Goal: Task Accomplishment & Management: Complete application form

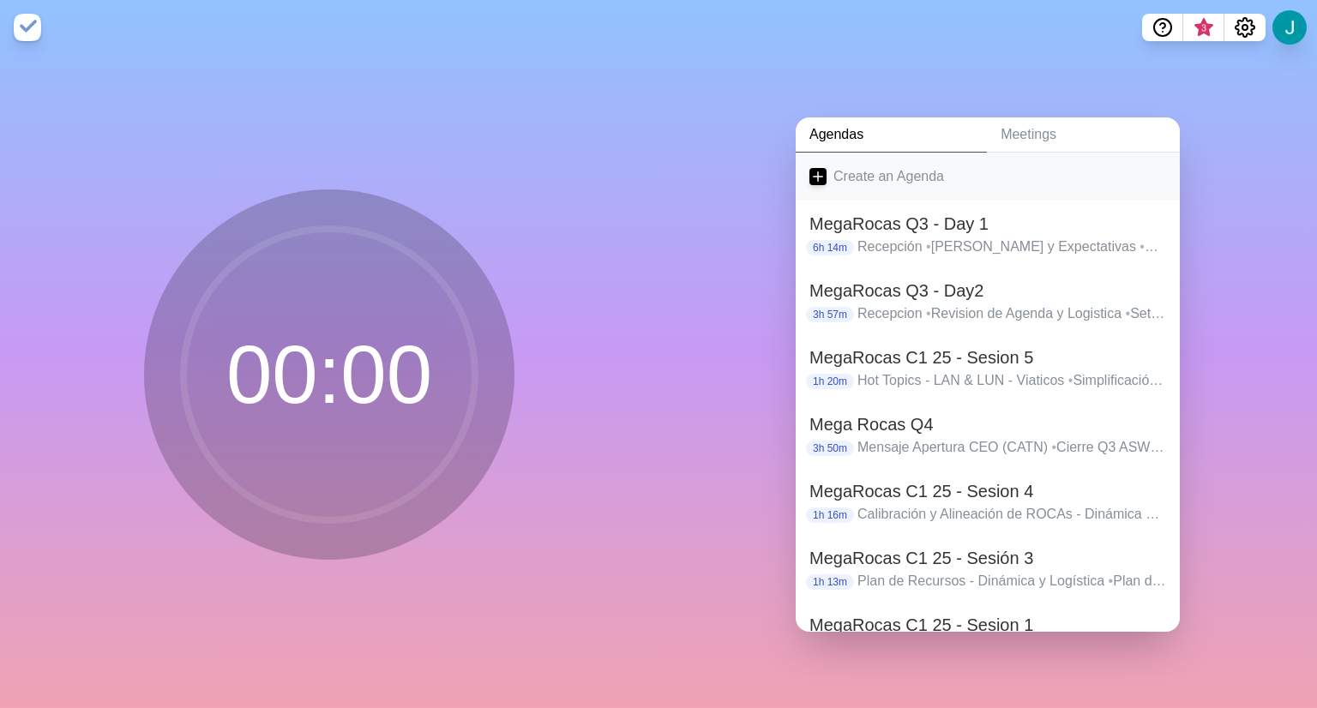
click at [854, 172] on link "Create an Agenda" at bounding box center [988, 177] width 384 height 48
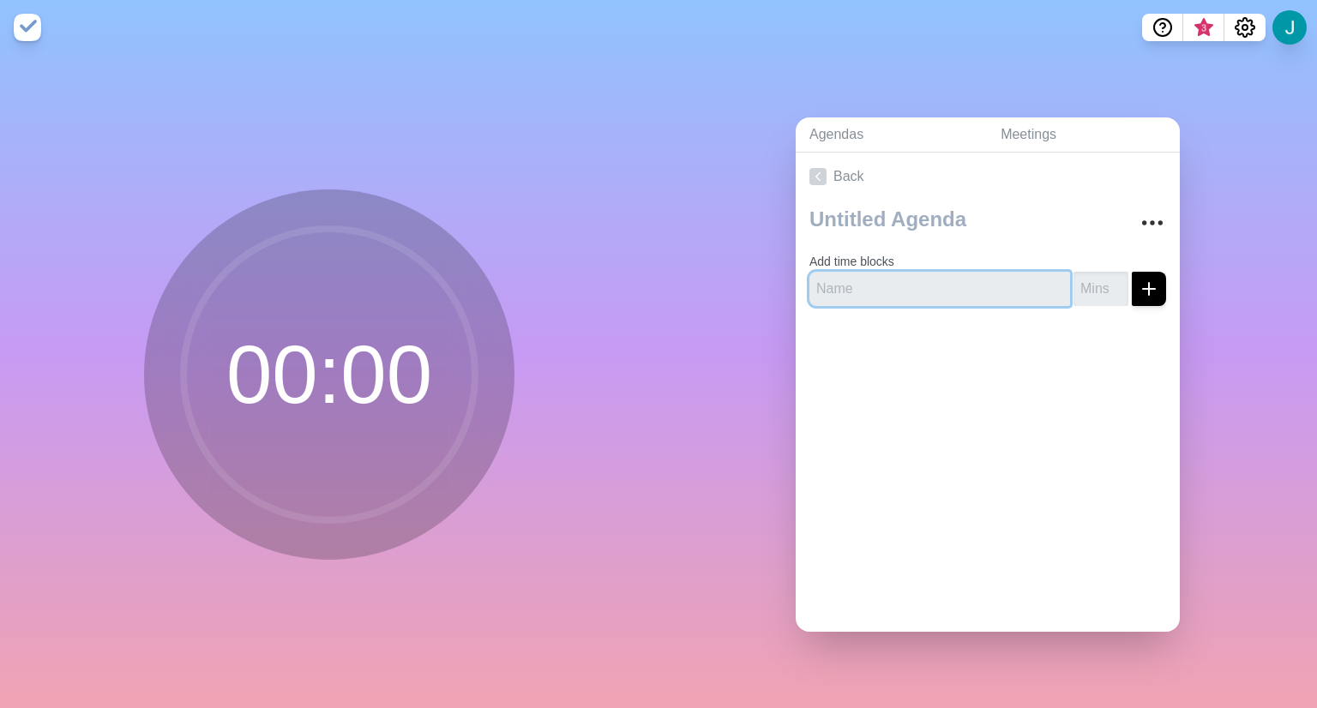
click at [879, 284] on input "text" at bounding box center [939, 289] width 261 height 34
type input "[PERSON_NAME]"
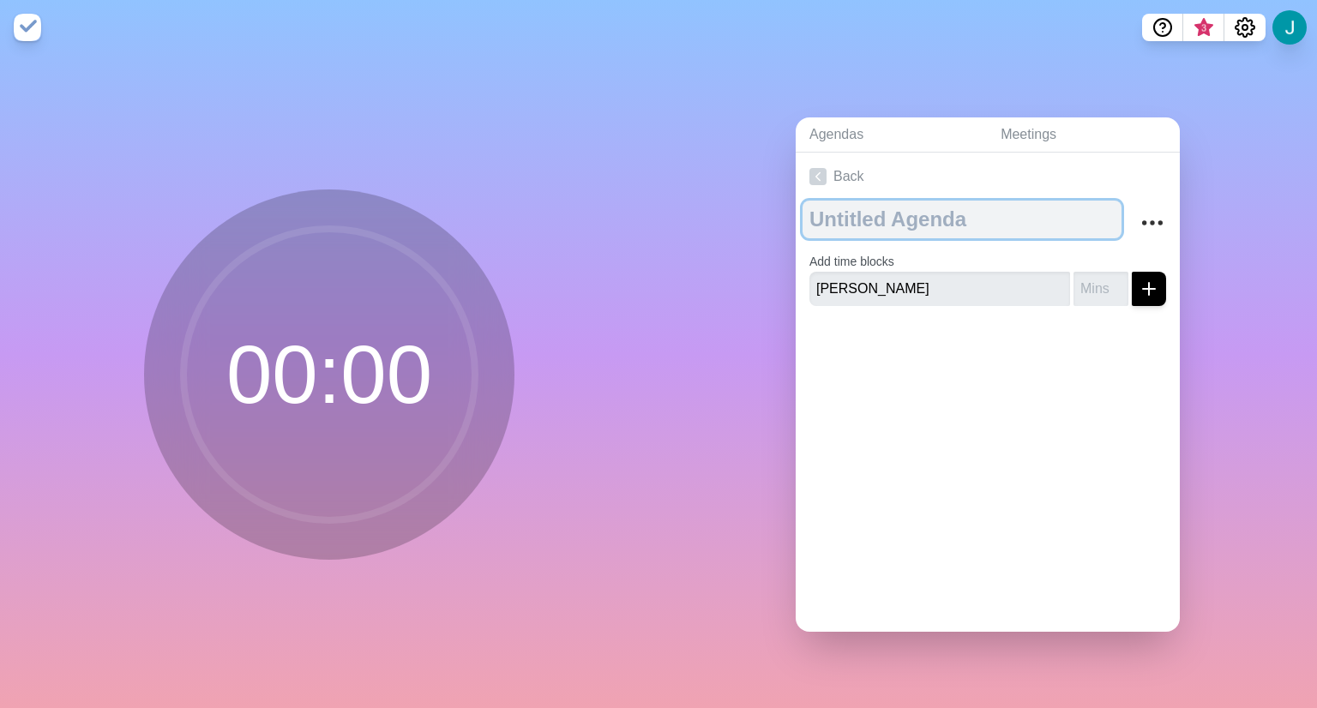
click at [905, 207] on textarea at bounding box center [961, 220] width 319 height 38
type textarea "MegaRocas C3 25 - D1"
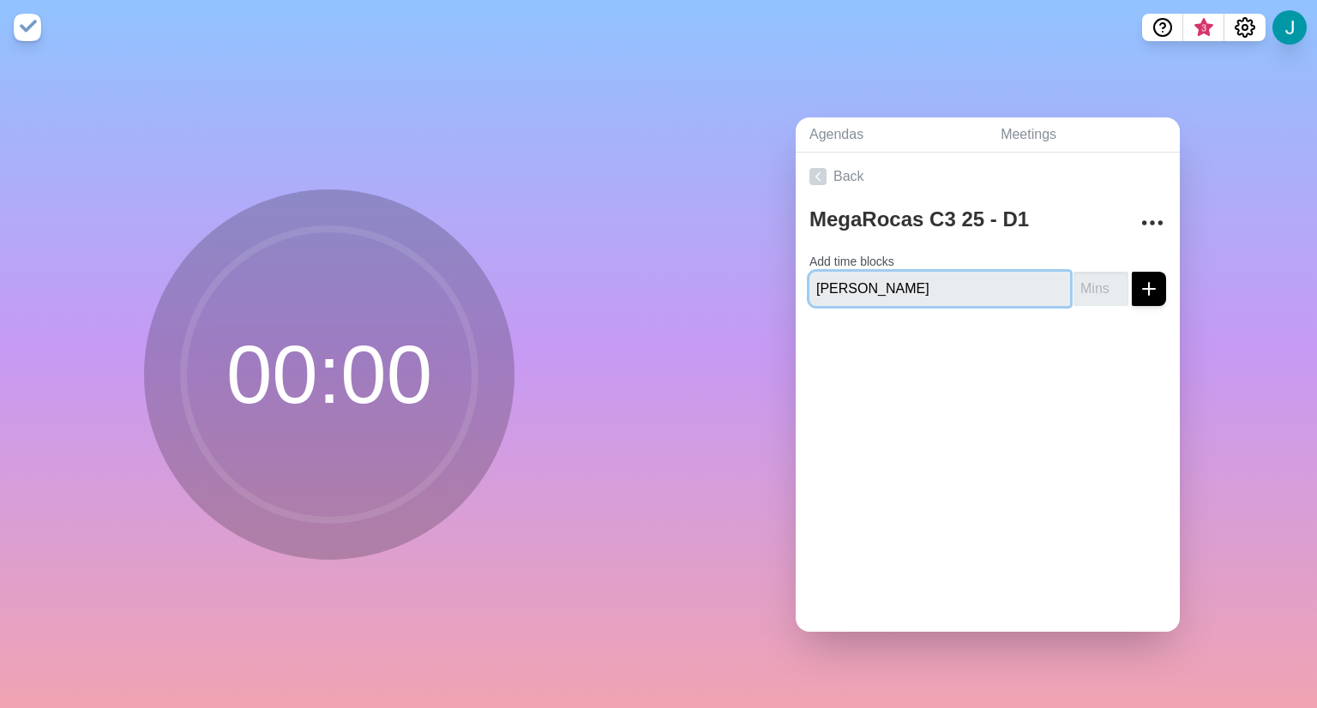
click at [940, 286] on input "[PERSON_NAME]" at bounding box center [939, 289] width 261 height 34
click at [908, 285] on input "text" at bounding box center [939, 289] width 261 height 34
type input "V"
type input "Bienvenida"
click at [1073, 284] on input "number" at bounding box center [1100, 289] width 55 height 34
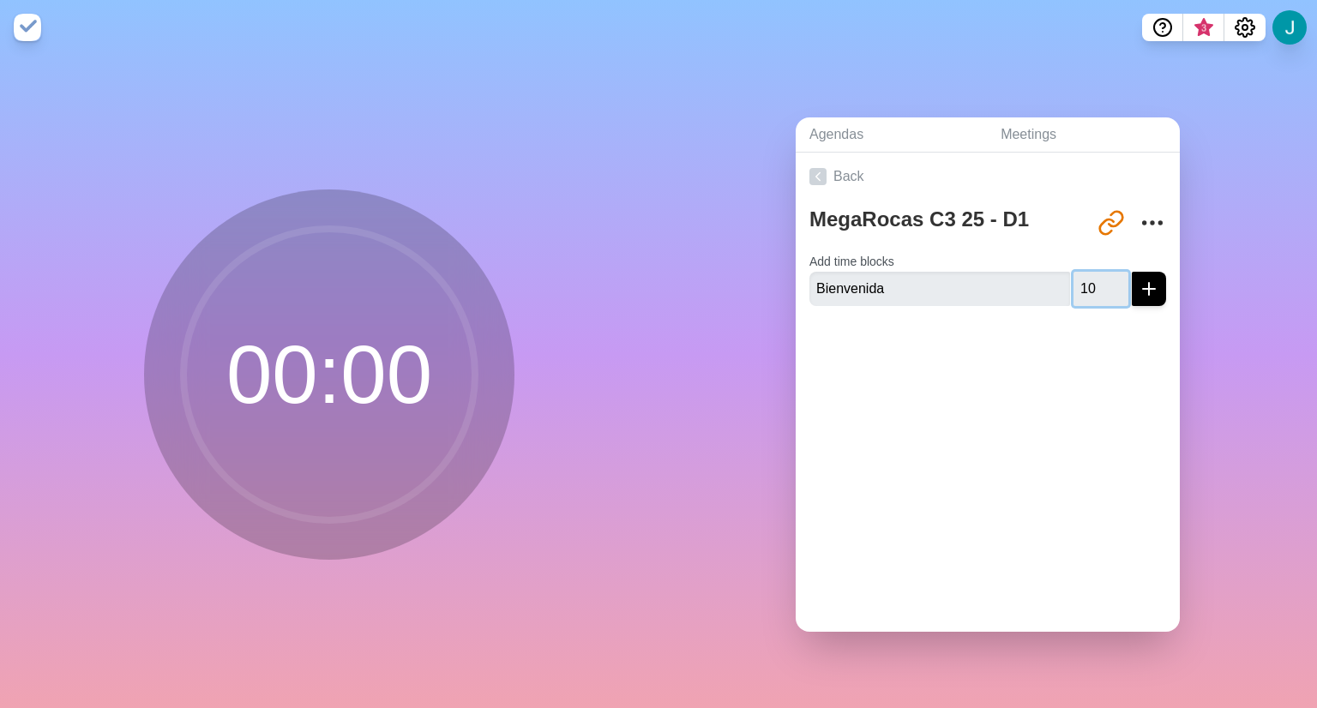
type input "10"
click at [1139, 282] on icon "submit" at bounding box center [1149, 289] width 21 height 21
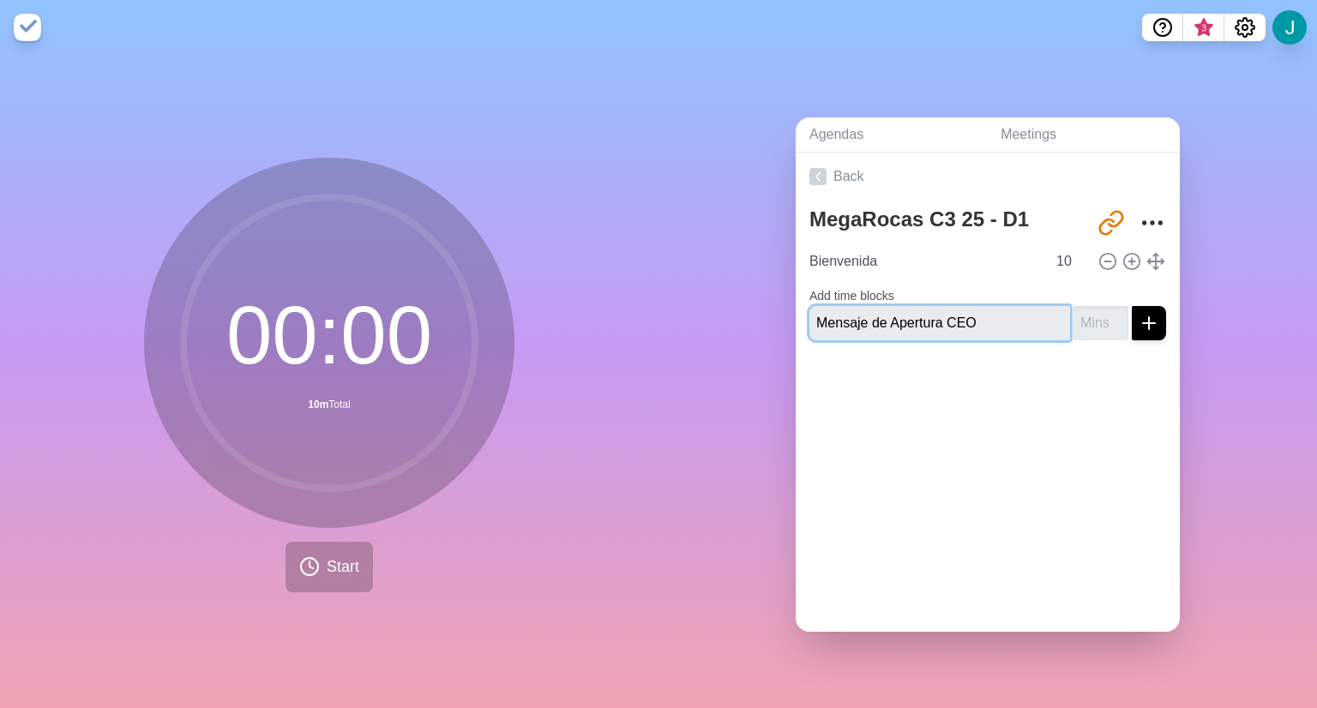
type input "Mensaje de Apertura CEO"
type input "10"
click at [1132, 306] on button "submit" at bounding box center [1149, 323] width 34 height 34
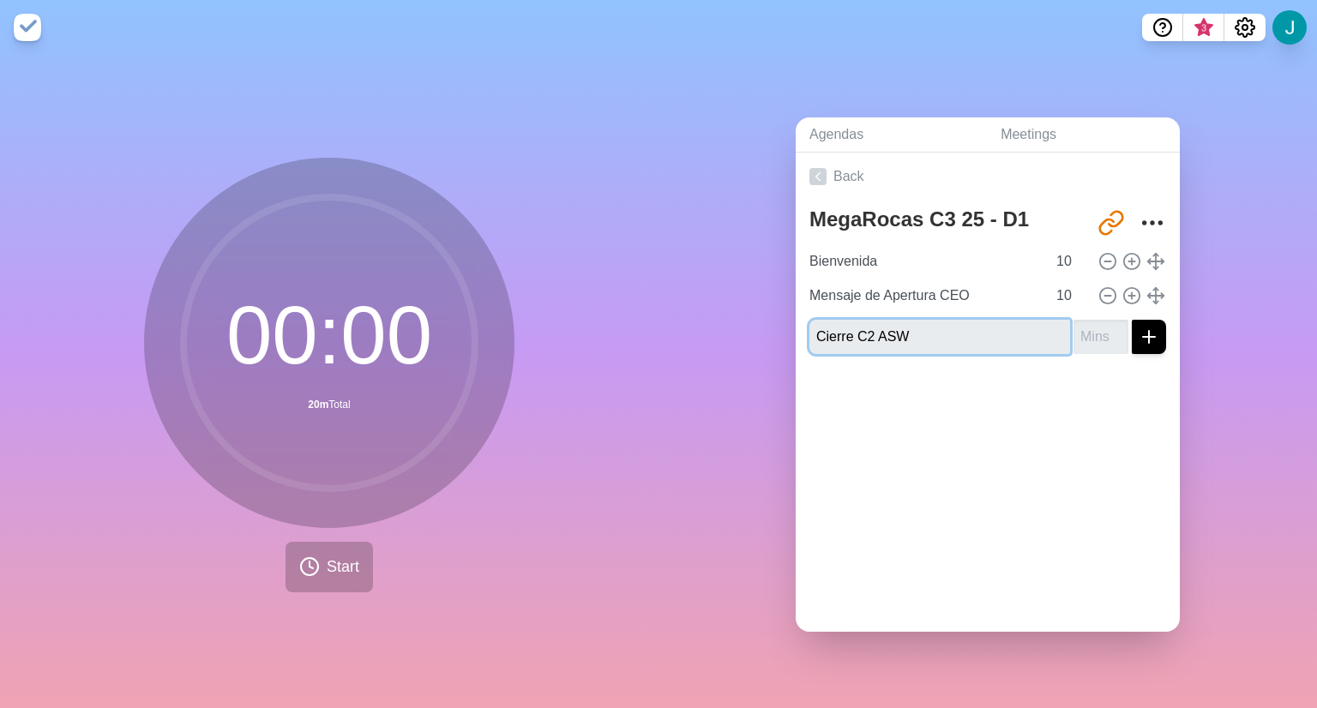
type input "Cierre C2 ASW"
type input "13"
click at [1132, 320] on button "submit" at bounding box center [1149, 337] width 34 height 34
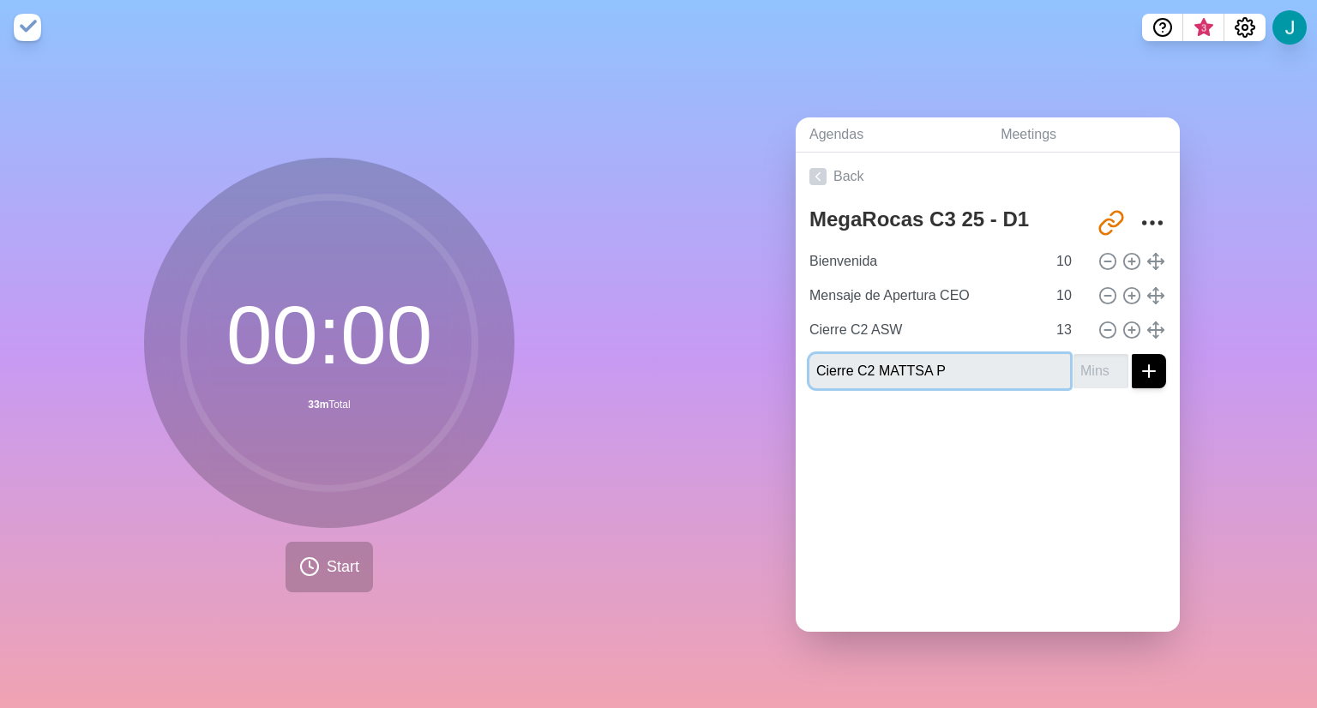
type input "Cierre C2 MATTSA P"
type input "13"
click at [1132, 354] on button "submit" at bounding box center [1149, 371] width 34 height 34
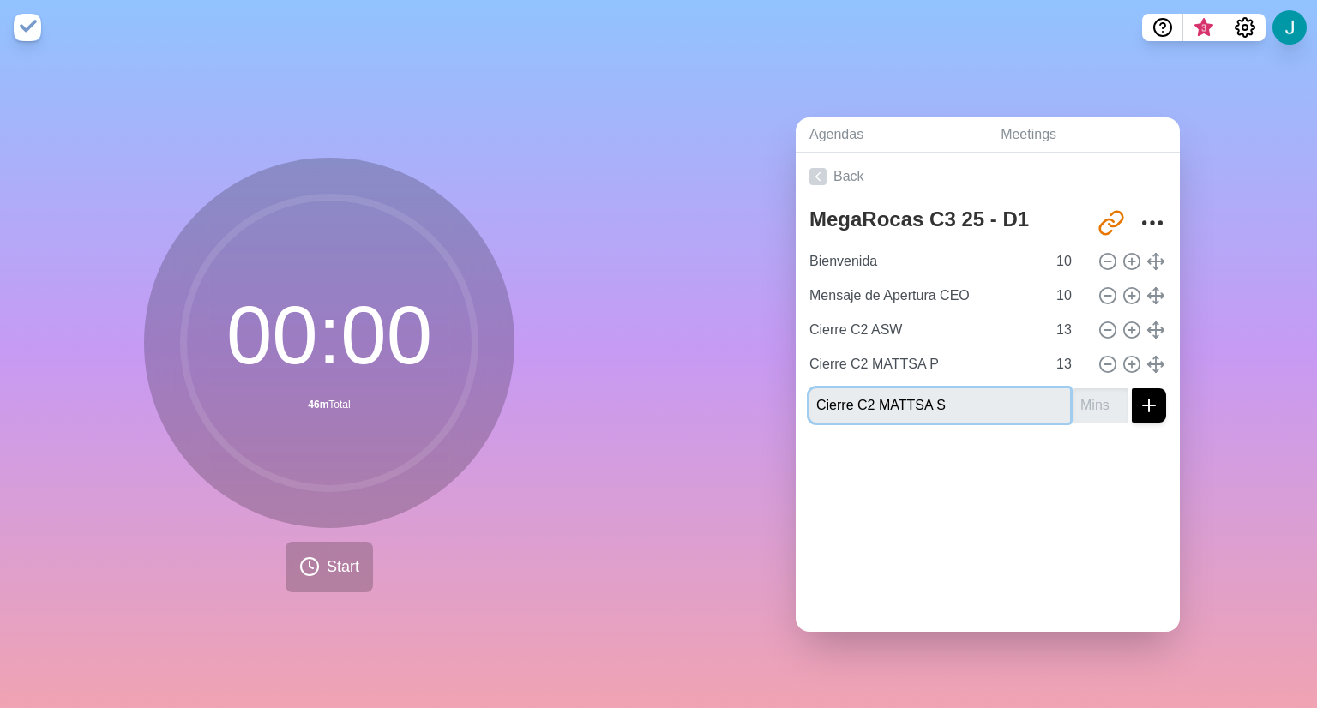
type input "Cierre C2 MATTSA S"
type input "13"
click at [1132, 388] on button "submit" at bounding box center [1149, 405] width 34 height 34
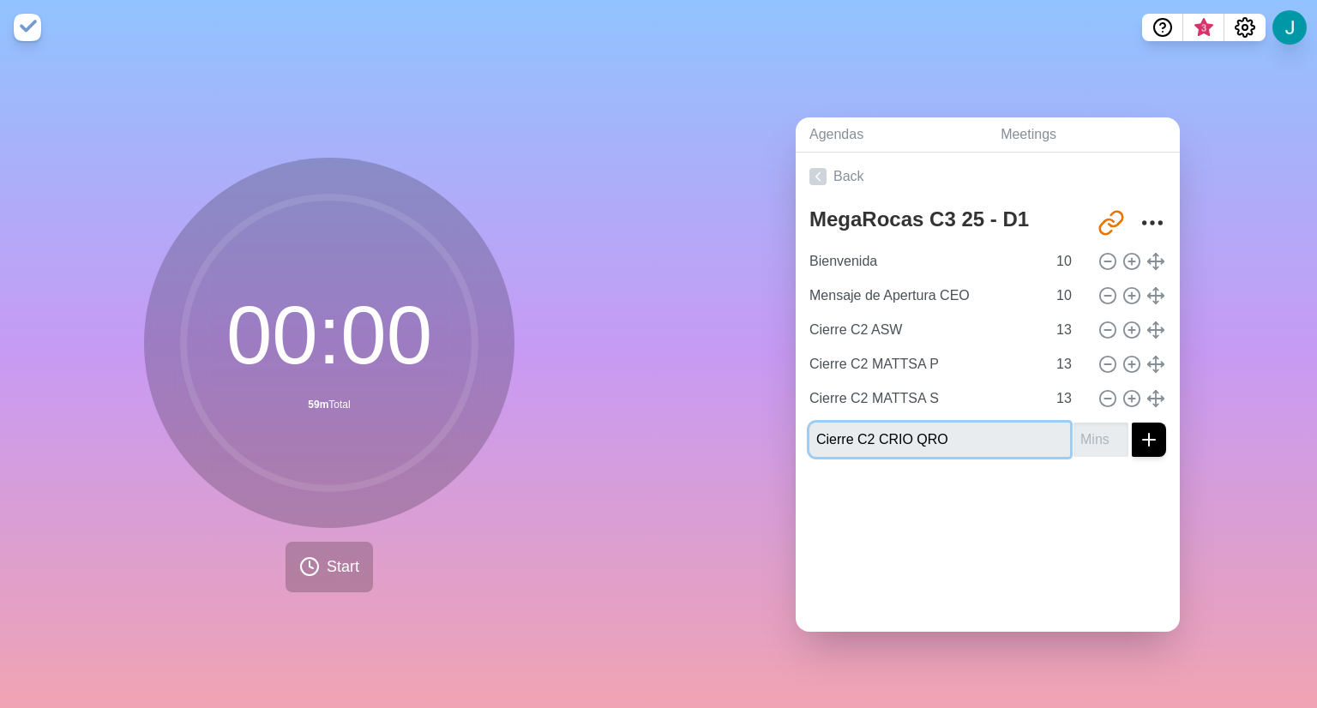
type input "Cierre C2 CRIO QRO"
type input "13"
click at [1132, 423] on button "submit" at bounding box center [1149, 440] width 34 height 34
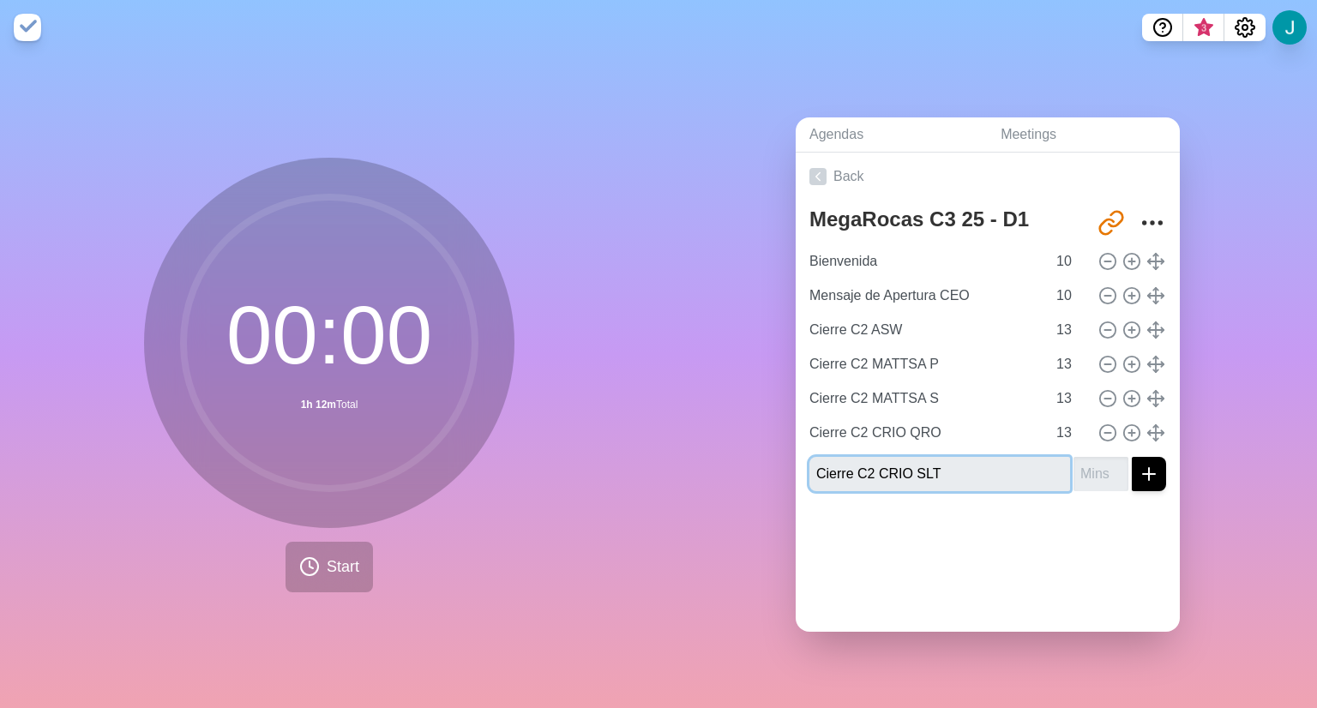
type input "Cierre C2 CRIO SLT"
type input "13"
click at [1132, 457] on button "submit" at bounding box center [1149, 474] width 34 height 34
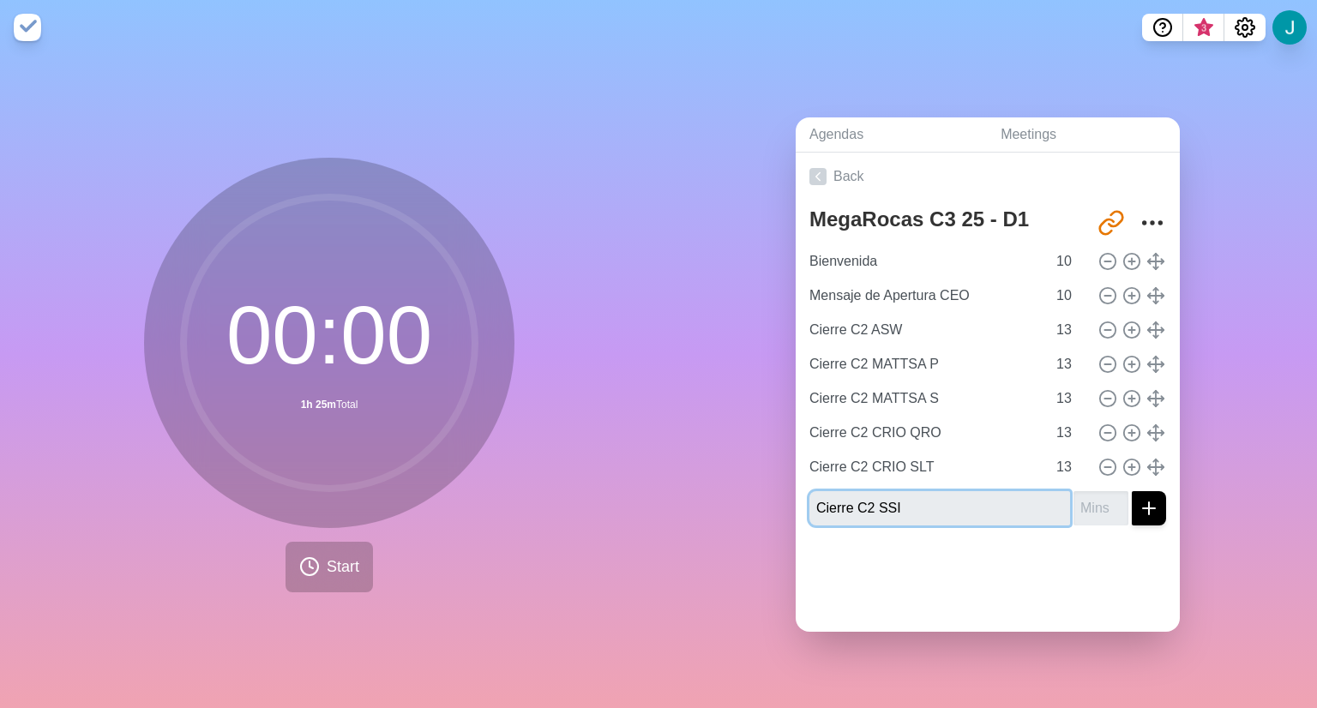
type input "Cierre C2 SSI"
type input "13"
click at [1132, 491] on button "submit" at bounding box center [1149, 508] width 34 height 34
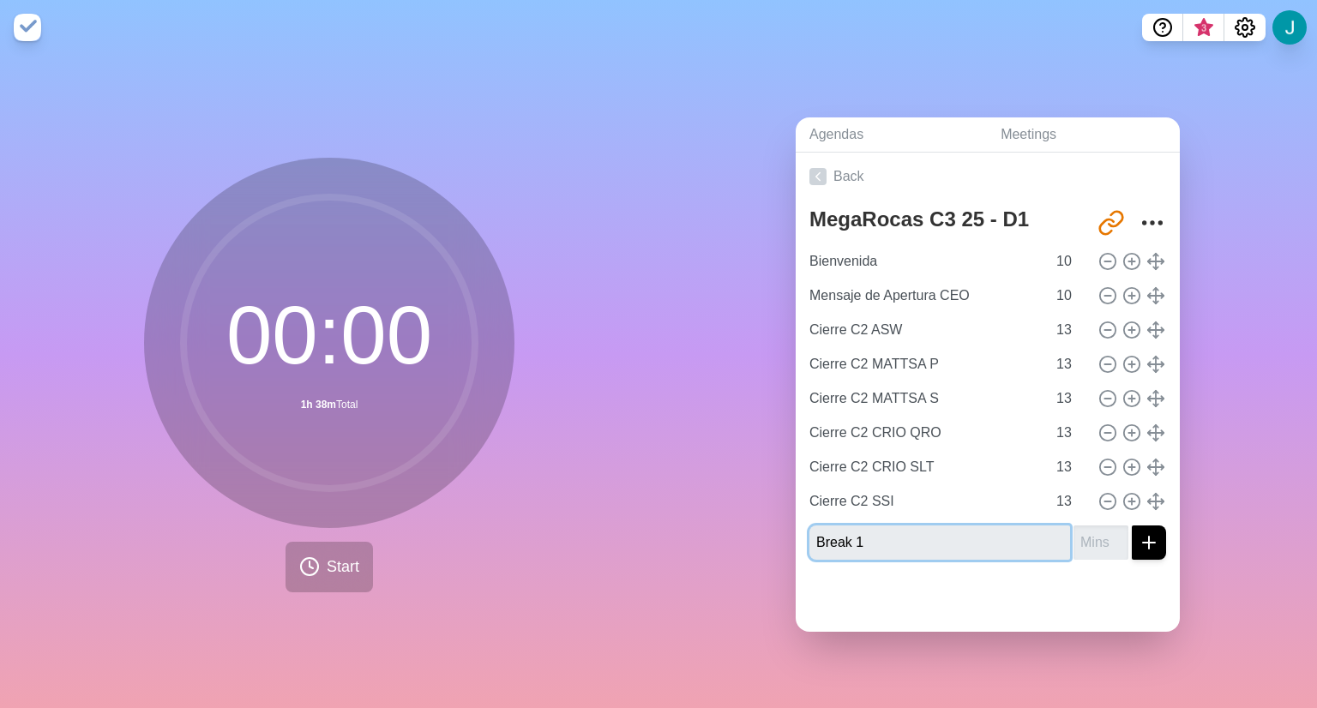
type input "Break 1"
type input "22"
click at [1132, 526] on button "submit" at bounding box center [1149, 543] width 34 height 34
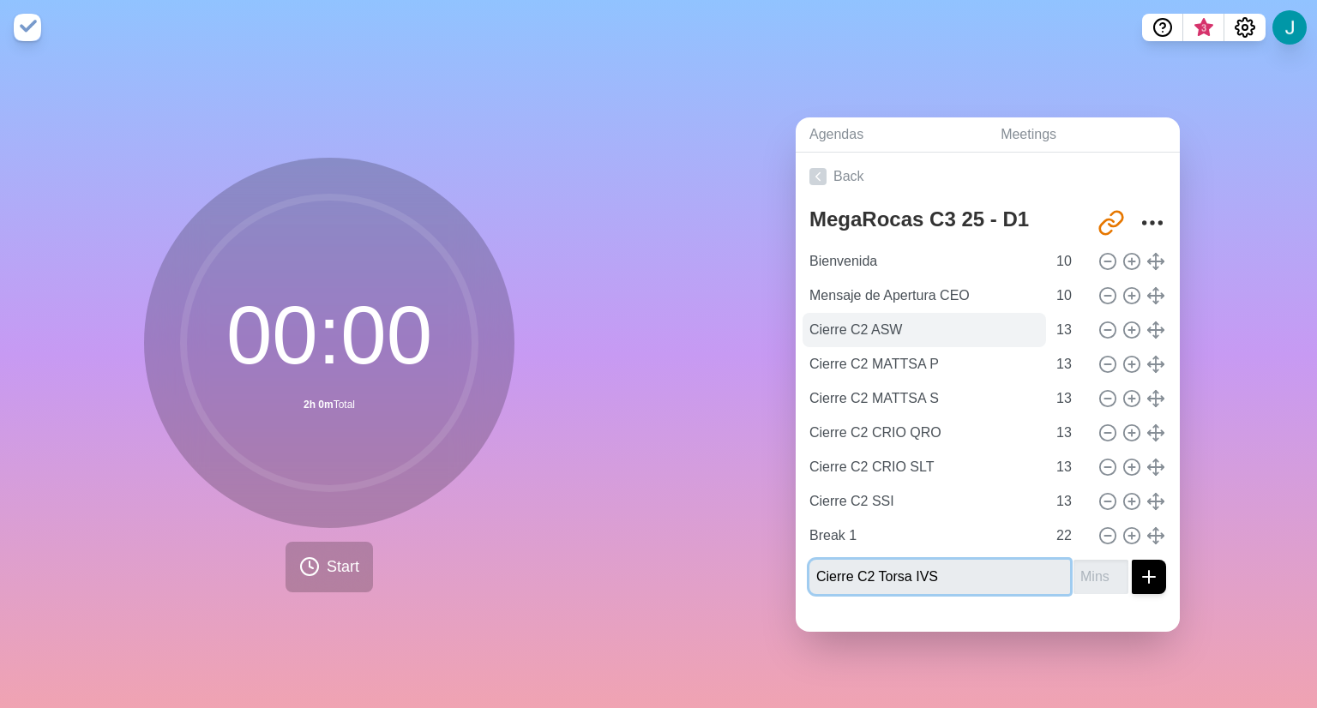
type input "Cierre C2 Torsa IVS"
type input "10"
click at [1132, 560] on button "submit" at bounding box center [1149, 577] width 34 height 34
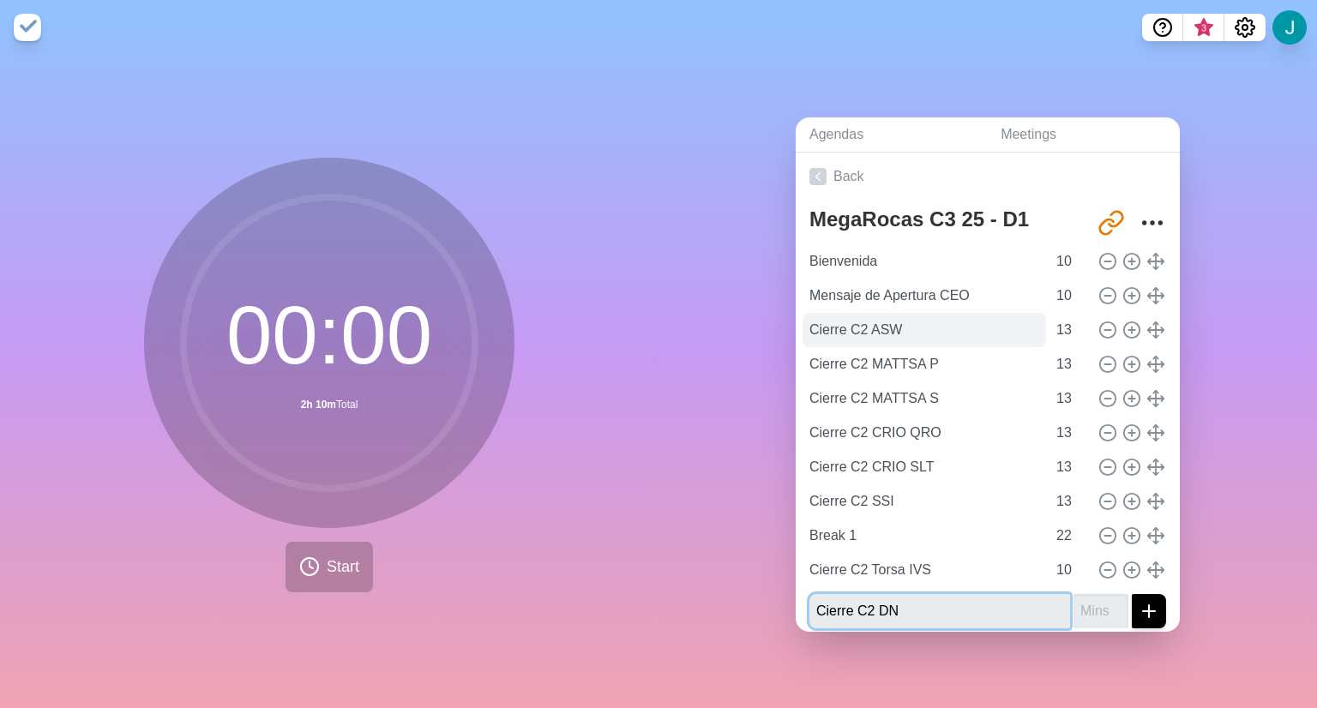
type input "Cierre C2 DN"
type input "10"
click at [1132, 594] on button "submit" at bounding box center [1149, 611] width 34 height 34
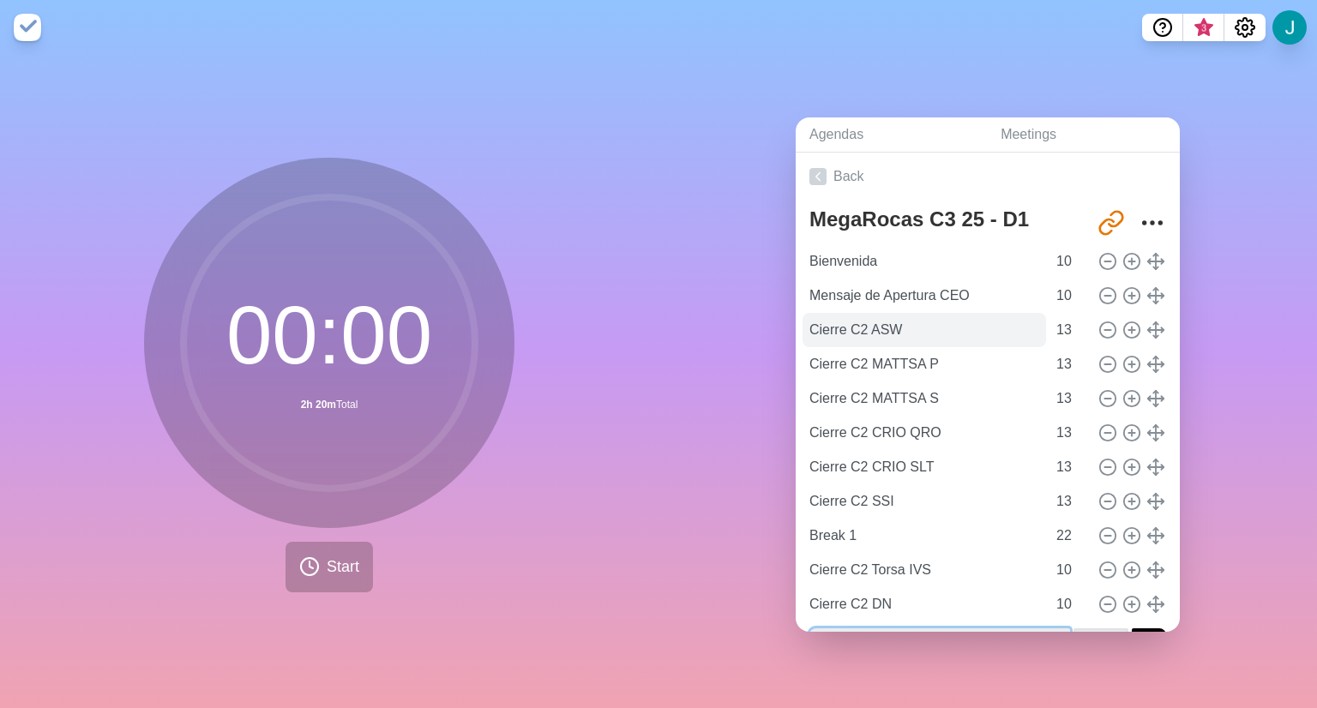
scroll to position [21, 0]
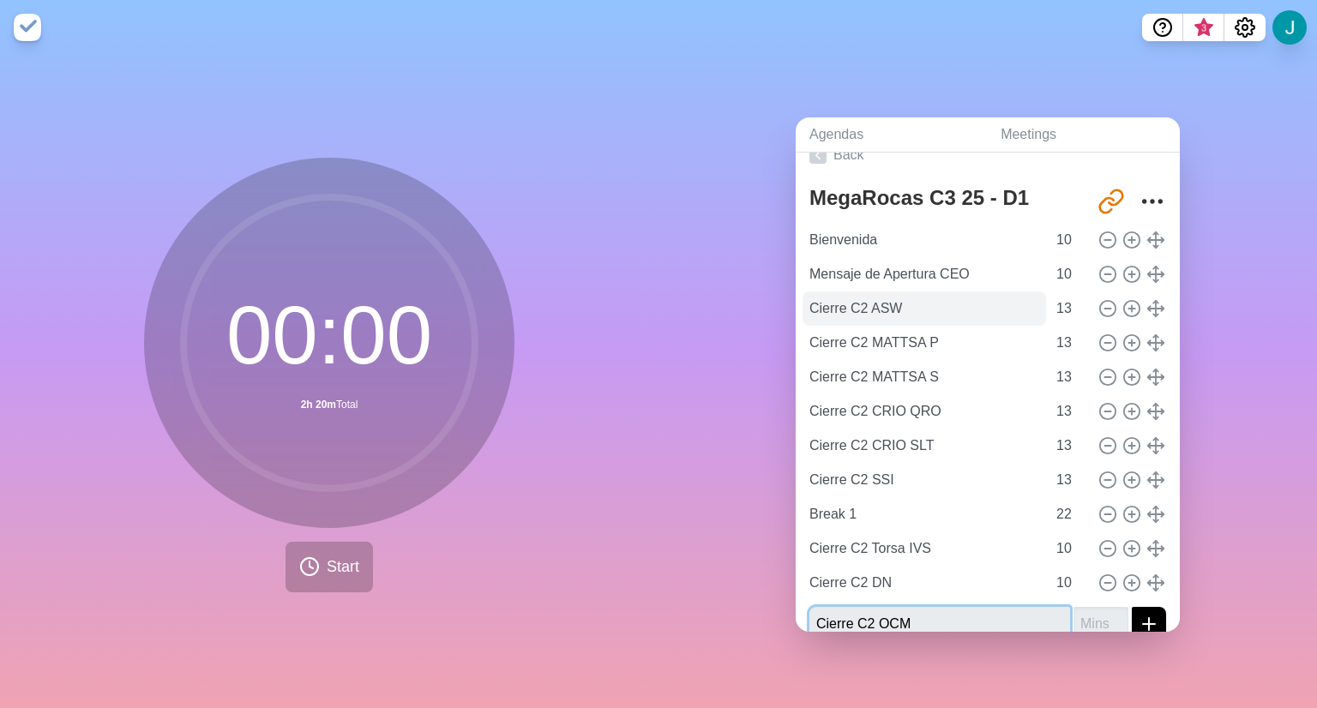
type input "Cierre C2 OCM"
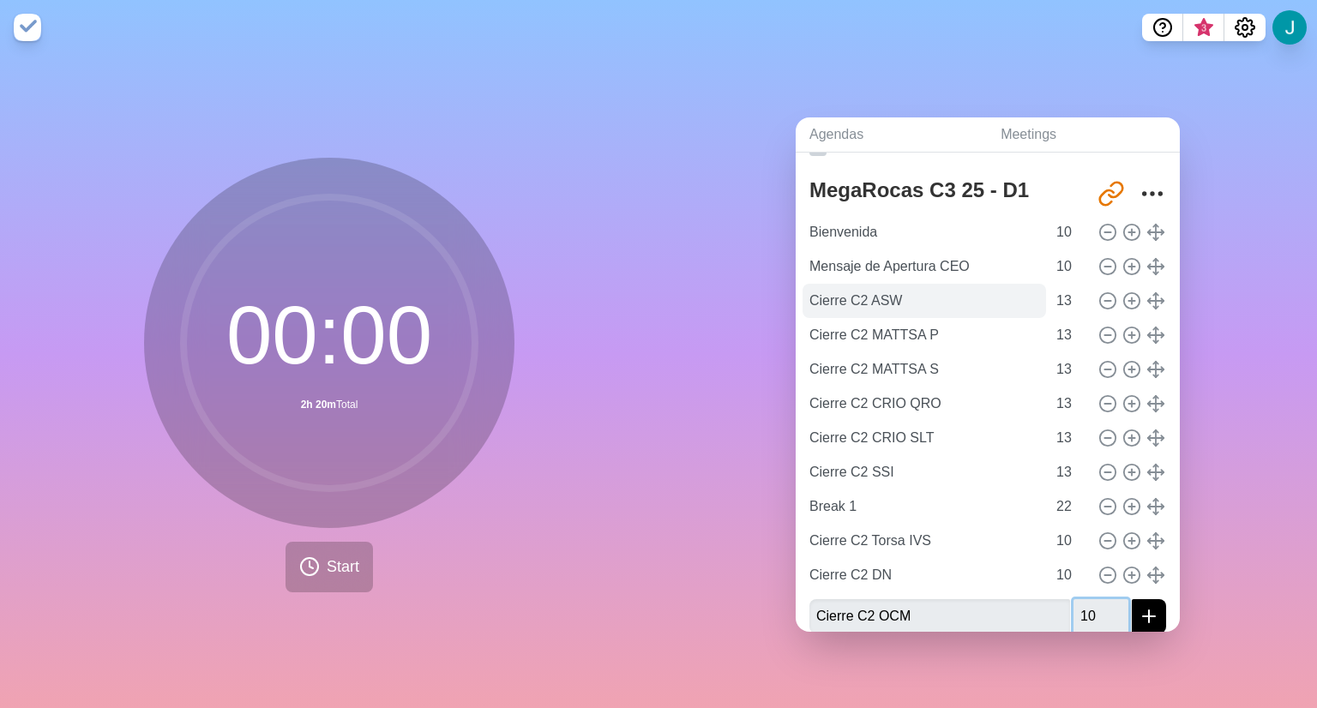
type input "10"
click at [1132, 599] on button "submit" at bounding box center [1149, 616] width 34 height 34
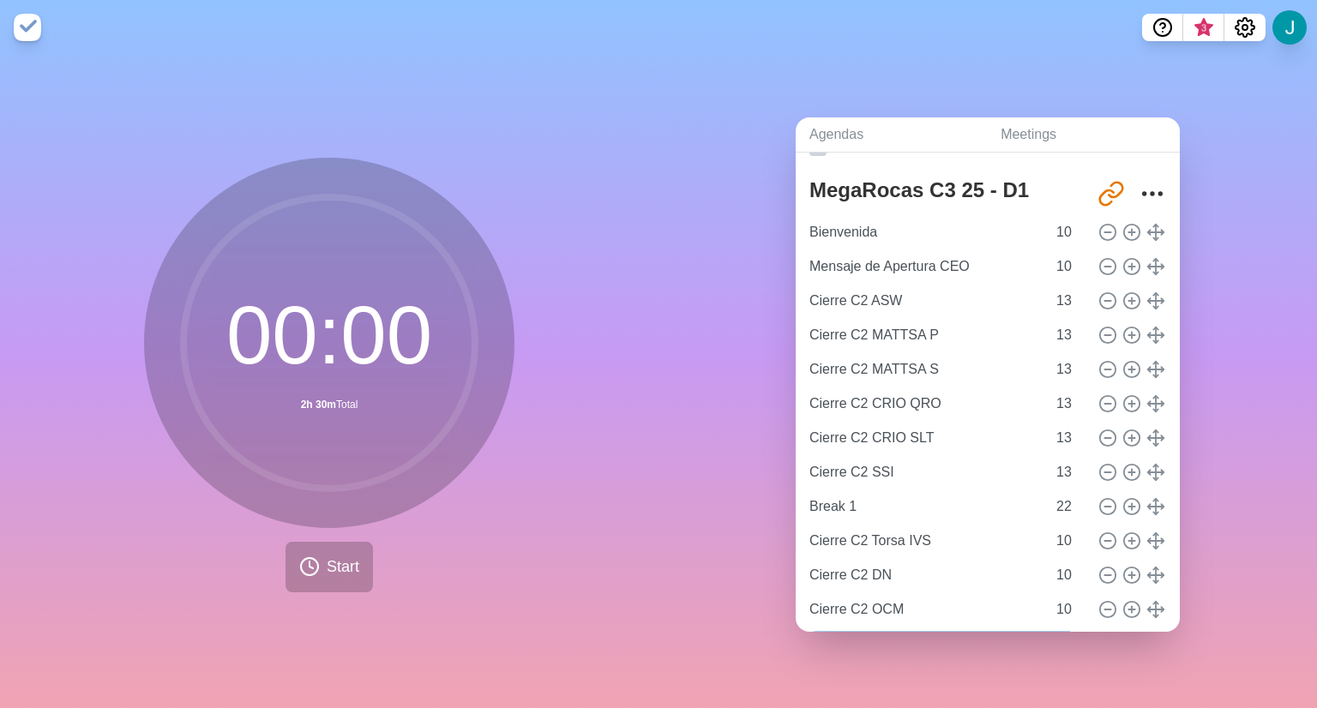
scroll to position [76, 0]
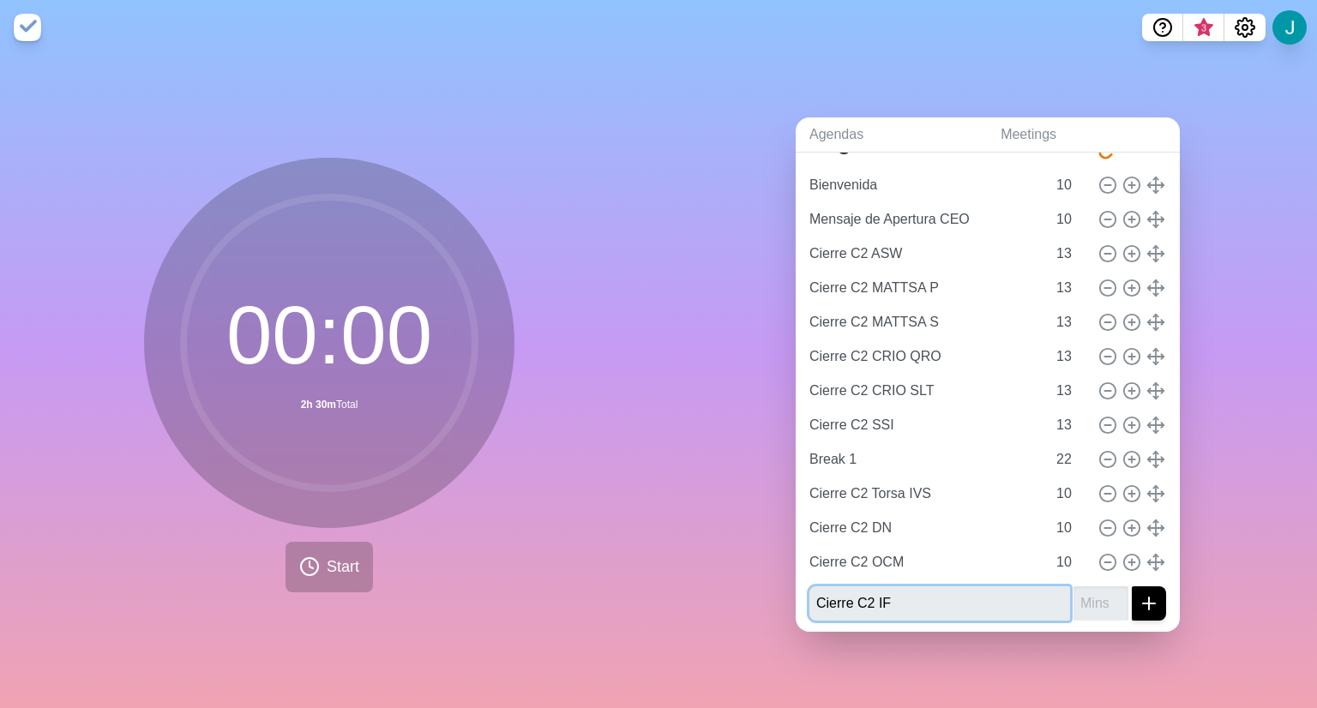
type input "Cierre C2 IF"
type input "10"
click at [1132, 586] on button "submit" at bounding box center [1149, 603] width 34 height 34
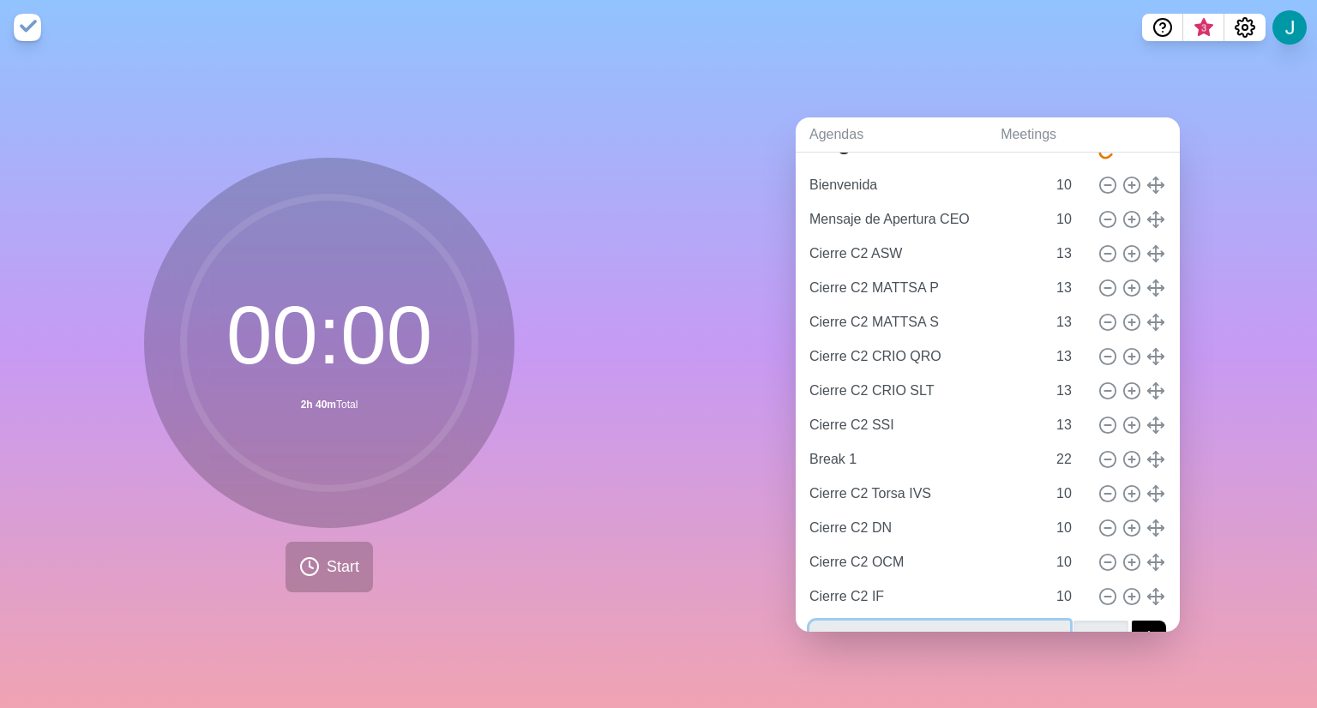
scroll to position [90, 0]
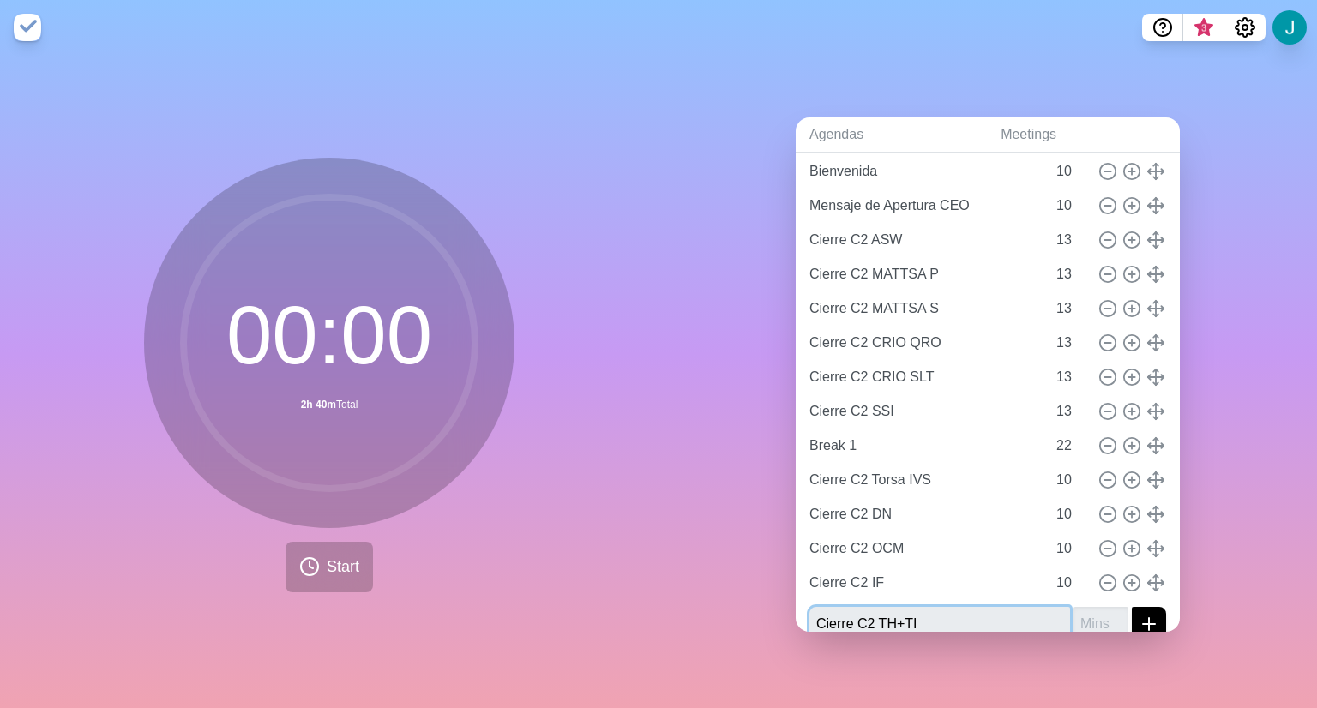
type input "Cierre C2 TH+TI"
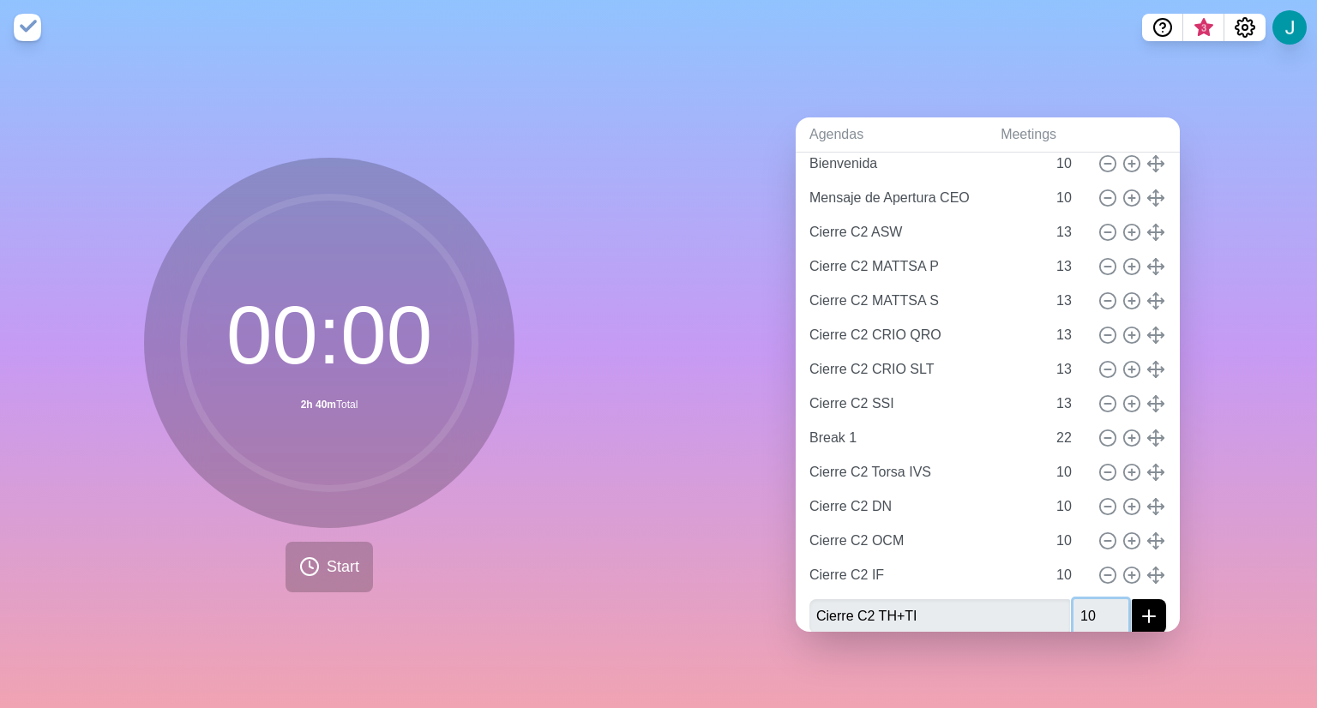
type input "10"
click at [1132, 599] on button "submit" at bounding box center [1149, 616] width 34 height 34
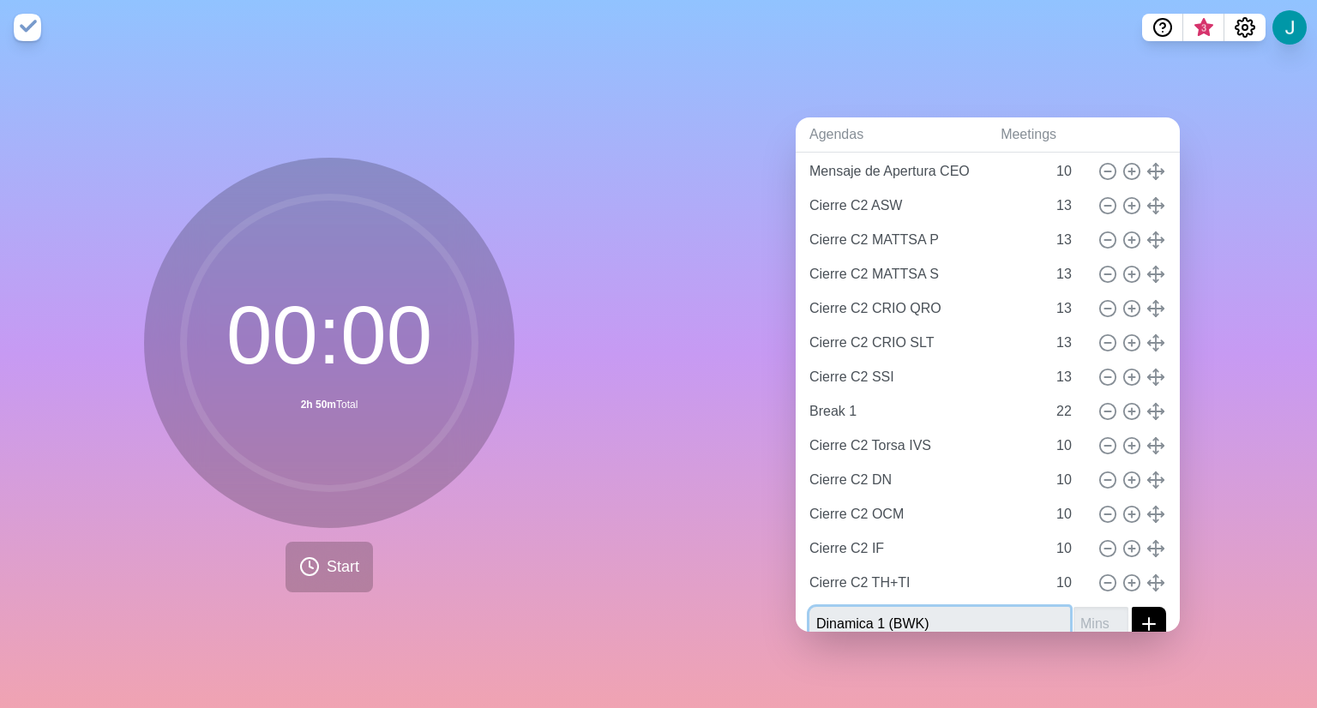
type input "Dinamica 1 (BWK)"
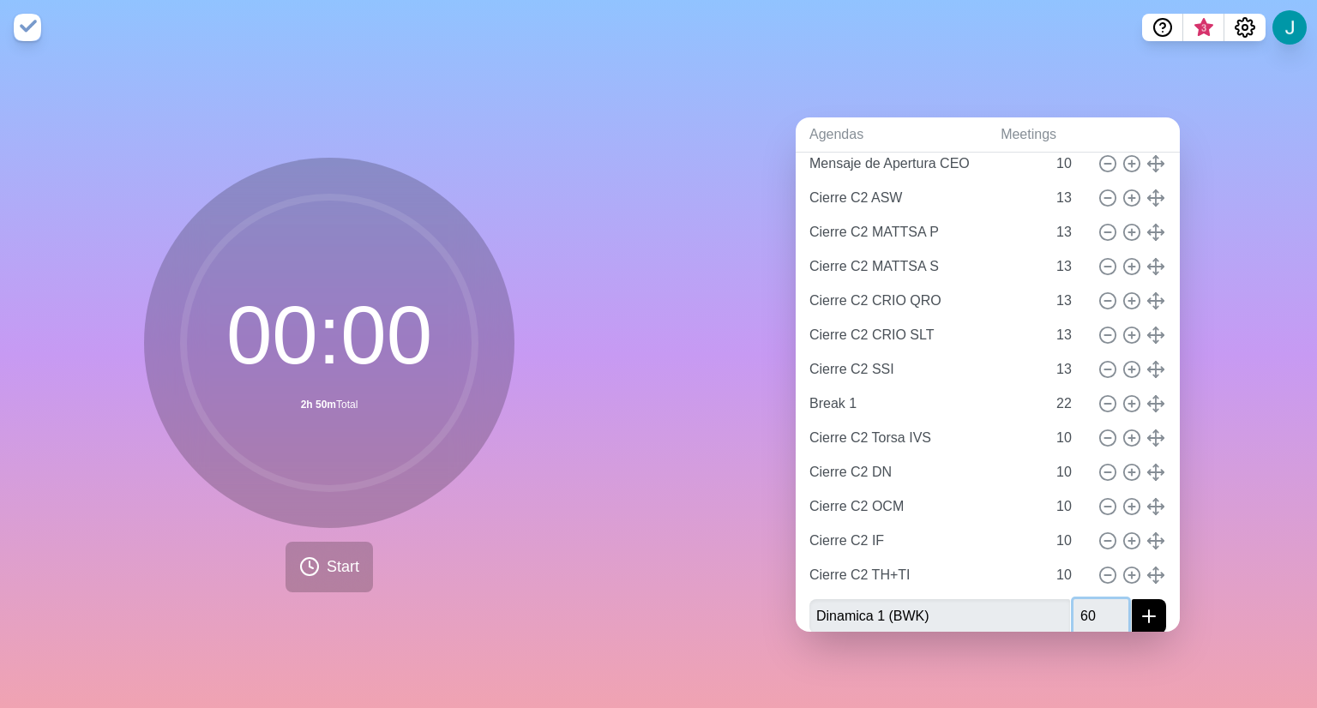
type input "60"
click at [1132, 599] on button "submit" at bounding box center [1149, 616] width 34 height 34
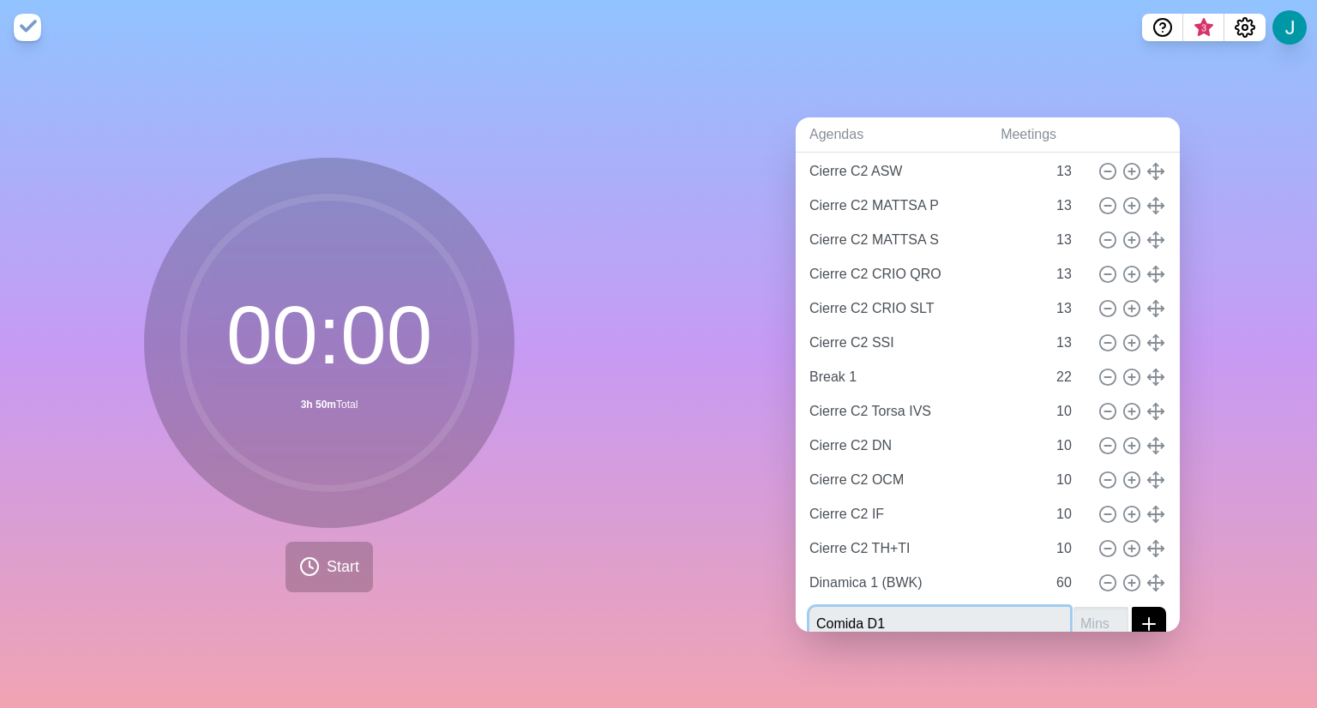
type input "Comida D1"
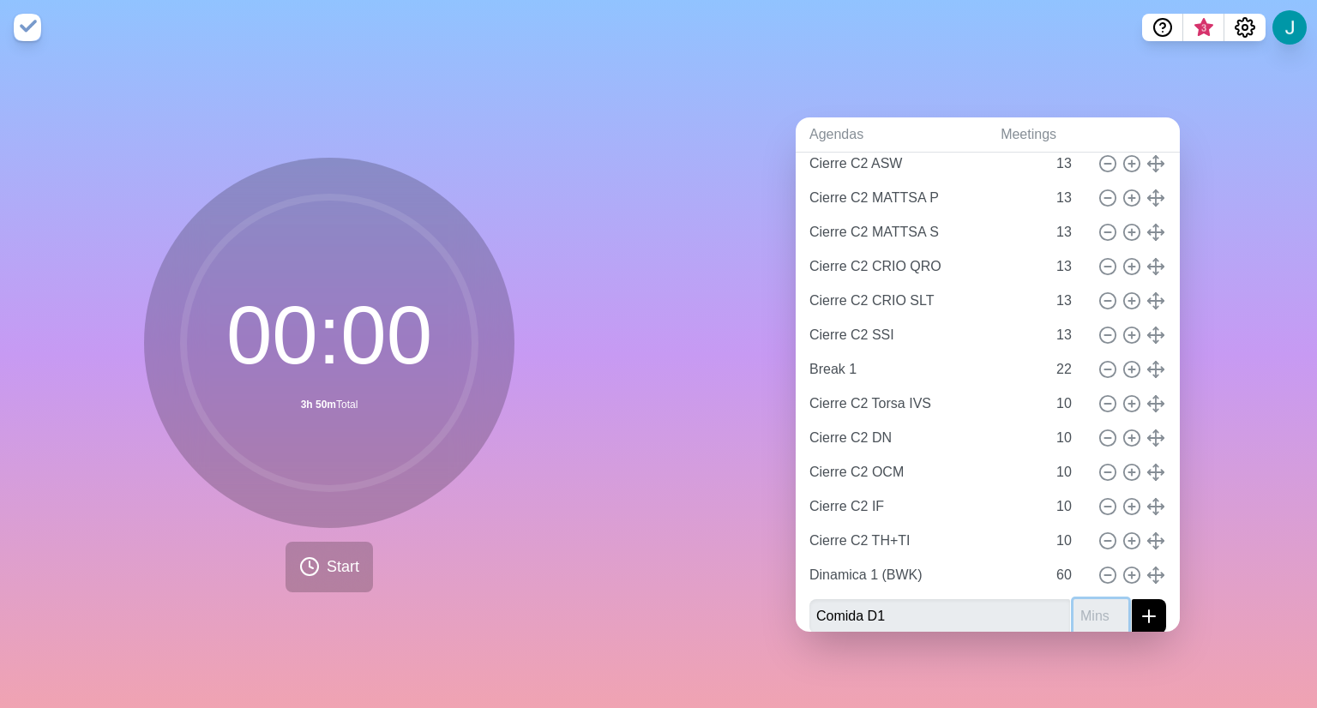
type input "5"
type input "60"
click at [1132, 599] on button "submit" at bounding box center [1149, 616] width 34 height 34
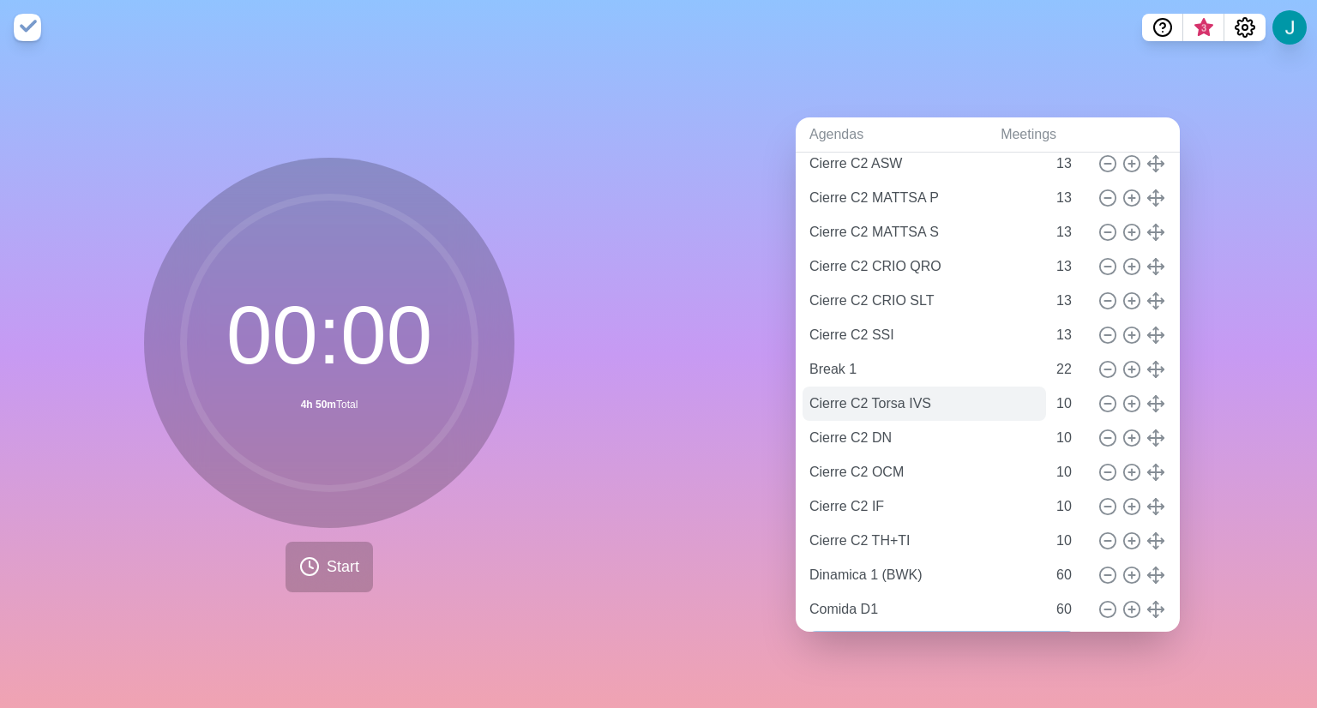
scroll to position [213, 0]
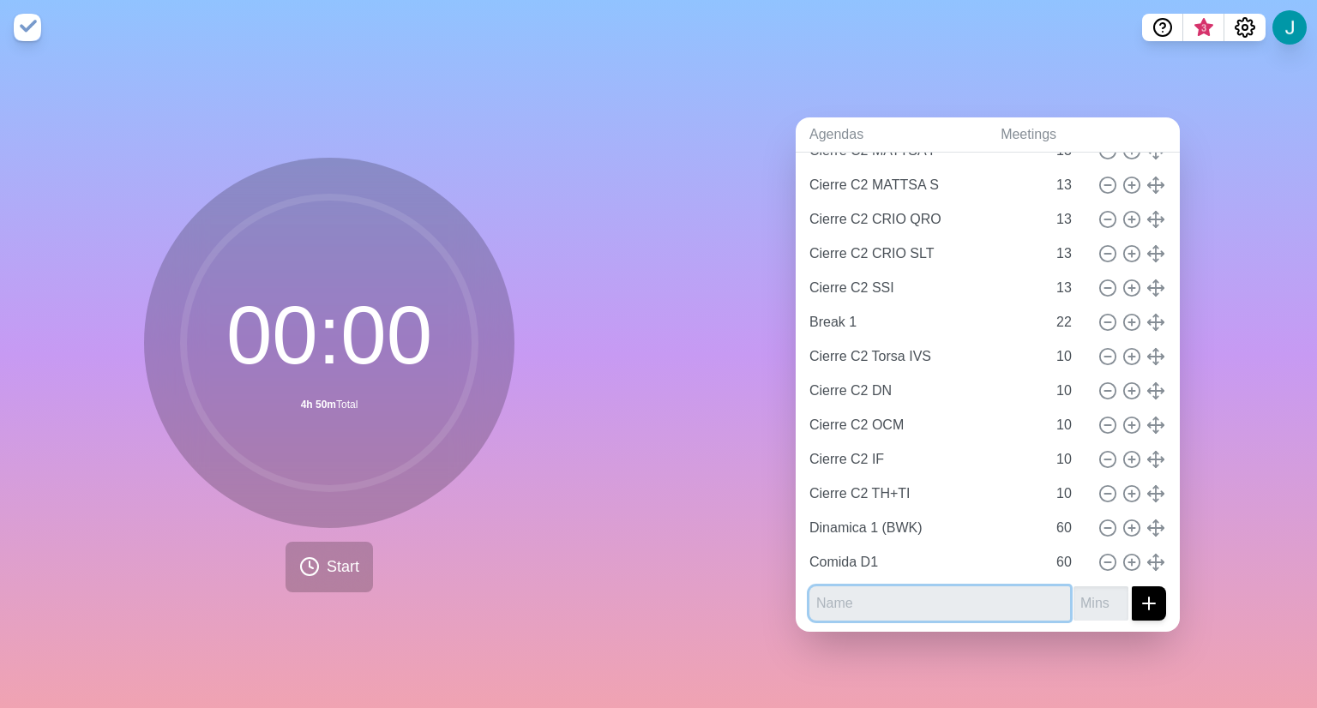
click at [857, 591] on input "text" at bounding box center [939, 603] width 261 height 34
click at [848, 594] on input "text" at bounding box center [939, 603] width 261 height 34
type input "A"
type input "C3 -Expectativas CEO"
type input "10"
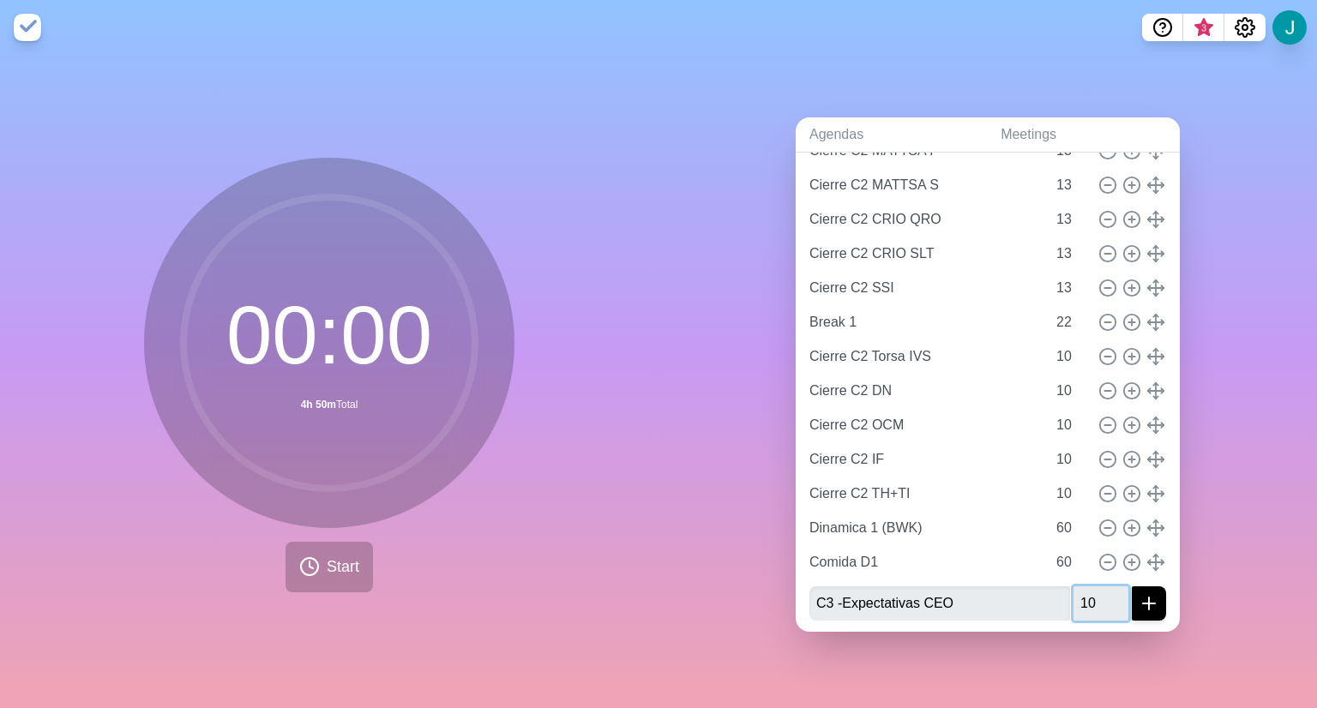
click at [1132, 586] on button "submit" at bounding box center [1149, 603] width 34 height 34
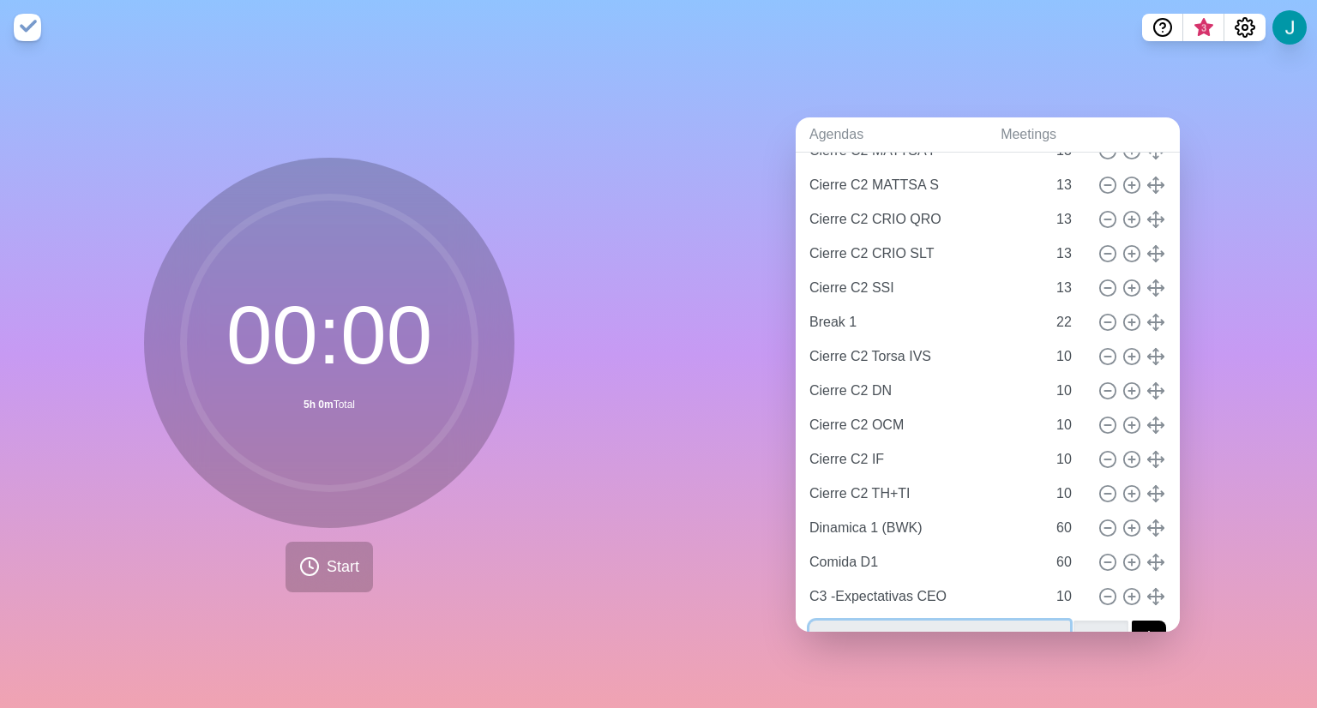
scroll to position [227, 0]
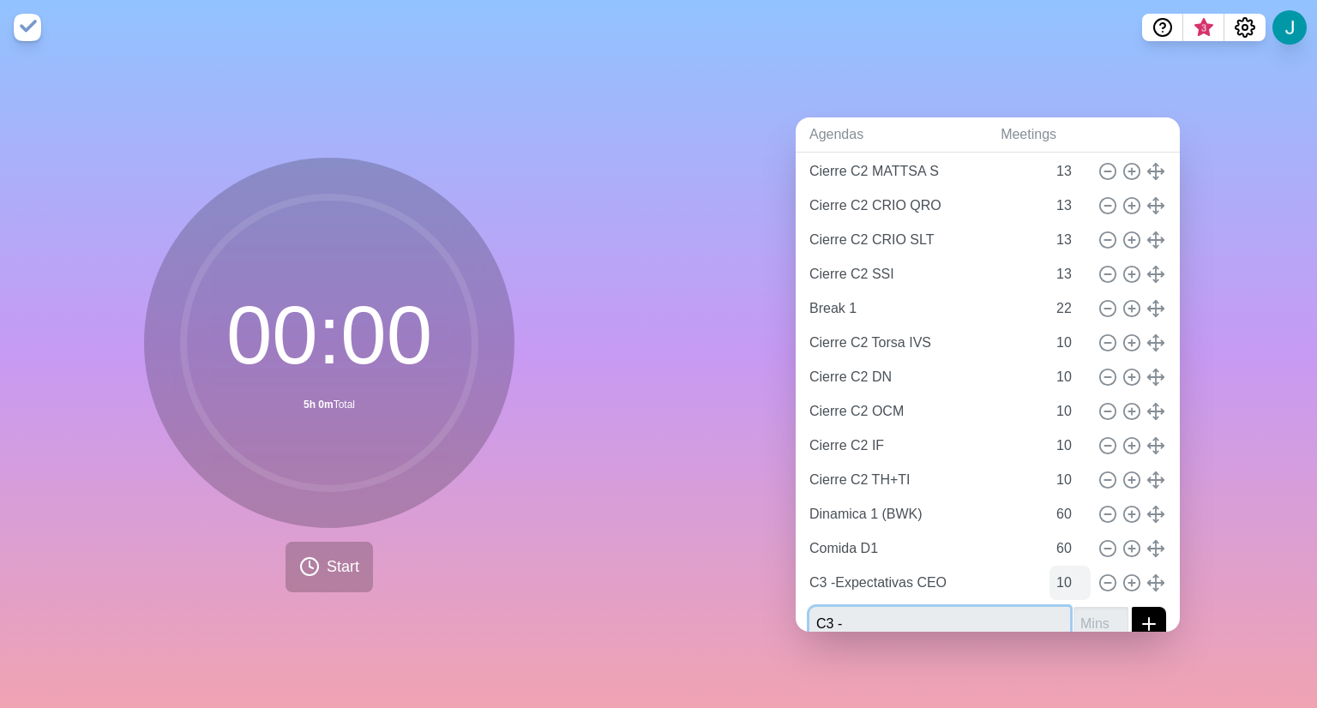
type input "C3 -"
click at [1053, 579] on input "10" at bounding box center [1069, 583] width 41 height 34
type input "1"
type input "5"
click at [936, 617] on input "C3 -" at bounding box center [939, 624] width 261 height 34
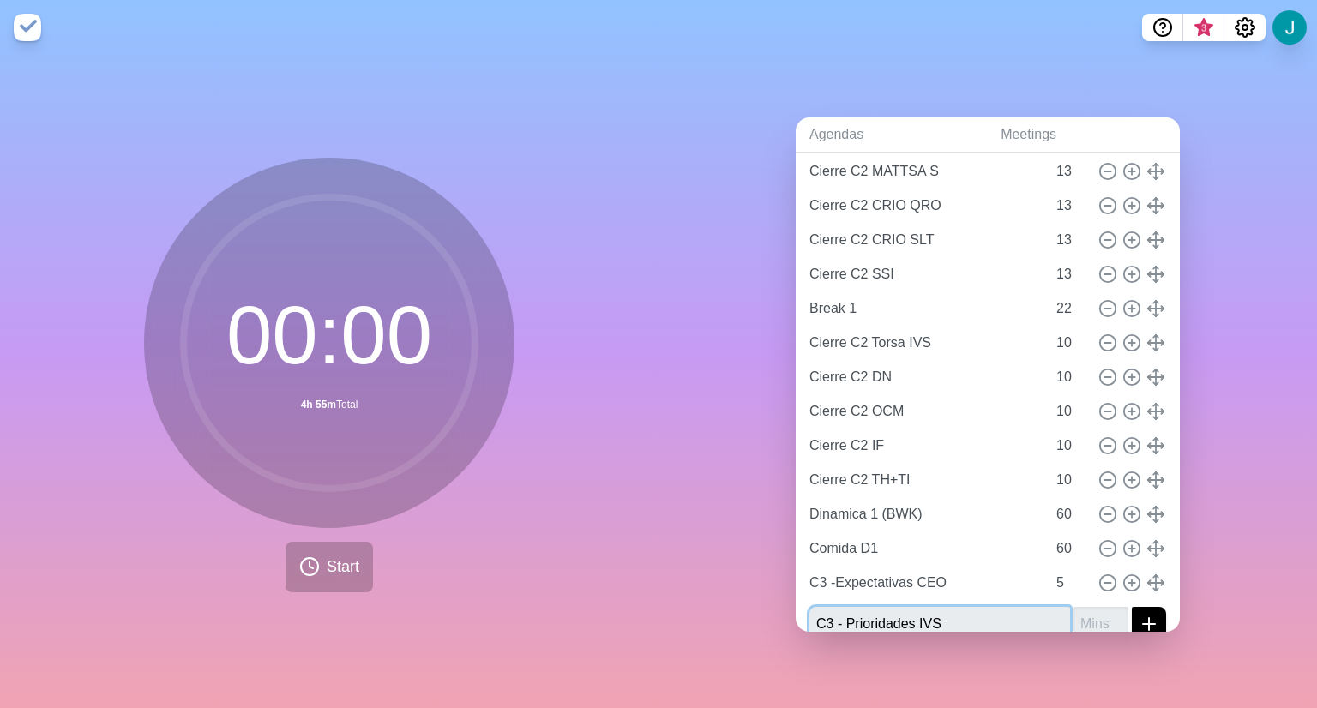
type input "C3 - Prioridades IVS"
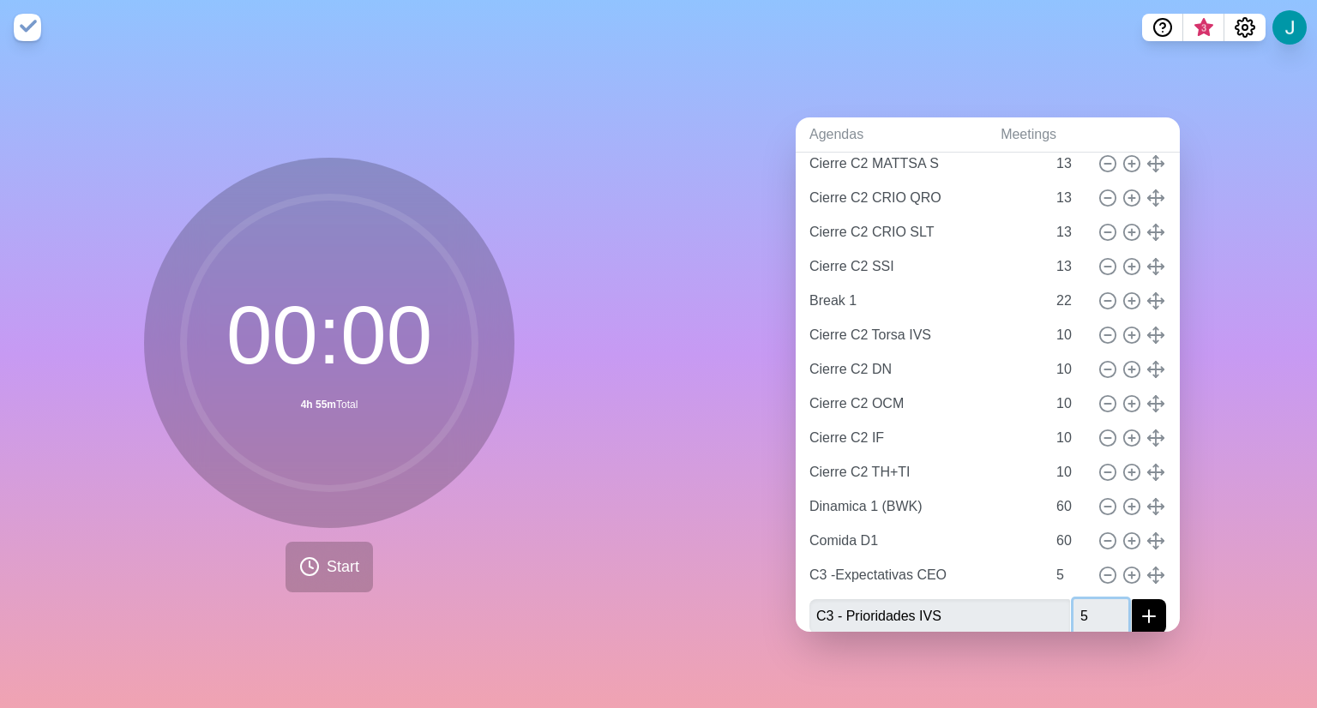
type input "5"
click at [1132, 599] on button "submit" at bounding box center [1149, 616] width 34 height 34
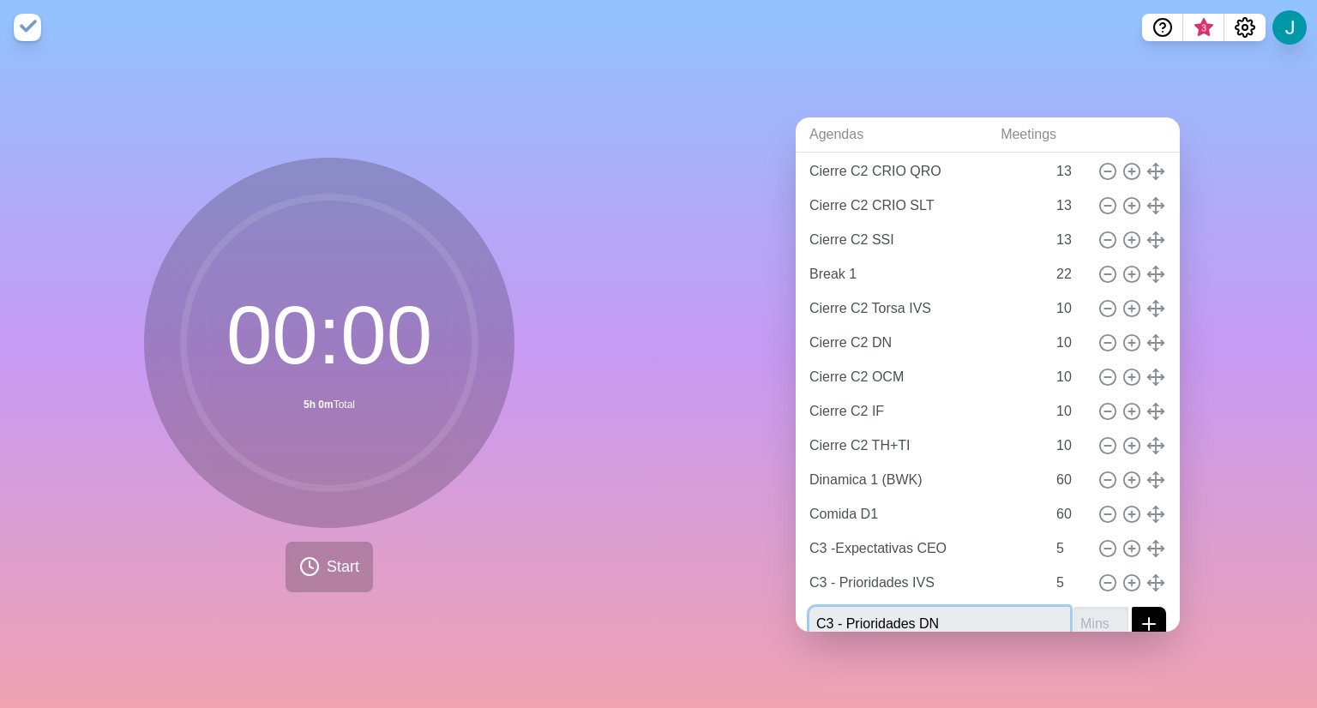
type input "C3 - Prioridades DN"
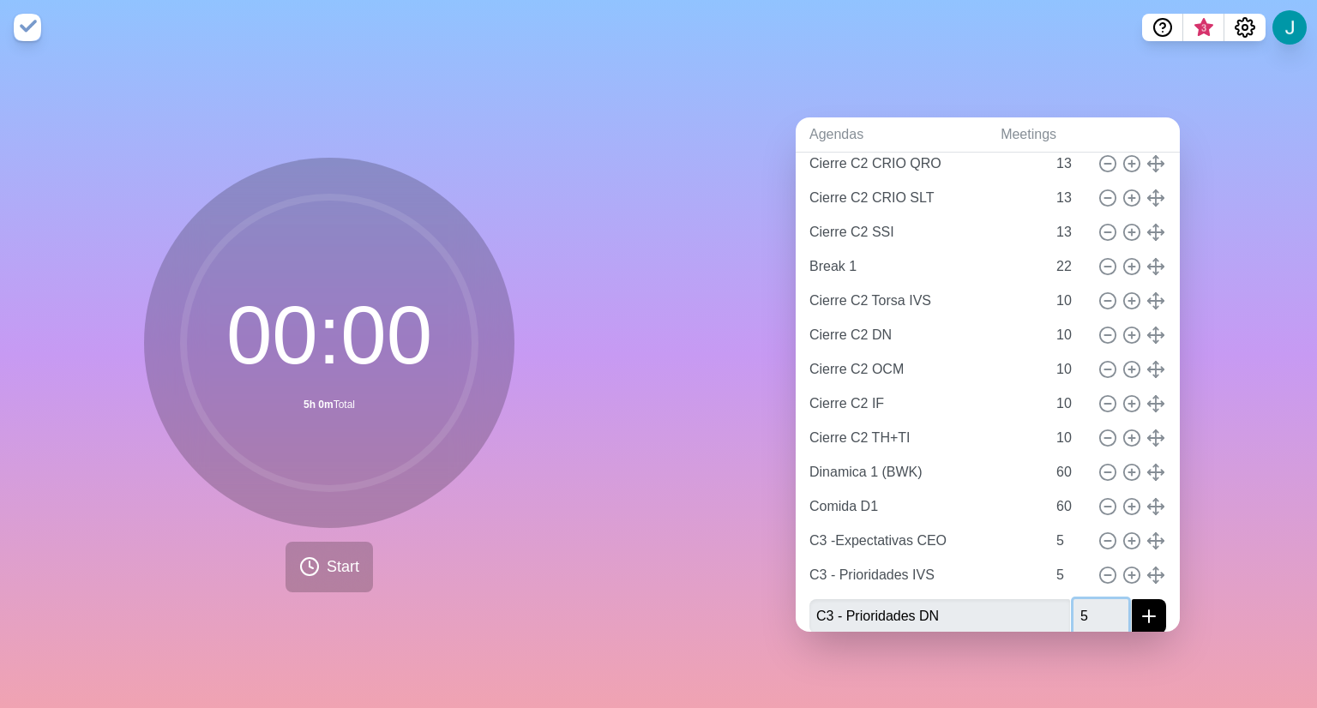
type input "5"
click at [1132, 599] on button "submit" at bounding box center [1149, 616] width 34 height 34
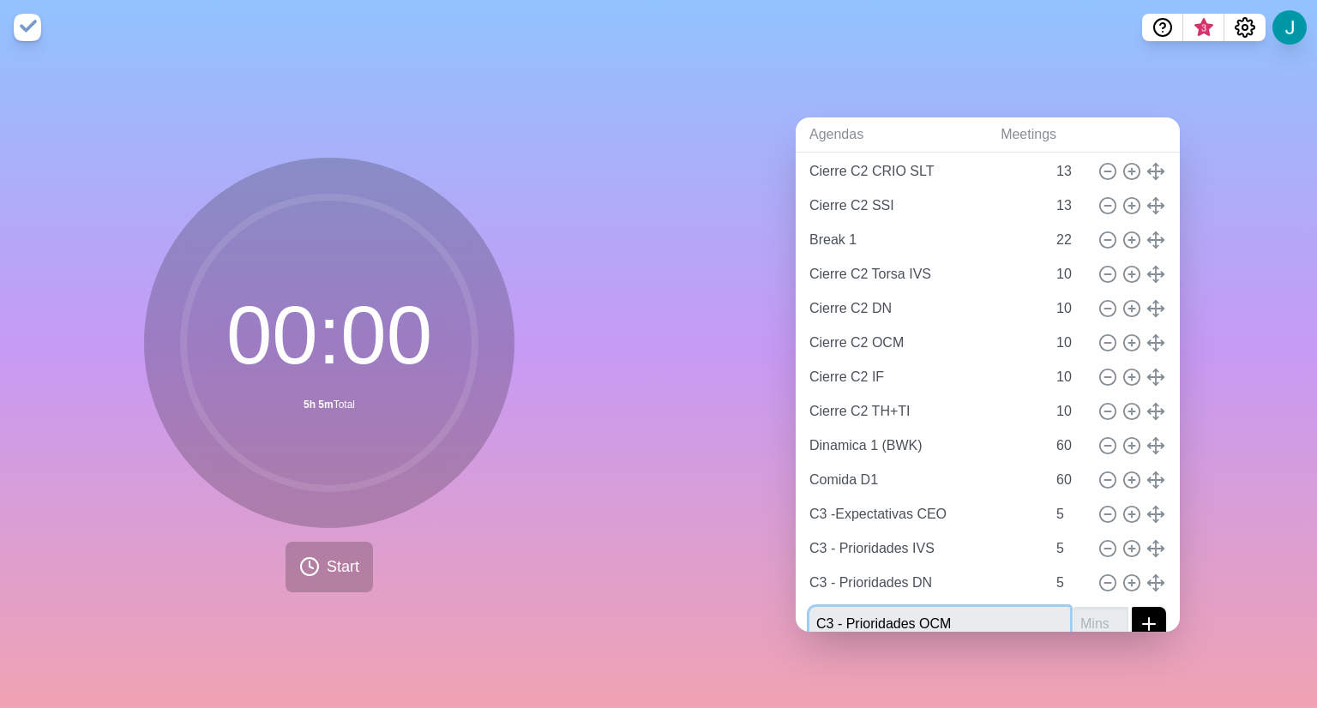
type input "C3 - Prioridades OCM"
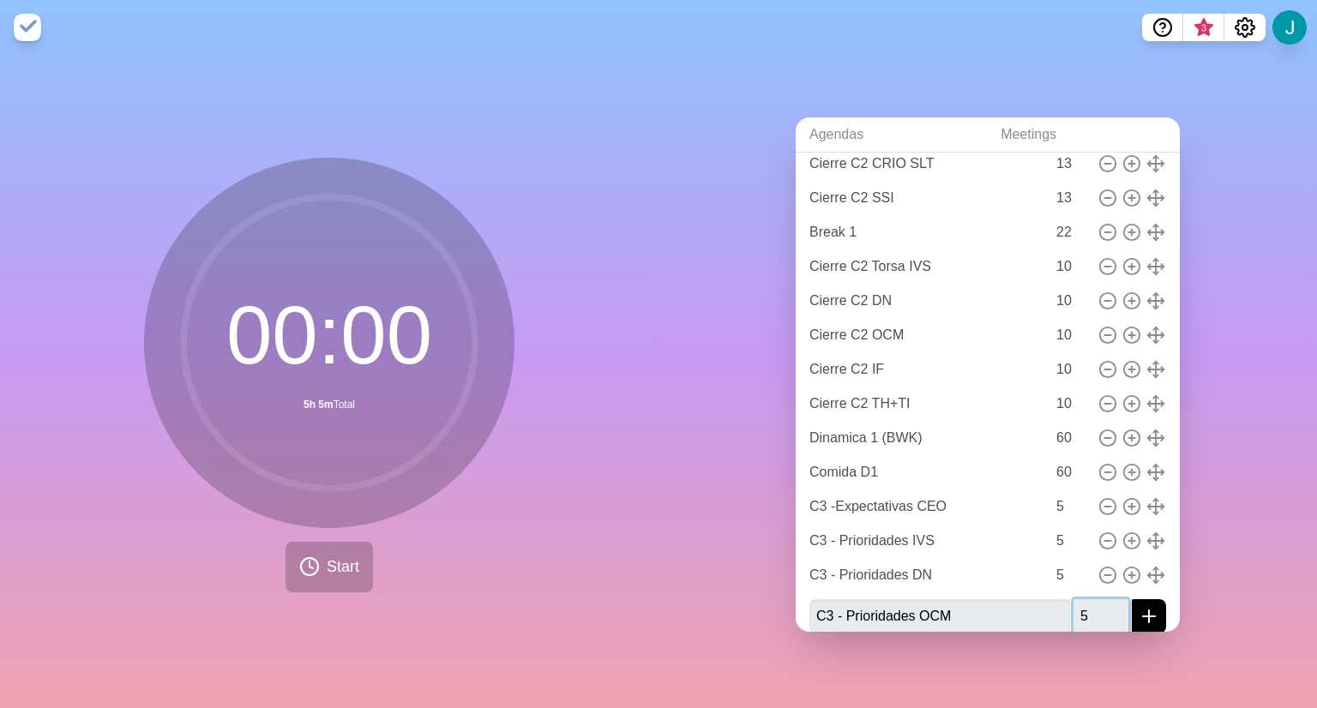
type input "5"
click at [1132, 599] on button "submit" at bounding box center [1149, 616] width 34 height 34
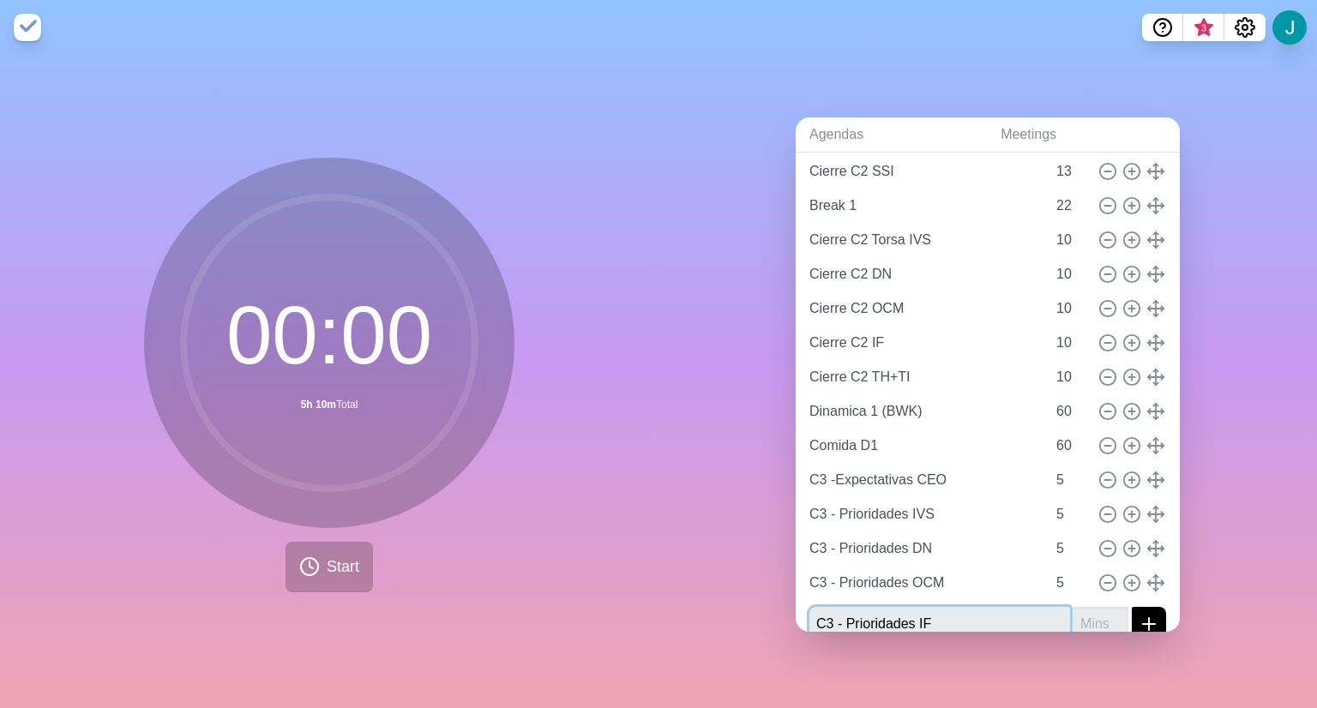
type input "C3 - Prioridades IF"
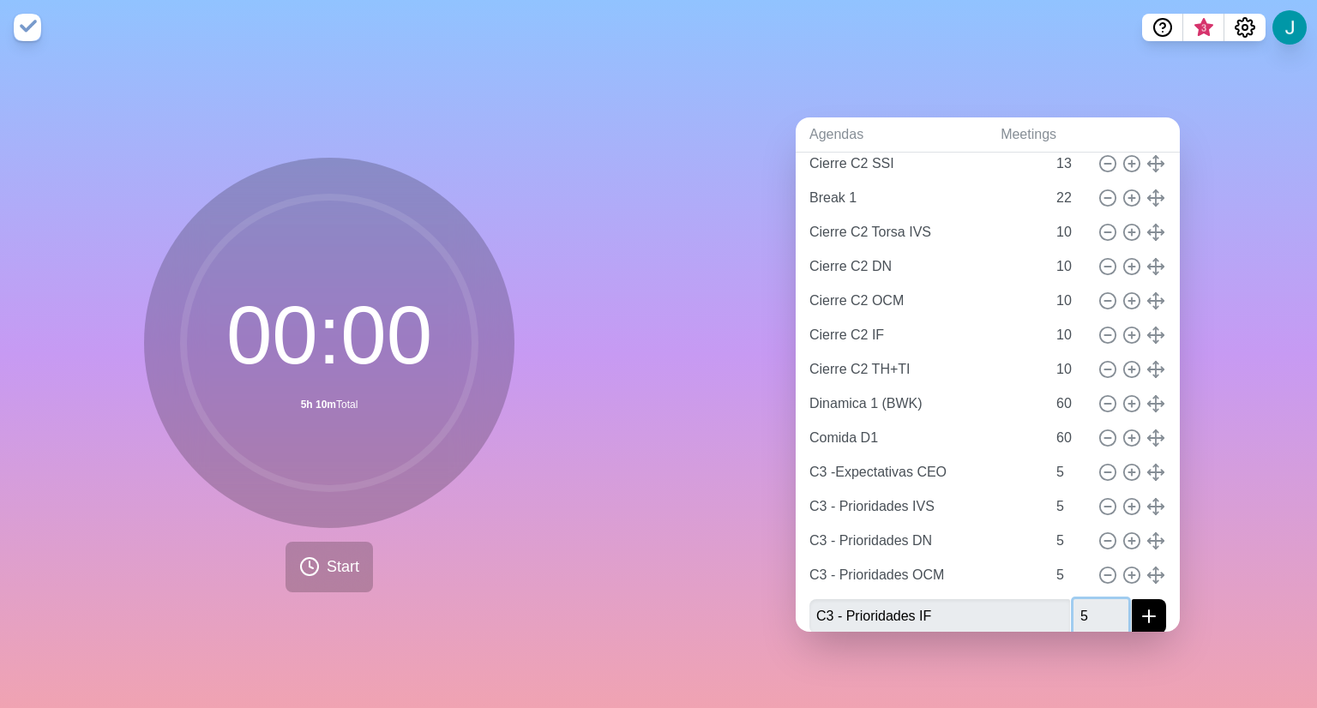
type input "5"
click at [1132, 599] on button "submit" at bounding box center [1149, 616] width 34 height 34
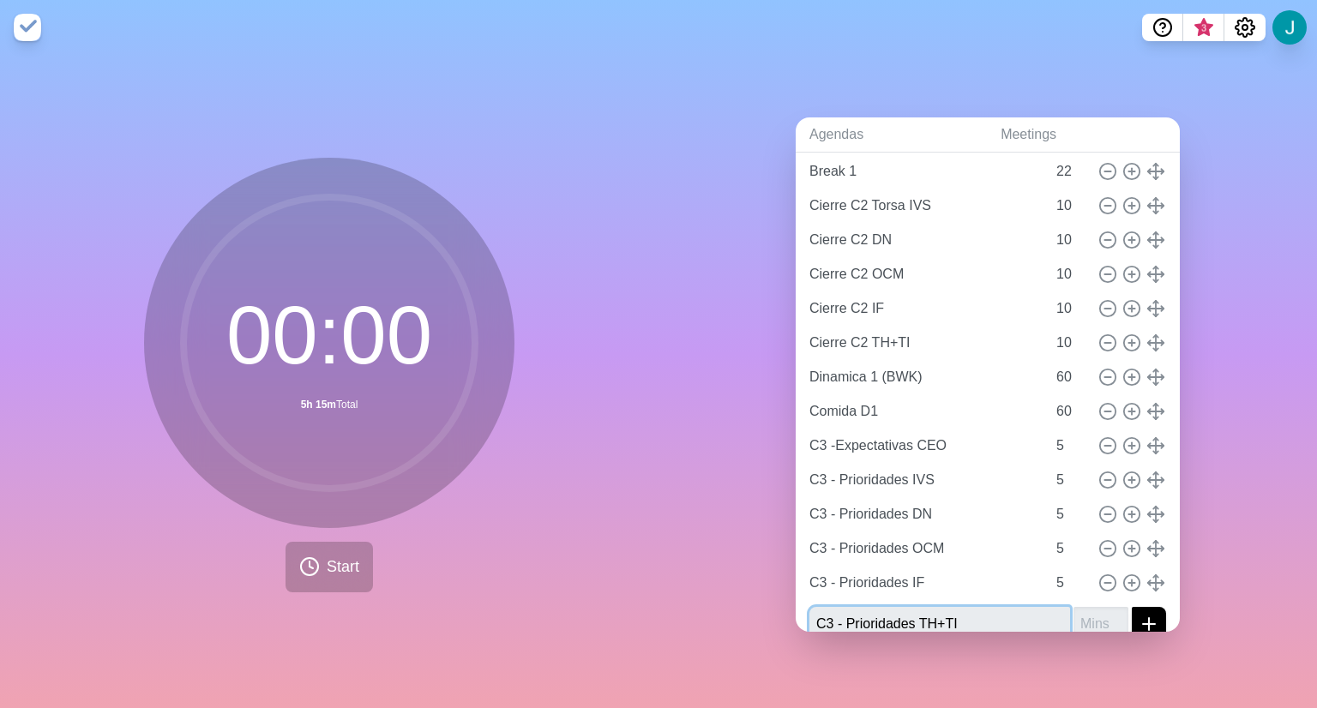
type input "C3 - Prioridades TH+TI"
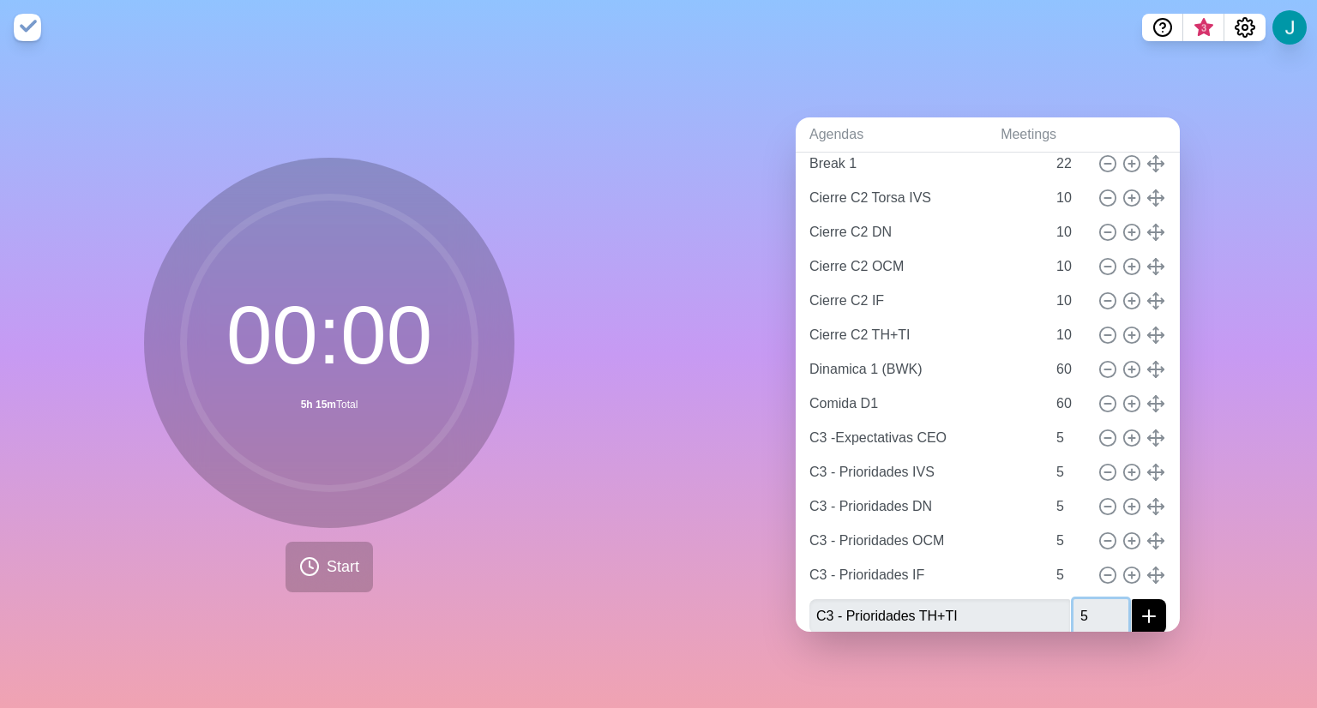
type input "5"
click at [1132, 599] on button "submit" at bounding box center [1149, 616] width 34 height 34
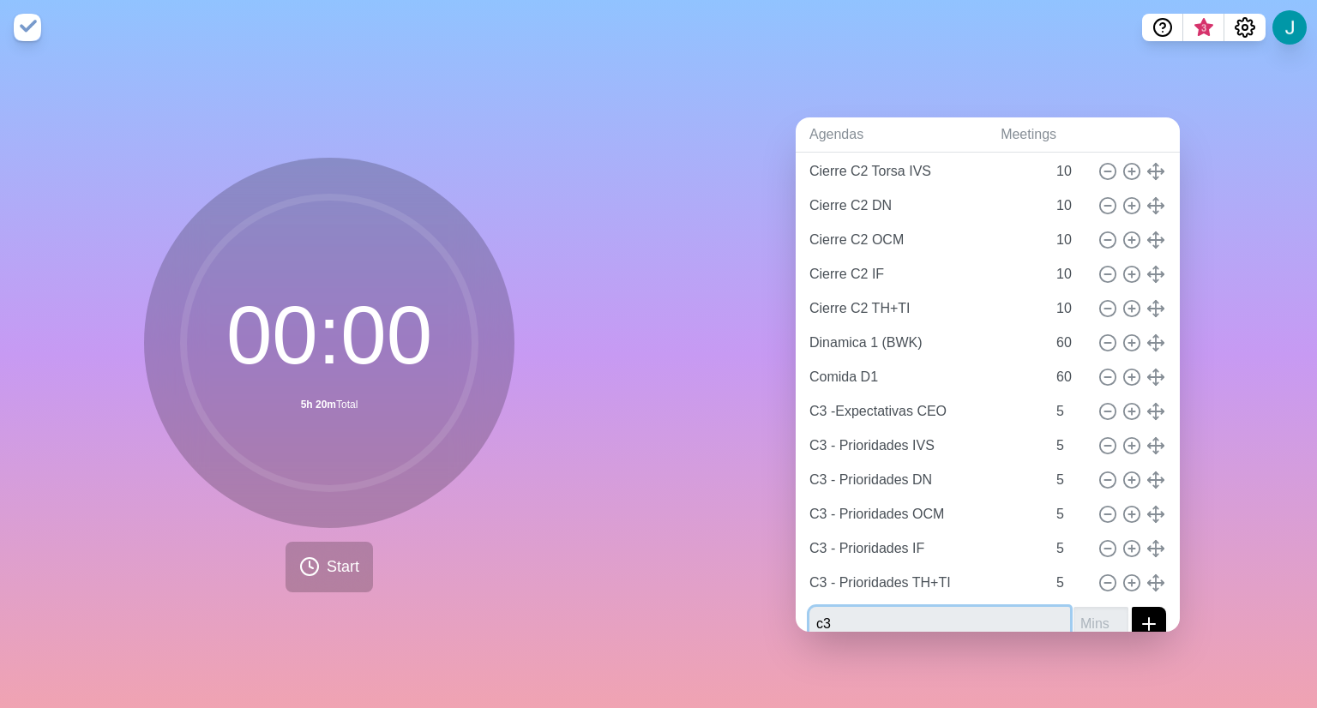
type input "c"
type input "C3 - Rocas TORSA"
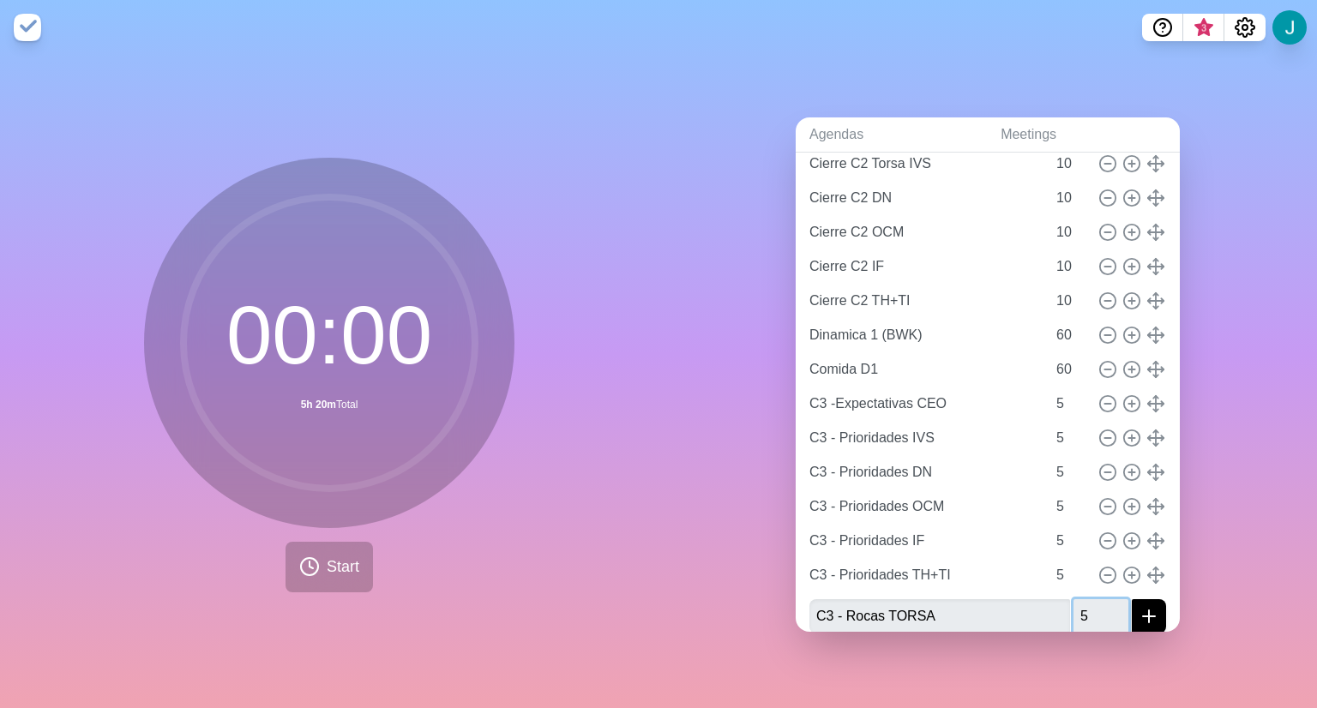
type input "5"
click at [1132, 599] on button "submit" at bounding box center [1149, 616] width 34 height 34
type input "c"
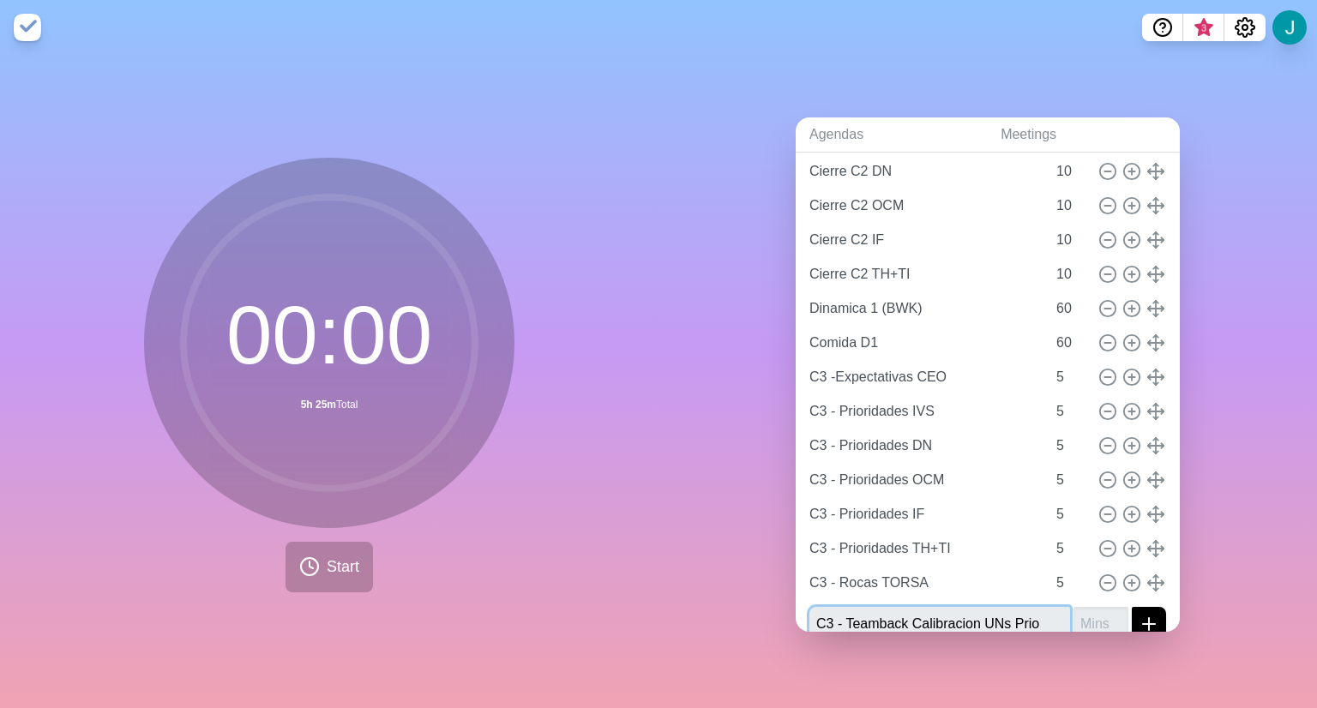
type input "C3 - Teamback Calibracion UNs Prio"
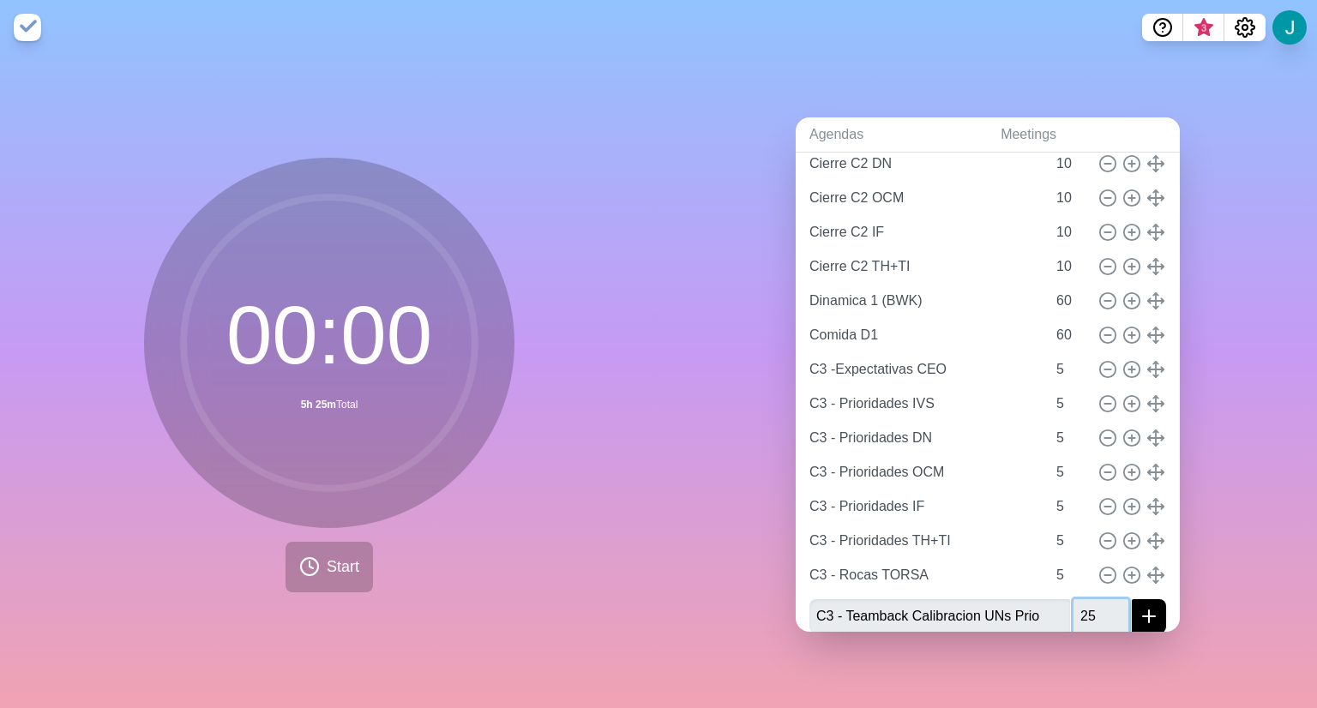
type input "25"
click at [1132, 599] on button "submit" at bounding box center [1149, 616] width 34 height 34
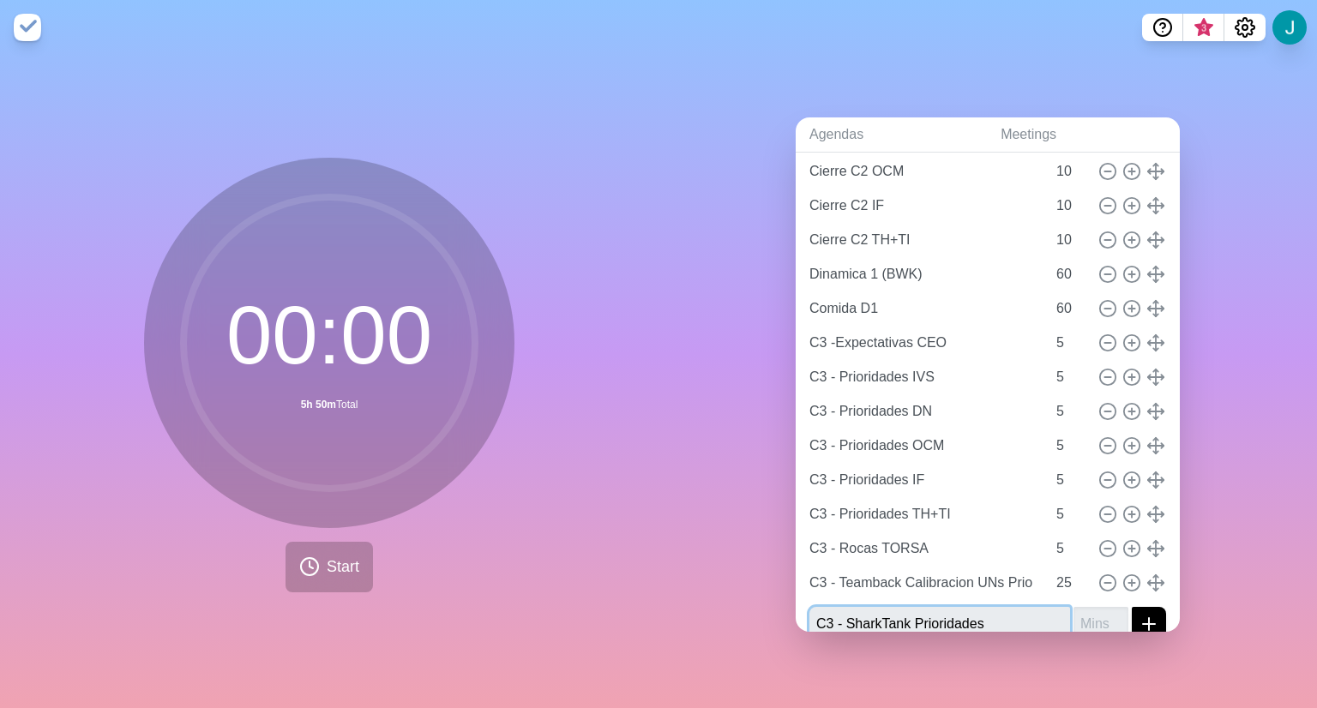
type input "C3 - SharkTank Prioridades"
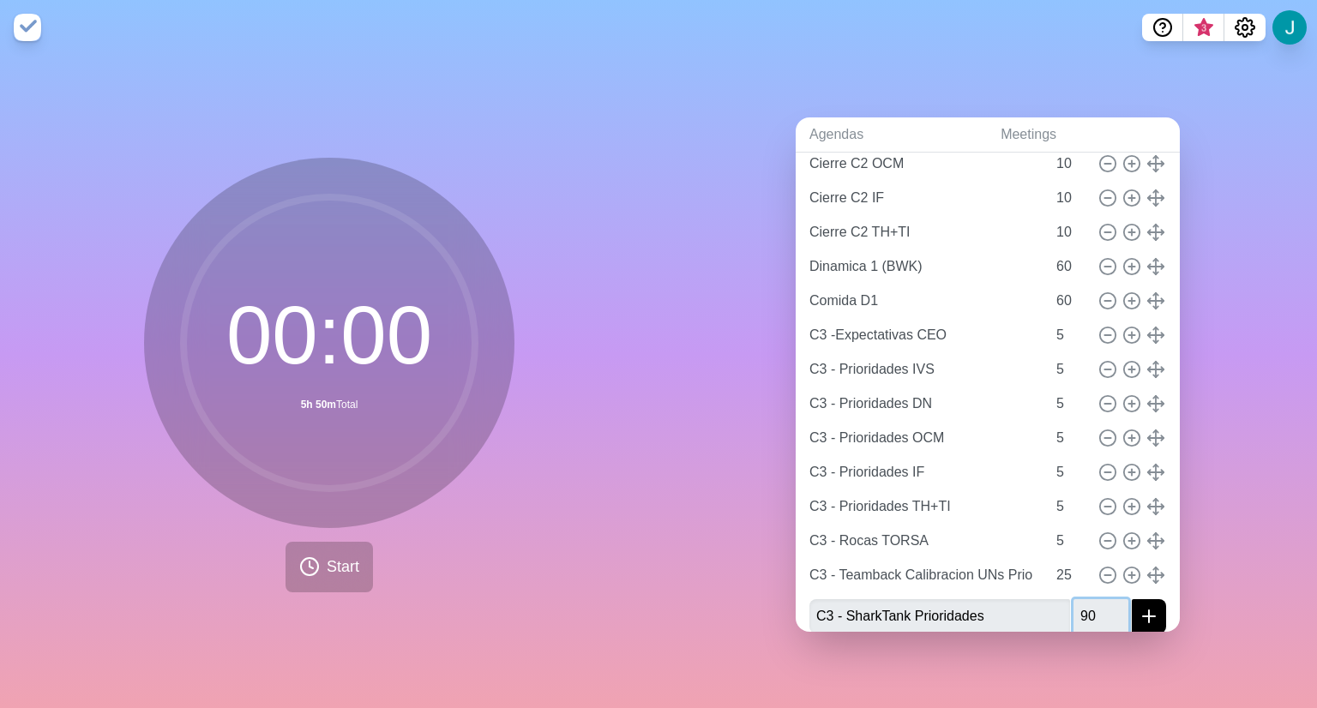
type input "90"
click at [1132, 599] on button "submit" at bounding box center [1149, 616] width 34 height 34
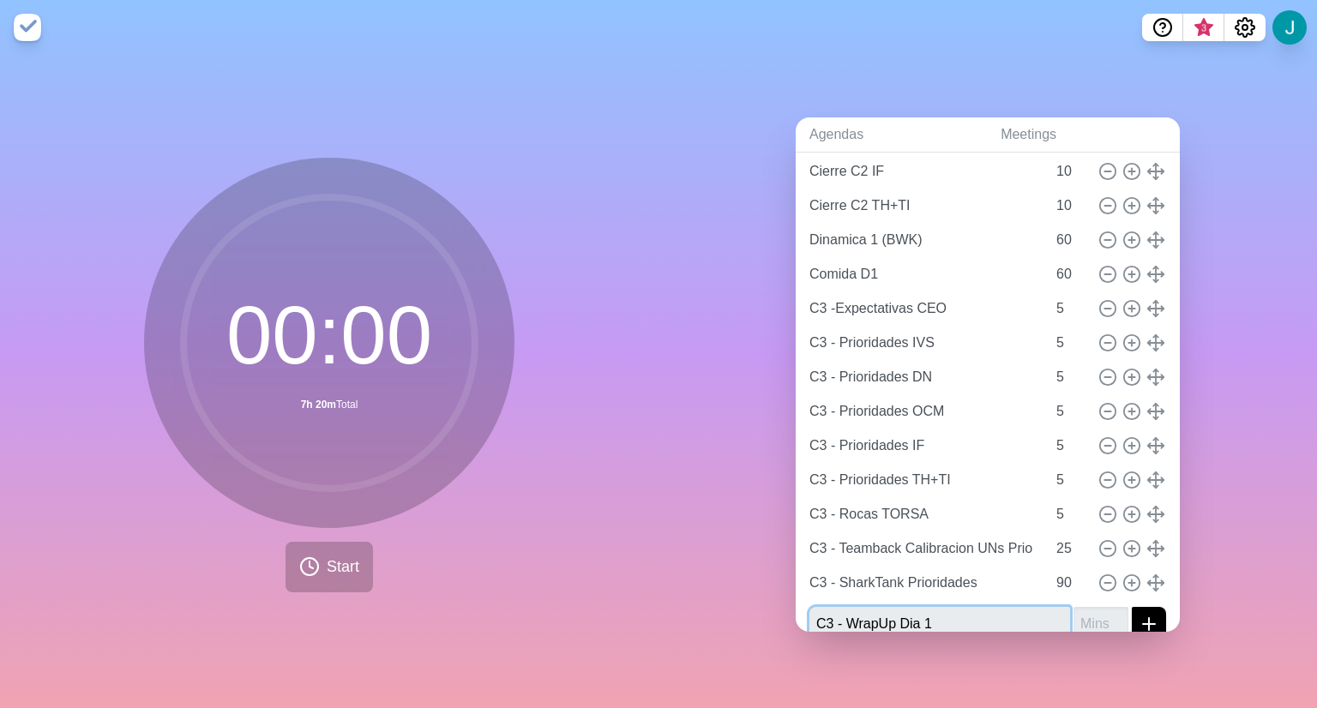
type input "C3 - WrapUp Dia 1"
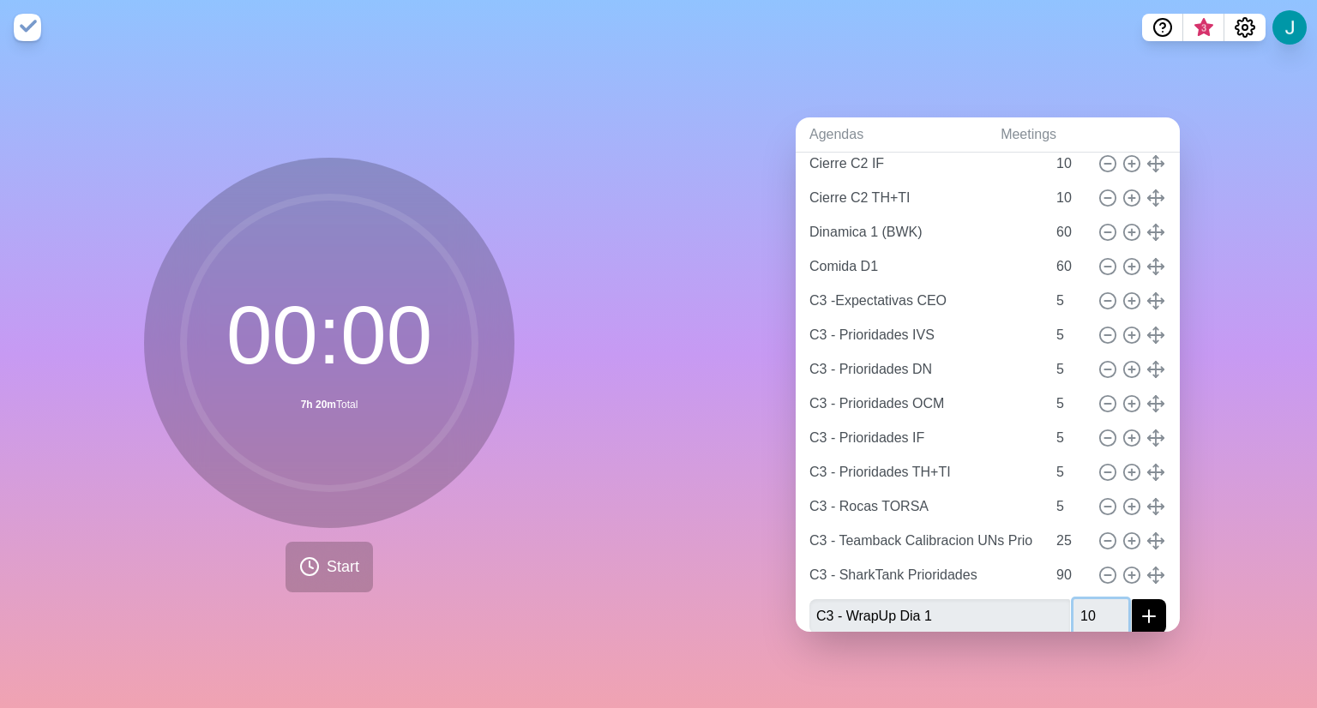
type input "10"
click at [1132, 599] on button "submit" at bounding box center [1149, 616] width 34 height 34
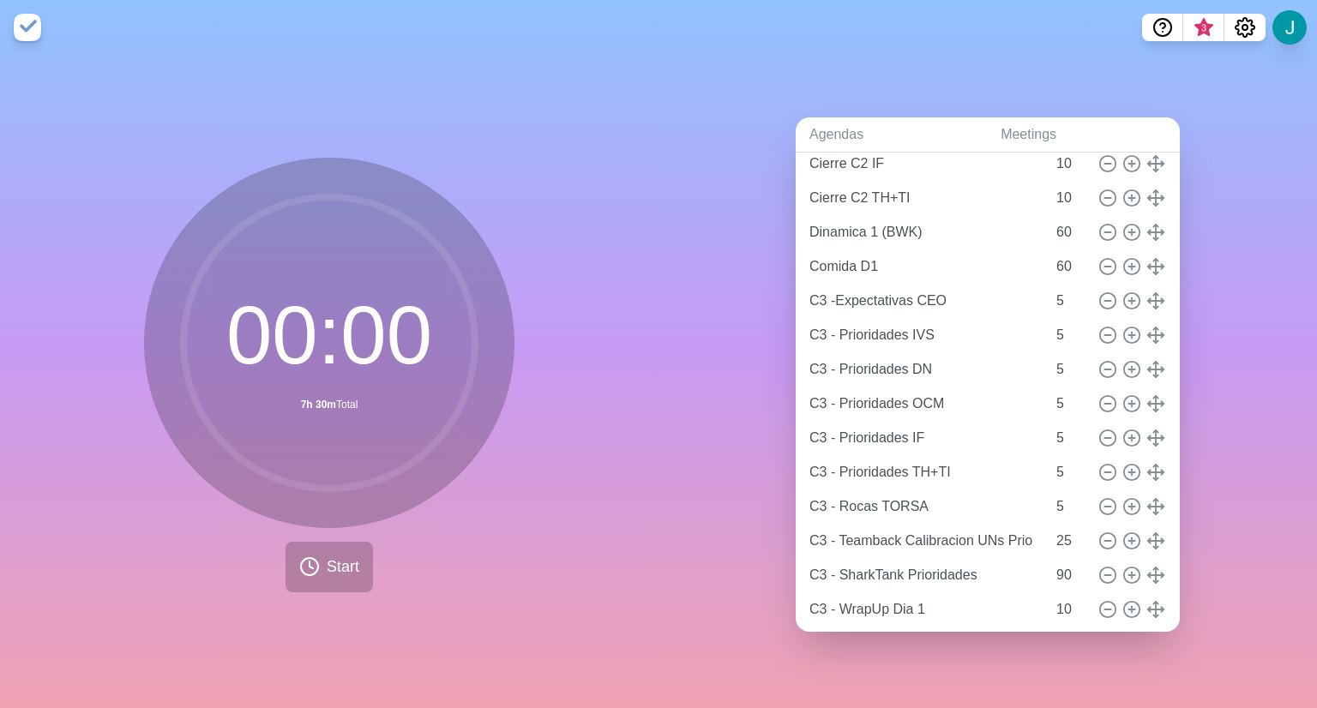
click at [710, 439] on div "Agendas Meetings Back MegaRocas C3 25 - D1 [URL][DOMAIN_NAME] [PERSON_NAME] 10 …" at bounding box center [987, 381] width 658 height 653
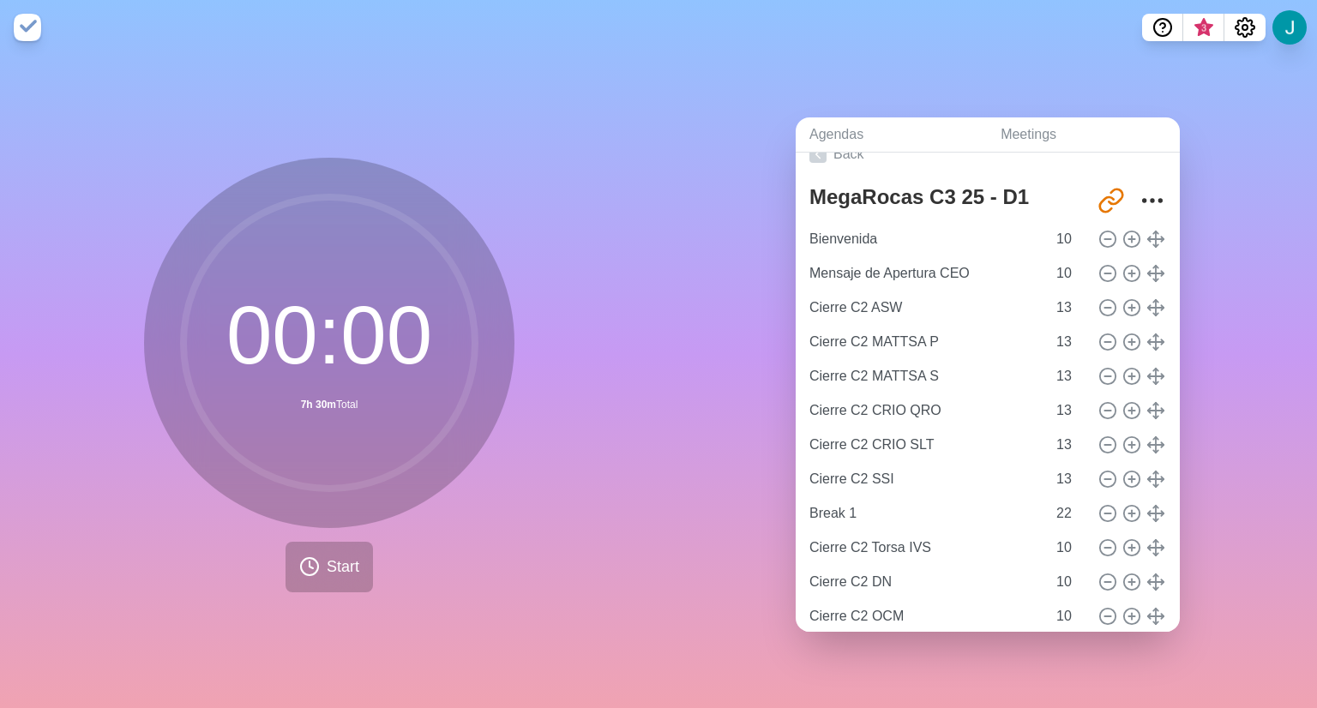
scroll to position [0, 0]
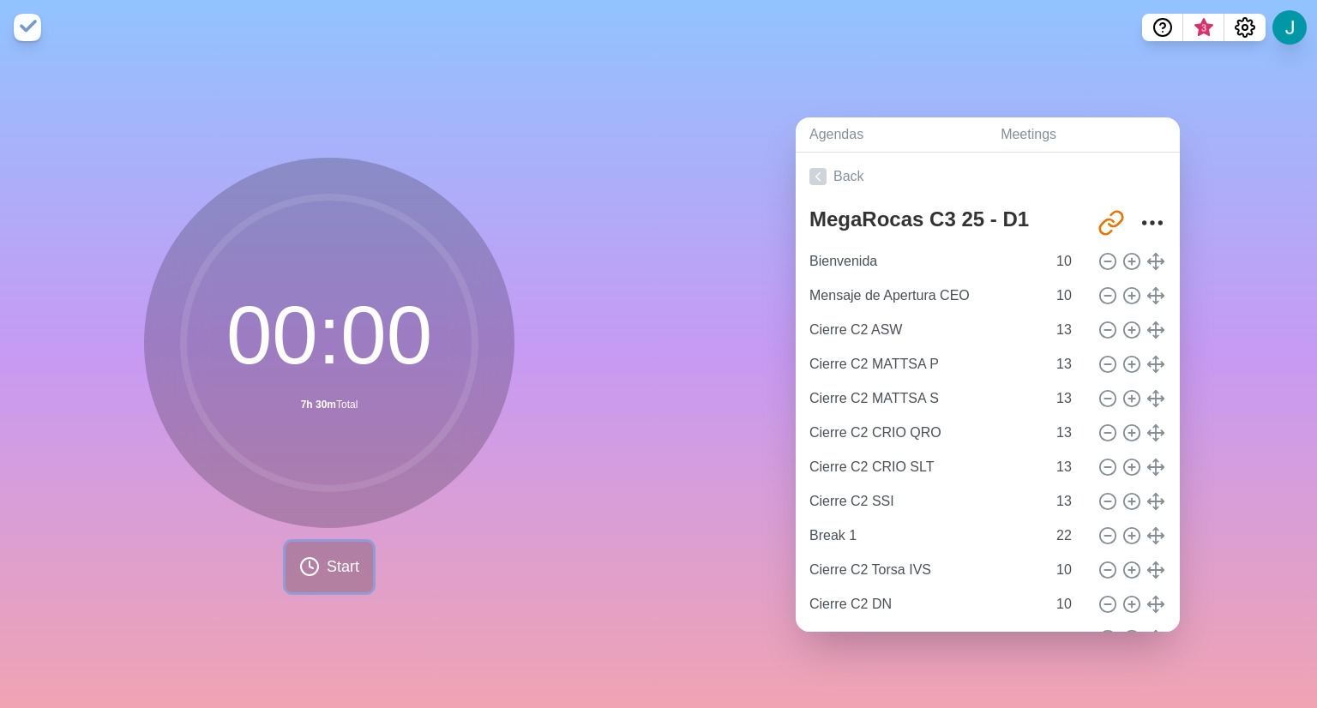
click at [317, 562] on button "Start" at bounding box center [329, 567] width 87 height 51
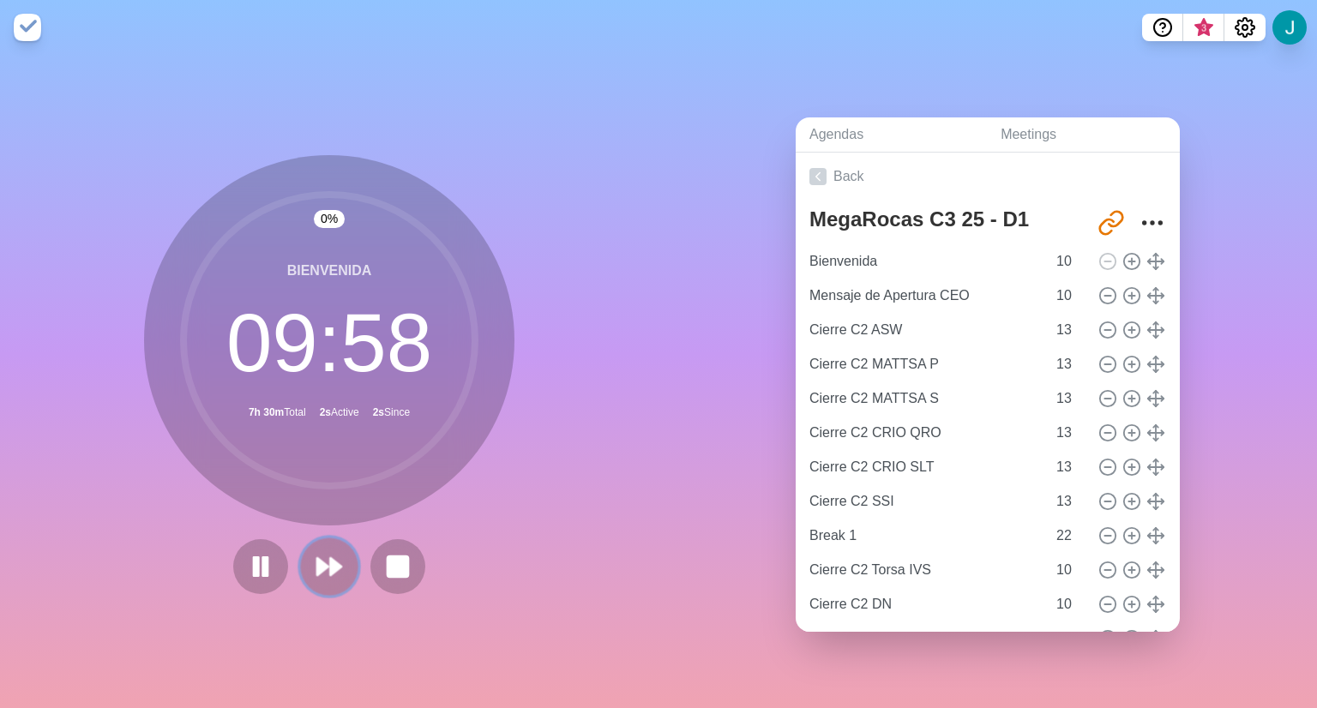
click at [307, 566] on button at bounding box center [328, 566] width 57 height 57
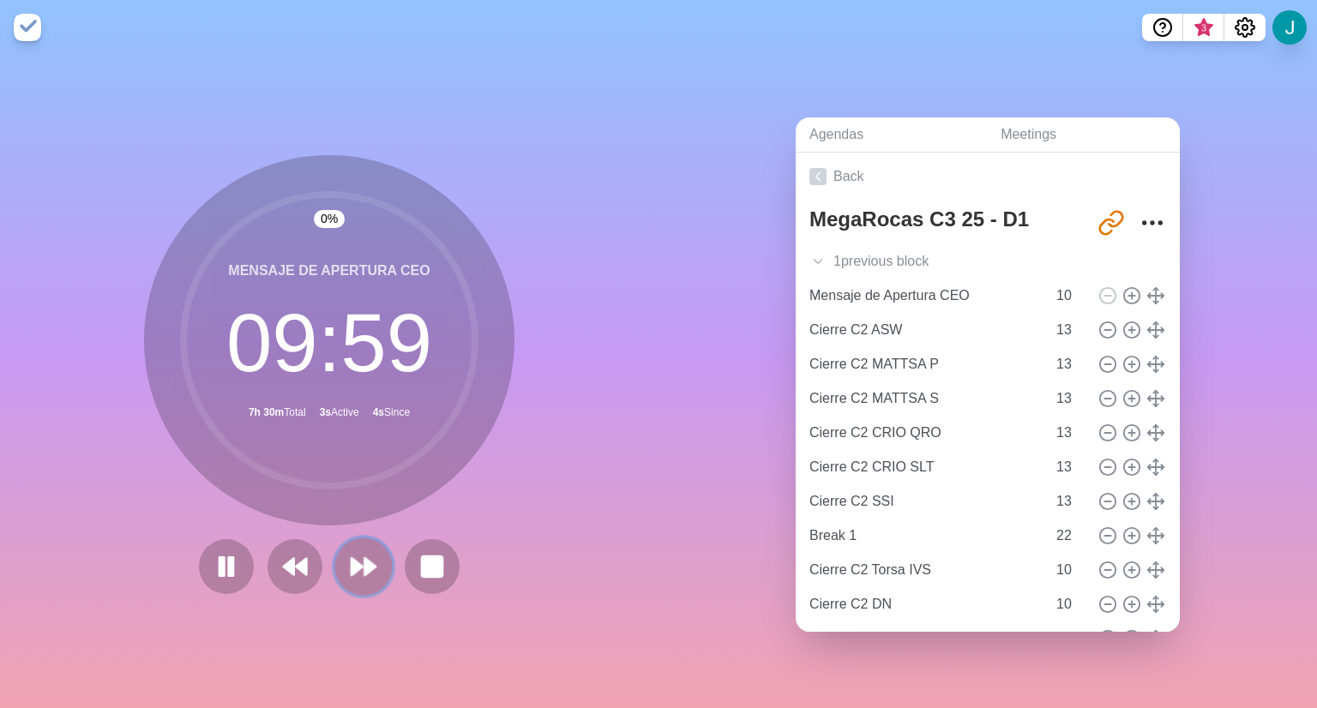
click at [369, 561] on polygon at bounding box center [369, 566] width 11 height 17
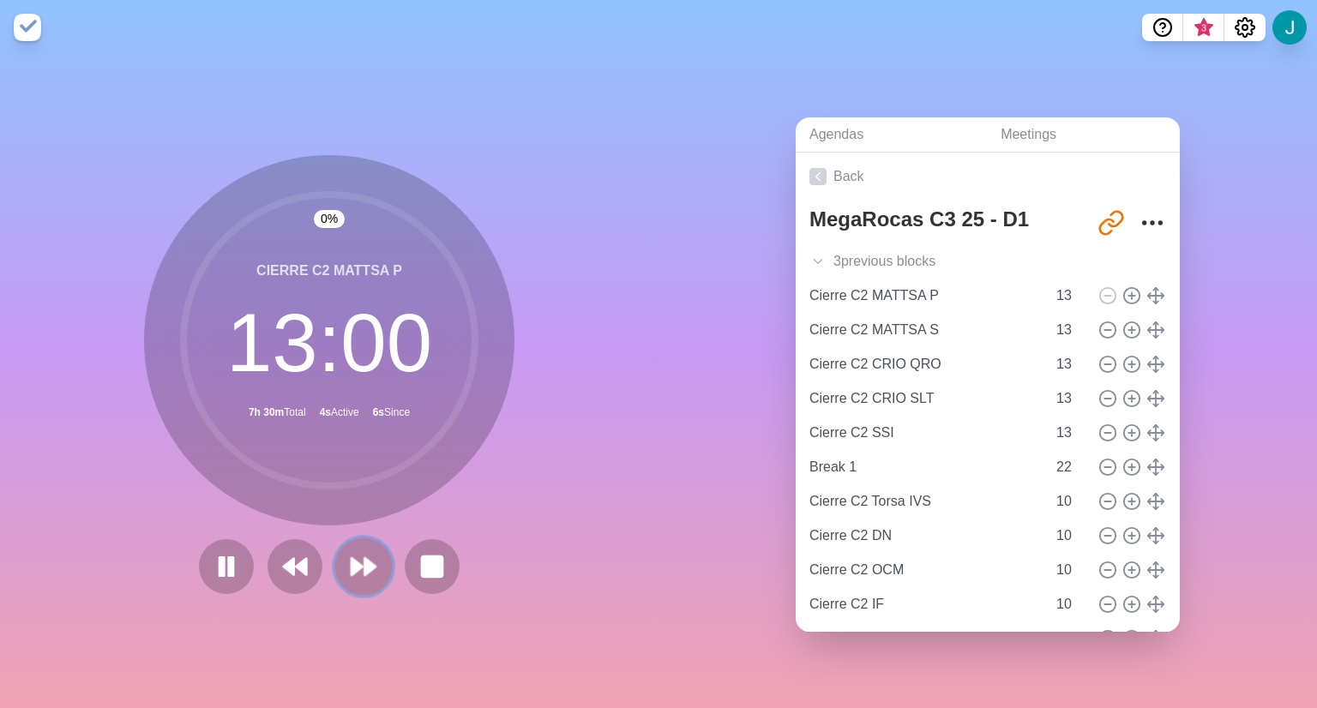
click at [369, 561] on polygon at bounding box center [369, 566] width 11 height 17
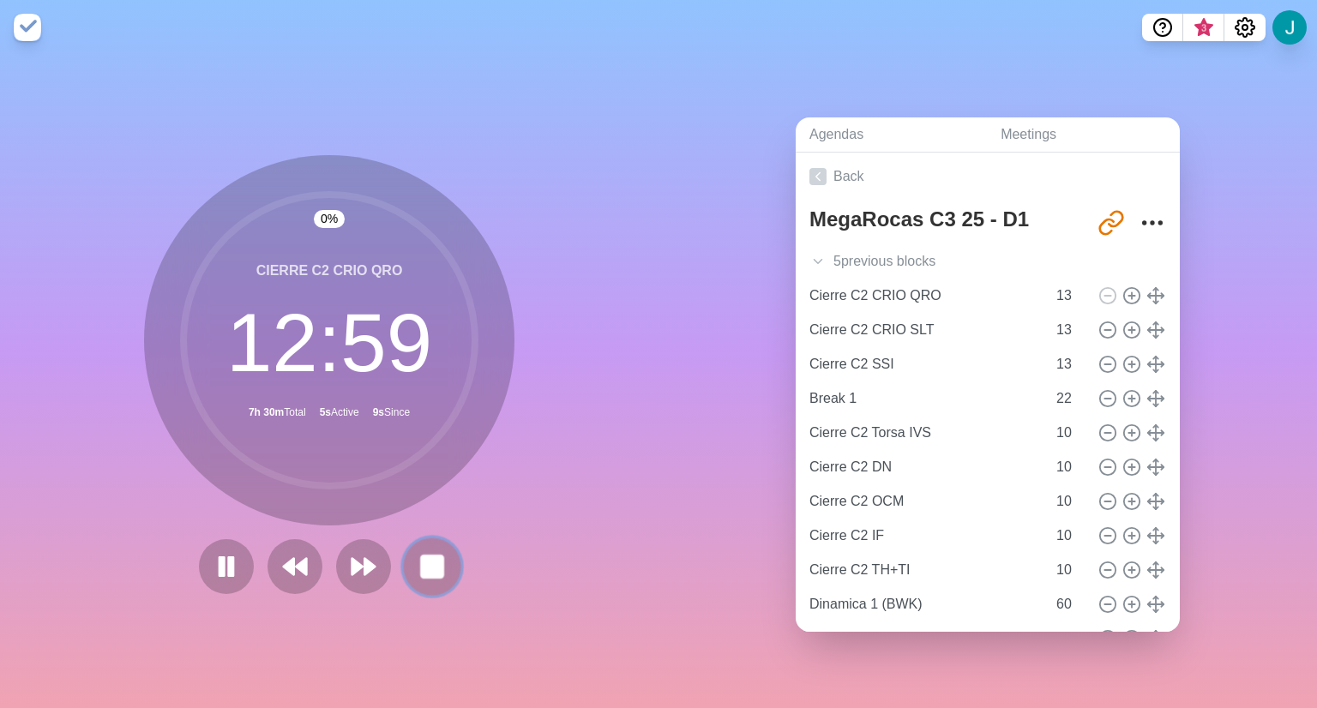
click at [430, 563] on rect at bounding box center [431, 566] width 21 height 21
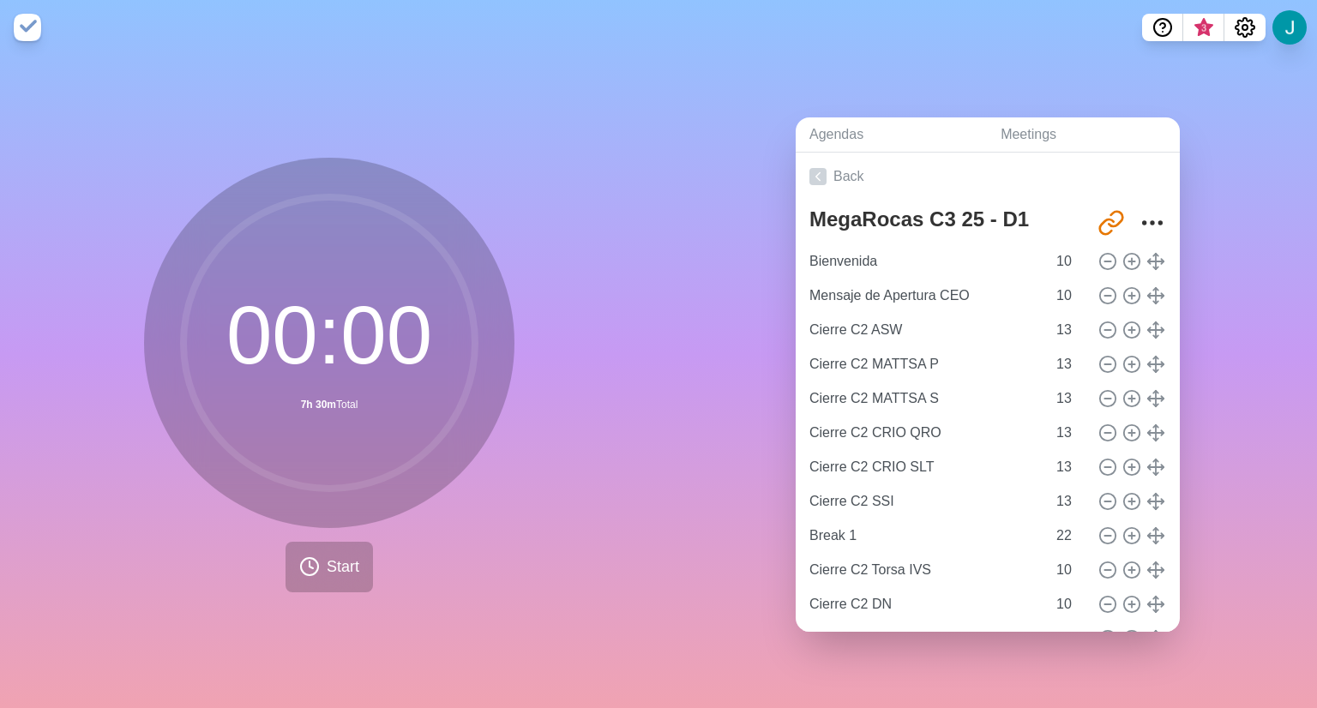
click at [1253, 279] on div "Agendas Meetings Back MegaRocas C3 25 - D1 [URL][DOMAIN_NAME] [PERSON_NAME] 10 …" at bounding box center [987, 381] width 658 height 653
click at [312, 568] on icon at bounding box center [309, 566] width 21 height 21
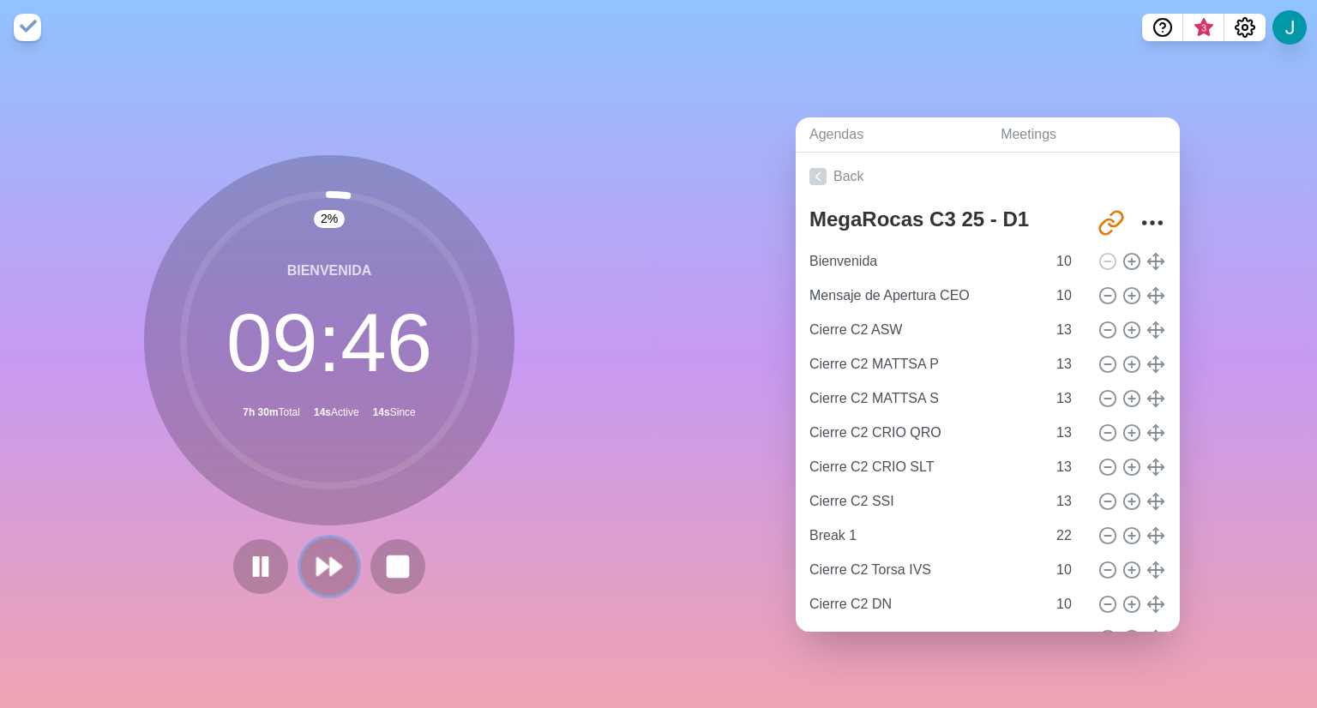
click at [334, 570] on icon at bounding box center [329, 566] width 29 height 29
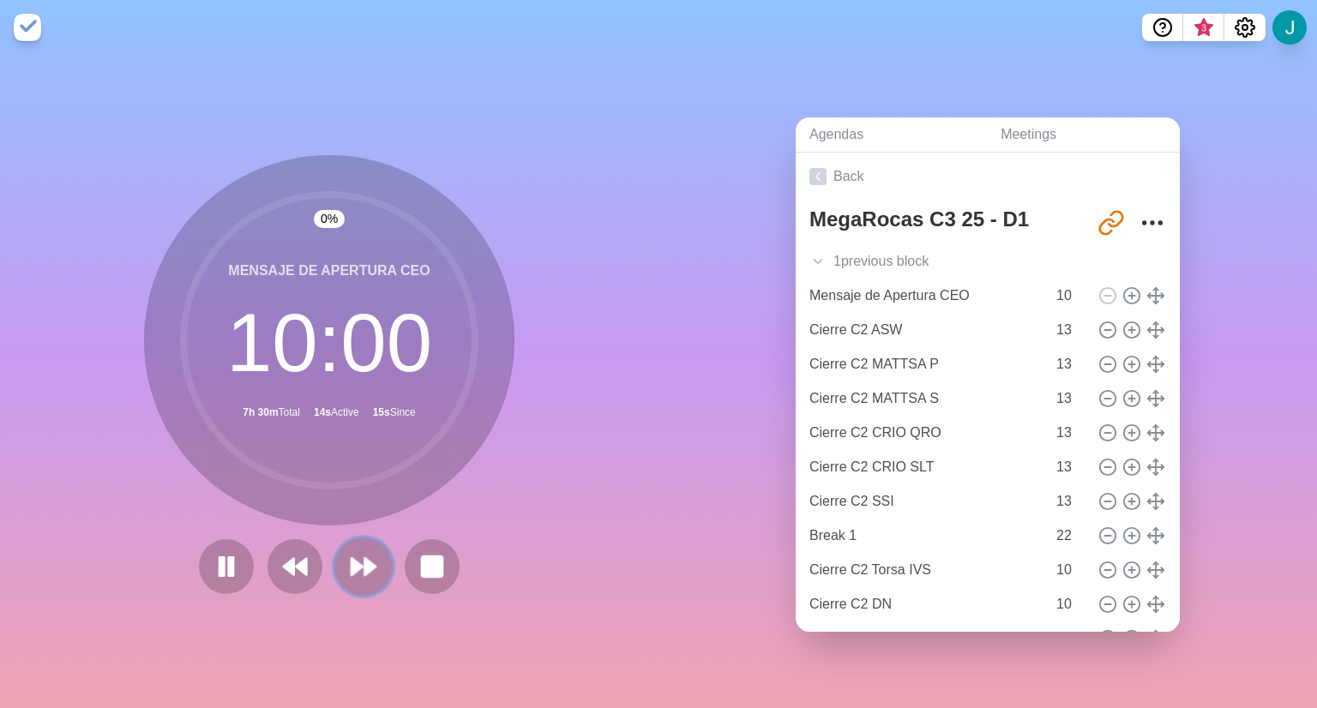
click at [334, 570] on button at bounding box center [362, 566] width 57 height 57
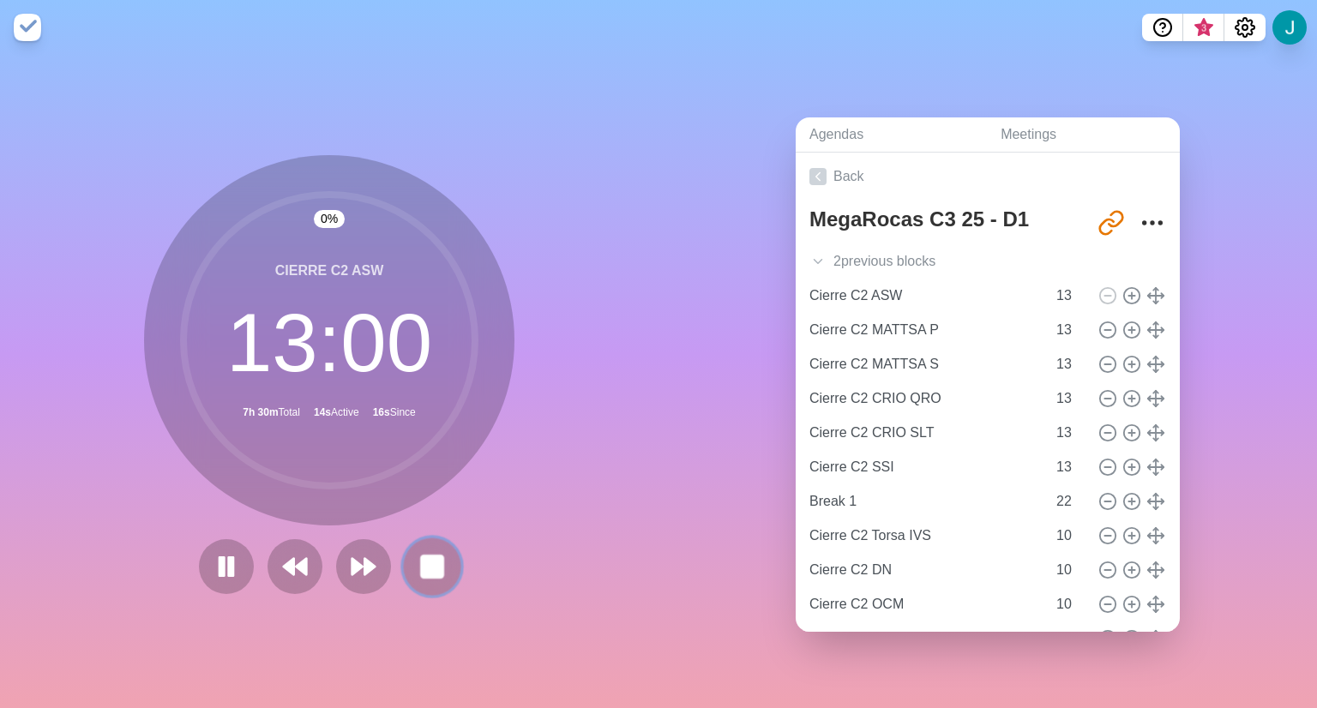
click at [445, 562] on button at bounding box center [431, 566] width 57 height 57
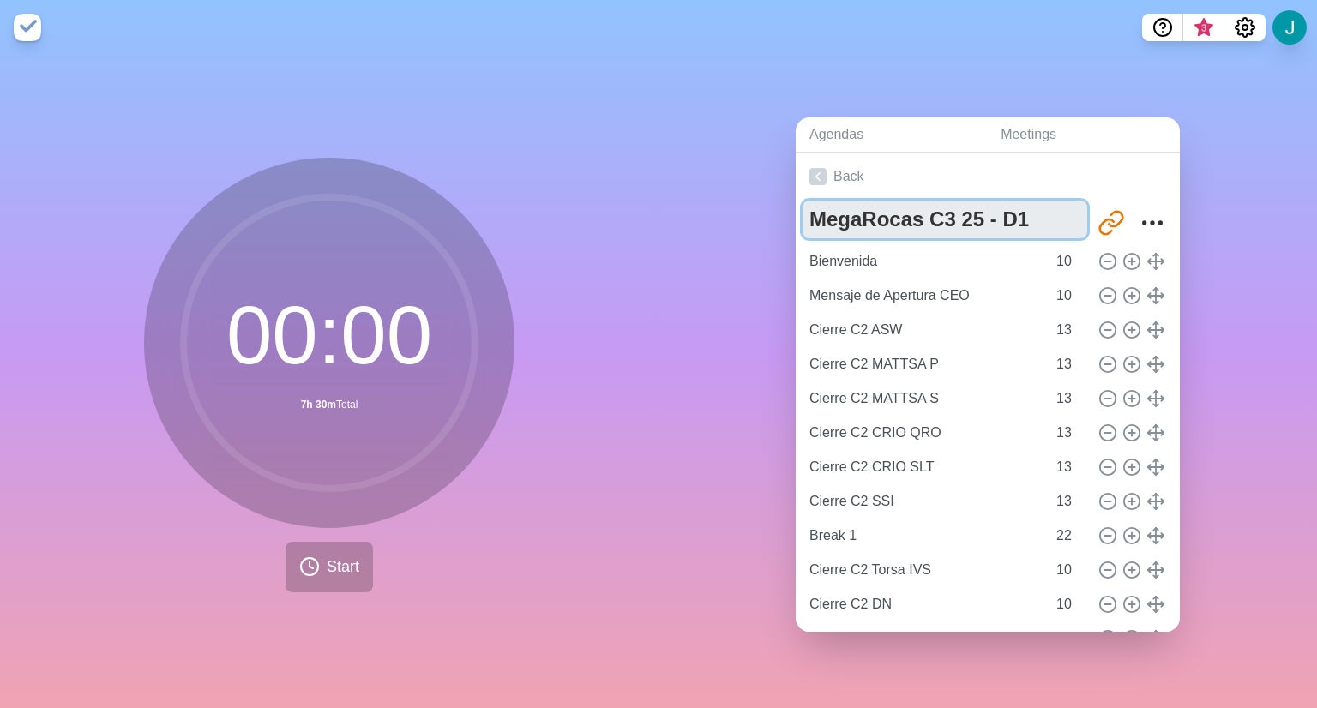
drag, startPoint x: 1016, startPoint y: 210, endPoint x: 759, endPoint y: 189, distance: 258.0
click at [759, 189] on div "Agendas Meetings Back MegaRocas C3 25 - D1 [URL][DOMAIN_NAME] [PERSON_NAME] 10 …" at bounding box center [987, 381] width 658 height 653
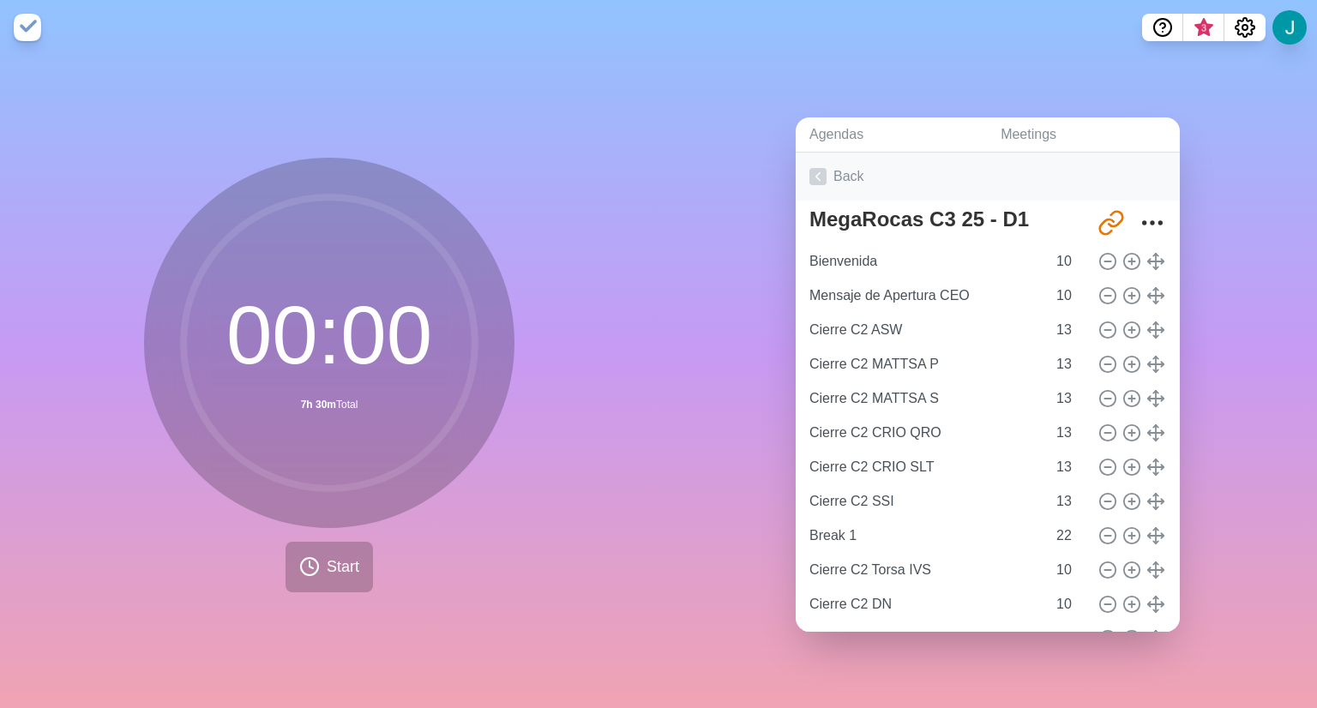
click at [817, 168] on icon at bounding box center [817, 176] width 17 height 17
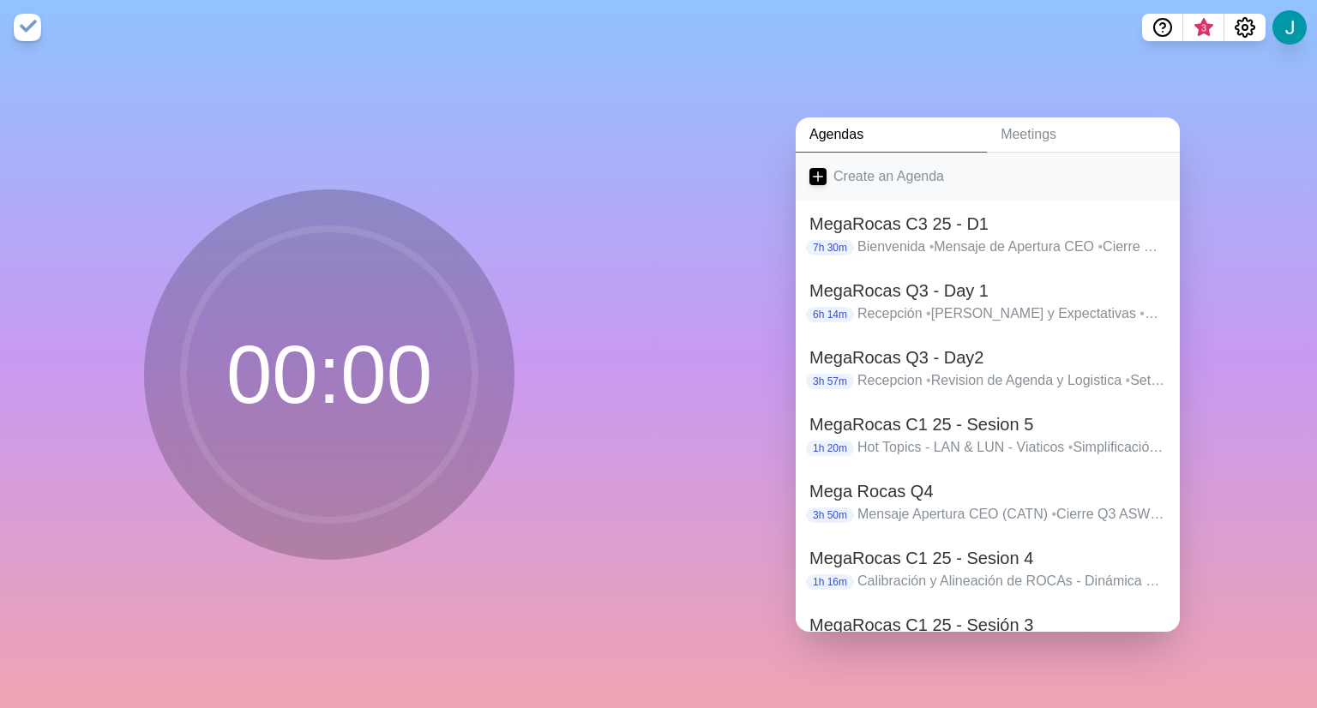
click at [829, 172] on link "Create an Agenda" at bounding box center [988, 177] width 384 height 48
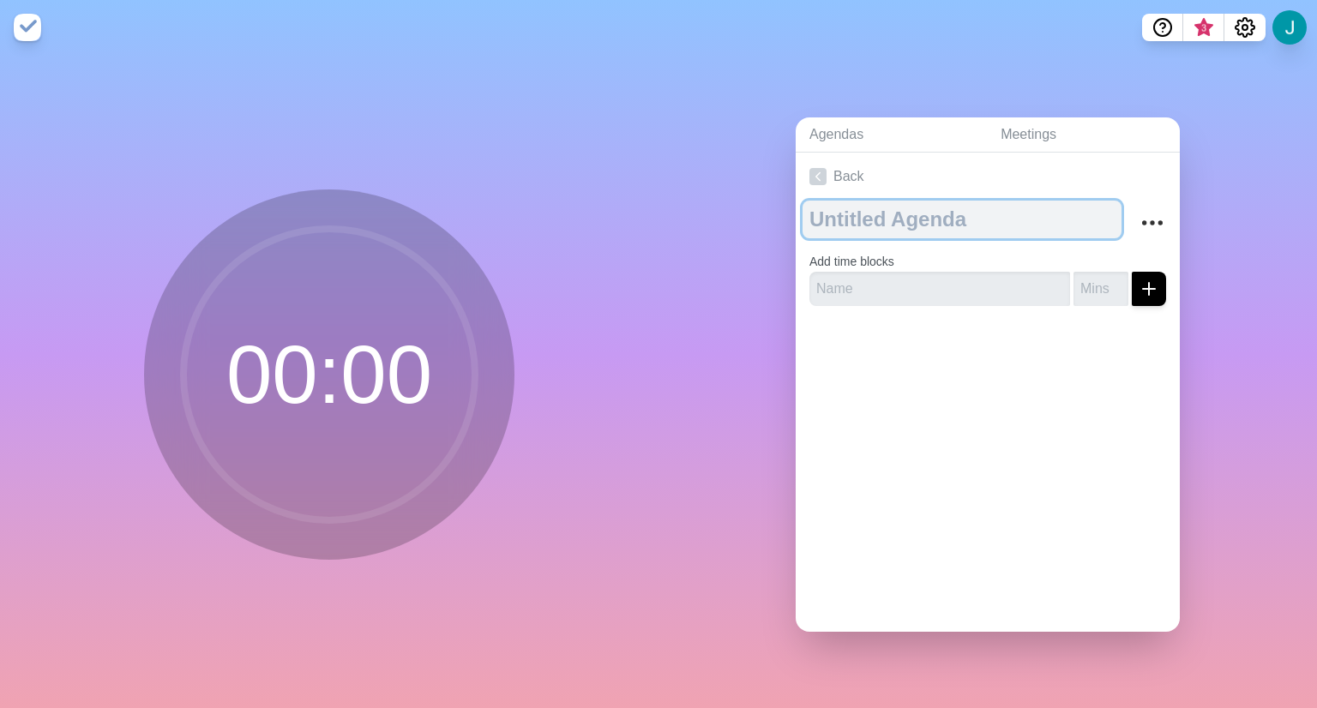
click at [868, 219] on textarea at bounding box center [961, 220] width 319 height 38
paste textarea "MegaRocas C3 25 - D1"
type textarea "MegaRocas C3 25 - D2"
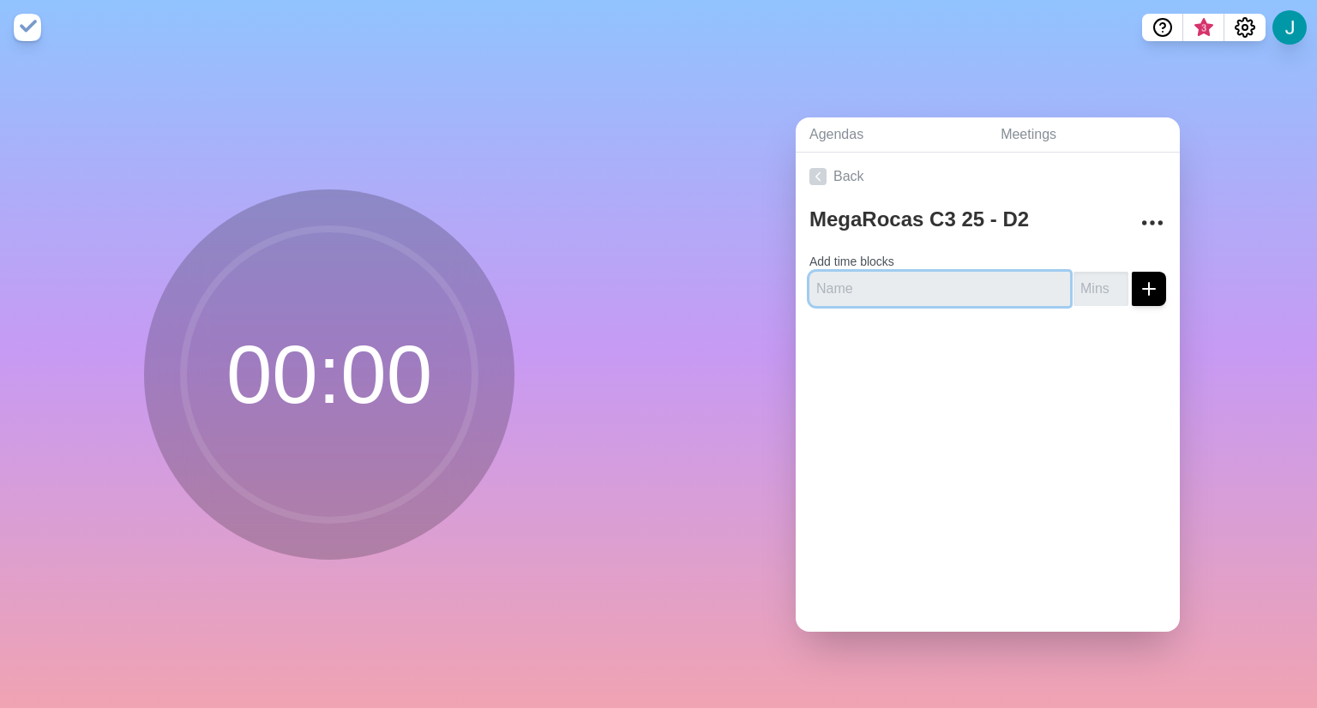
click at [859, 280] on input "text" at bounding box center [939, 289] width 261 height 34
type input "Bienvenida"
type input "5"
click at [1132, 272] on button "submit" at bounding box center [1149, 289] width 34 height 34
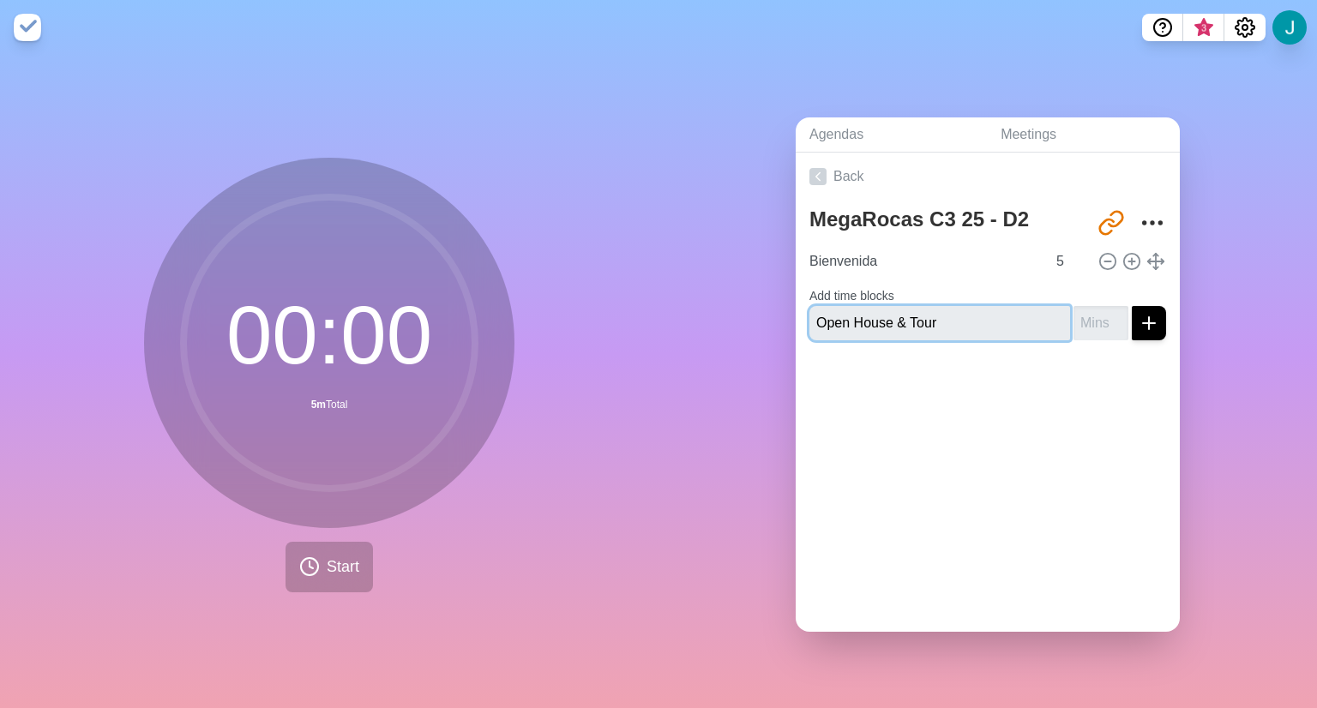
type input "Open House & Tour"
type input "90"
click at [1132, 306] on button "submit" at bounding box center [1149, 323] width 34 height 34
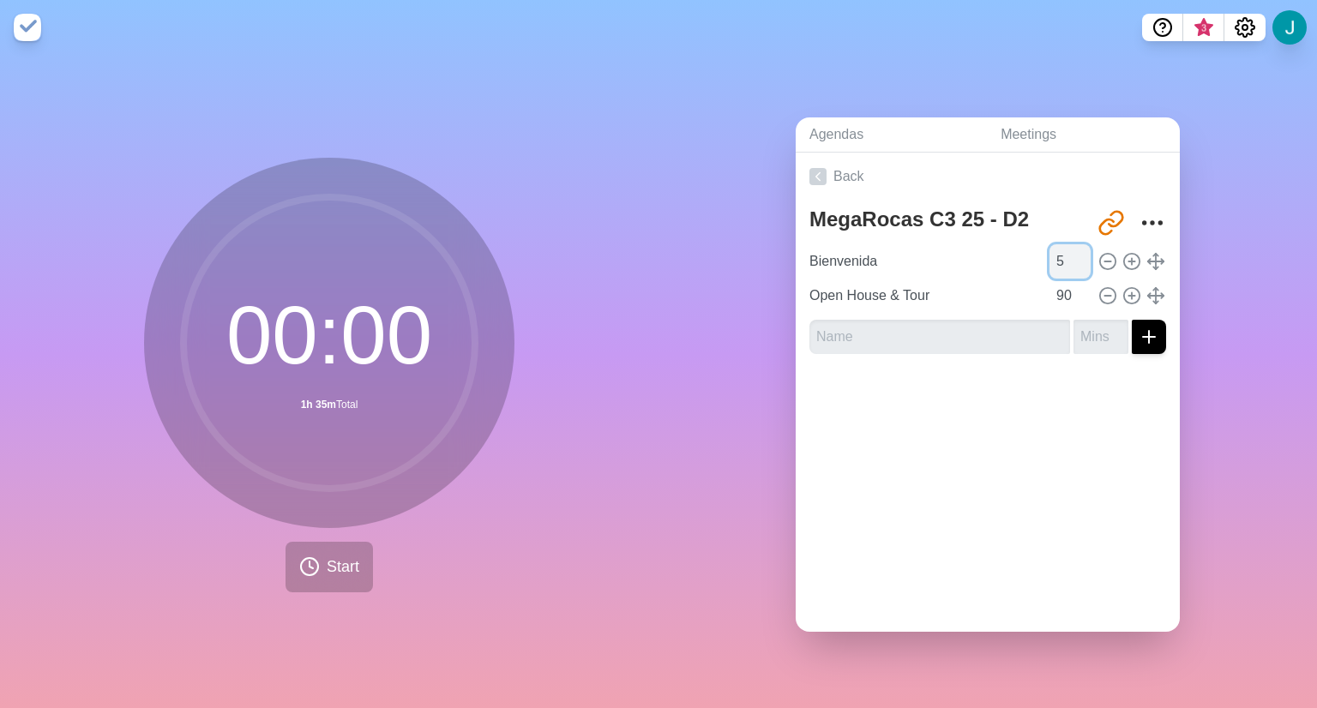
click at [1049, 265] on input "5" at bounding box center [1069, 261] width 41 height 34
click at [1049, 261] on input "5" at bounding box center [1069, 261] width 41 height 34
type input "3"
click at [985, 330] on input "text" at bounding box center [939, 337] width 261 height 34
type input "Recap D1"
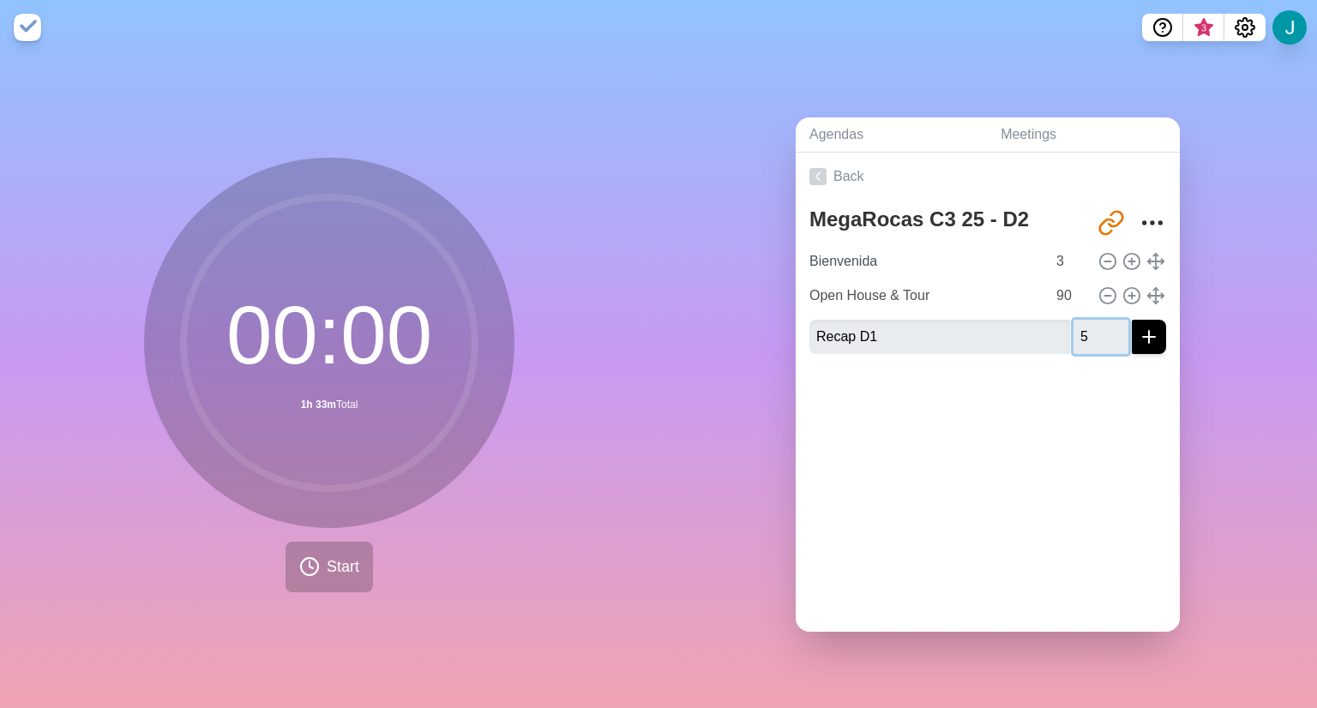
type input "5"
click at [1132, 320] on button "submit" at bounding box center [1149, 337] width 34 height 34
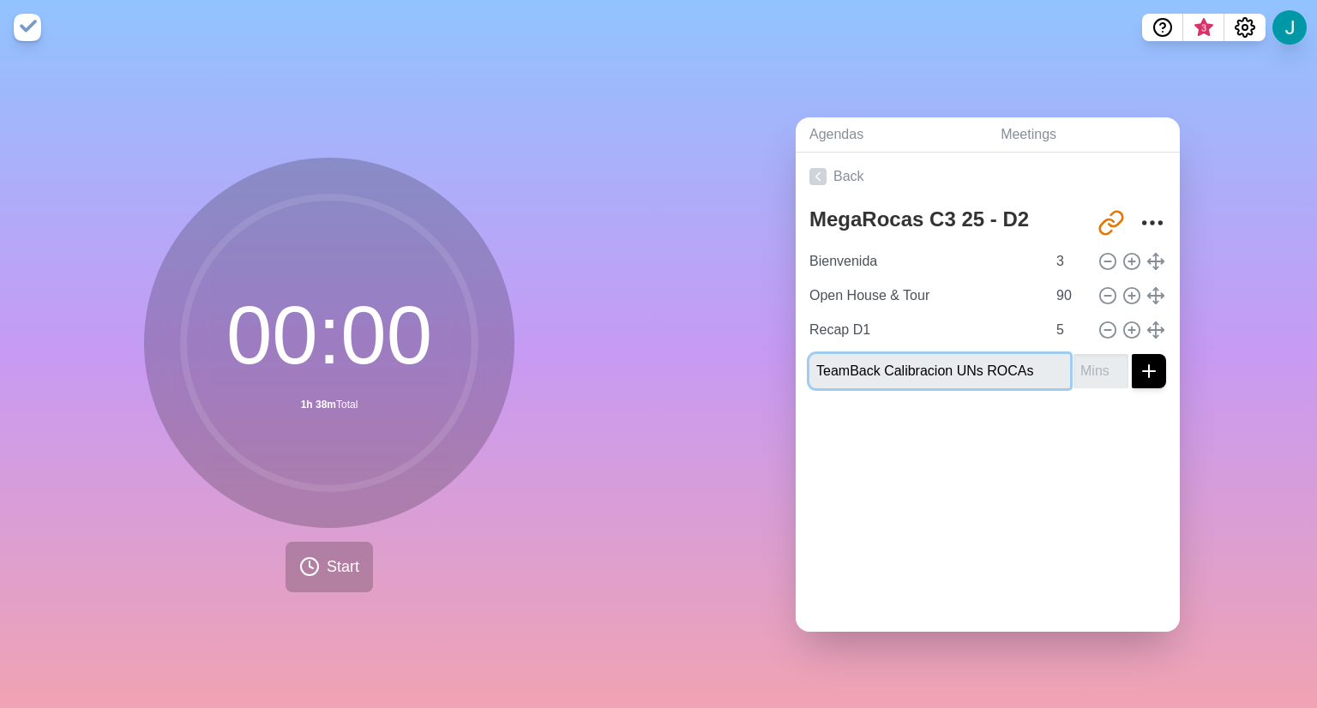
type input "TeamBack Calibracion UNs ROCAs"
type input "20"
click at [1132, 354] on button "submit" at bounding box center [1149, 371] width 34 height 34
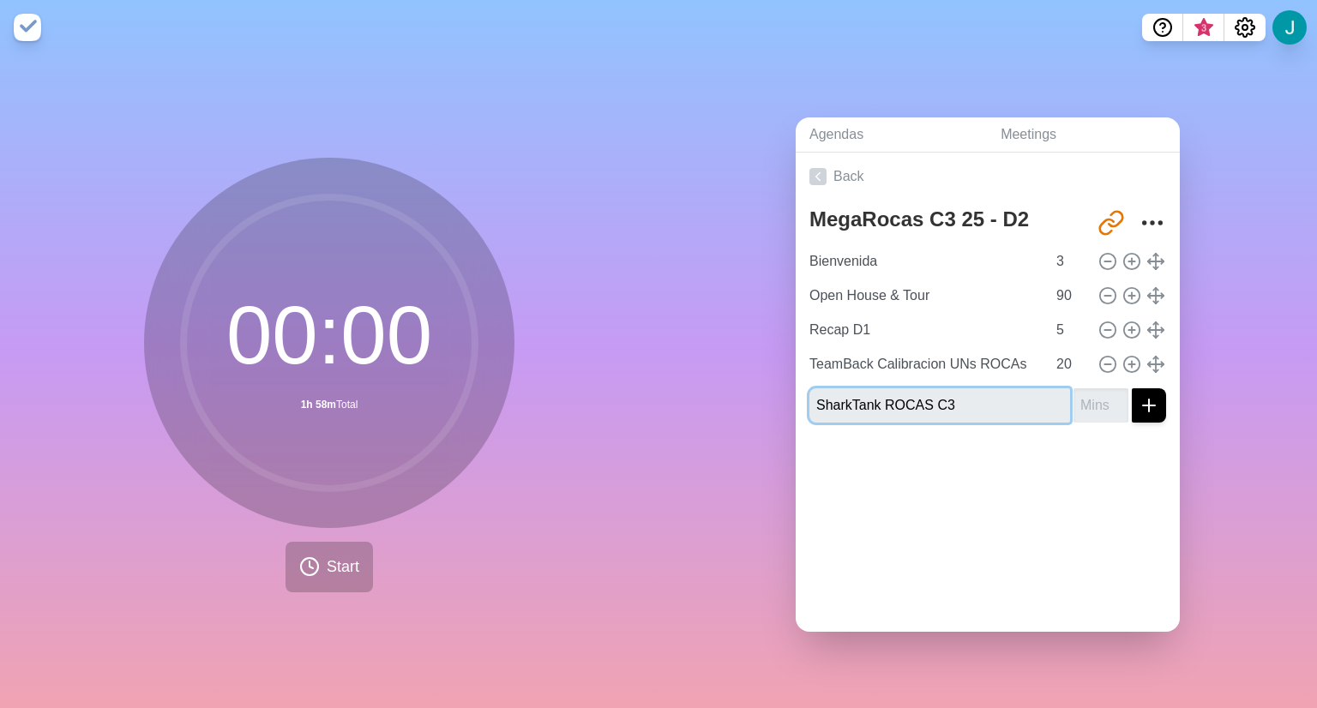
click at [974, 405] on input "SharkTank ROCAS C3" at bounding box center [939, 405] width 261 height 34
type input "SharkTank ROCAS C3 - ASW"
type input "10"
click at [1132, 388] on button "submit" at bounding box center [1149, 405] width 34 height 34
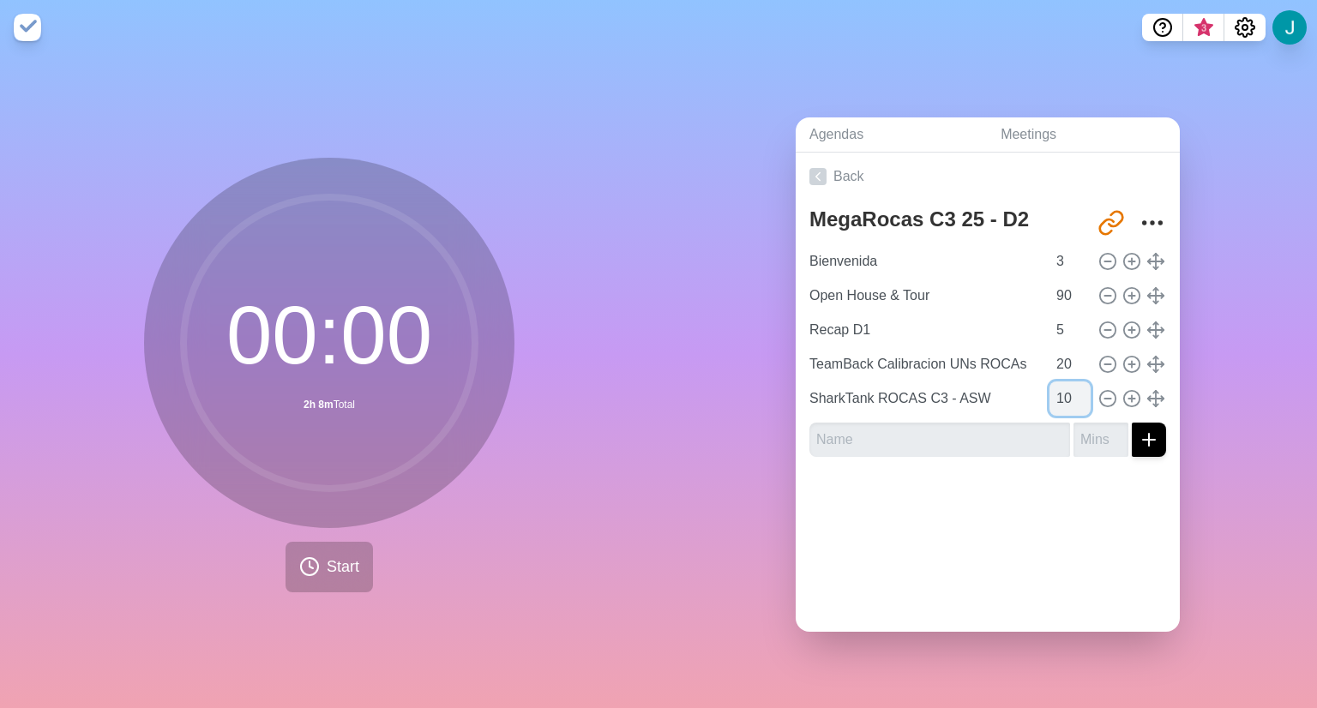
click at [1051, 393] on input "10" at bounding box center [1069, 399] width 41 height 34
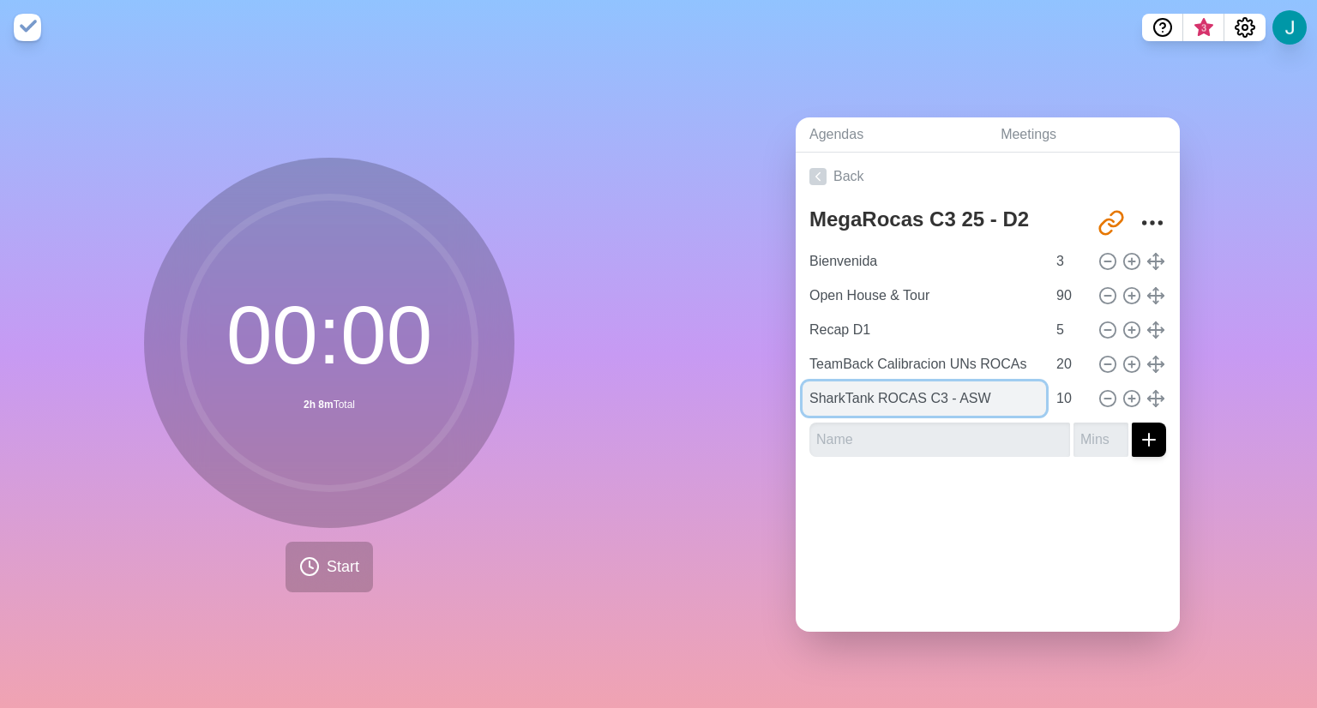
click at [991, 399] on input "SharkTank ROCAS C3 - ASW" at bounding box center [923, 399] width 243 height 34
drag, startPoint x: 991, startPoint y: 399, endPoint x: 767, endPoint y: 409, distance: 224.0
click at [767, 409] on div "Agendas Meetings Back MegaRocas C3 25 - D2 [URL][DOMAIN_NAME] [PERSON_NAME] 3 O…" at bounding box center [987, 381] width 658 height 653
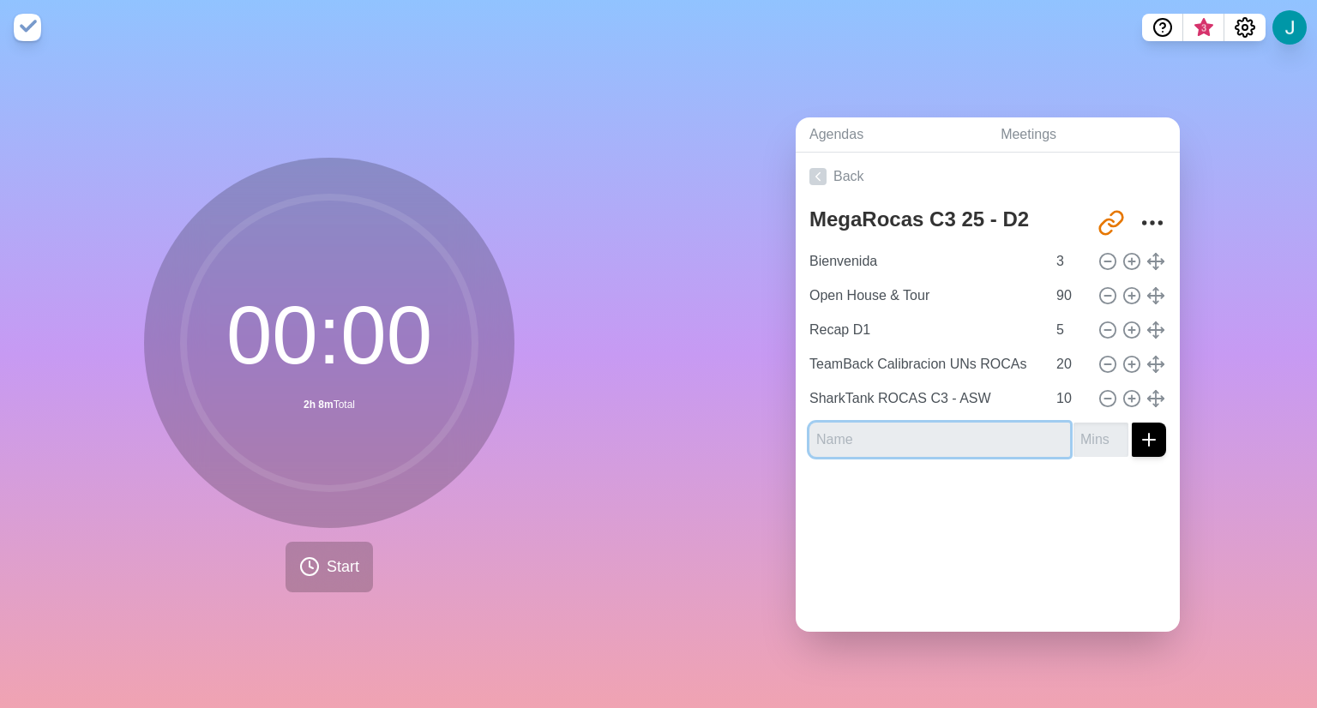
click at [866, 431] on input "text" at bounding box center [939, 440] width 261 height 34
paste input "SharkTank ROCAS C3 - ASW"
type input "SharkTank ROCAS C3 - ASW Feedback"
click at [1073, 436] on input "number" at bounding box center [1100, 440] width 55 height 34
click at [1055, 389] on input "10" at bounding box center [1069, 399] width 41 height 34
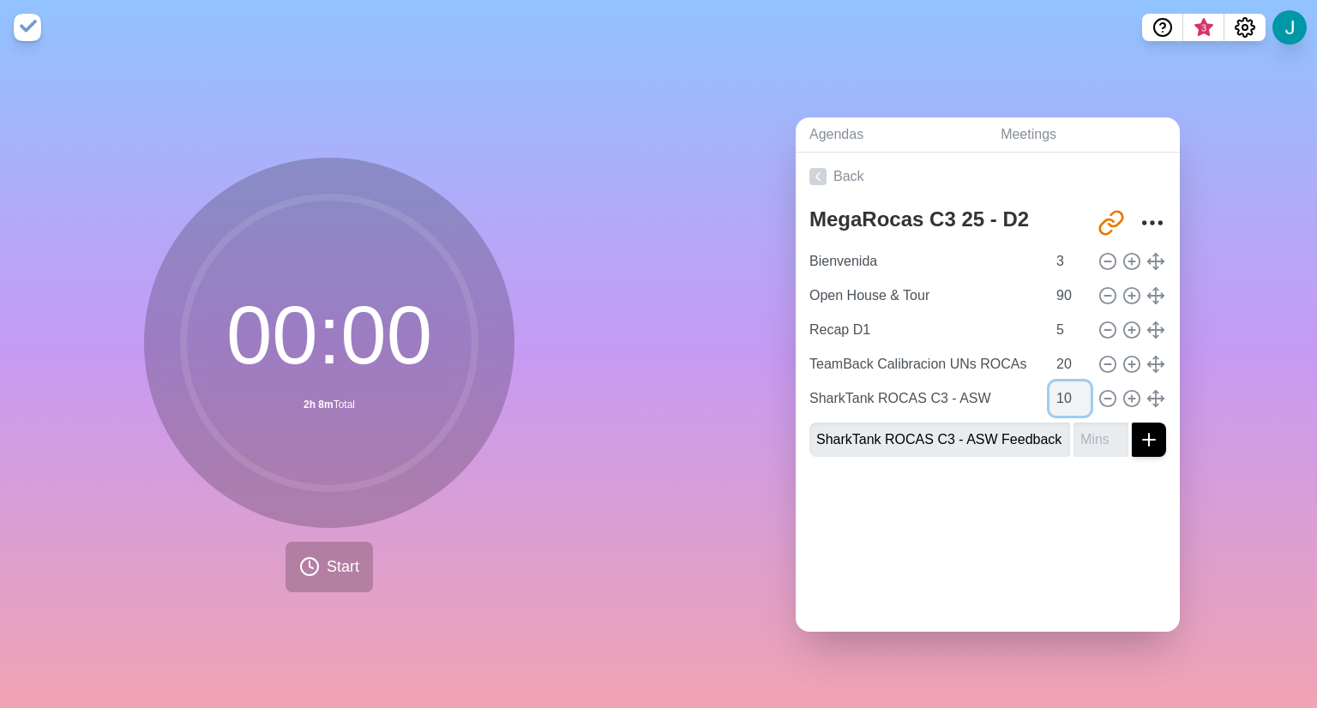
type input "1"
type input "5"
click at [1049, 394] on input "5" at bounding box center [1069, 399] width 41 height 34
type input "15"
drag, startPoint x: 1042, startPoint y: 435, endPoint x: 950, endPoint y: 440, distance: 91.9
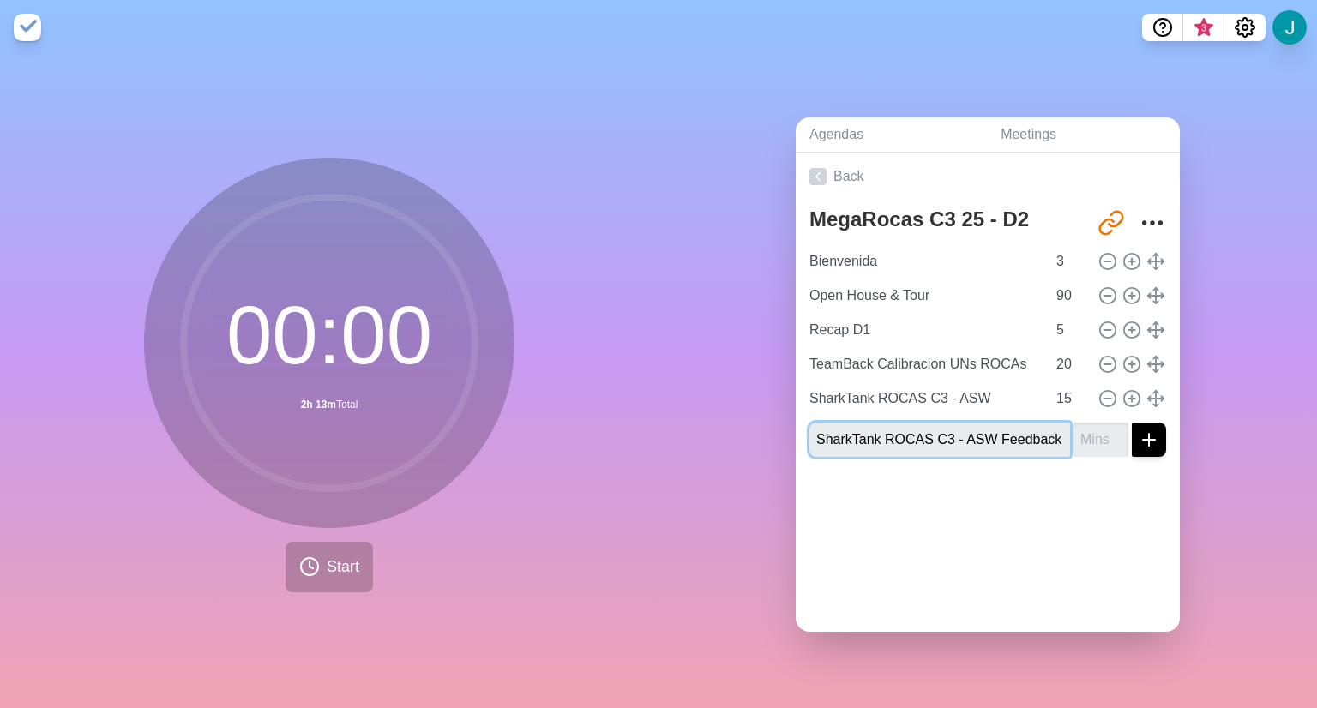
click at [950, 440] on input "SharkTank ROCAS C3 - ASW Feedback" at bounding box center [939, 440] width 261 height 34
type input "SharkTank ROCAS C3 - MATTSA P"
type input "15"
click at [1132, 423] on button "submit" at bounding box center [1149, 440] width 34 height 34
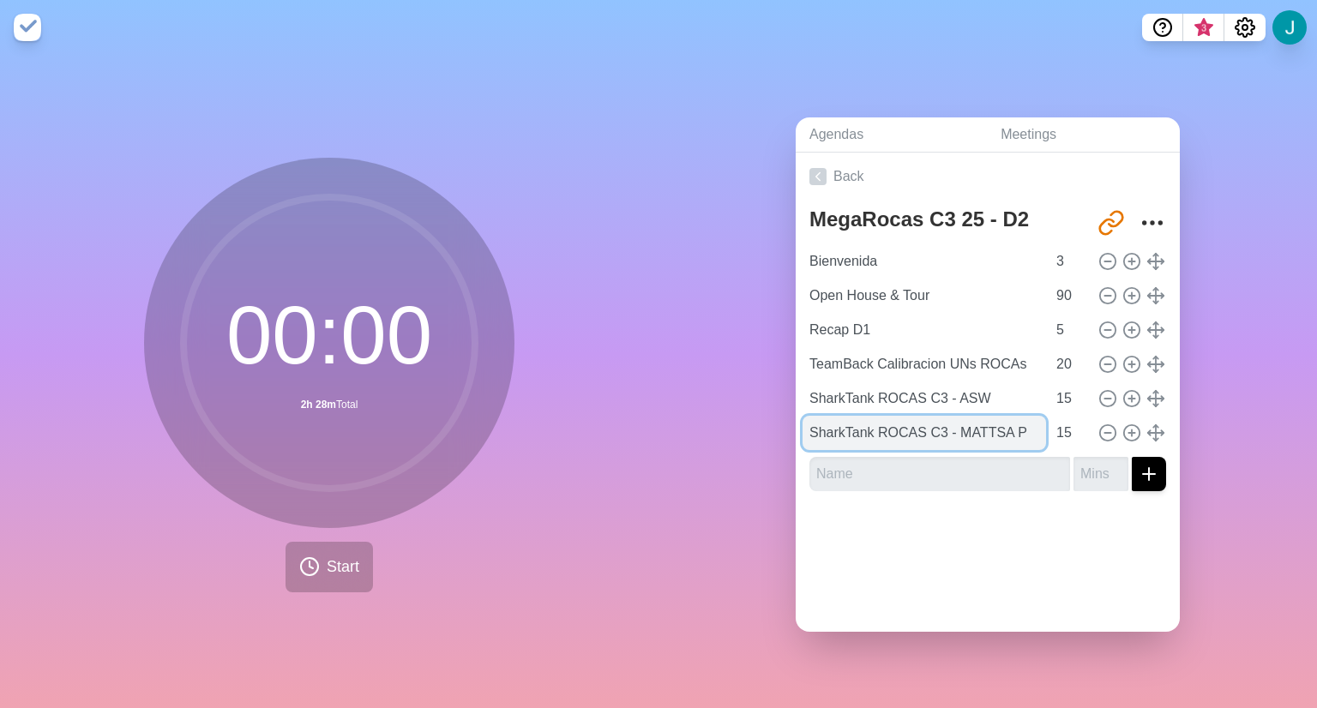
click at [912, 430] on input "SharkTank ROCAS C3 - MATTSA P" at bounding box center [923, 433] width 243 height 34
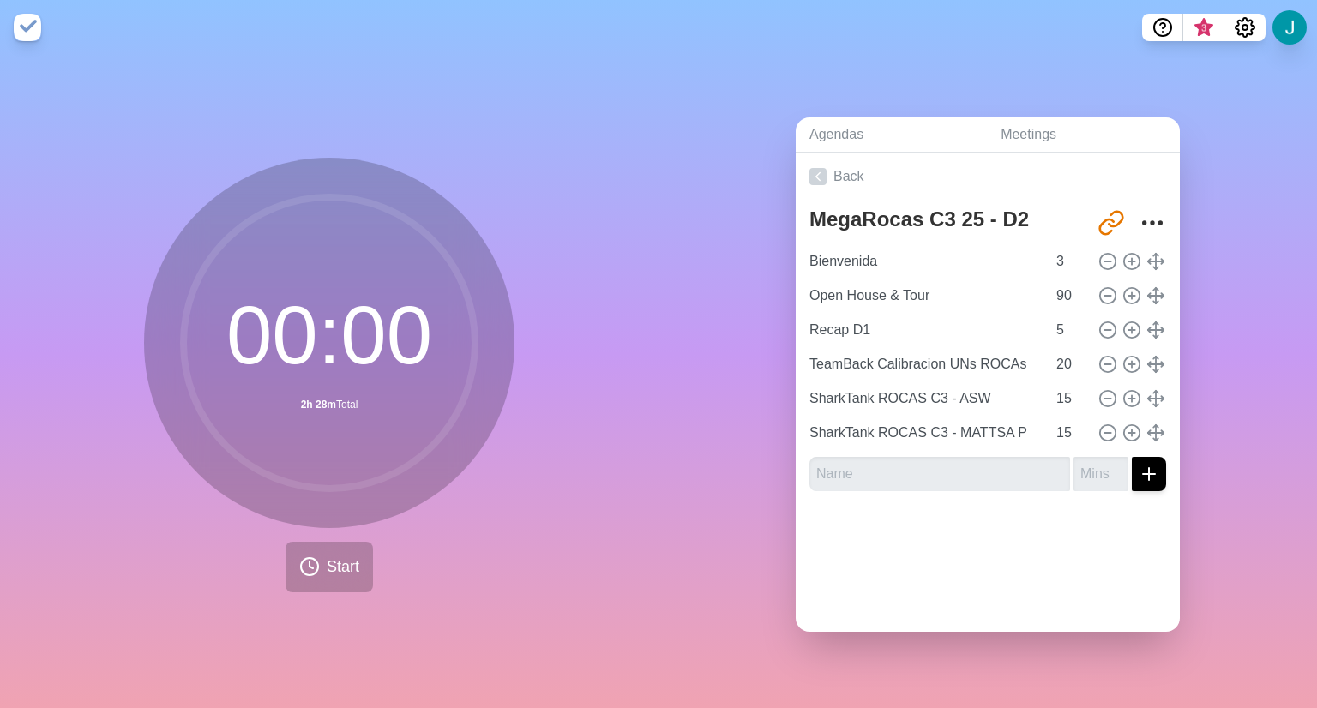
click at [925, 484] on div "MegaRocas C3 25 - D2 [URL][DOMAIN_NAME] [PERSON_NAME] 3 Open House & Tour 90 Re…" at bounding box center [988, 353] width 384 height 304
click at [911, 475] on input "text" at bounding box center [939, 474] width 261 height 34
paste input "SharkTank ROCAS C3 - MATTSA P"
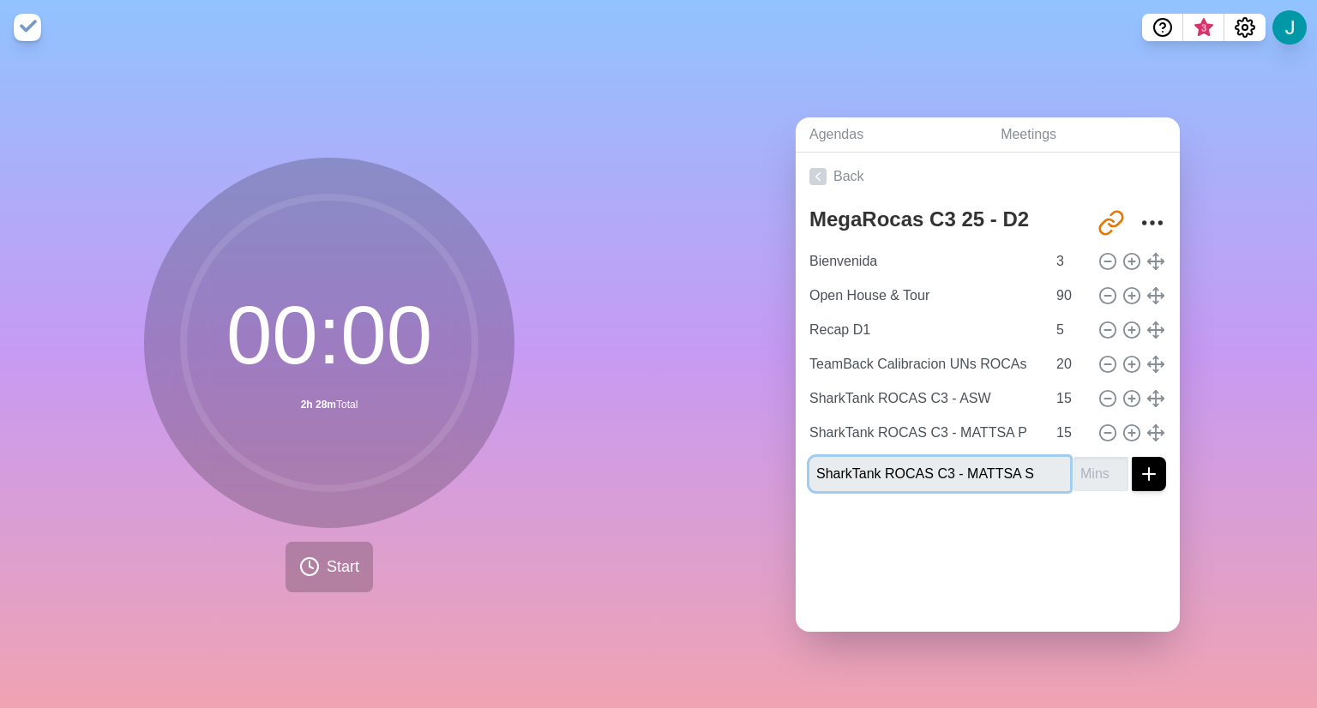
type input "SharkTank ROCAS C3 - MATTSA S"
type input "15"
click at [1132, 457] on button "submit" at bounding box center [1149, 474] width 34 height 34
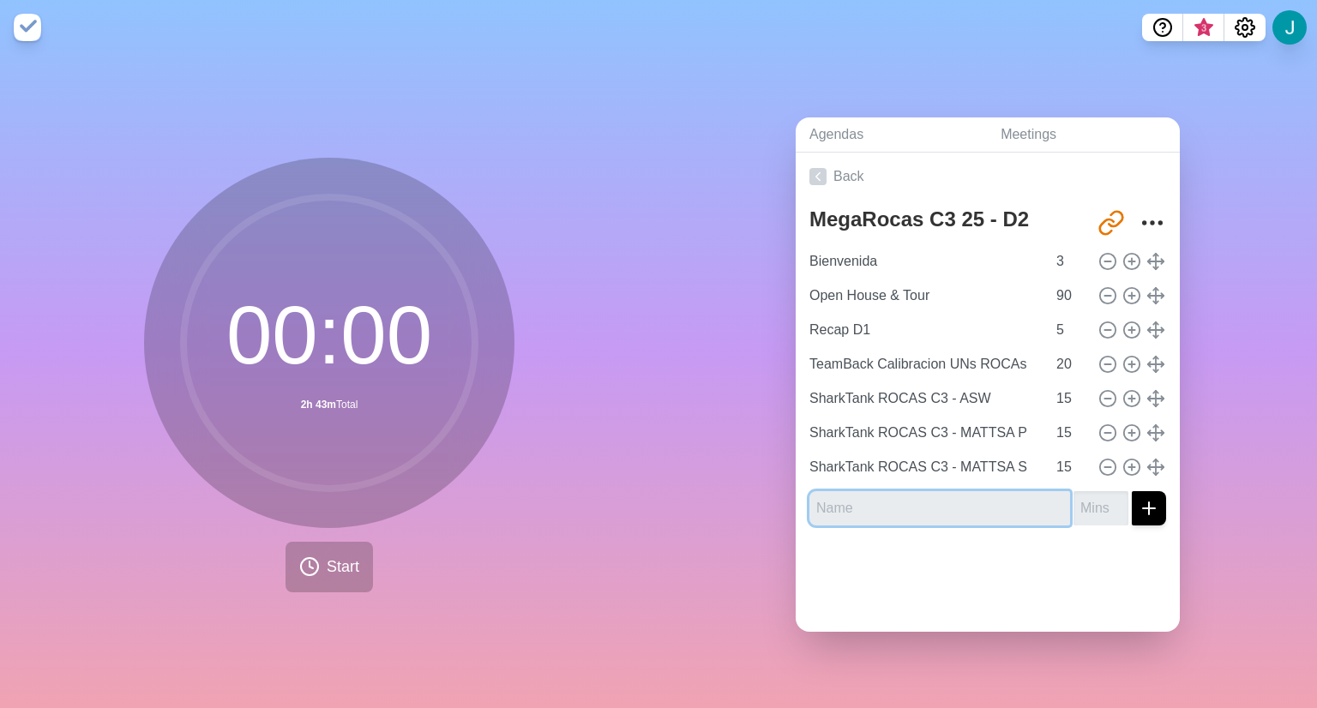
paste input "SharkTank ROCAS C3 - MATTSA P"
type input "SharkTank ROCAS C3 - CRIO Q"
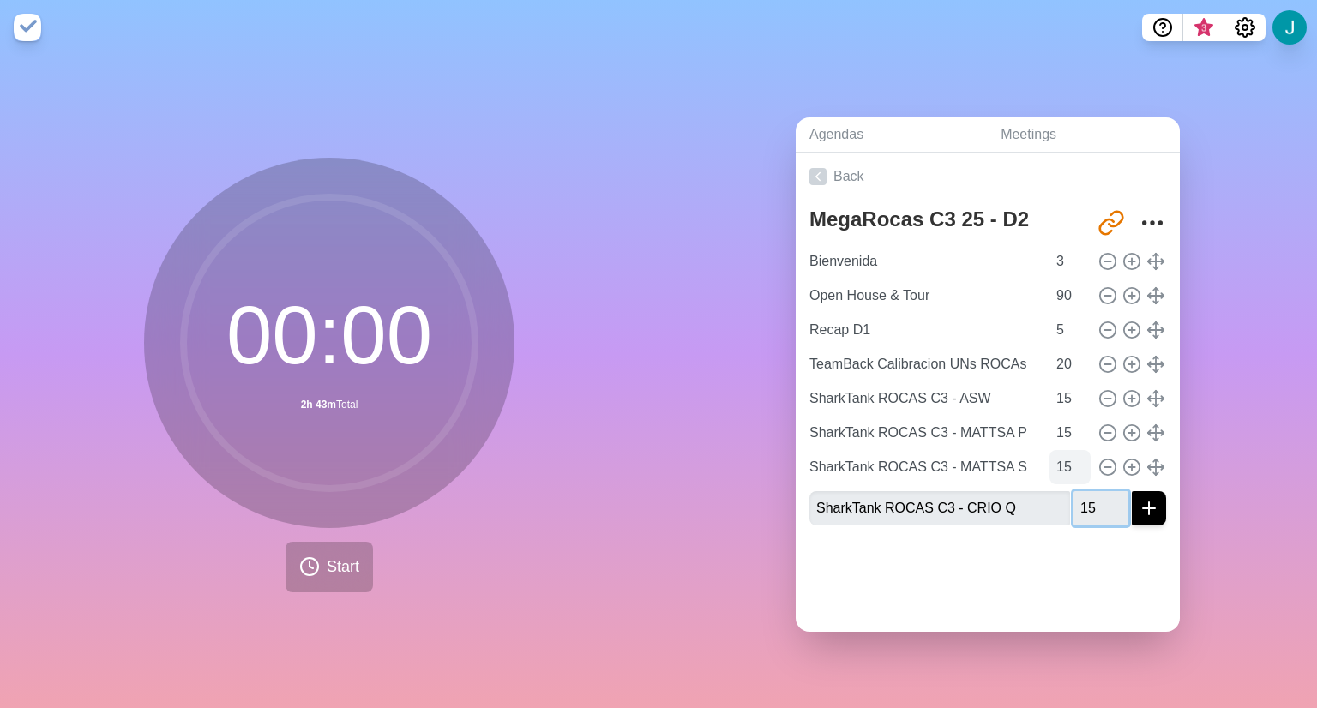
type input "15"
click at [1132, 491] on button "submit" at bounding box center [1149, 508] width 34 height 34
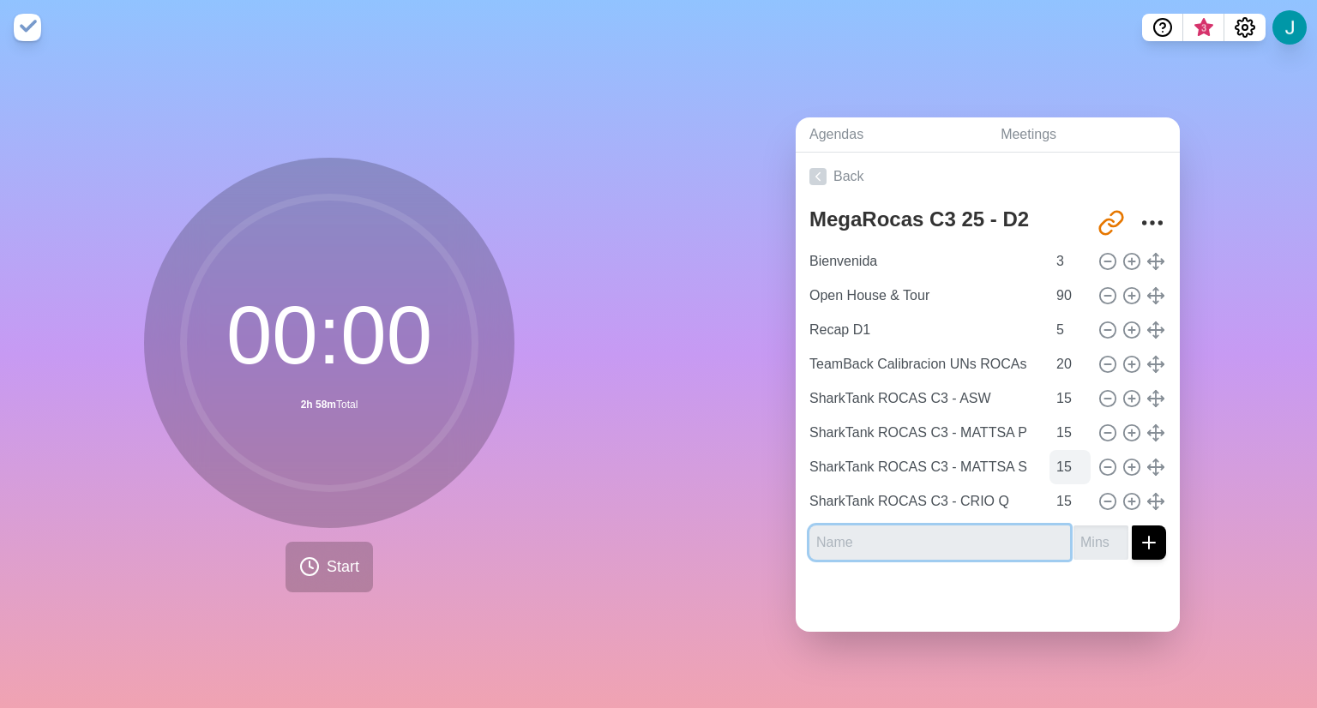
paste input "SharkTank ROCAS C3 - MATTSA P"
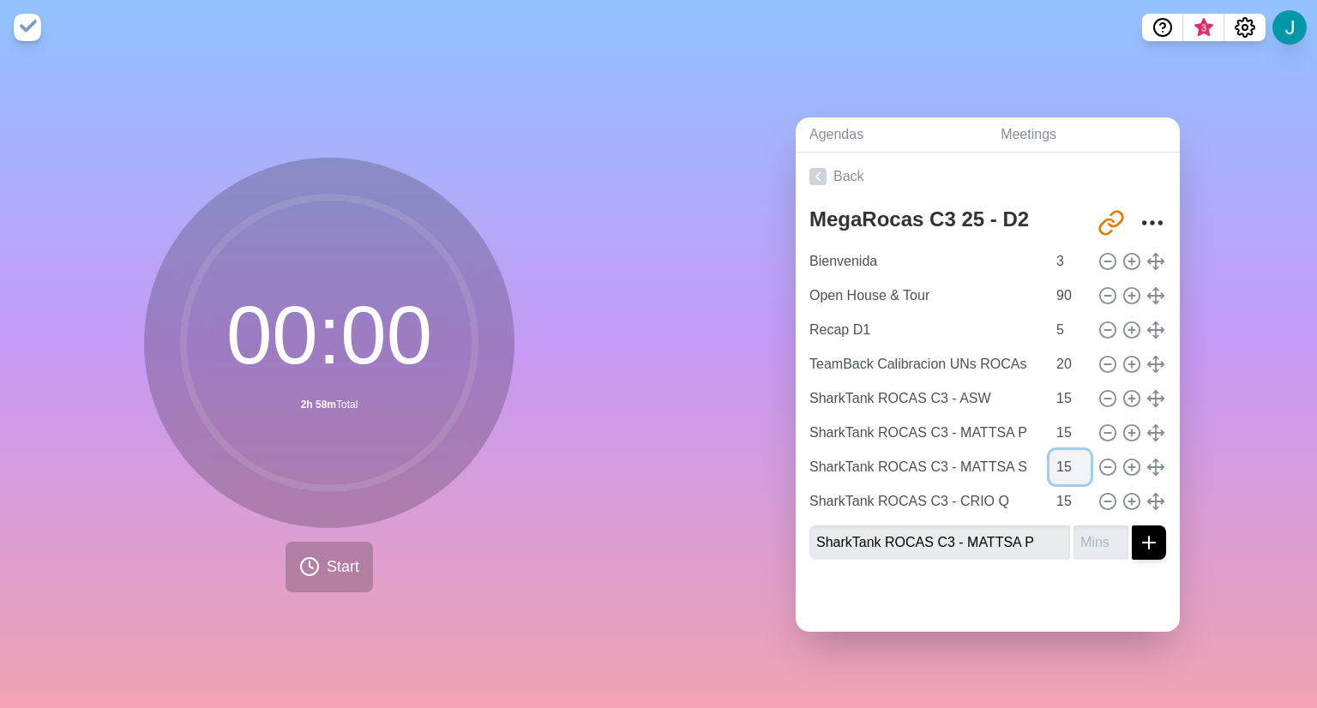
click at [1069, 452] on input "15" at bounding box center [1069, 467] width 41 height 34
click at [1013, 544] on input "SharkTank ROCAS C3 - MATTSA P" at bounding box center [939, 543] width 261 height 34
type input "SharkTank ROCAS C3 - CRIO S"
type input "15"
click at [1132, 526] on button "submit" at bounding box center [1149, 543] width 34 height 34
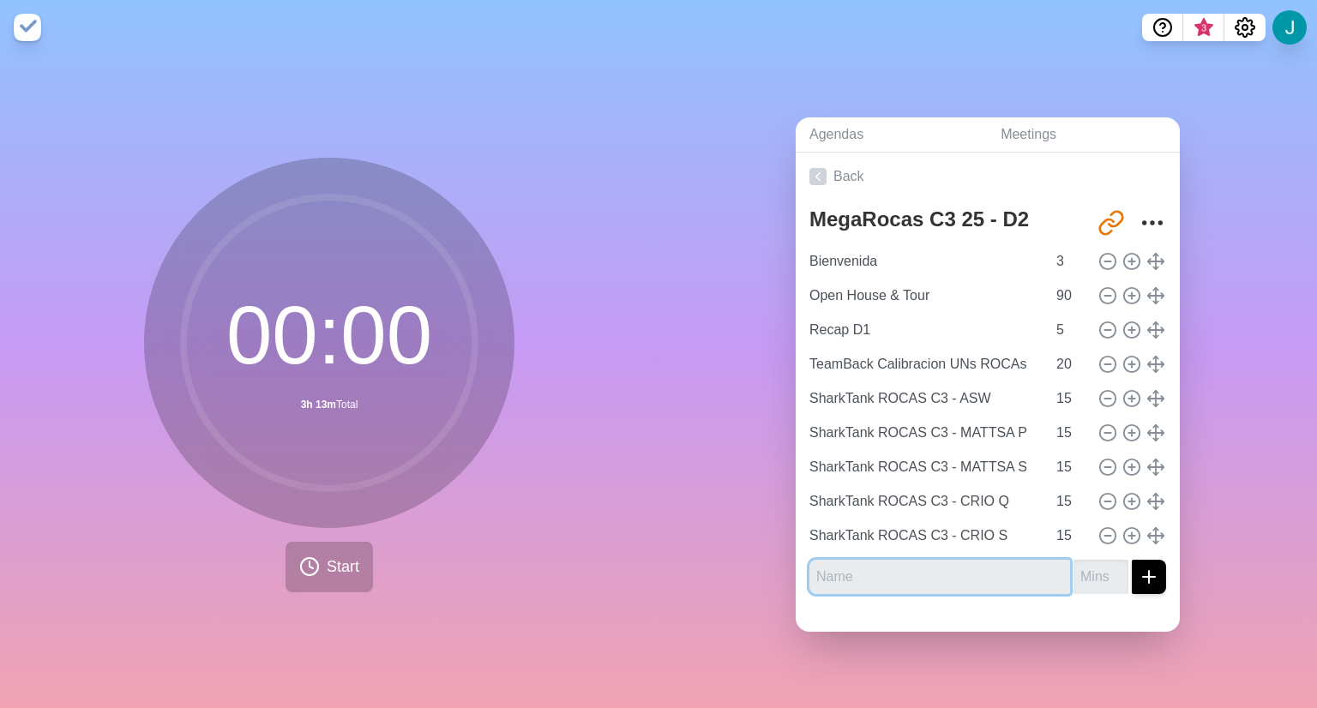
paste input "SharkTank ROCAS C3 - MATTSA P"
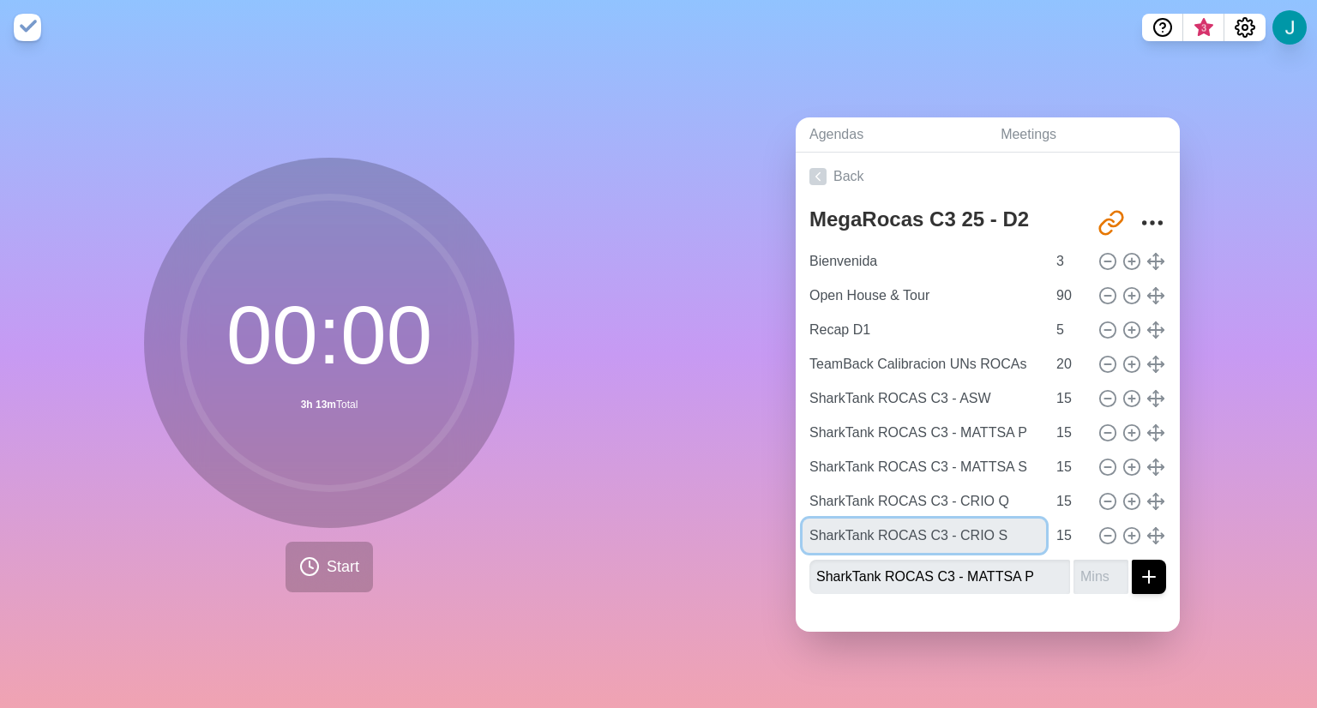
click at [1013, 544] on input "SharkTank ROCAS C3 - CRIO S" at bounding box center [923, 536] width 243 height 34
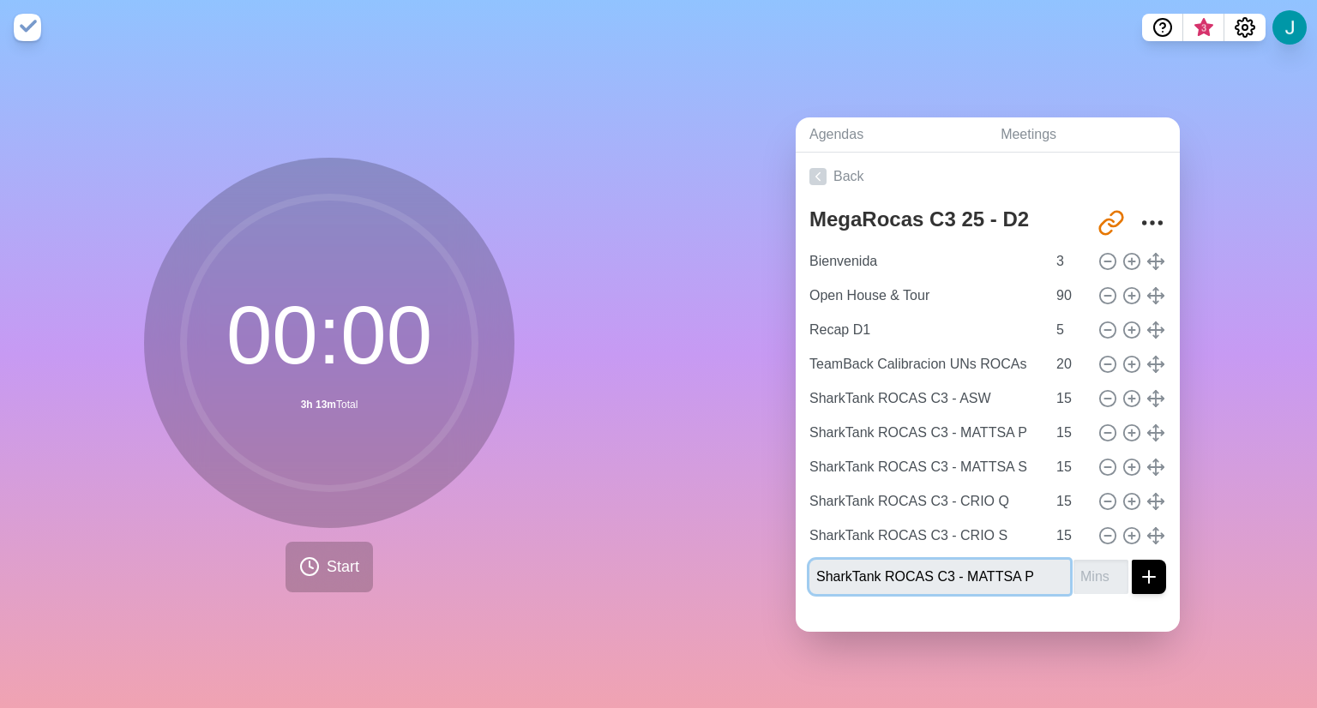
click at [1029, 576] on input "SharkTank ROCAS C3 - MATTSA P" at bounding box center [939, 577] width 261 height 34
type input "SharkTank ROCAS C3 - SSI"
type input "15"
click at [1132, 560] on button "submit" at bounding box center [1149, 577] width 34 height 34
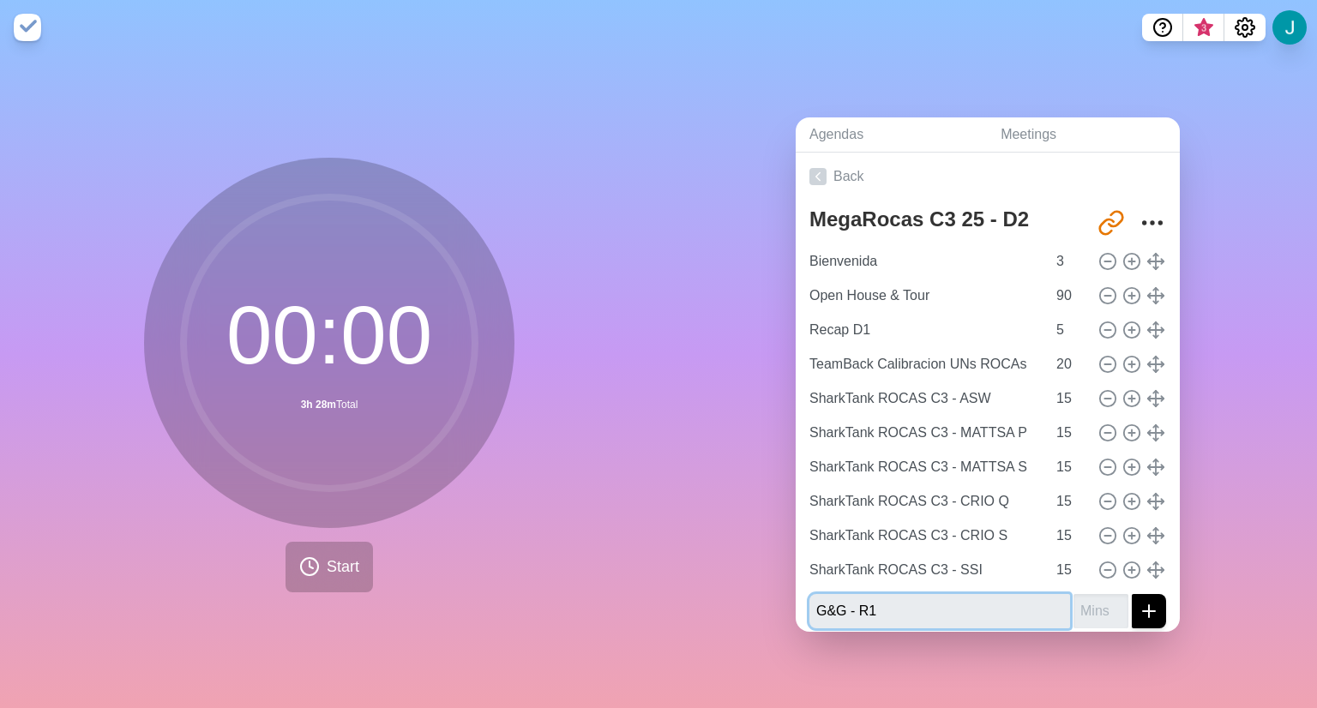
type input "G&G - R1"
type input "8"
click at [1132, 594] on button "submit" at bounding box center [1149, 611] width 34 height 34
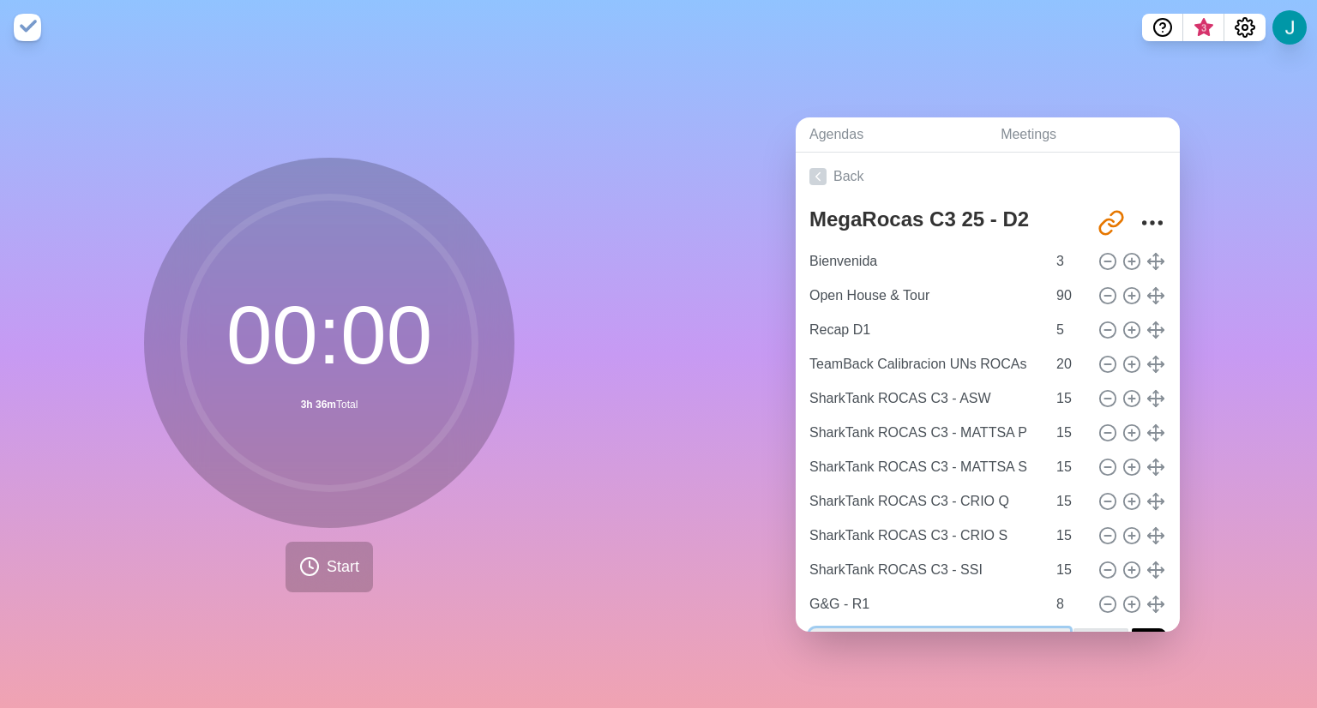
scroll to position [21, 0]
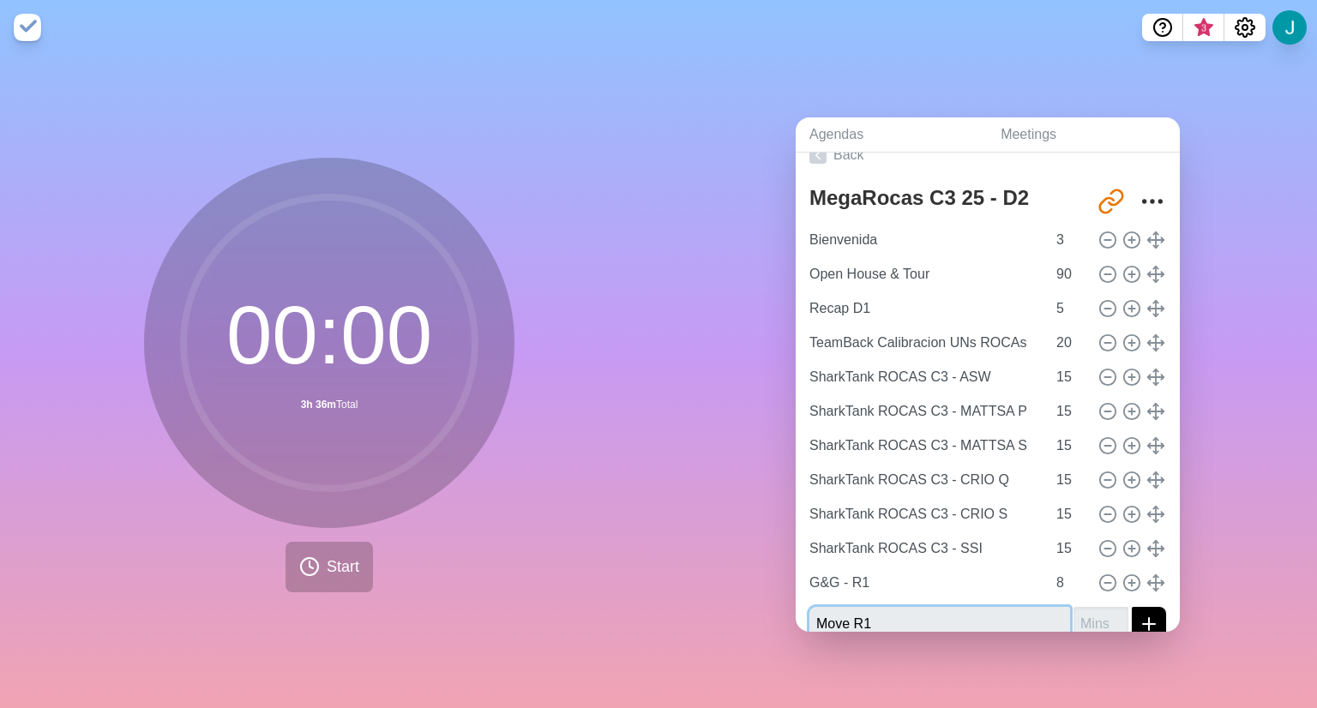
type input "Move R1"
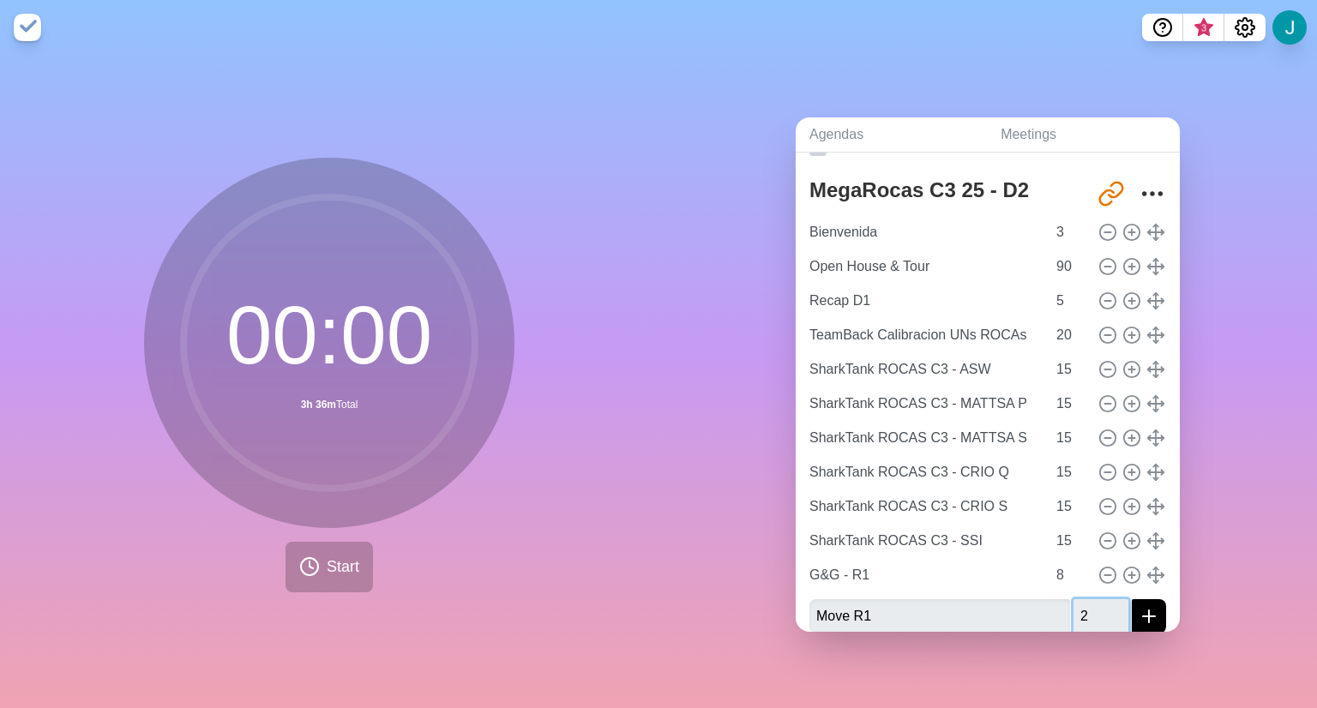
type input "2"
click at [1132, 599] on button "submit" at bounding box center [1149, 616] width 34 height 34
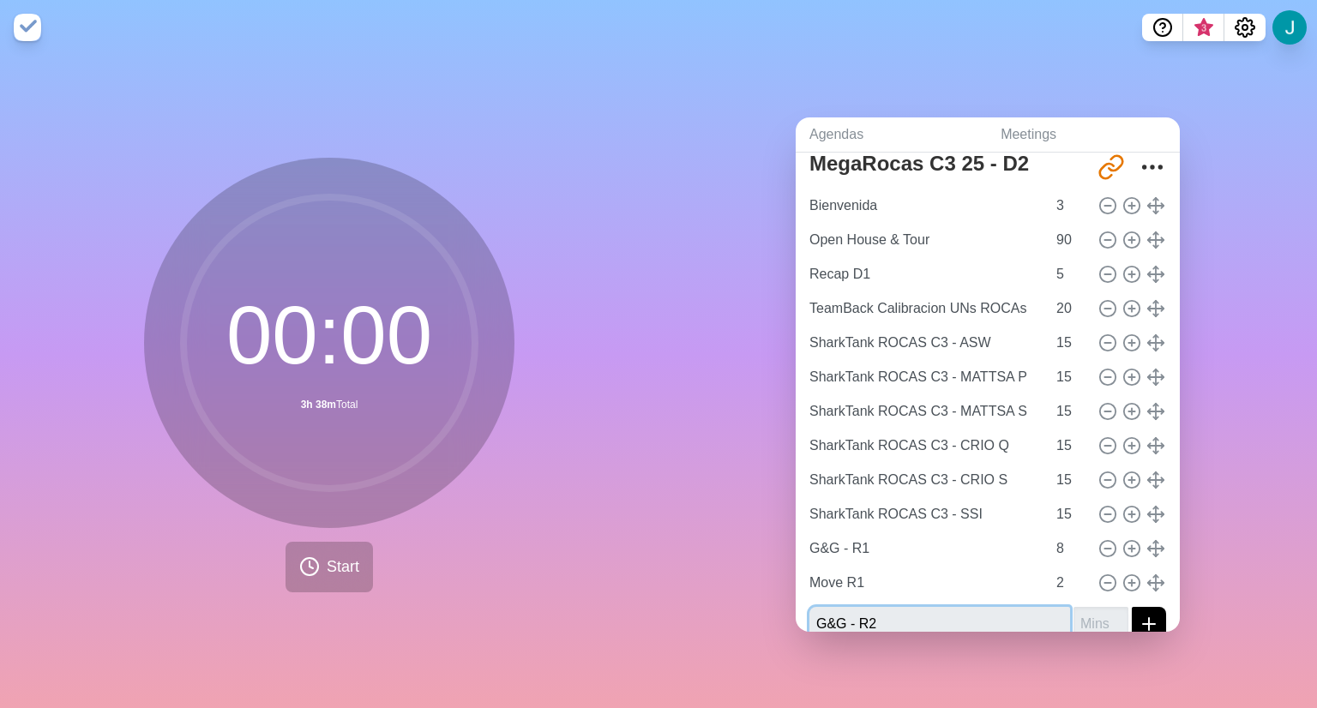
type input "G&G - R2"
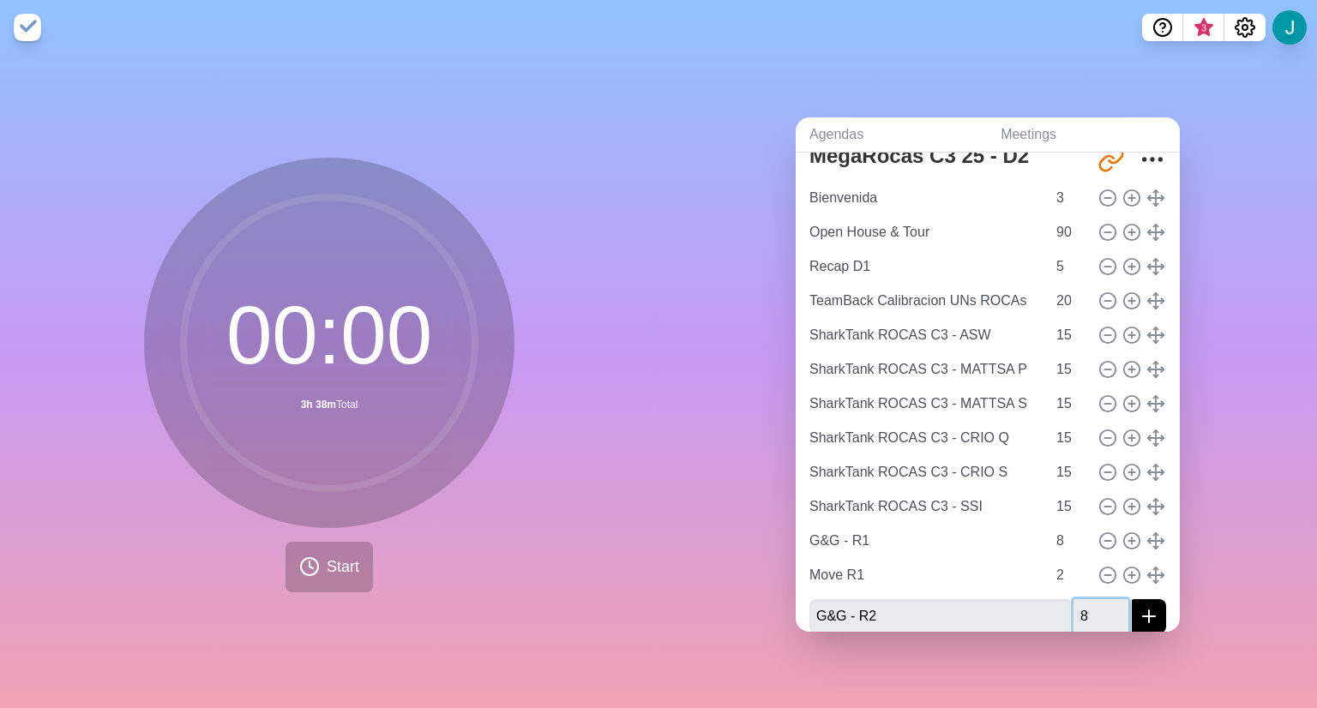
type input "8"
click at [1132, 599] on button "submit" at bounding box center [1149, 616] width 34 height 34
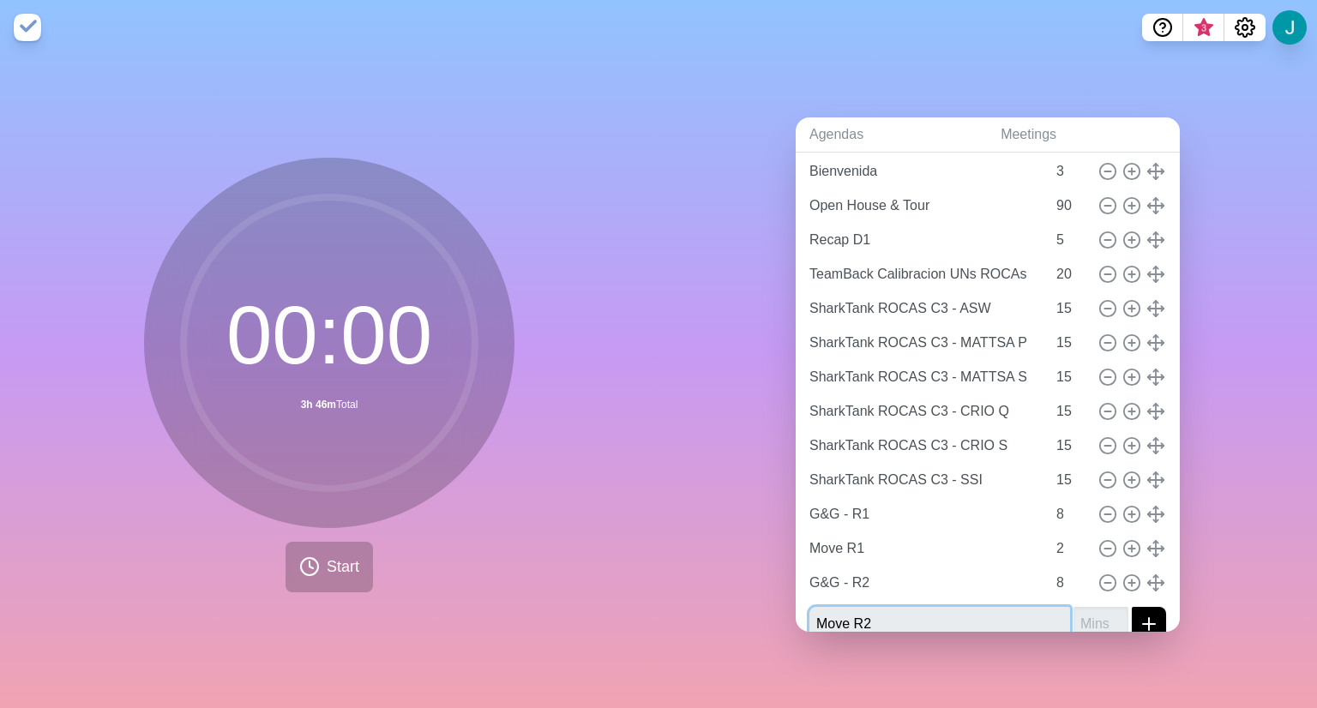
type input "Move R2"
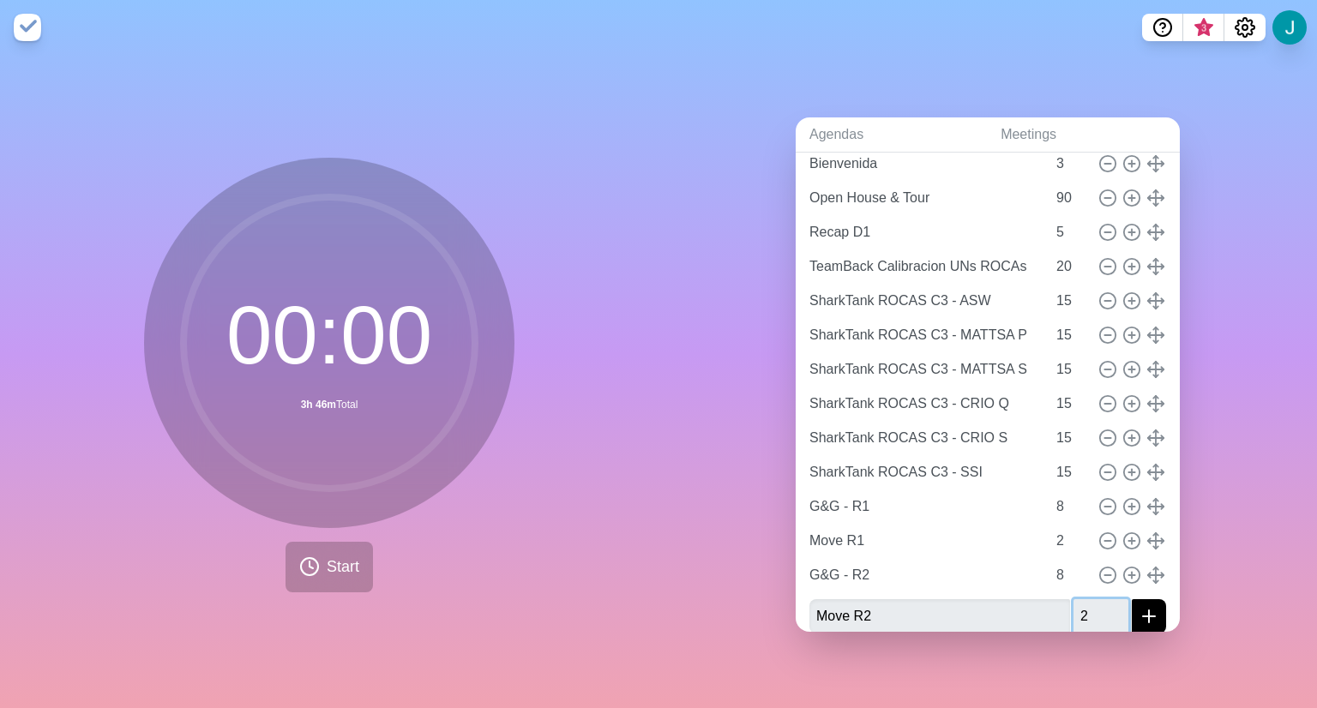
type input "2"
click at [1132, 599] on button "submit" at bounding box center [1149, 616] width 34 height 34
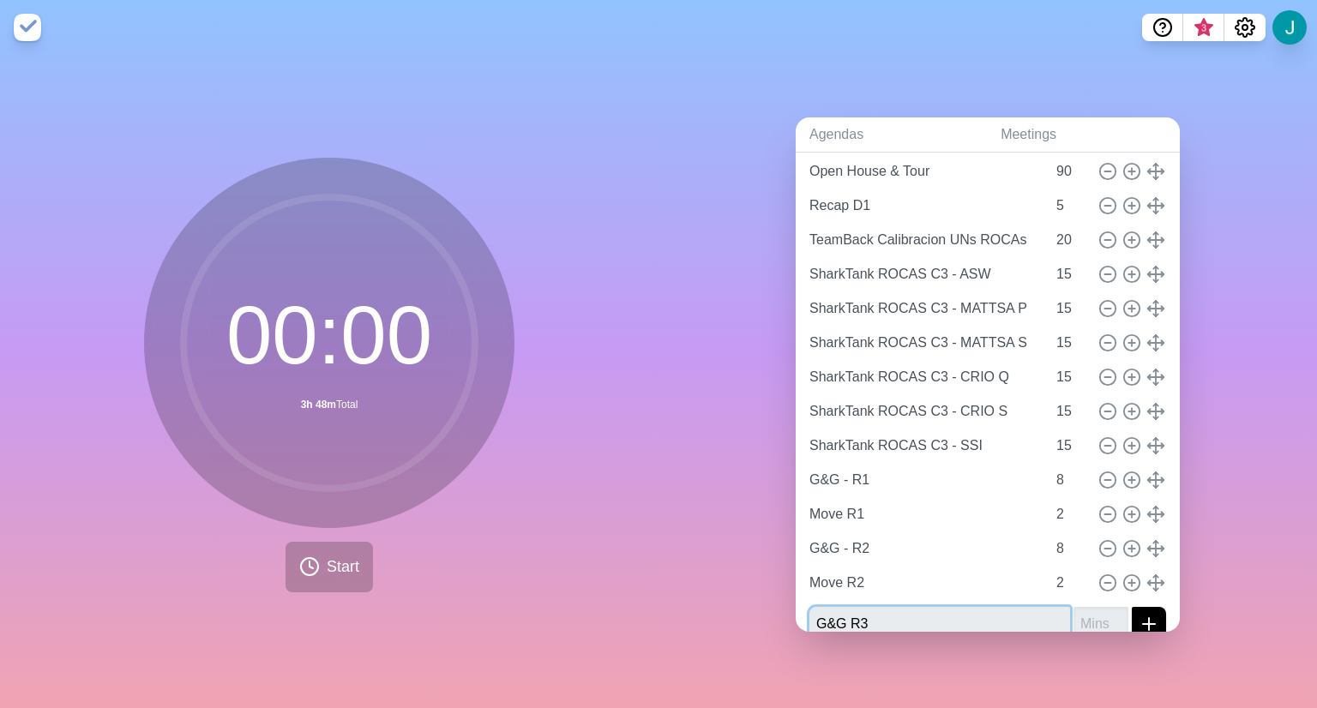
type input "G&G R3"
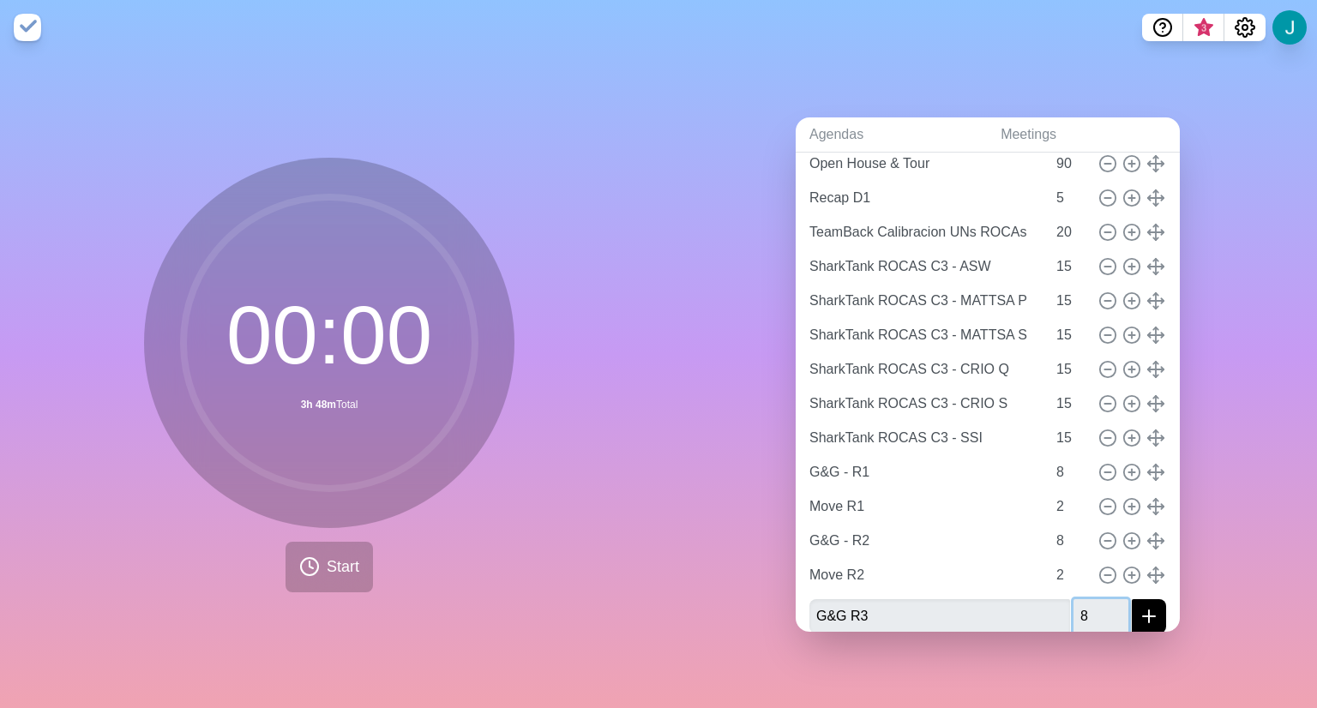
type input "8"
click at [1132, 599] on button "submit" at bounding box center [1149, 616] width 34 height 34
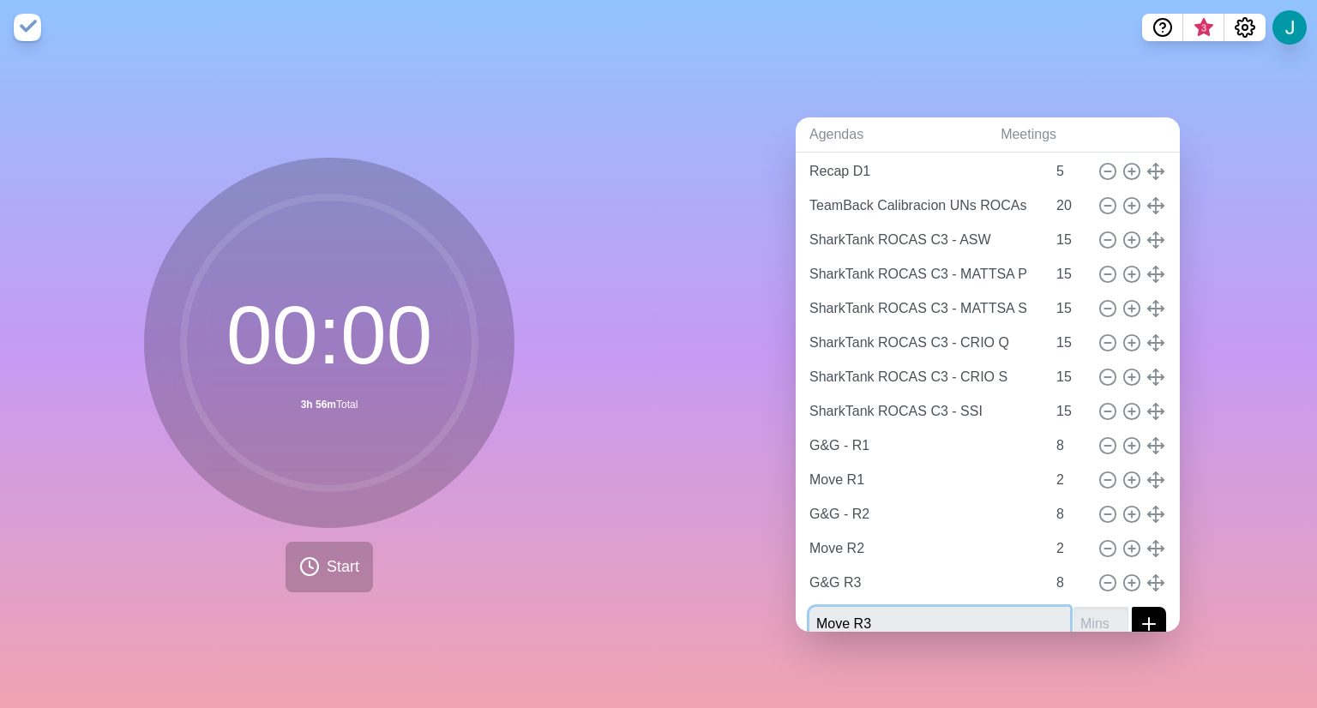
type input "Move R3"
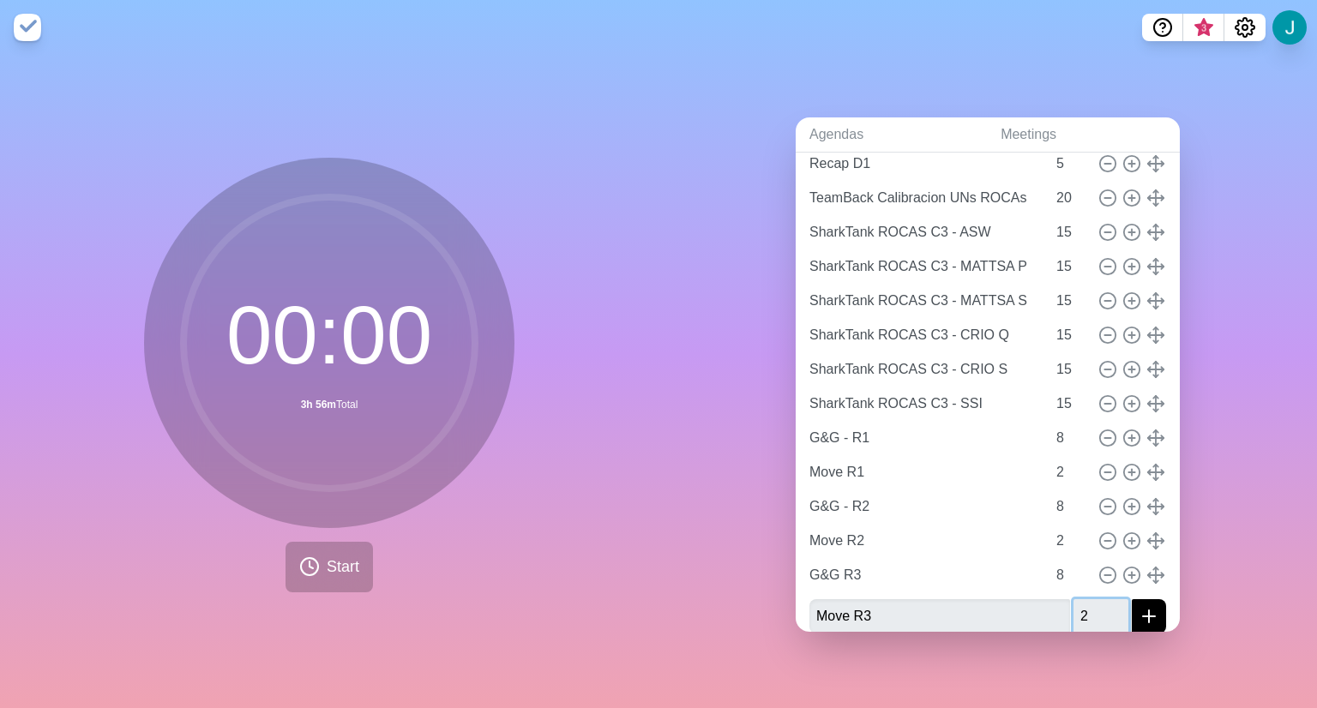
type input "2"
click at [1132, 599] on button "submit" at bounding box center [1149, 616] width 34 height 34
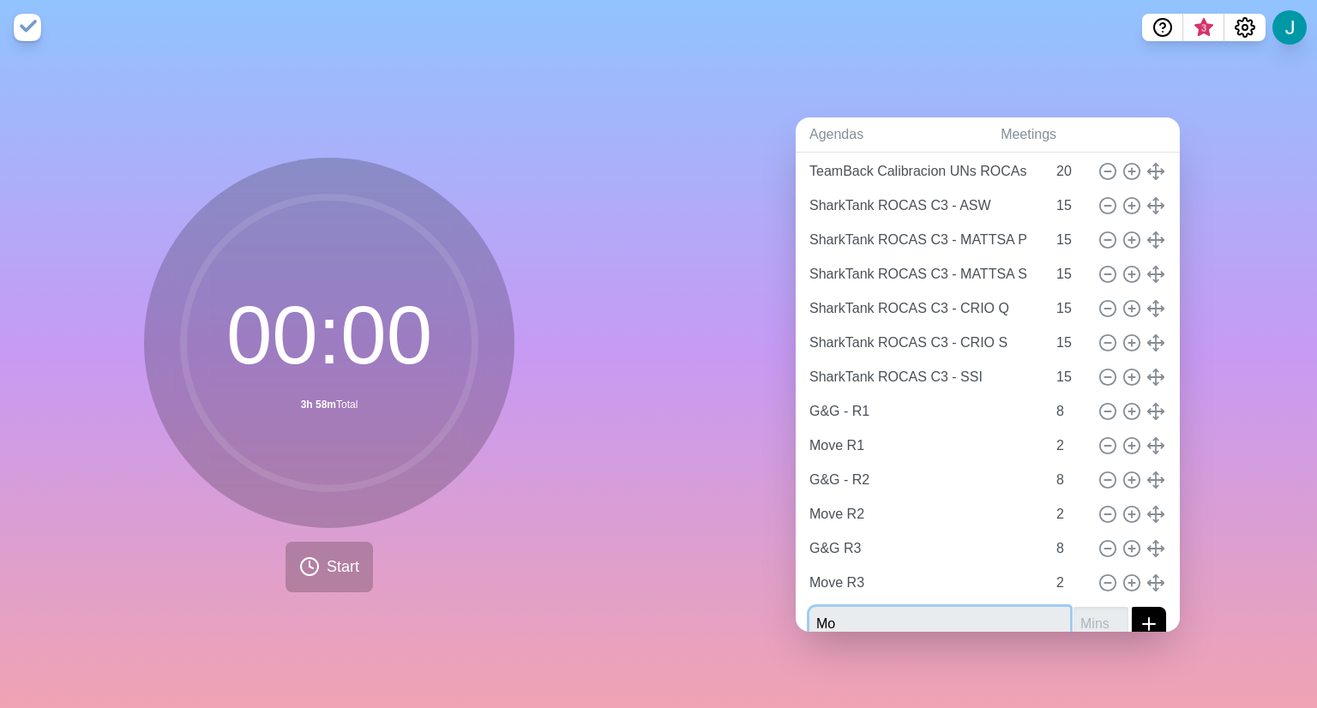
type input "M"
type input "G&G R4"
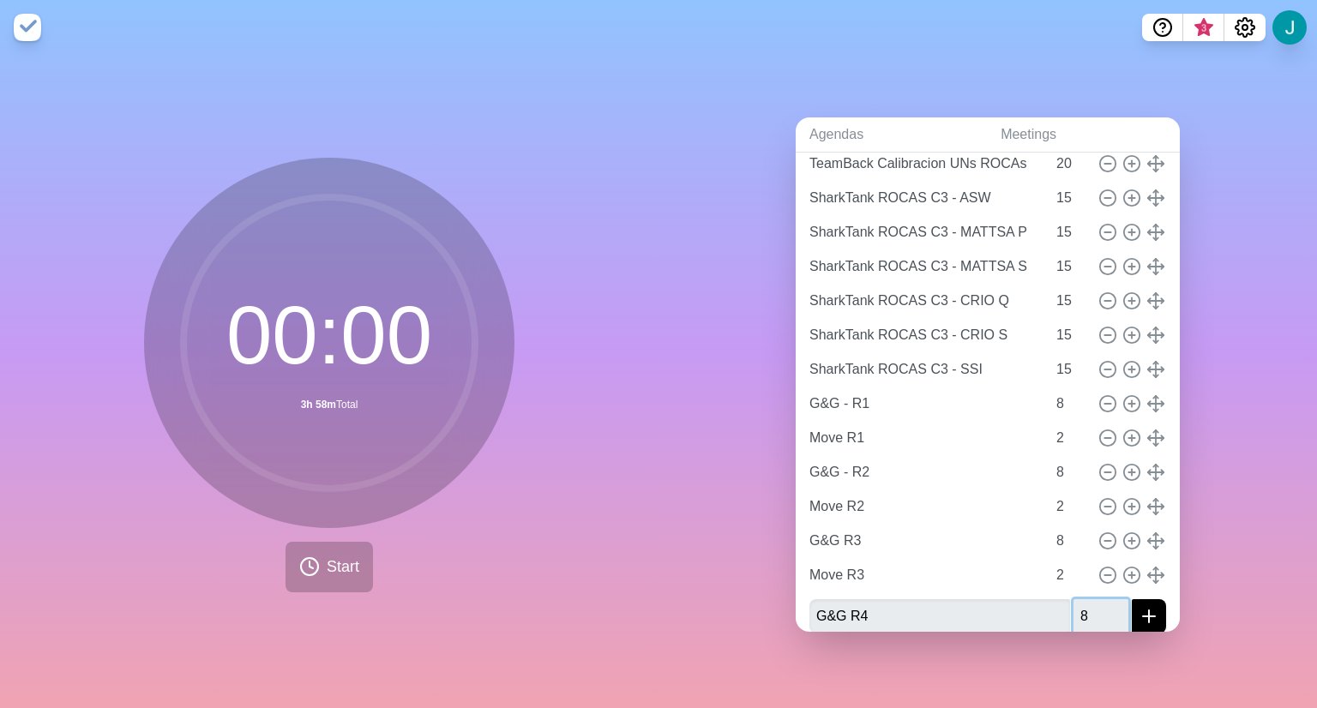
type input "8"
click at [1132, 599] on button "submit" at bounding box center [1149, 616] width 34 height 34
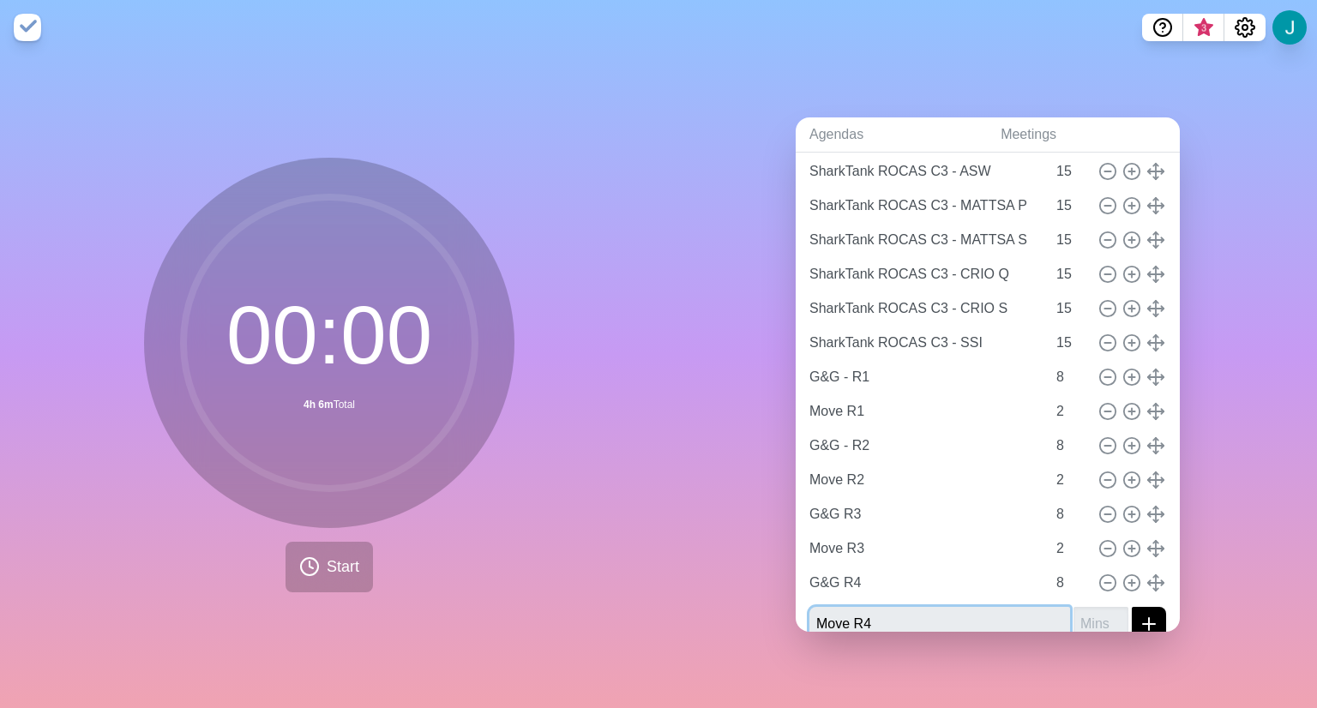
type input "Move R4"
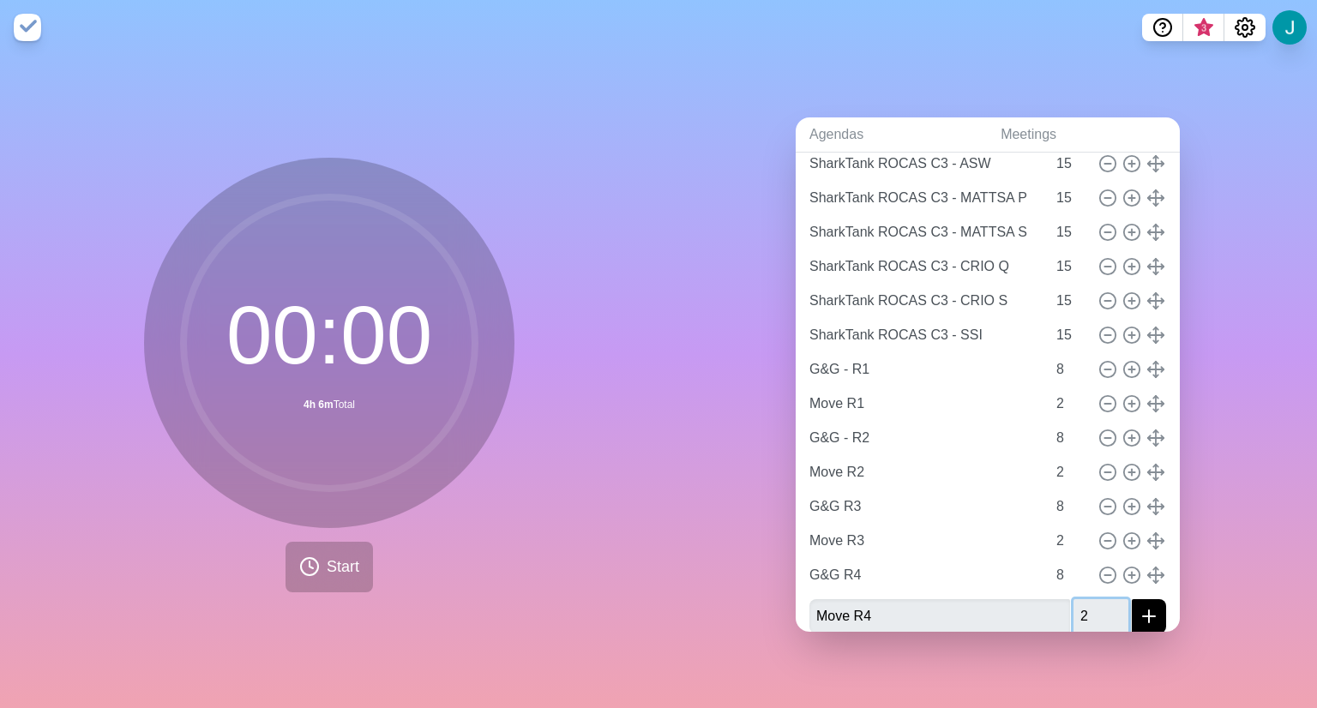
type input "2"
click at [1132, 599] on button "submit" at bounding box center [1149, 616] width 34 height 34
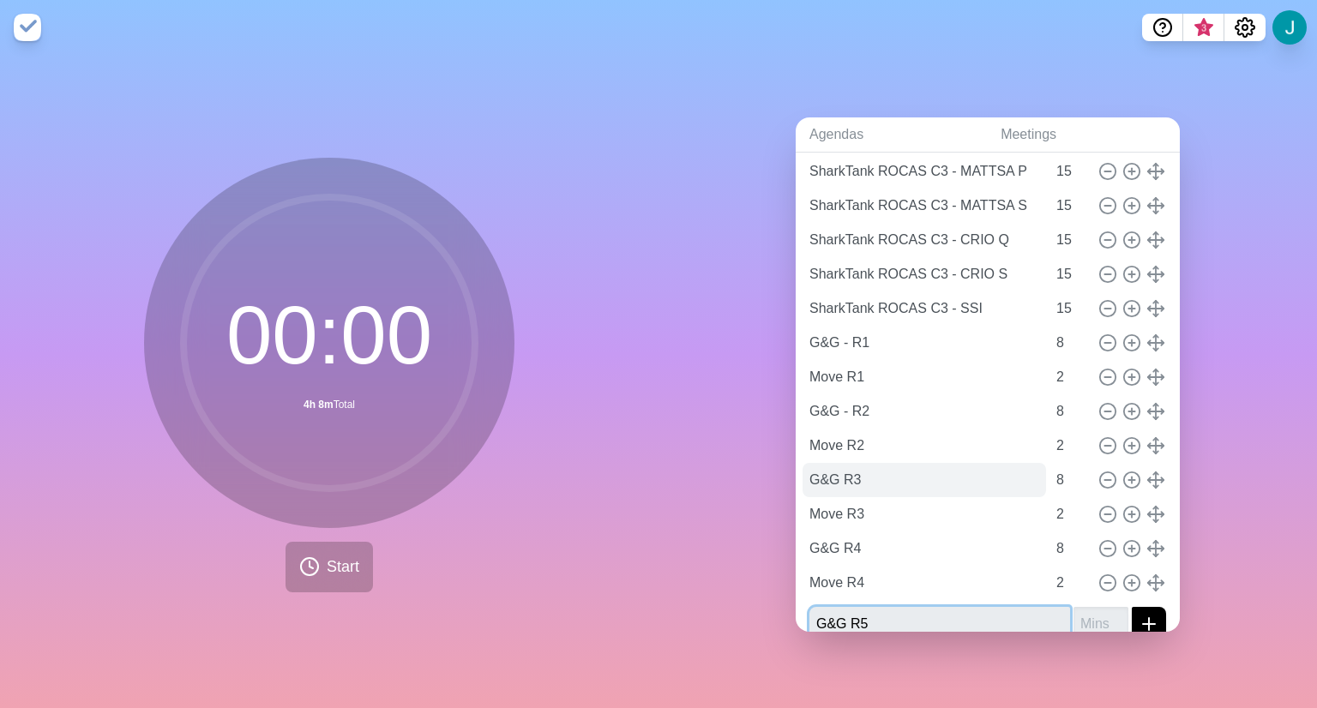
type input "G&G R5"
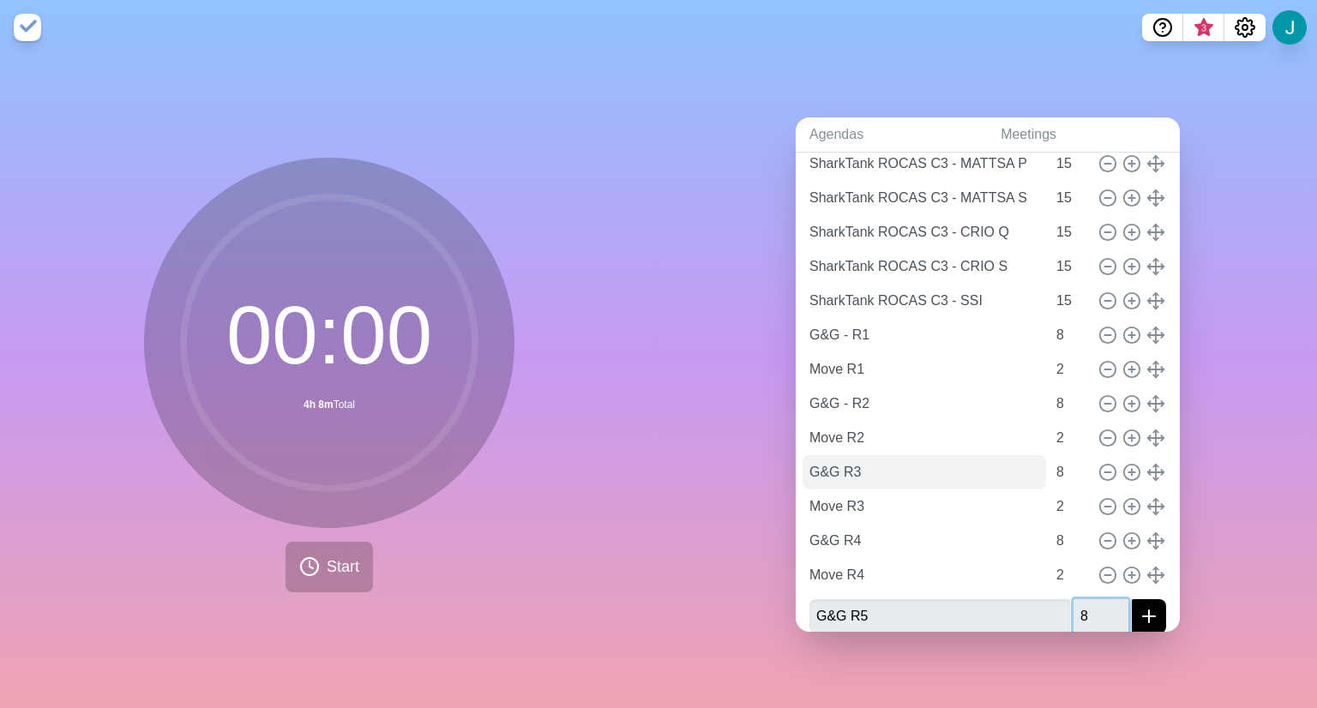
type input "8"
click at [1132, 599] on button "submit" at bounding box center [1149, 616] width 34 height 34
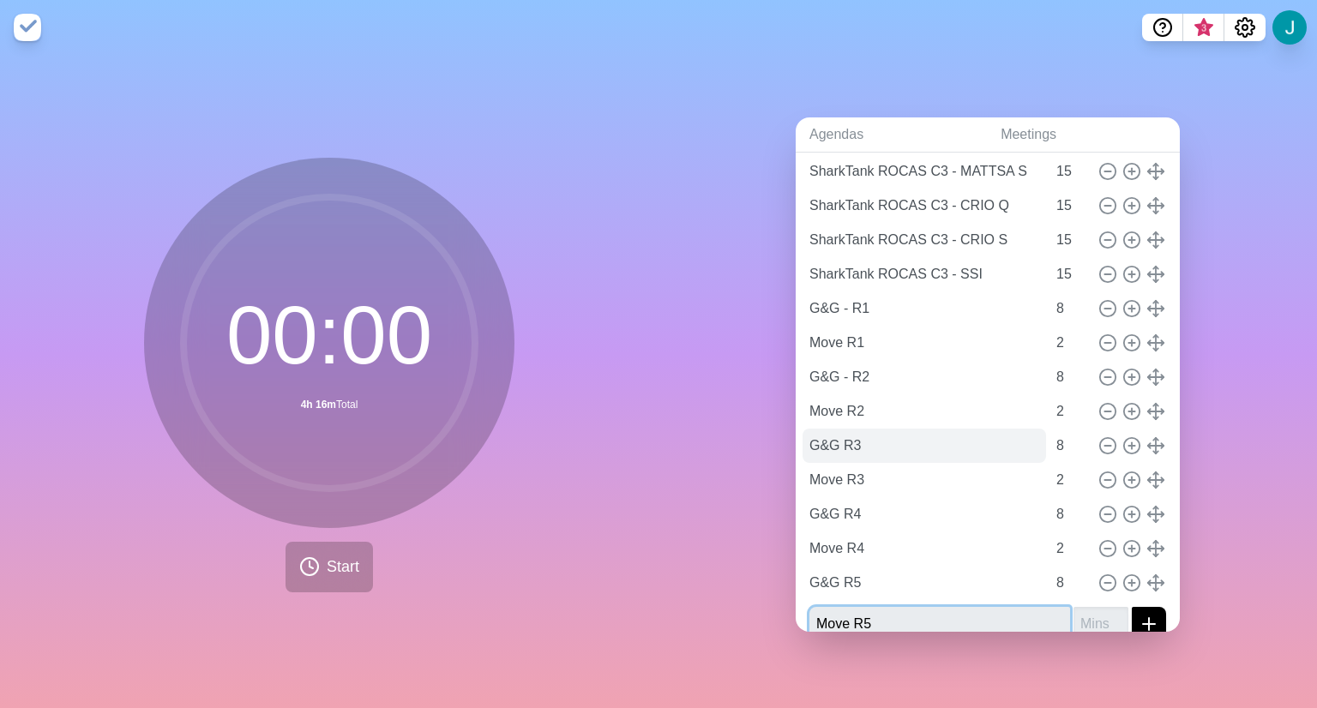
type input "Move R5"
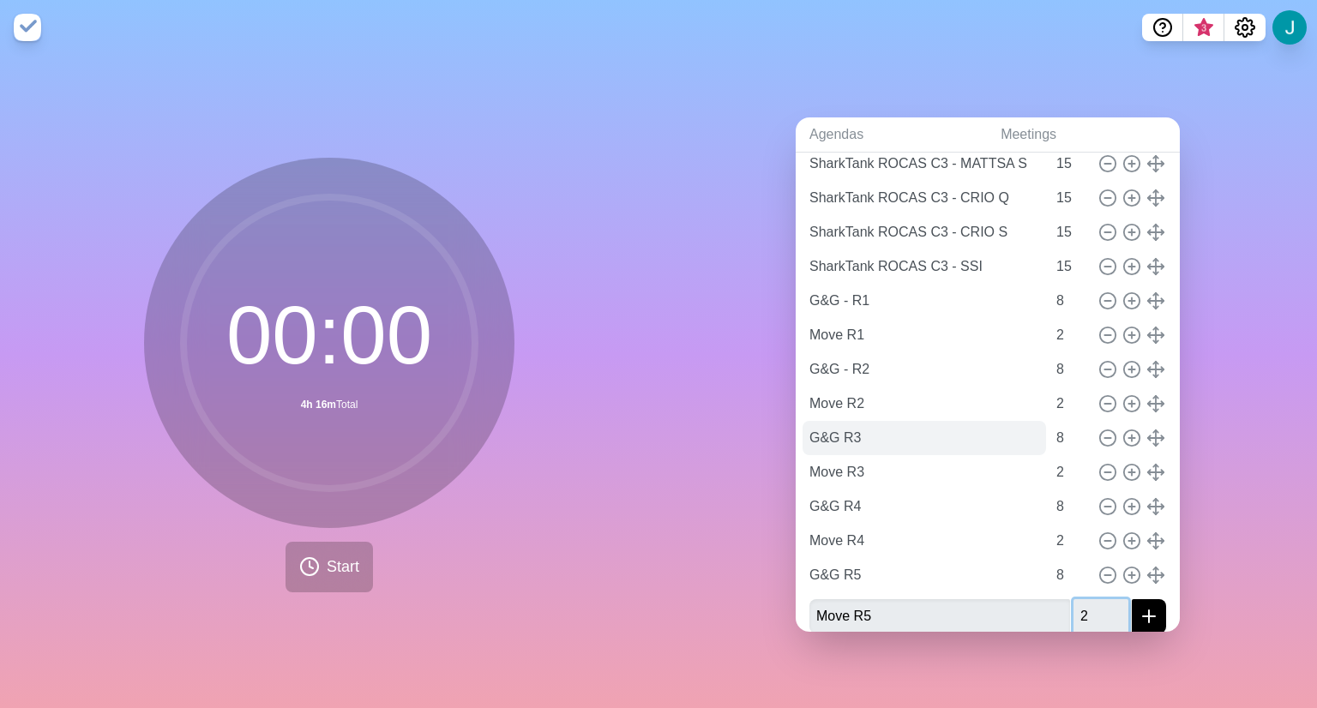
type input "2"
click at [1132, 599] on button "submit" at bounding box center [1149, 616] width 34 height 34
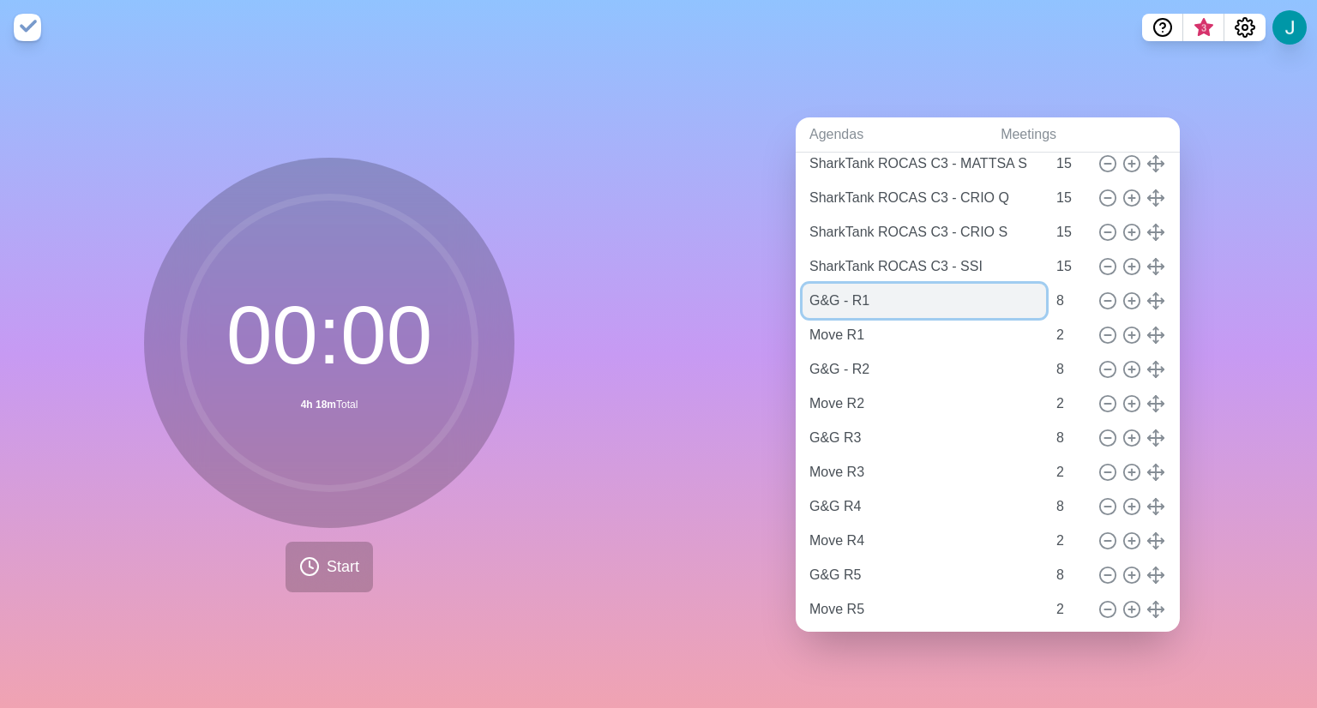
click at [830, 301] on input "G&G - R1" at bounding box center [923, 301] width 243 height 34
click at [842, 296] on input "G&G - R1" at bounding box center [923, 301] width 243 height 34
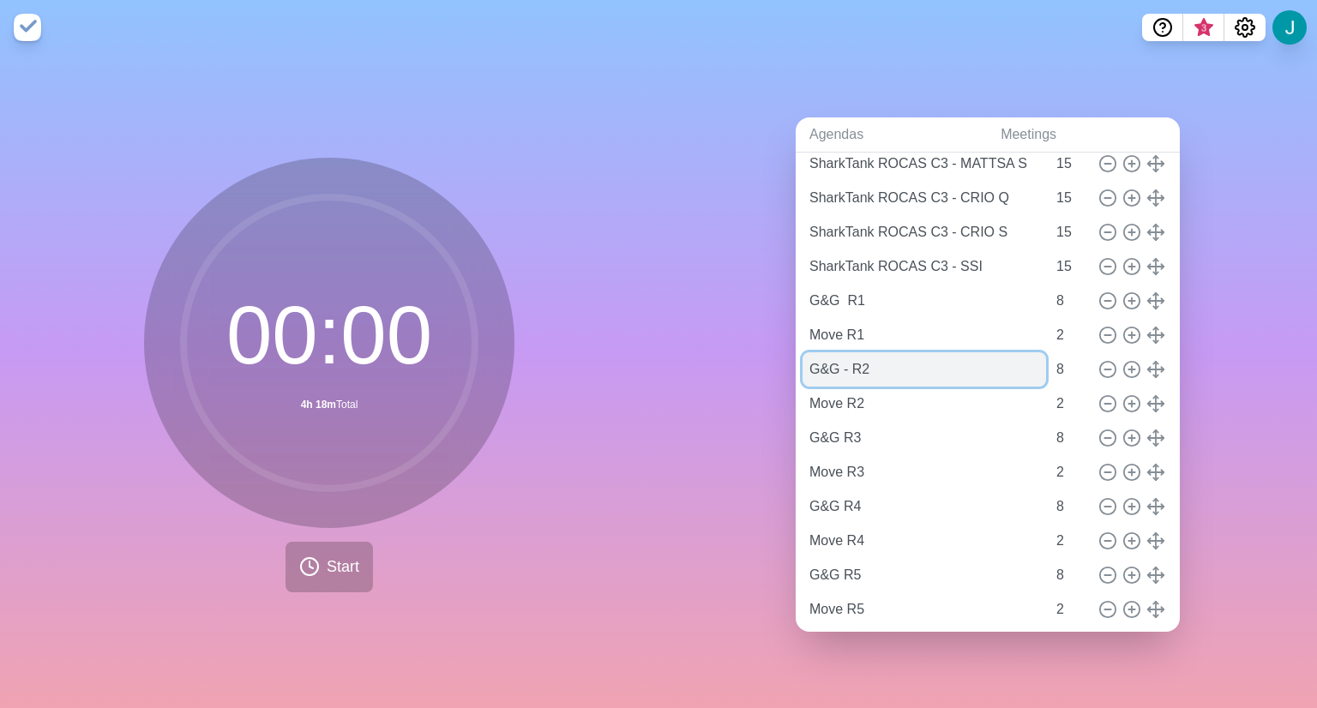
click at [845, 372] on input "G&G - R2" at bounding box center [923, 369] width 243 height 34
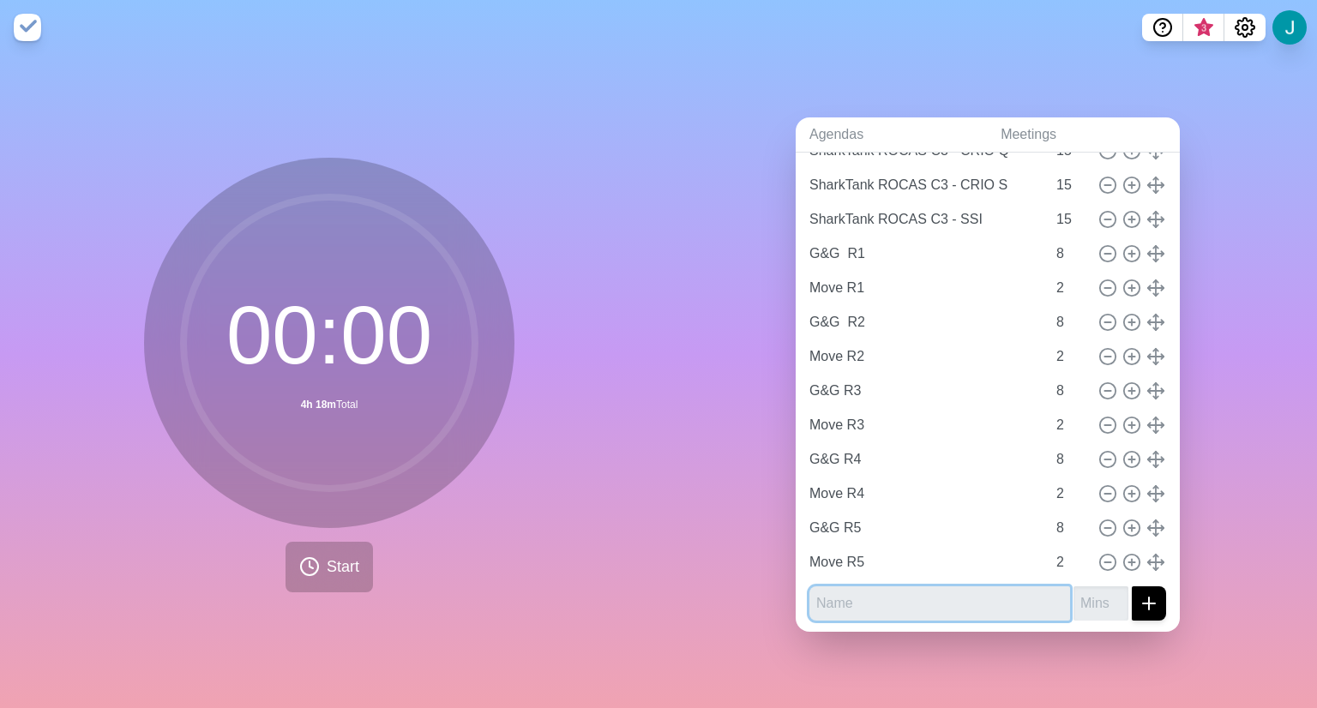
click at [829, 594] on input "text" at bounding box center [939, 603] width 261 height 34
click at [1132, 586] on button "submit" at bounding box center [1149, 603] width 34 height 34
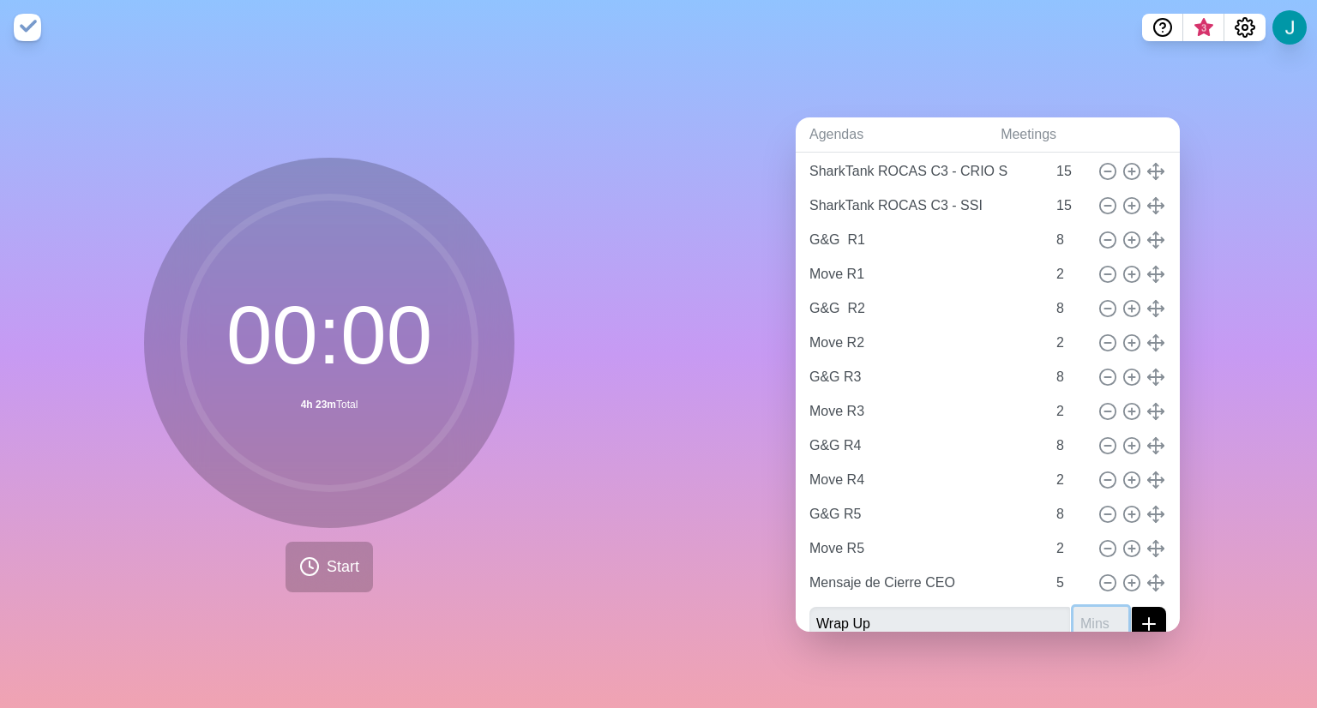
scroll to position [372, 0]
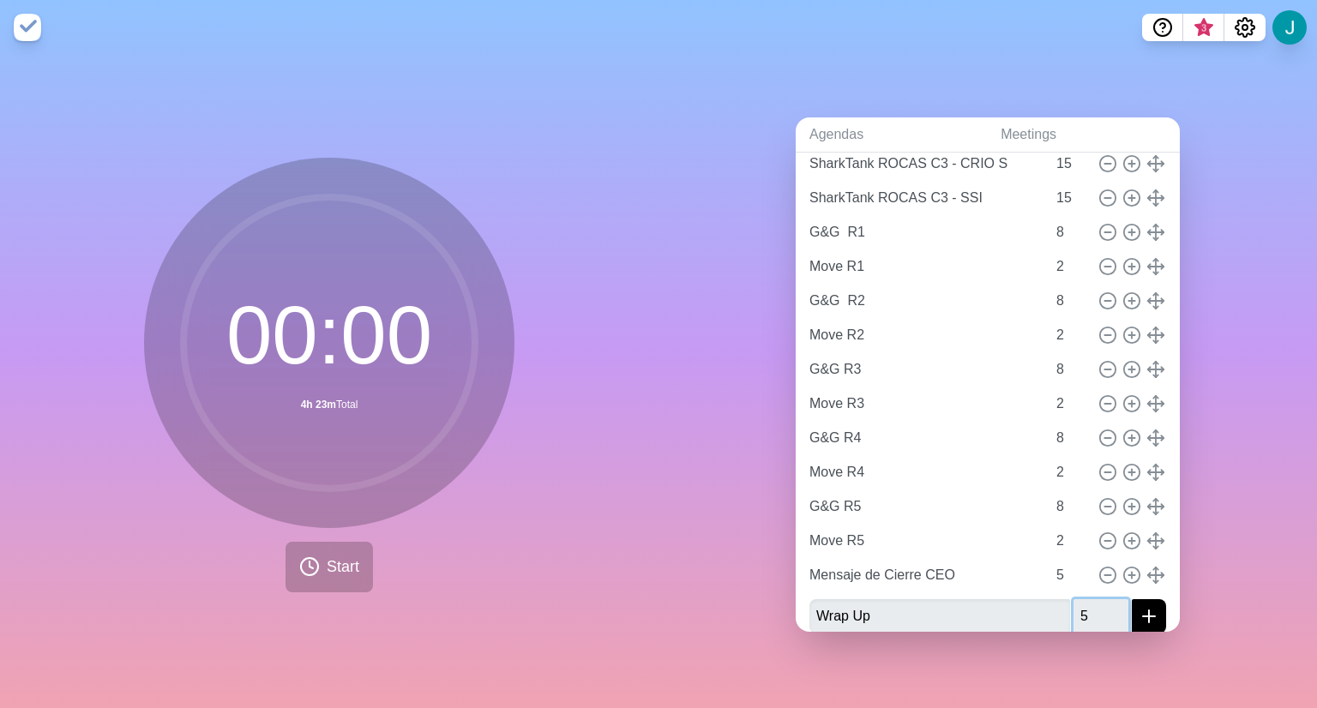
click at [1132, 599] on button "submit" at bounding box center [1149, 616] width 34 height 34
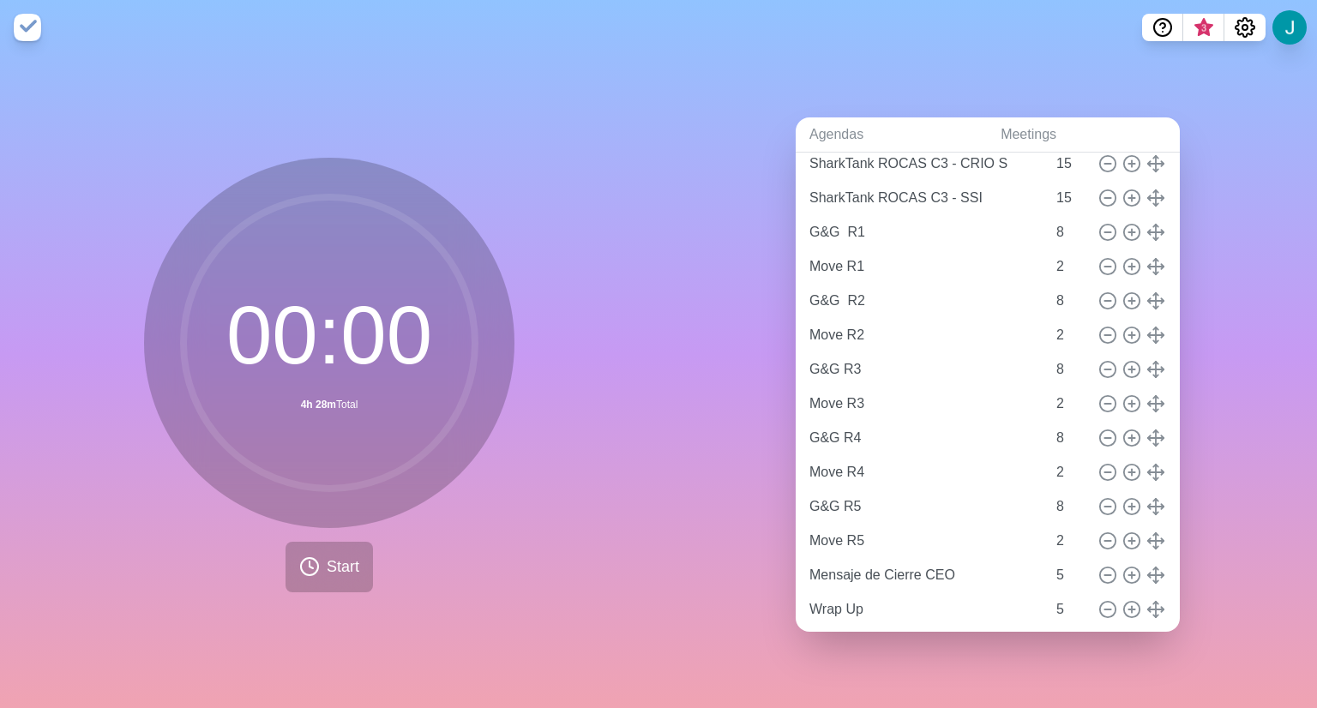
click at [1262, 454] on div "Agendas Meetings Back MegaRocas C3 25 - D2 [URL][DOMAIN_NAME] [PERSON_NAME] 3 O…" at bounding box center [987, 381] width 658 height 653
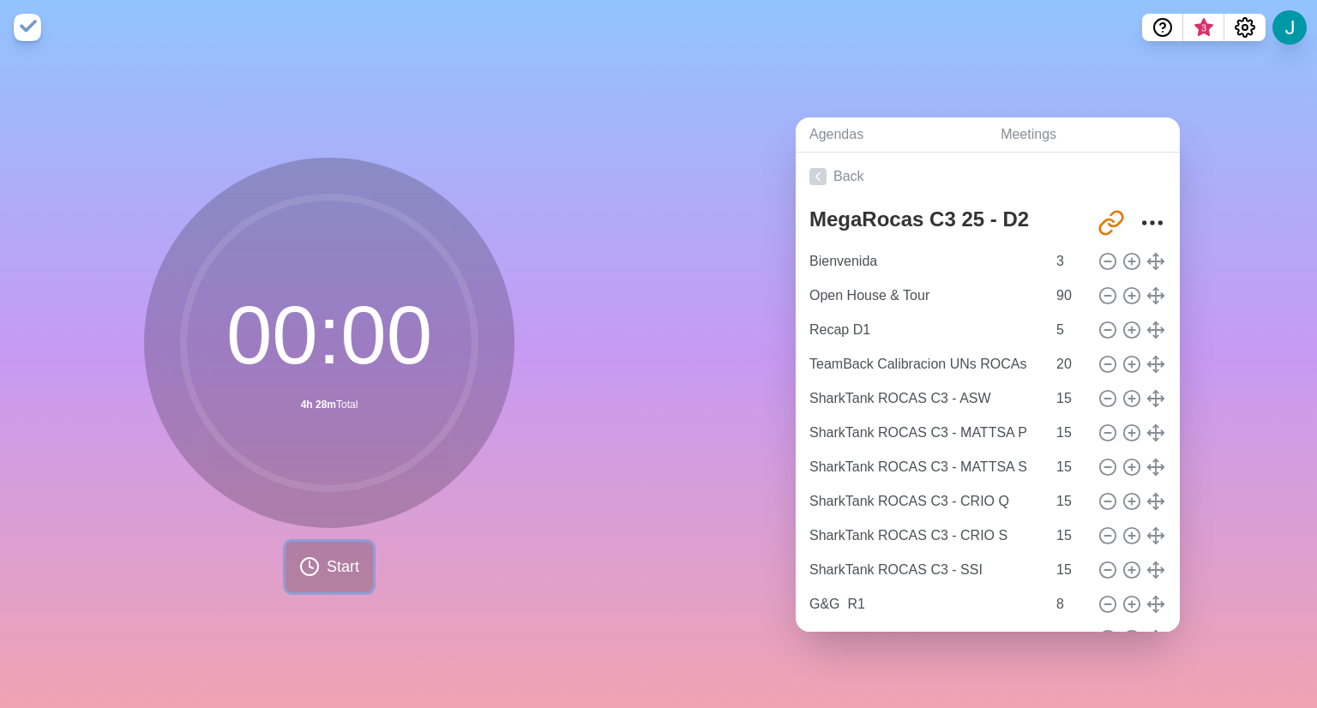
click at [343, 556] on span "Start" at bounding box center [343, 567] width 33 height 23
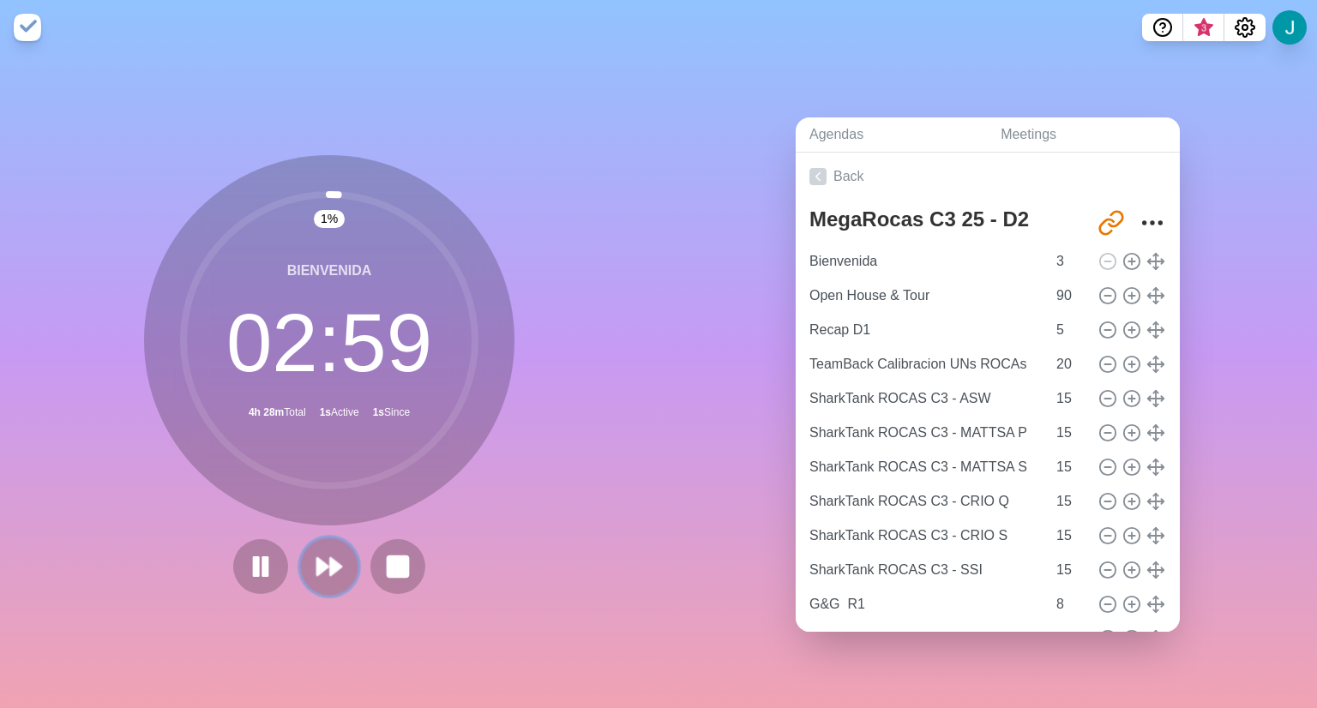
click at [330, 558] on polygon at bounding box center [335, 566] width 11 height 17
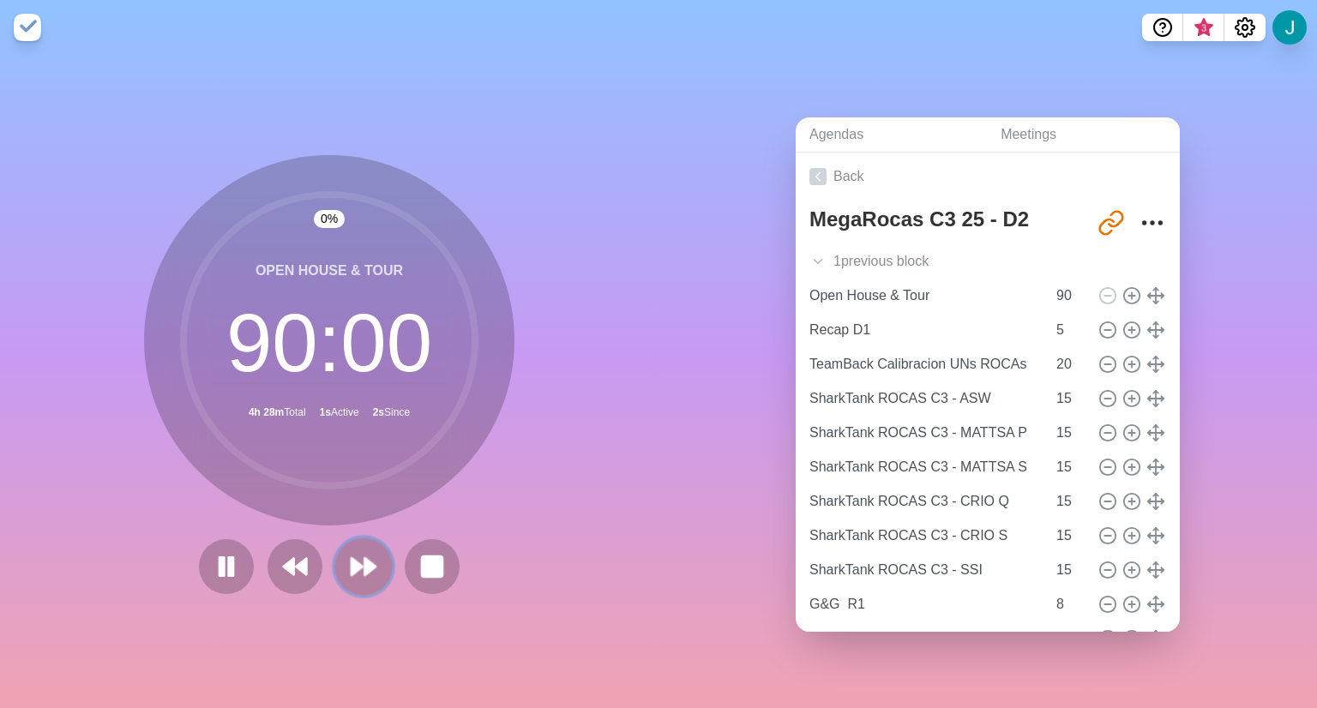
click at [352, 558] on polygon at bounding box center [357, 566] width 11 height 17
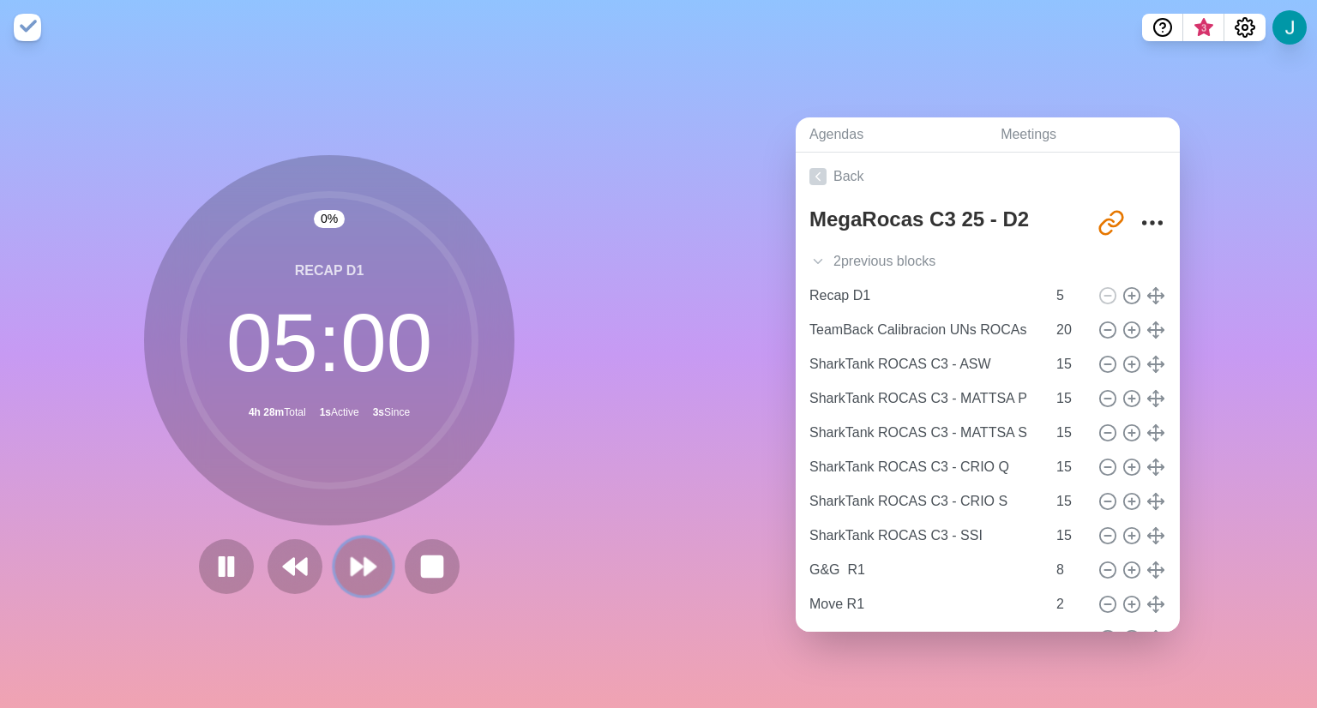
click at [352, 558] on polygon at bounding box center [357, 566] width 11 height 17
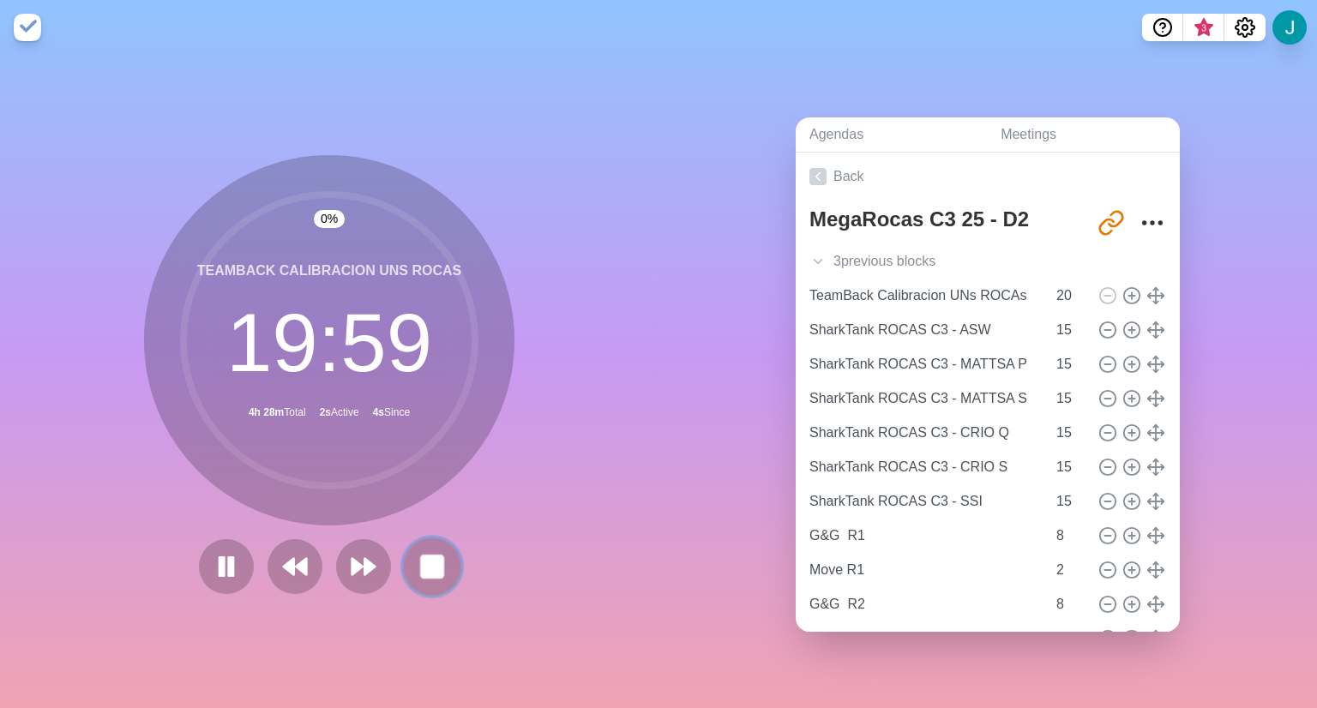
click at [425, 563] on rect at bounding box center [431, 566] width 21 height 21
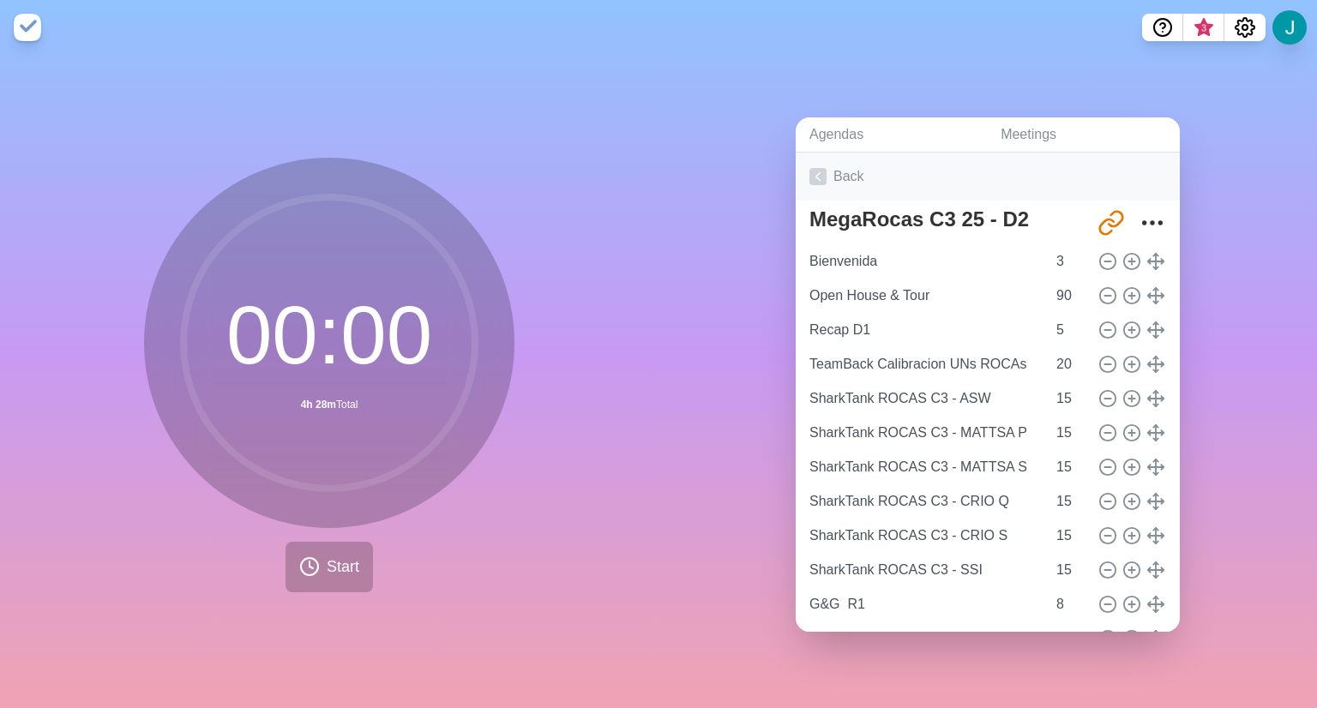
click at [847, 176] on link "Back" at bounding box center [988, 177] width 384 height 48
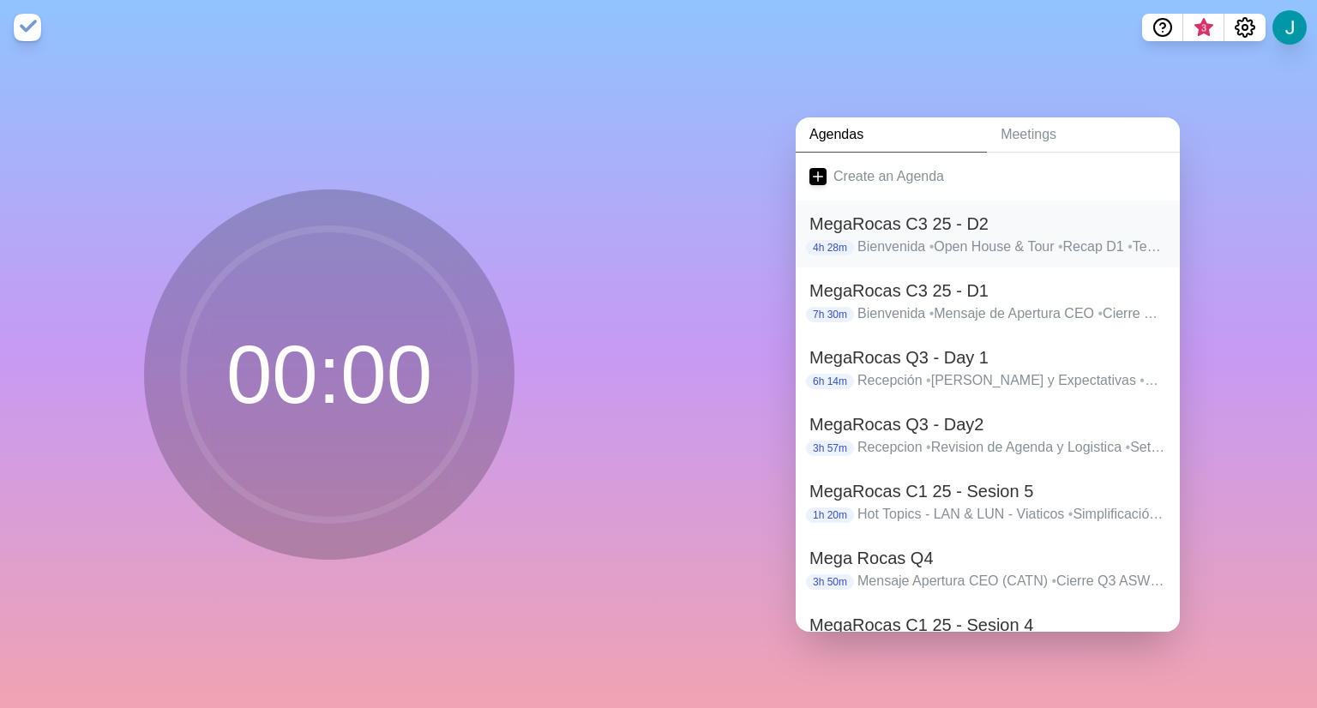
click at [916, 227] on h2 "MegaRocas C3 25 - D2" at bounding box center [987, 224] width 357 height 26
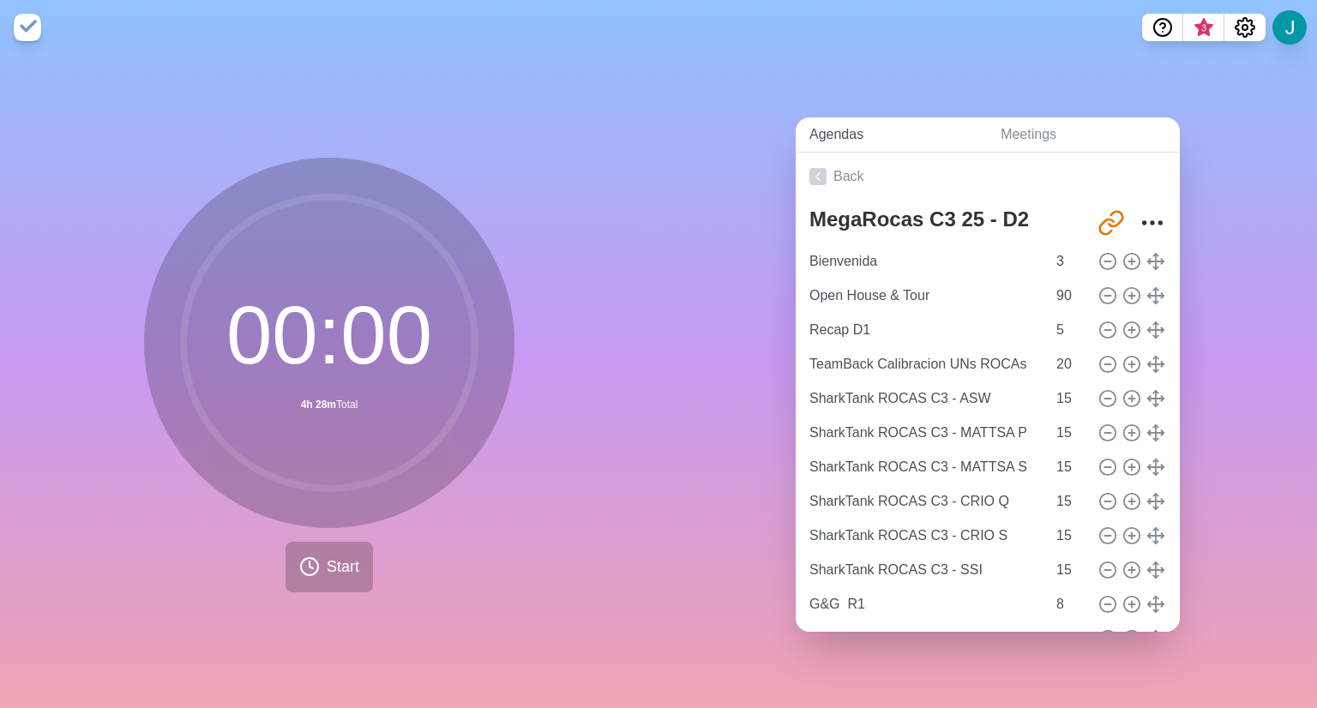
click at [821, 133] on link "Agendas" at bounding box center [891, 134] width 191 height 35
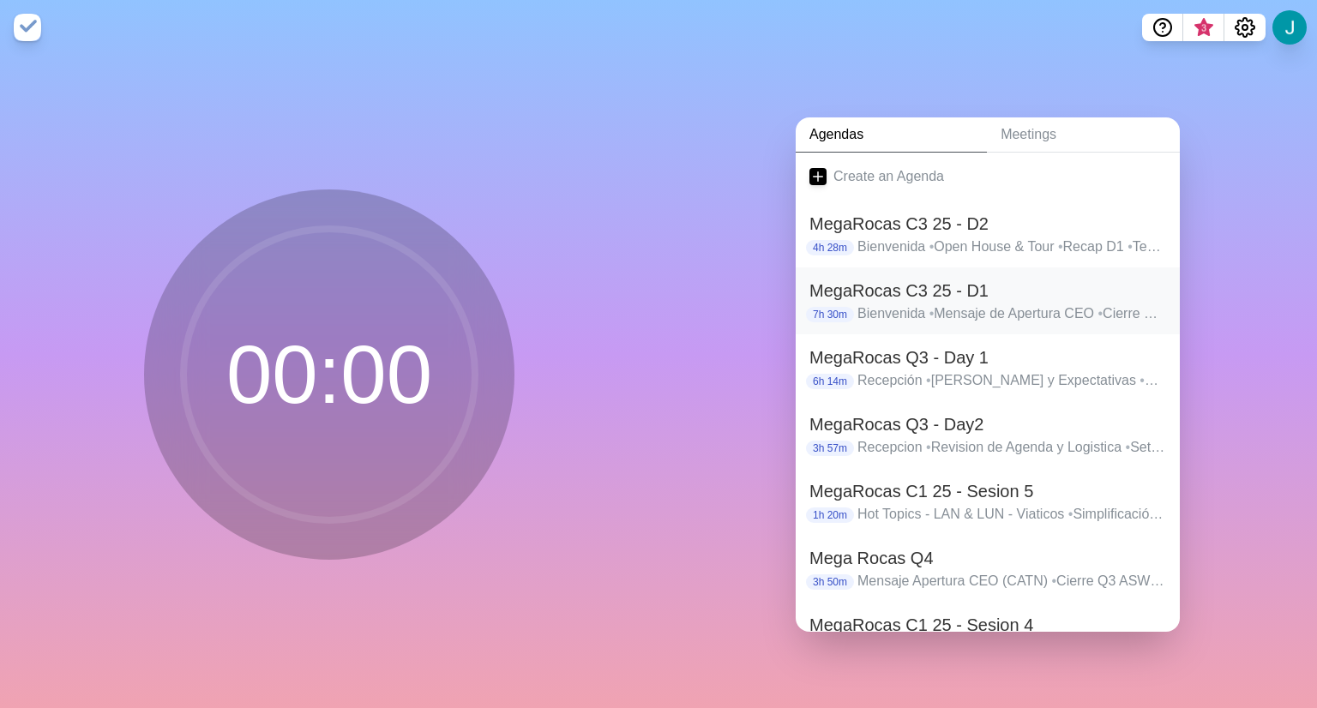
click at [977, 284] on h2 "MegaRocas C3 25 - D1" at bounding box center [987, 291] width 357 height 26
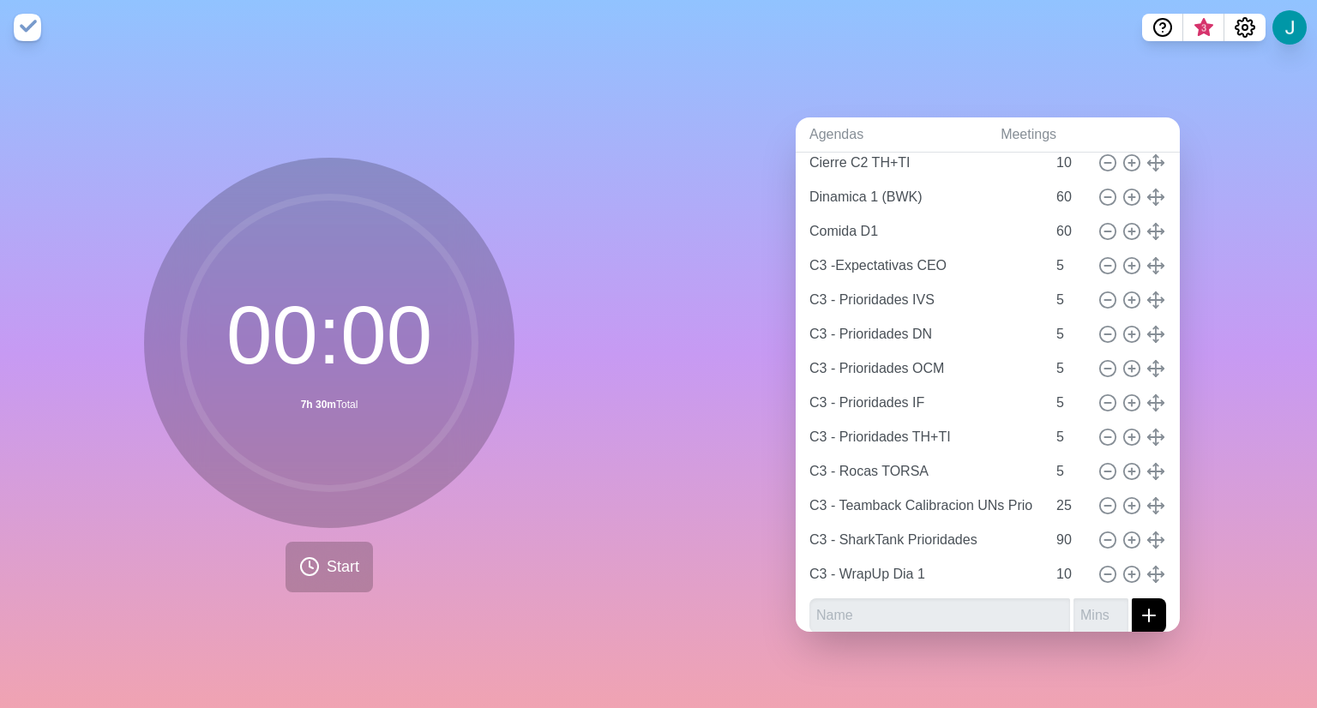
scroll to position [556, 0]
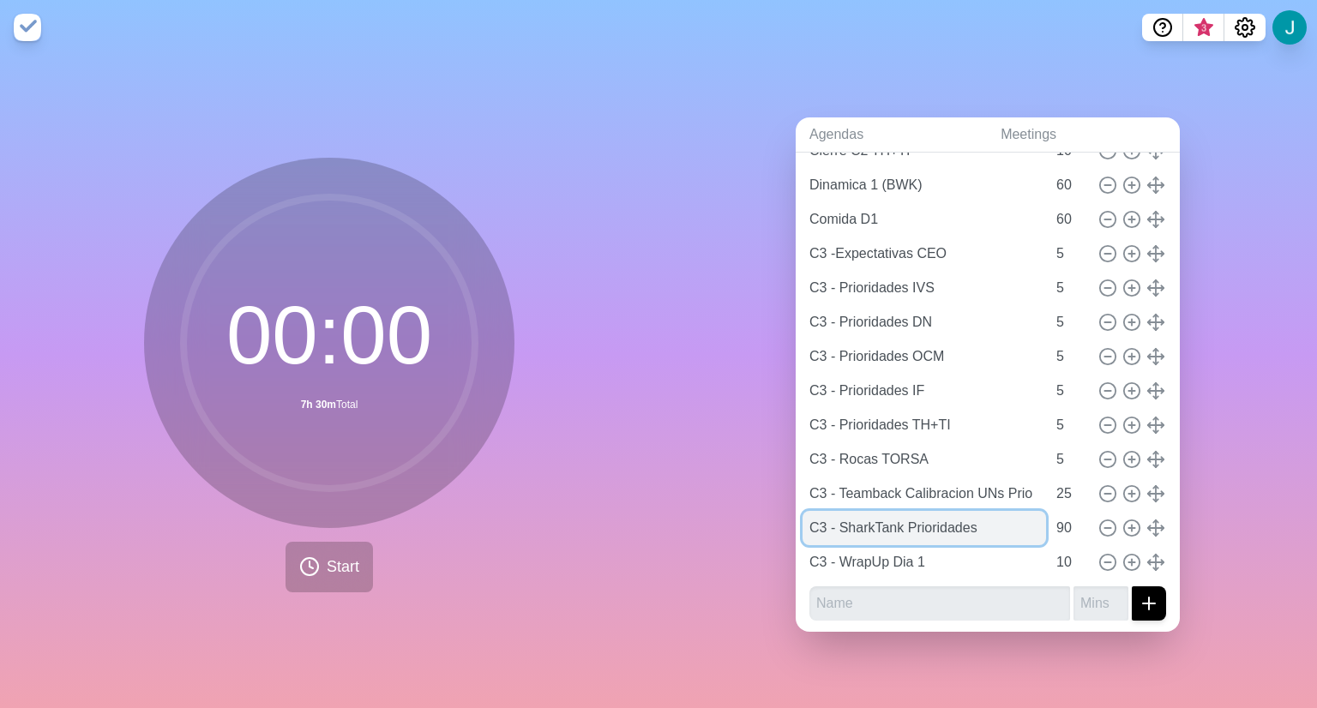
click at [989, 516] on input "C3 - SharkTank Prioridades" at bounding box center [923, 528] width 243 height 34
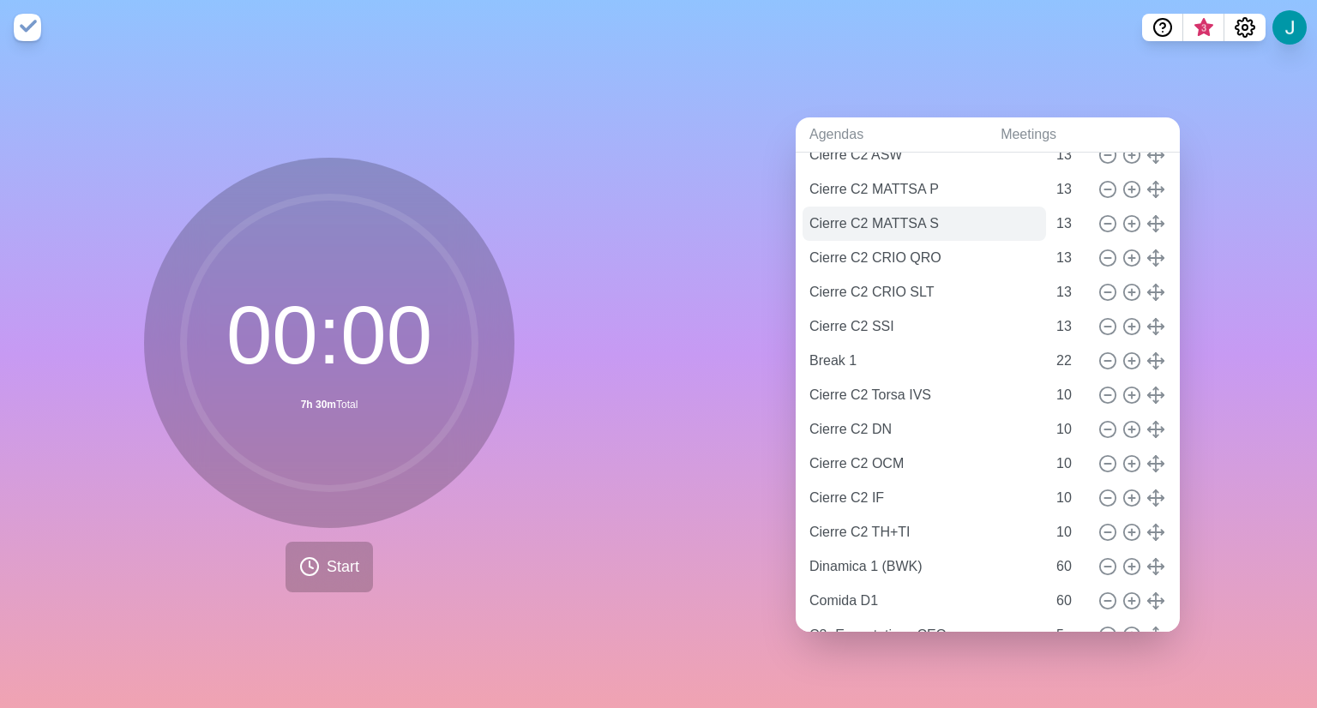
scroll to position [0, 0]
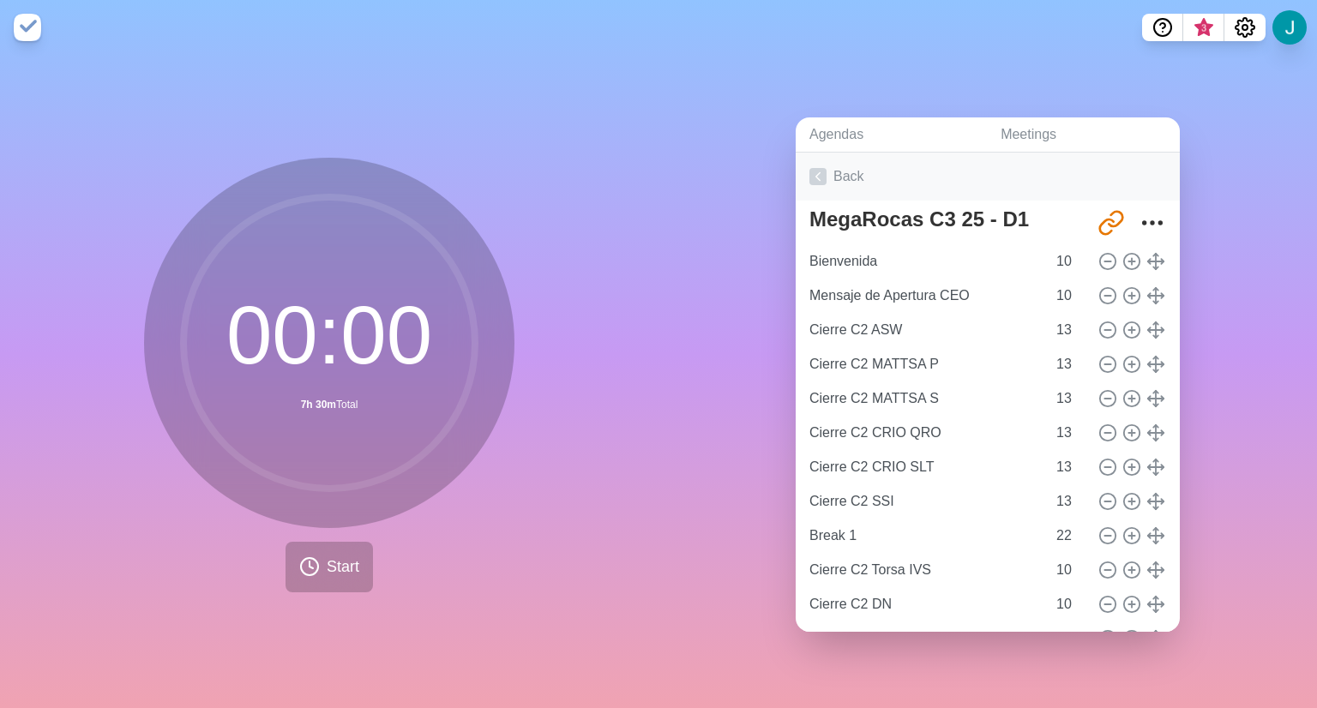
click at [833, 165] on link "Back" at bounding box center [988, 177] width 384 height 48
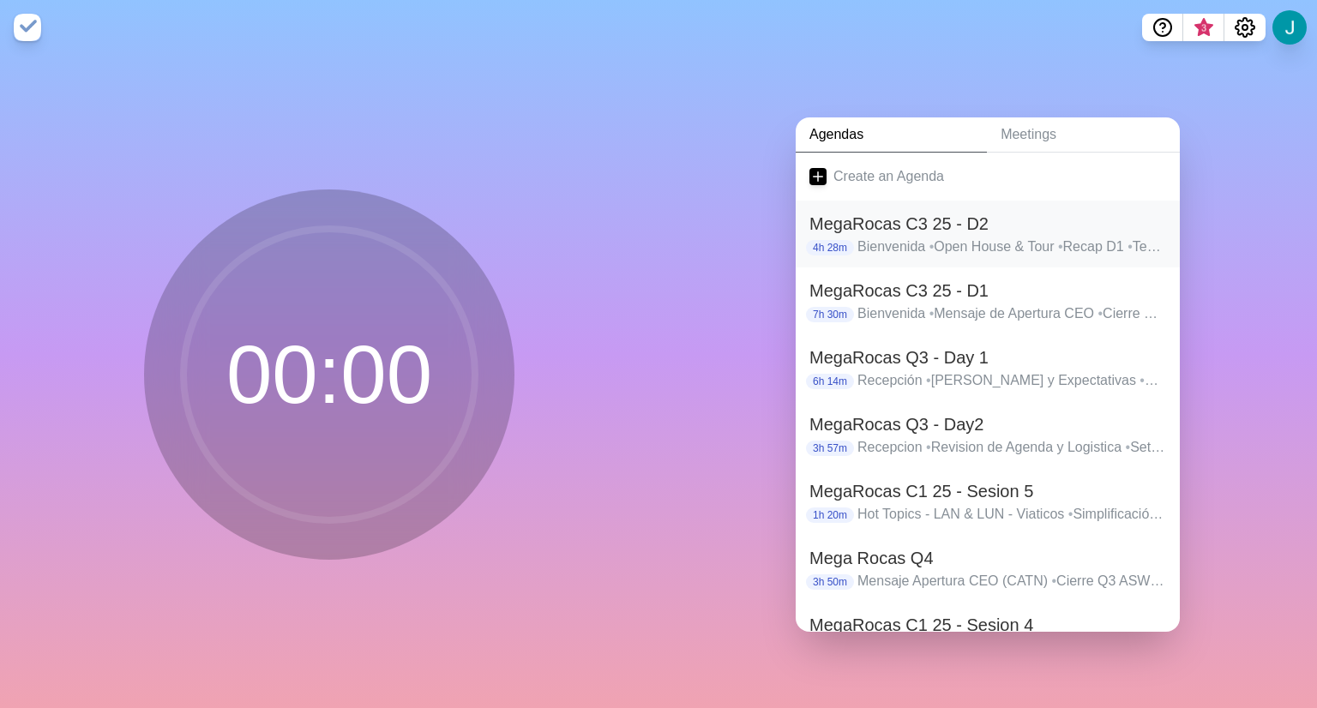
click at [1025, 237] on p "[PERSON_NAME] • Open House & Tour • Recap D1 • TeamBack Calibracion UNs ROCAs •…" at bounding box center [1011, 247] width 309 height 21
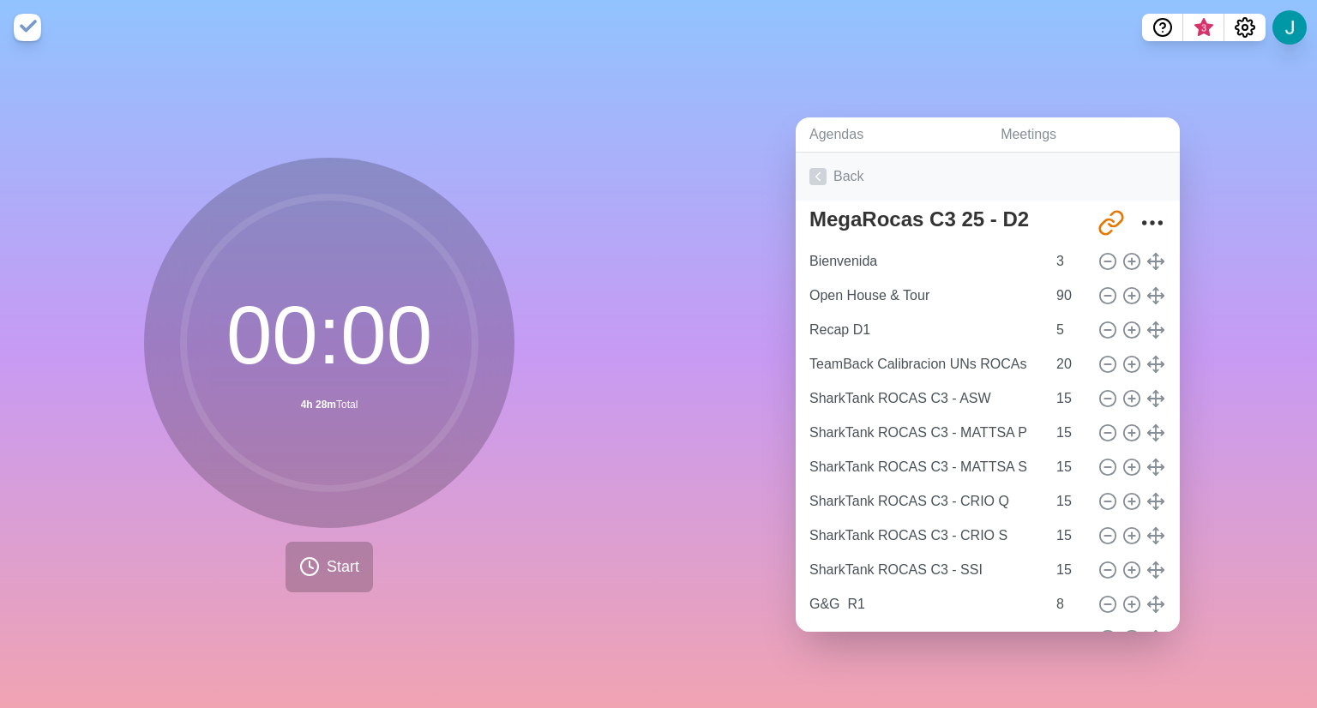
click at [828, 159] on link "Back" at bounding box center [988, 177] width 384 height 48
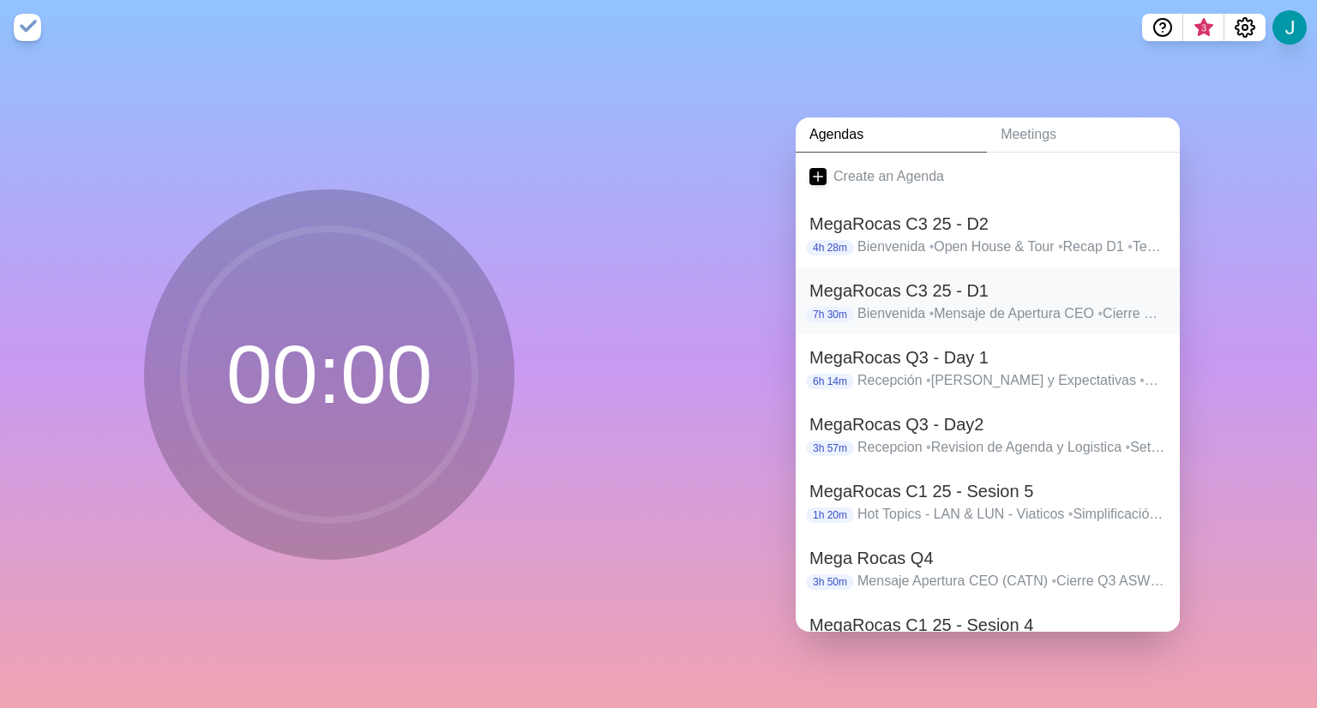
click at [996, 304] on p "[PERSON_NAME] • Mensaje de Apertura CEO • Cierre C2 ASW • Cierre C2 MATTSA P • …" at bounding box center [1011, 314] width 309 height 21
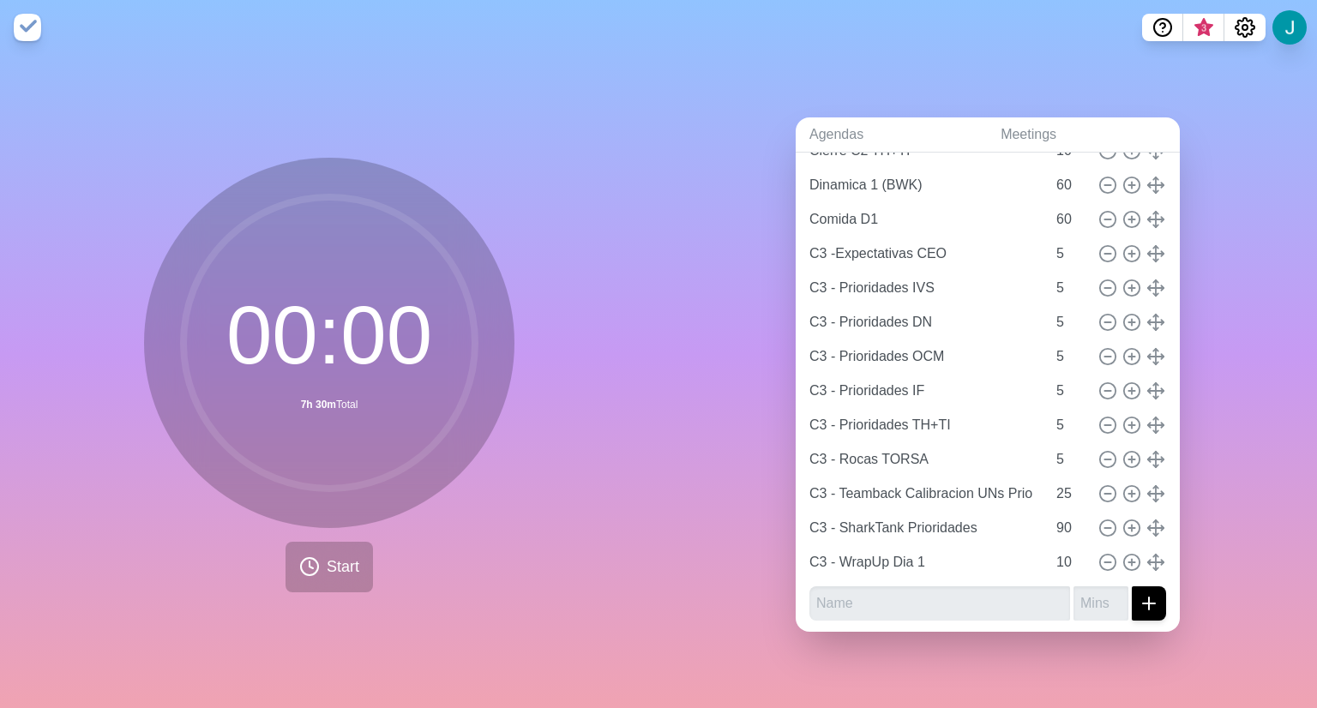
scroll to position [556, 0]
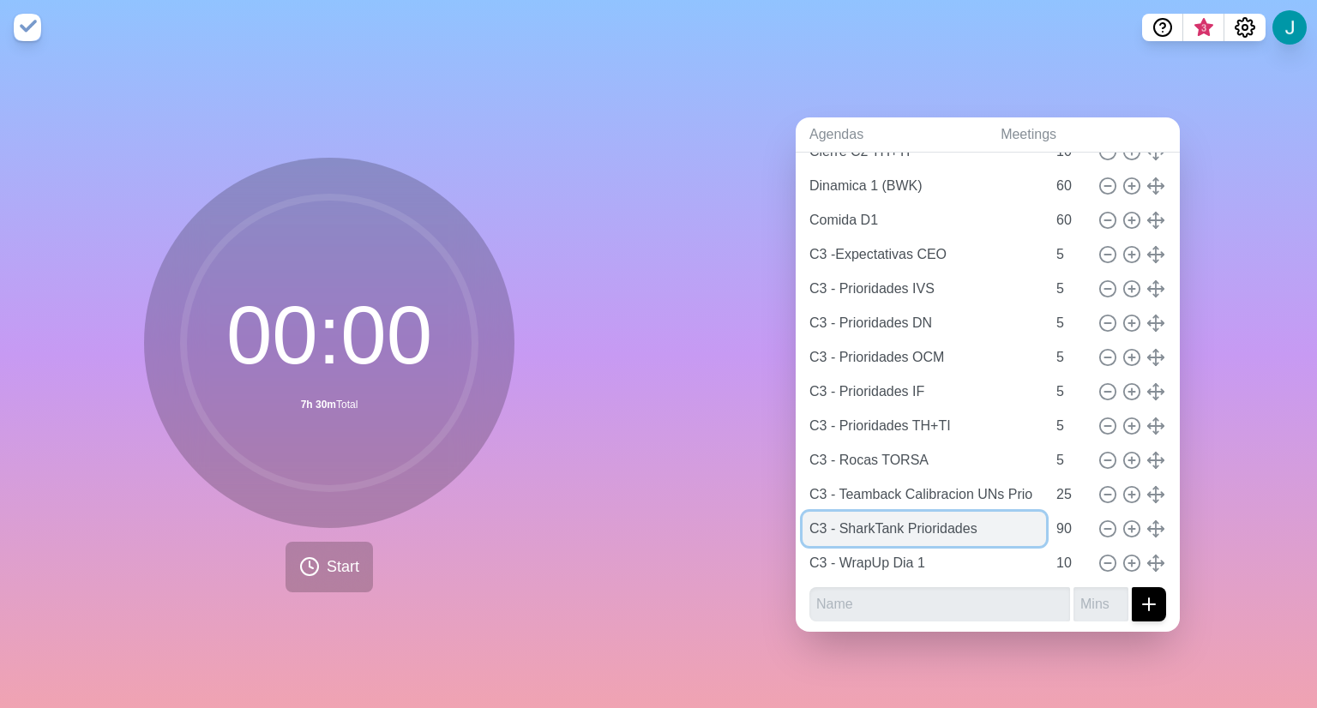
click at [984, 515] on input "C3 - SharkTank Prioridades" at bounding box center [923, 529] width 243 height 34
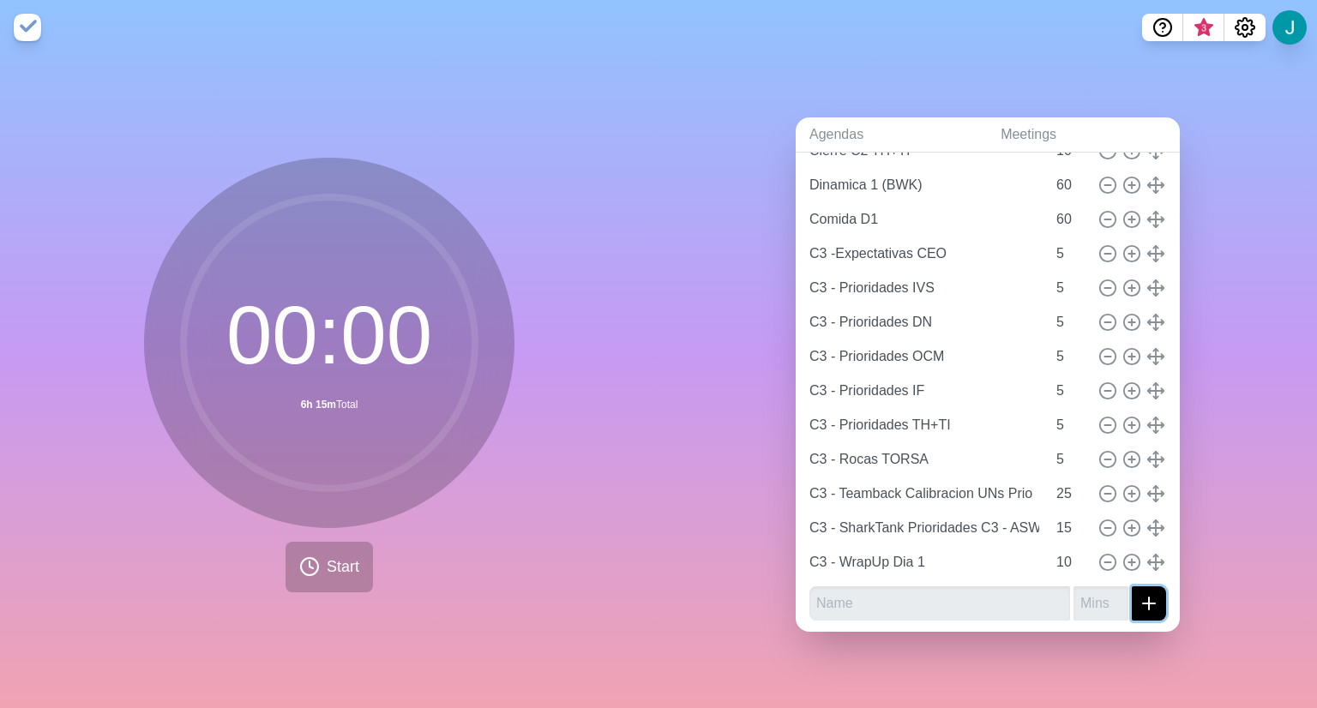
click at [1139, 593] on icon "submit" at bounding box center [1149, 603] width 21 height 21
click at [1006, 586] on input "text" at bounding box center [939, 603] width 261 height 34
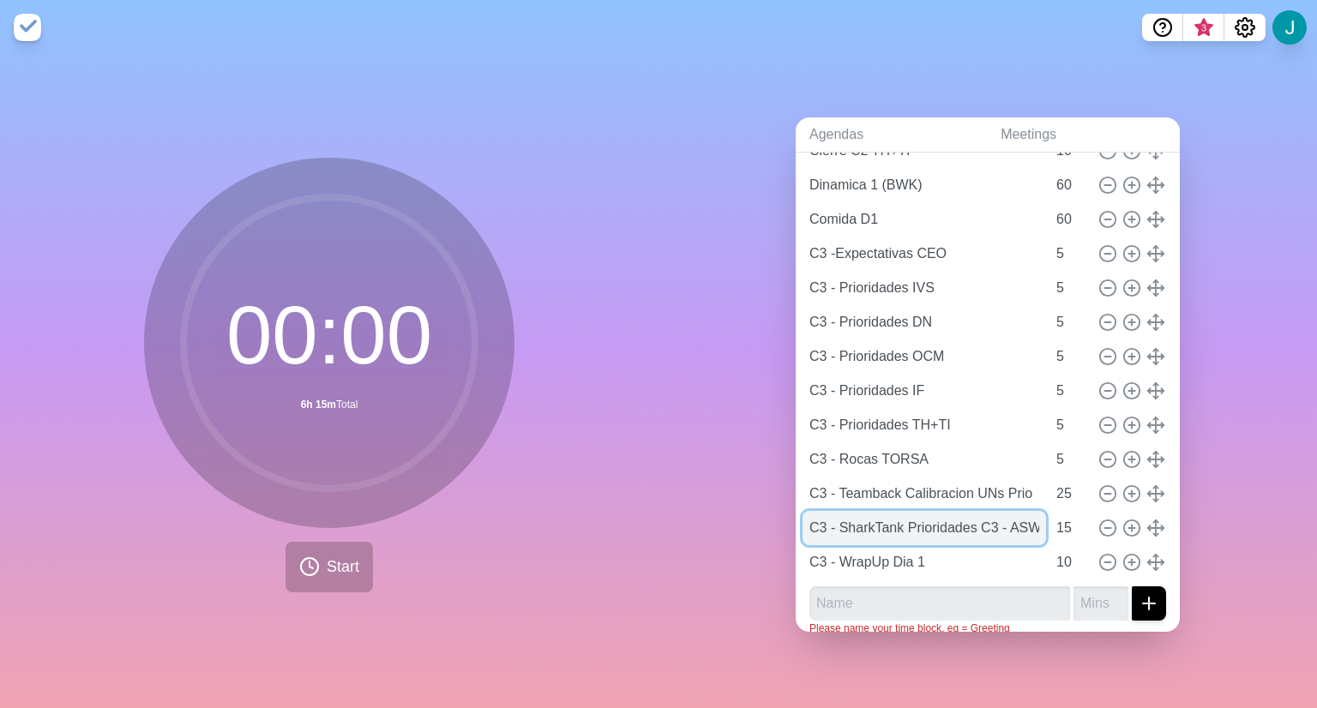
click at [859, 522] on input "C3 - SharkTank Prioridades C3 - ASW" at bounding box center [923, 528] width 243 height 34
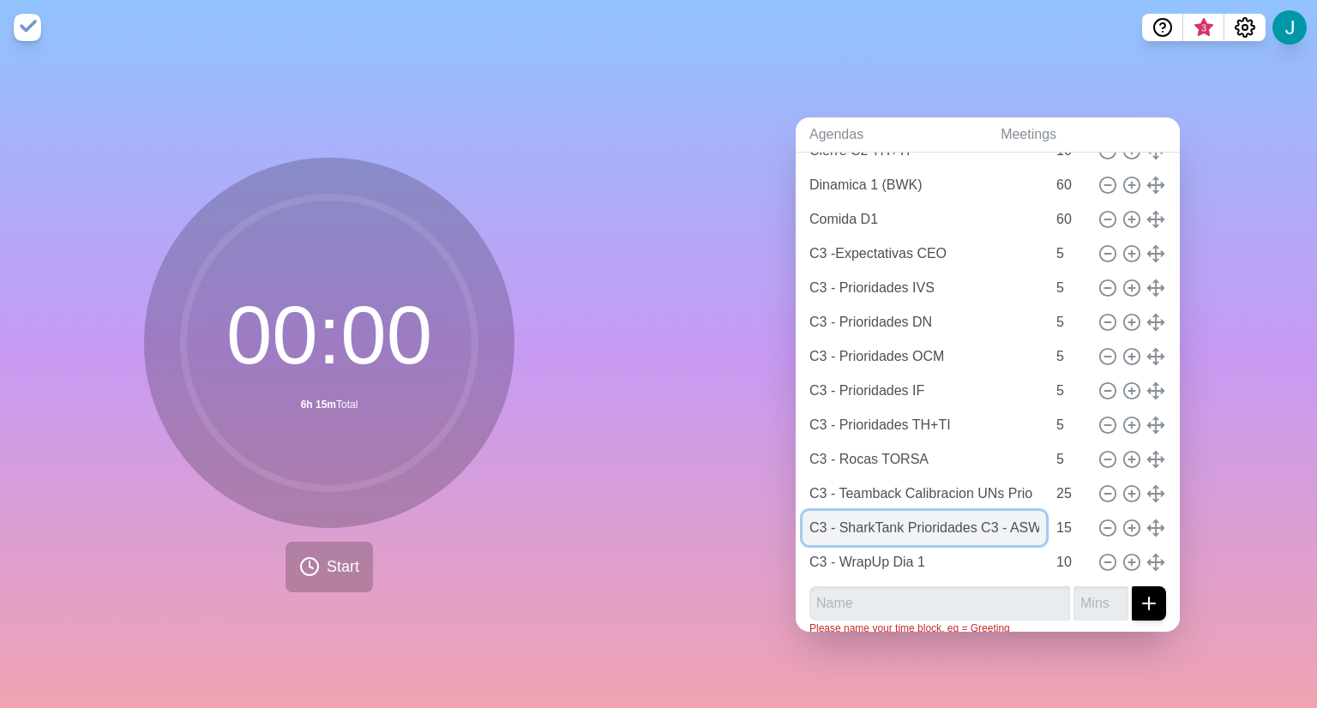
click at [859, 522] on input "C3 - SharkTank Prioridades C3 - ASW" at bounding box center [923, 528] width 243 height 34
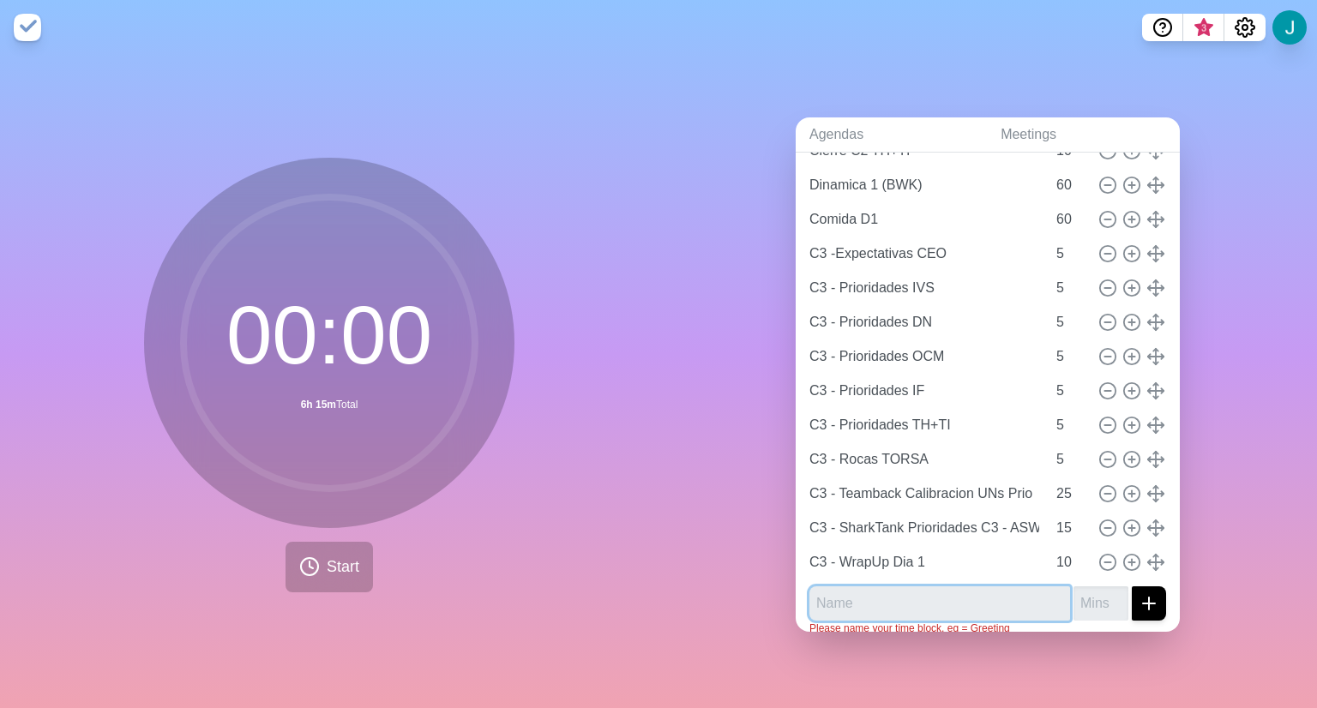
click at [875, 590] on input "text" at bounding box center [939, 603] width 261 height 34
paste input "C3 - SharkTank Prioridades C3 - ASW"
click at [1012, 598] on input "C3 - SharkTank Prioridades C3 - ASW" at bounding box center [939, 603] width 261 height 34
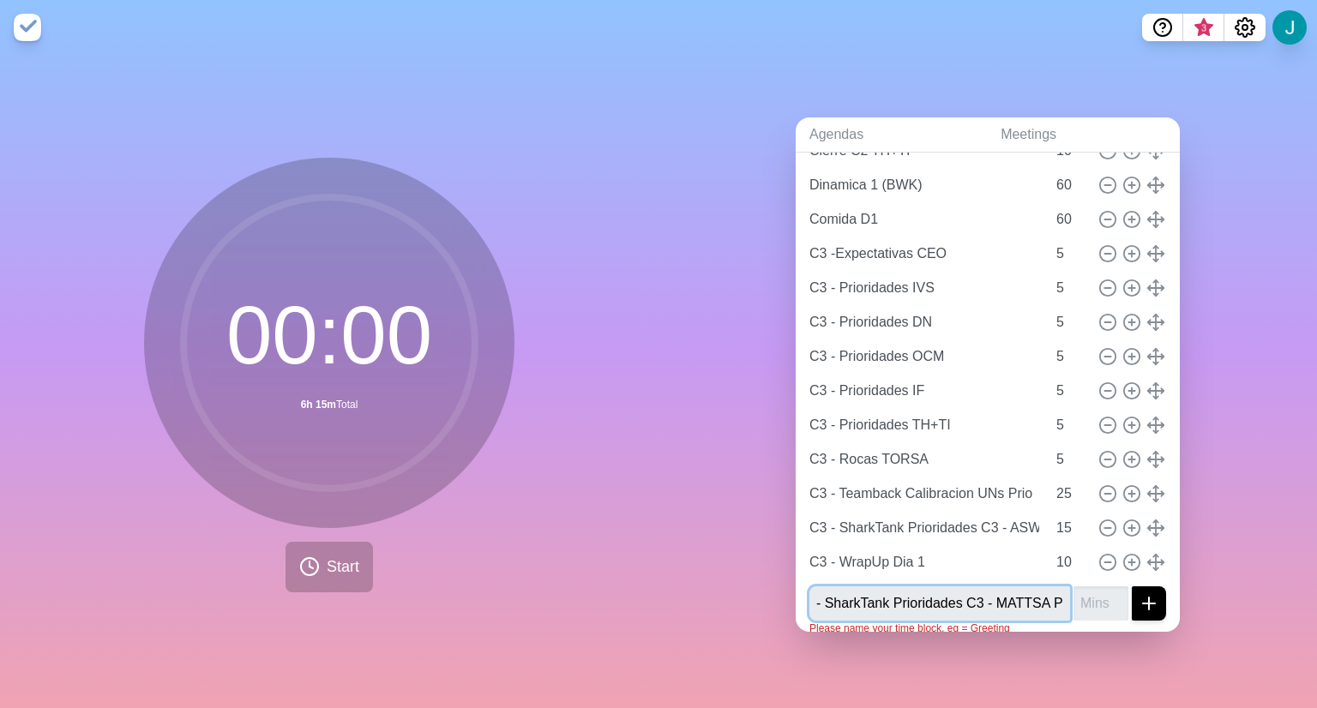
click at [947, 592] on input "C3 - SharkTank Prioridades C3 - MATTSA P" at bounding box center [939, 603] width 261 height 34
click at [1132, 586] on button "submit" at bounding box center [1149, 603] width 34 height 34
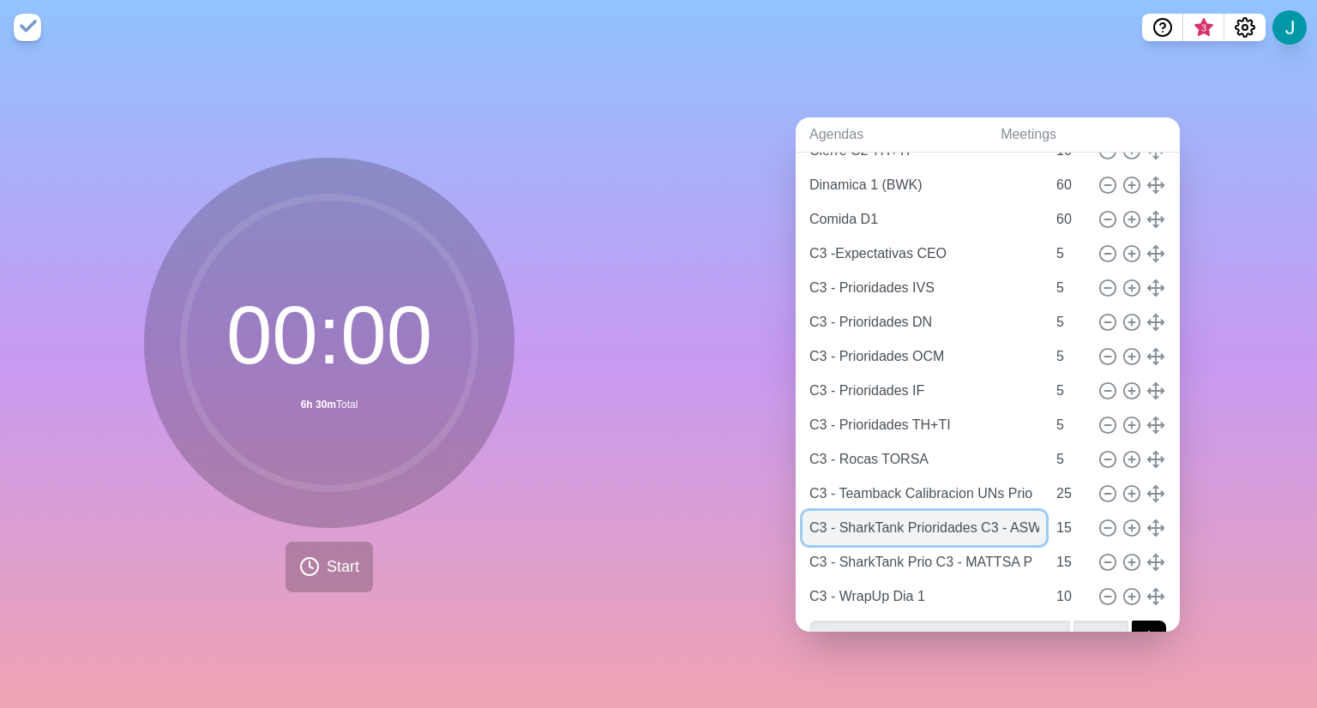
click at [947, 527] on input "C3 - SharkTank Prioridades C3 - ASW" at bounding box center [923, 528] width 243 height 34
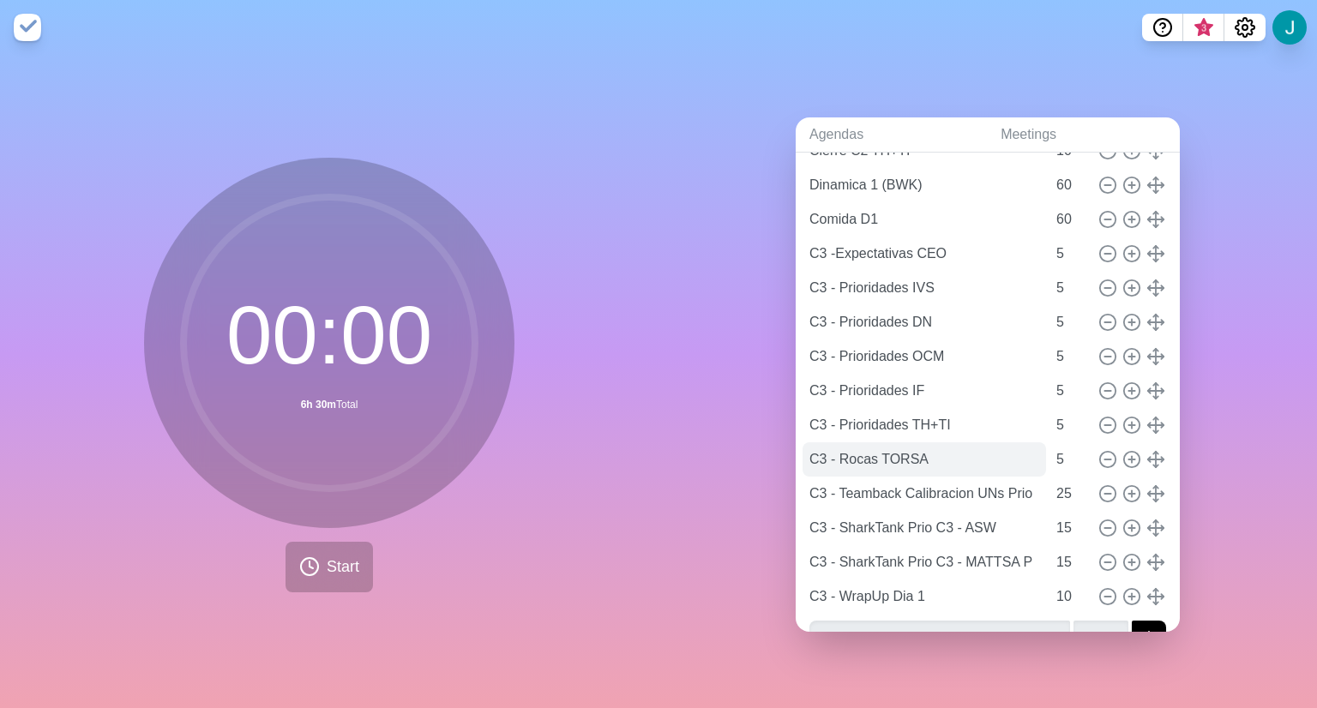
scroll to position [591, 0]
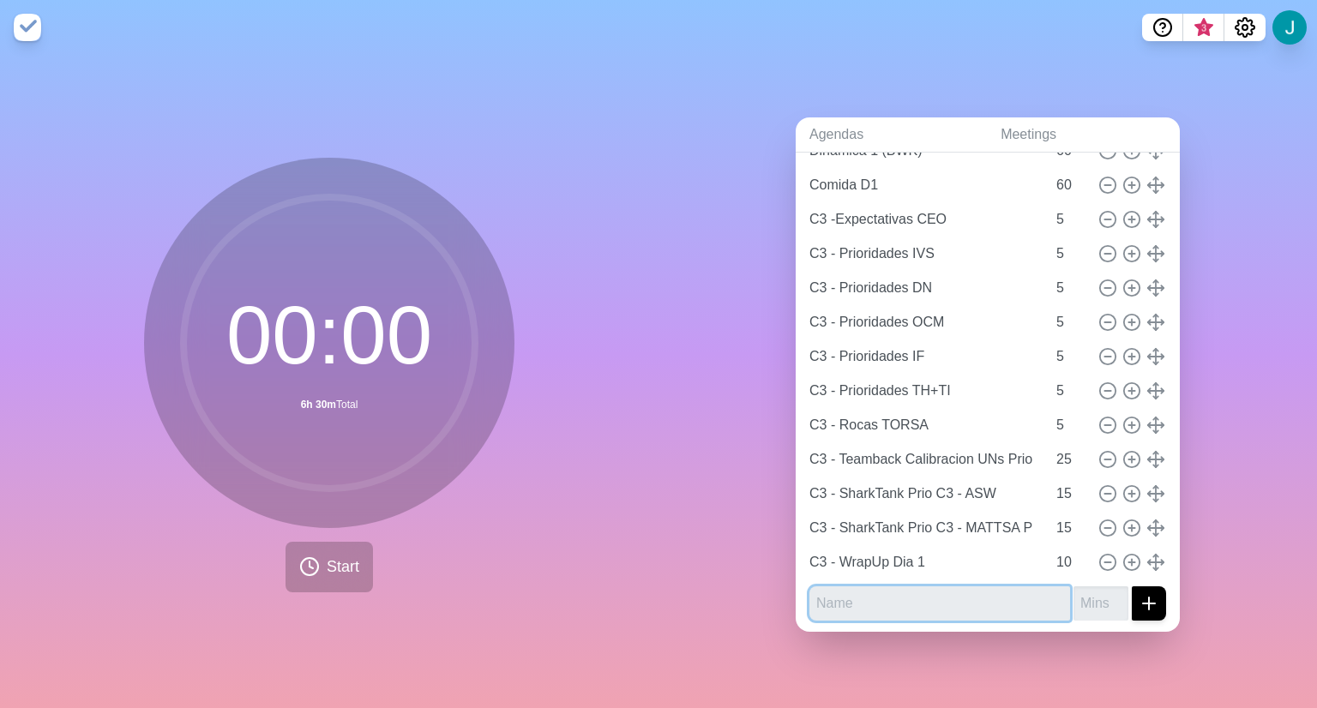
click at [955, 586] on input "text" at bounding box center [939, 603] width 261 height 34
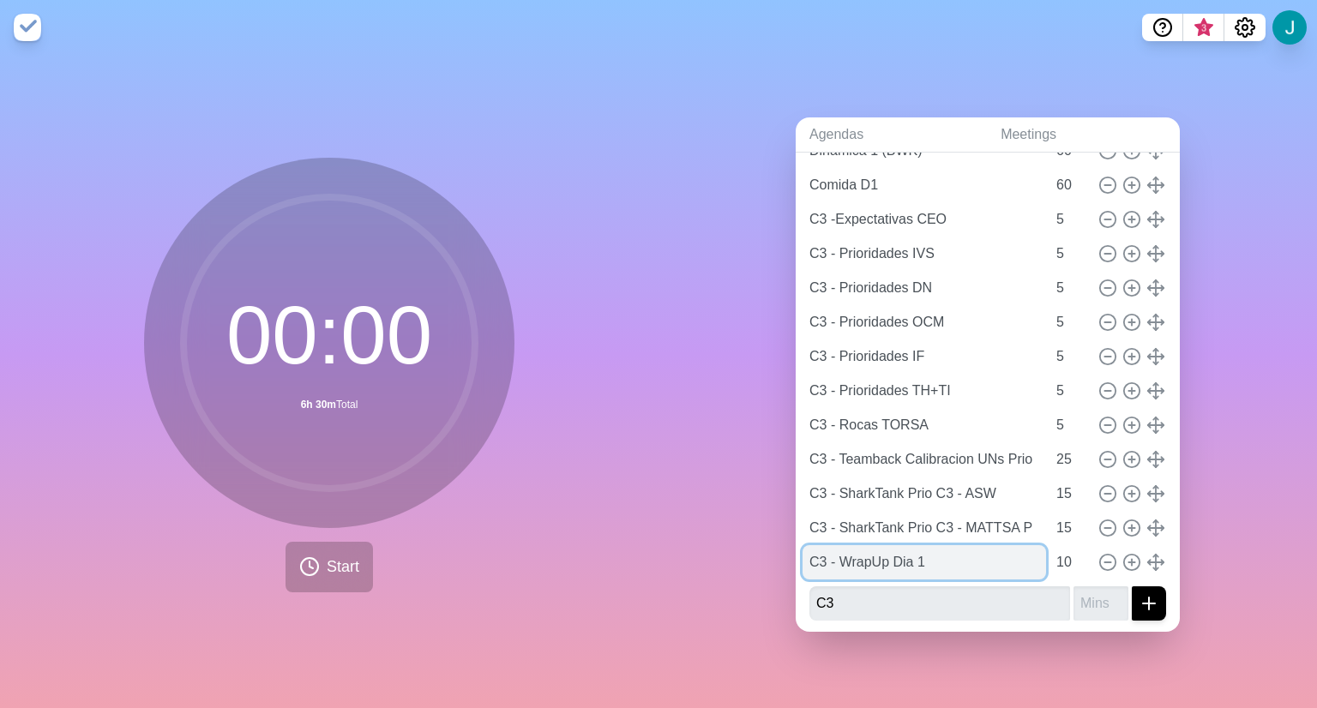
click at [828, 552] on input "C3 - WrapUp Dia 1" at bounding box center [923, 562] width 243 height 34
drag, startPoint x: 833, startPoint y: 556, endPoint x: 789, endPoint y: 556, distance: 44.6
click at [796, 556] on div "MegaRocas C3 25 - D1 [URL][DOMAIN_NAME] [PERSON_NAME] 10 Mensaje de Apertura CE…" at bounding box center [988, 122] width 384 height 1025
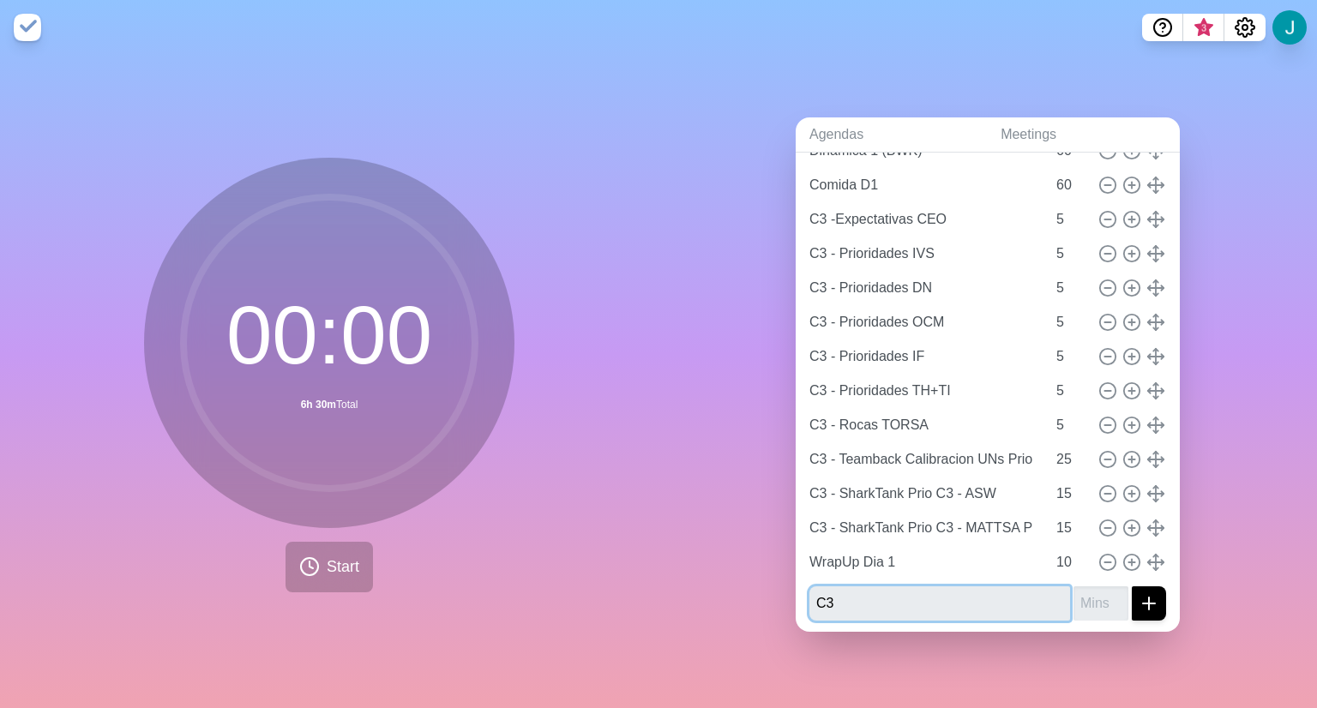
click at [848, 596] on input "C3" at bounding box center [939, 603] width 261 height 34
paste input "C3 - SharkTank Prioridades C3 - ASW"
click at [968, 599] on input "C3 - SharkTank Prioridades C3 - ASW" at bounding box center [939, 603] width 261 height 34
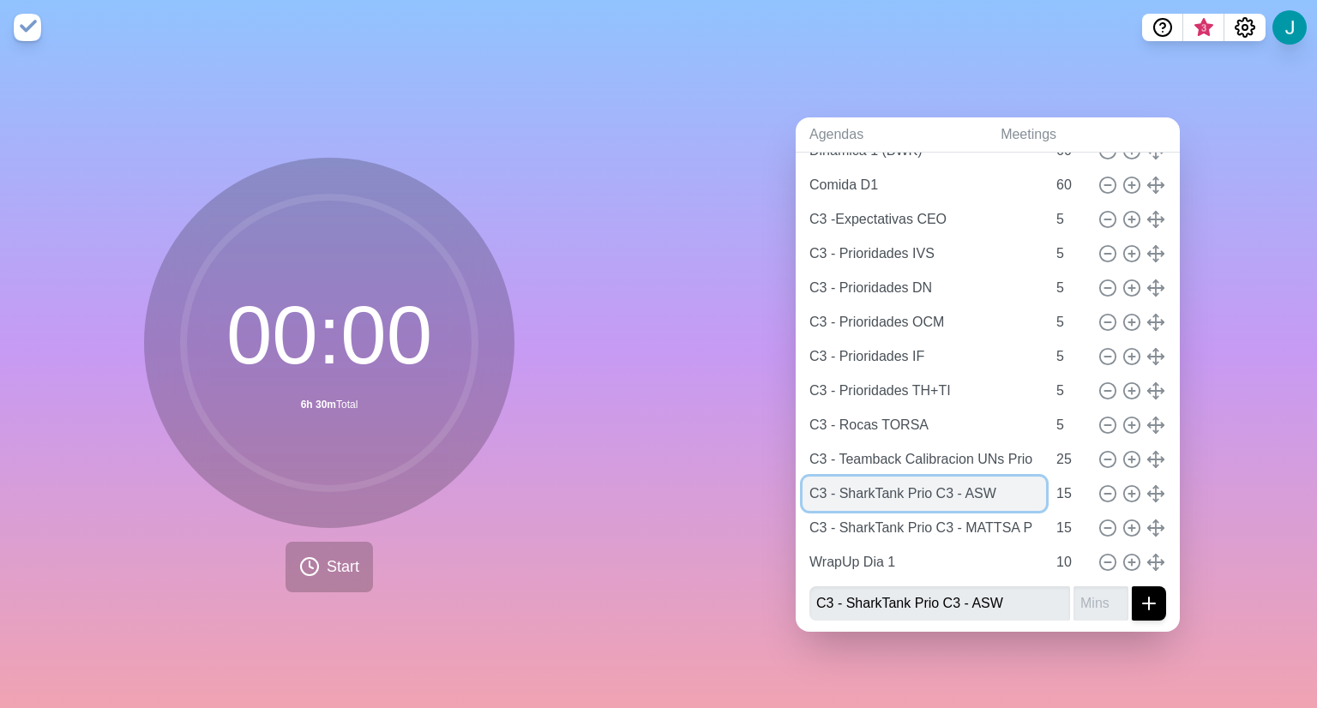
click at [940, 488] on input "C3 - SharkTank Prio C3 - ASW" at bounding box center [923, 494] width 243 height 34
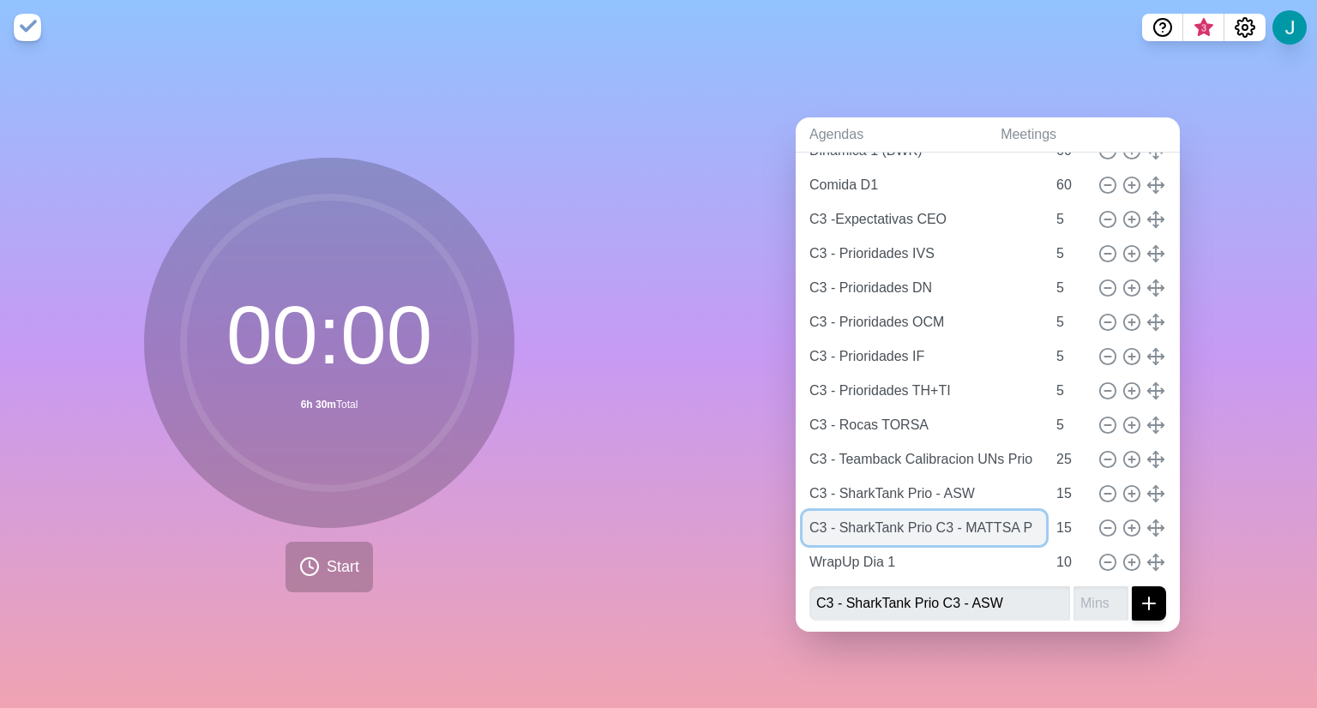
click at [943, 531] on input "C3 - SharkTank Prio C3 - MATTSA P" at bounding box center [923, 528] width 243 height 34
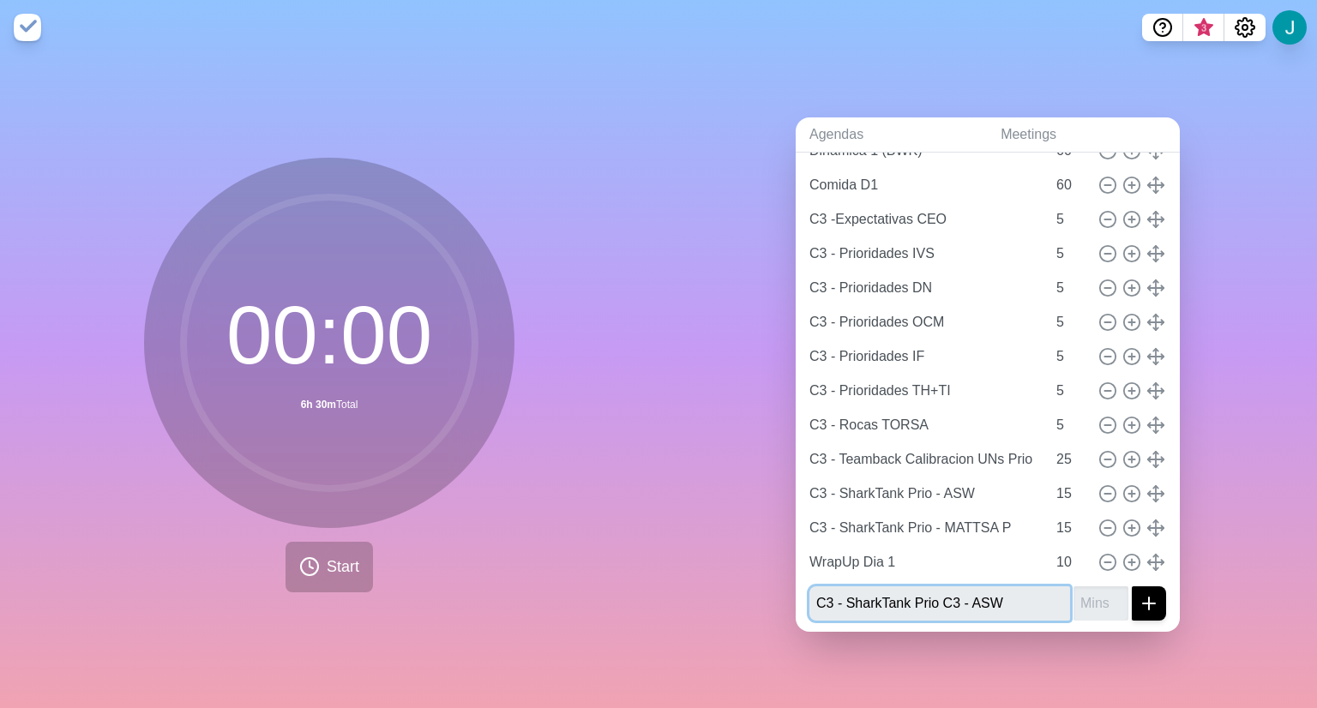
click at [943, 596] on input "C3 - SharkTank Prio C3 - ASW" at bounding box center [939, 603] width 261 height 34
click at [965, 600] on input "C3 - SharkTank Prio - ASW" at bounding box center [939, 603] width 261 height 34
click at [965, 600] on input "C3 - SharkTank Prio - MATTSA S" at bounding box center [939, 603] width 261 height 34
click at [1132, 586] on button "submit" at bounding box center [1149, 603] width 34 height 34
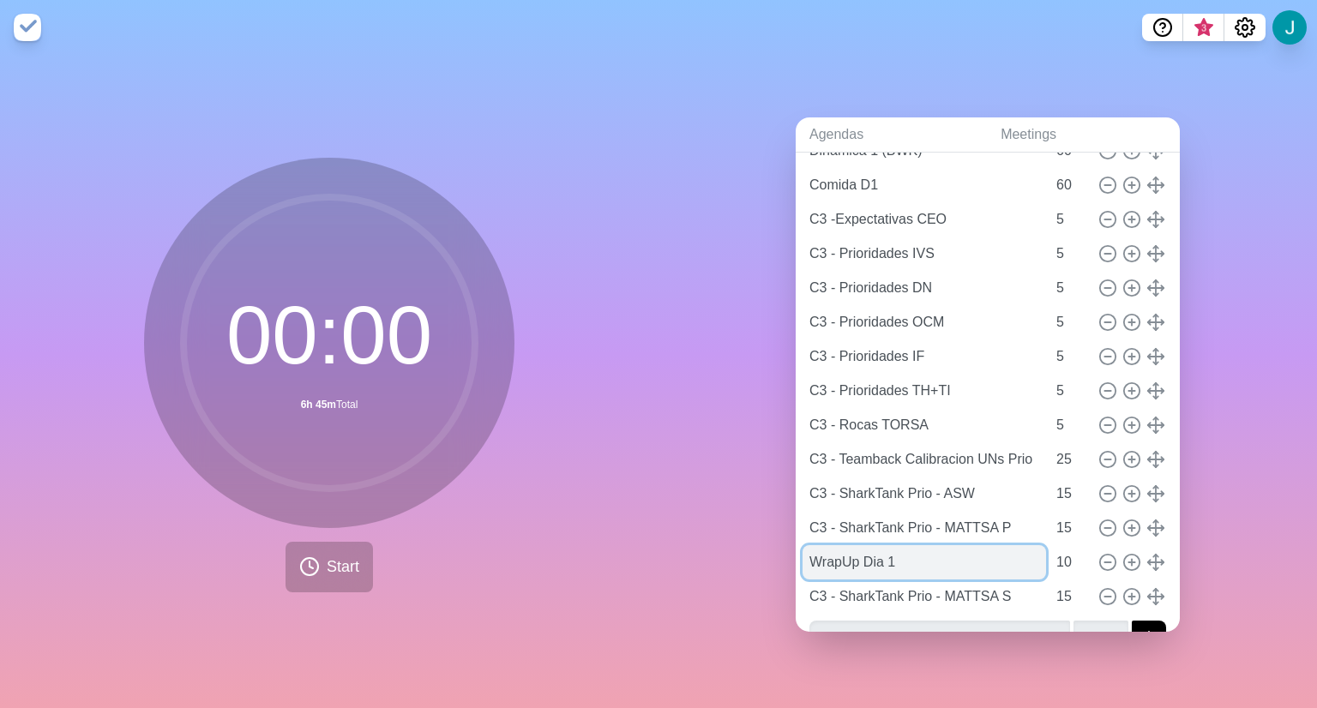
click at [891, 570] on input "WrapUp Dia 1" at bounding box center [923, 562] width 243 height 34
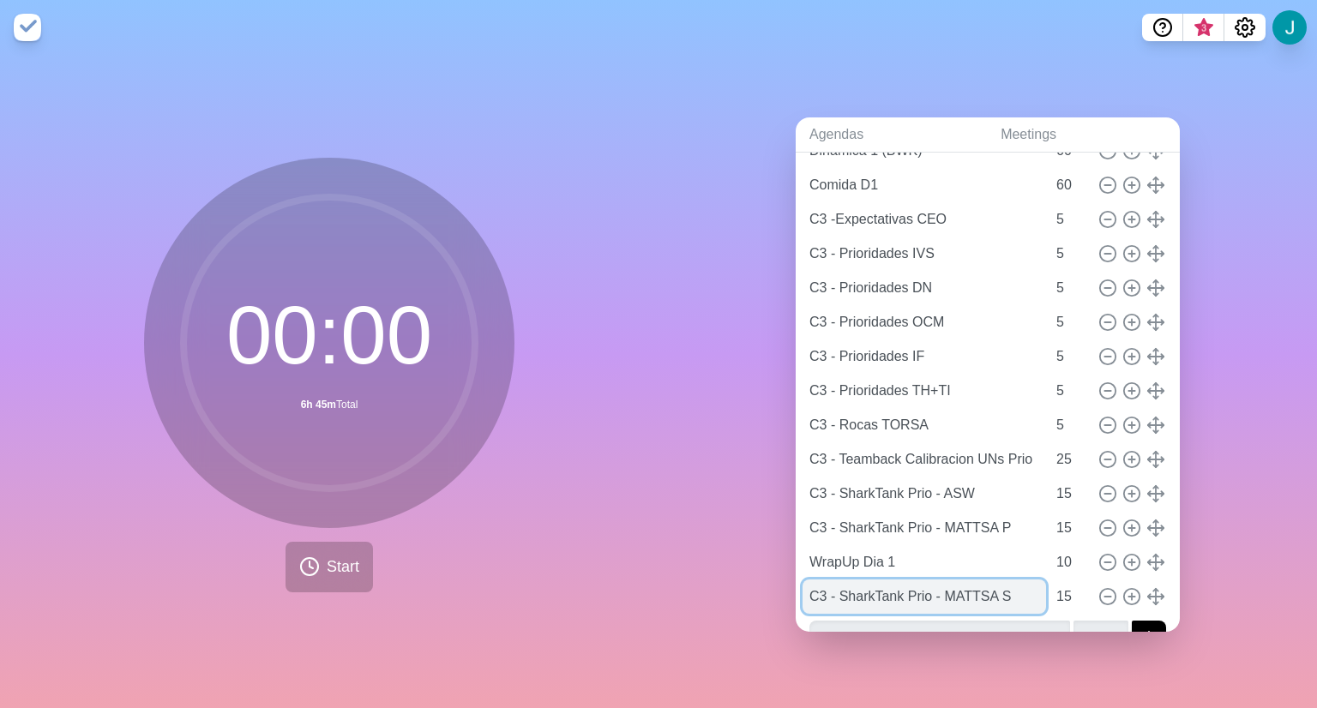
click at [956, 594] on input "C3 - SharkTank Prio - MATTSA S" at bounding box center [923, 597] width 243 height 34
drag, startPoint x: 1010, startPoint y: 585, endPoint x: 820, endPoint y: 569, distance: 190.1
click at [820, 569] on div "[PERSON_NAME] 10 Mensaje de Apertura CEO 10 Cierre C2 ASW 13 Cierre C2 MATTSA P…" at bounding box center [987, 134] width 357 height 960
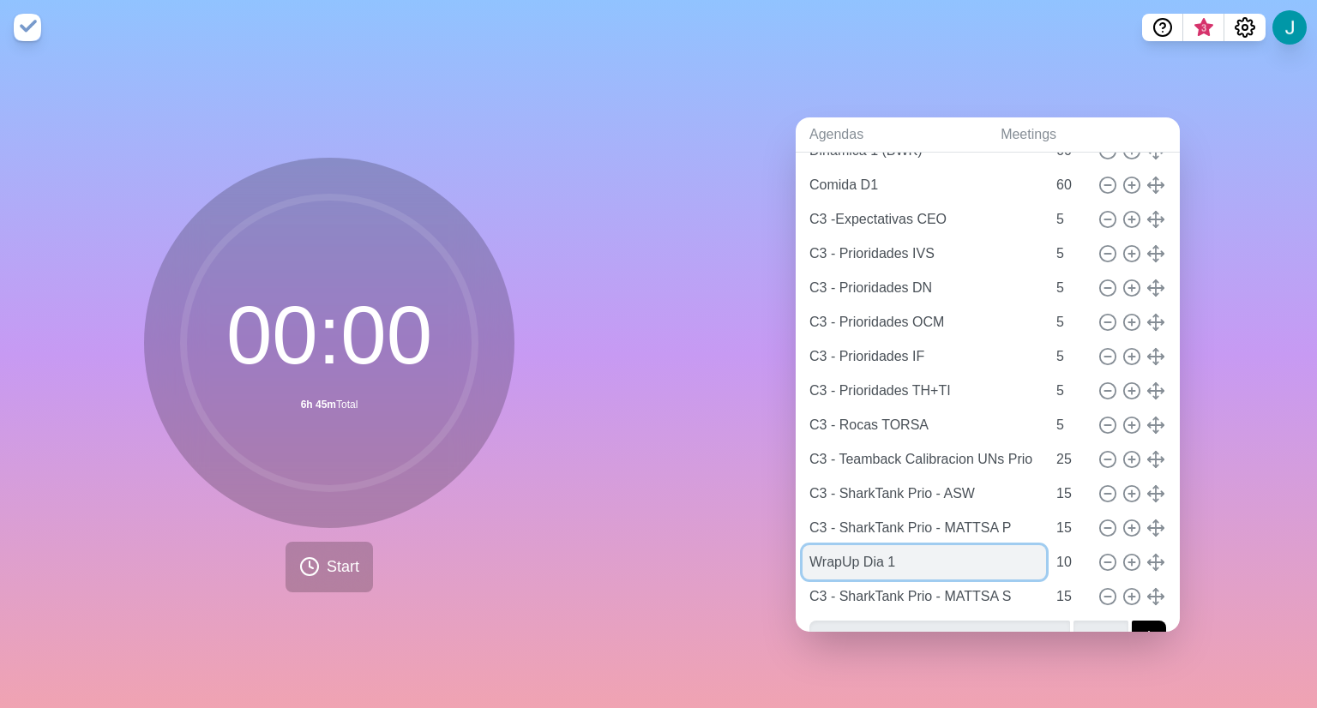
click at [820, 569] on input "WrapUp Dia 1" at bounding box center [923, 562] width 243 height 34
drag, startPoint x: 807, startPoint y: 568, endPoint x: 809, endPoint y: 580, distance: 13.1
click at [809, 580] on div "[PERSON_NAME] 10 Mensaje de Apertura CEO 10 Cierre C2 ASW 13 Cierre C2 MATTSA P…" at bounding box center [987, 134] width 357 height 960
click at [1232, 466] on div "Agendas Meetings Back MegaRocas C3 25 - D1 [URL][DOMAIN_NAME] [PERSON_NAME] 10 …" at bounding box center [987, 381] width 658 height 653
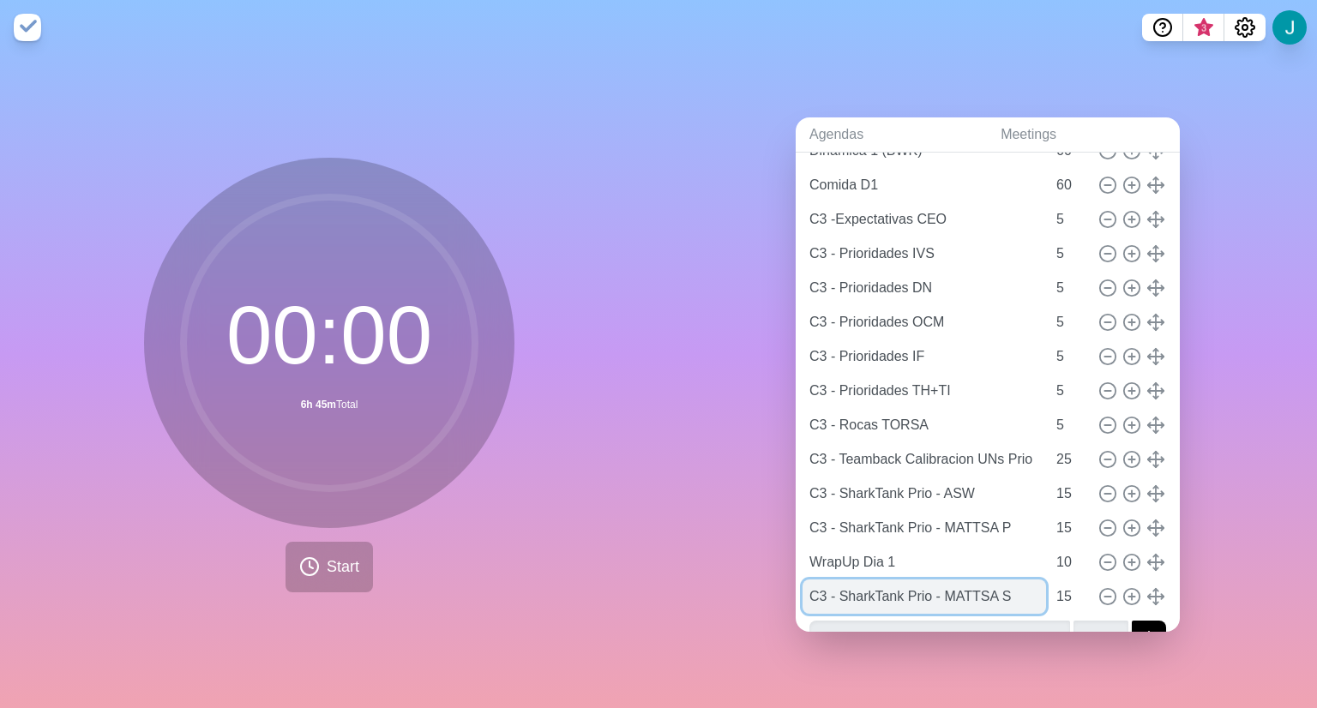
click at [986, 583] on input "C3 - SharkTank Prio - MATTSA S" at bounding box center [923, 597] width 243 height 34
drag, startPoint x: 1008, startPoint y: 589, endPoint x: 746, endPoint y: 574, distance: 262.8
click at [746, 574] on div "Agendas Meetings Back MegaRocas C3 25 - D1 [URL][DOMAIN_NAME] [PERSON_NAME] 10 …" at bounding box center [987, 381] width 658 height 653
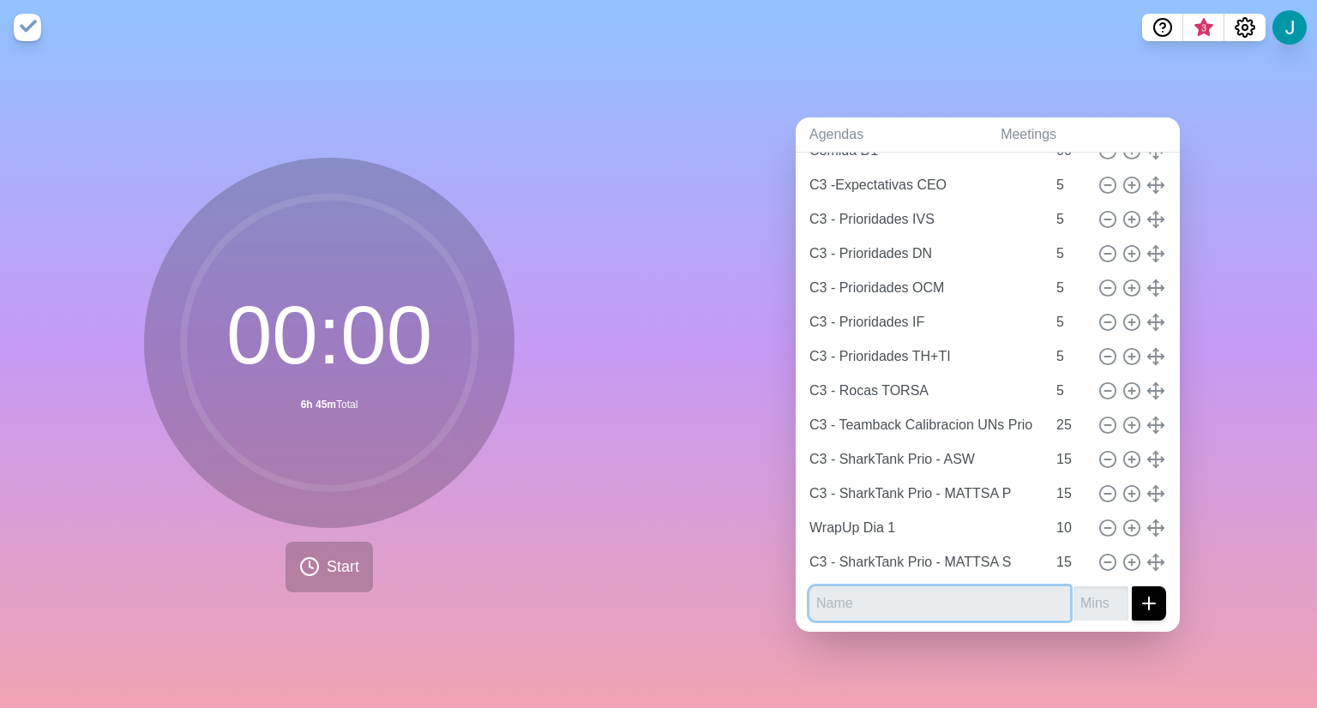
click at [957, 588] on input "text" at bounding box center [939, 603] width 261 height 34
paste input "C3 - SharkTank Prio - MATTSA S"
click at [1132, 586] on button "submit" at bounding box center [1149, 603] width 34 height 34
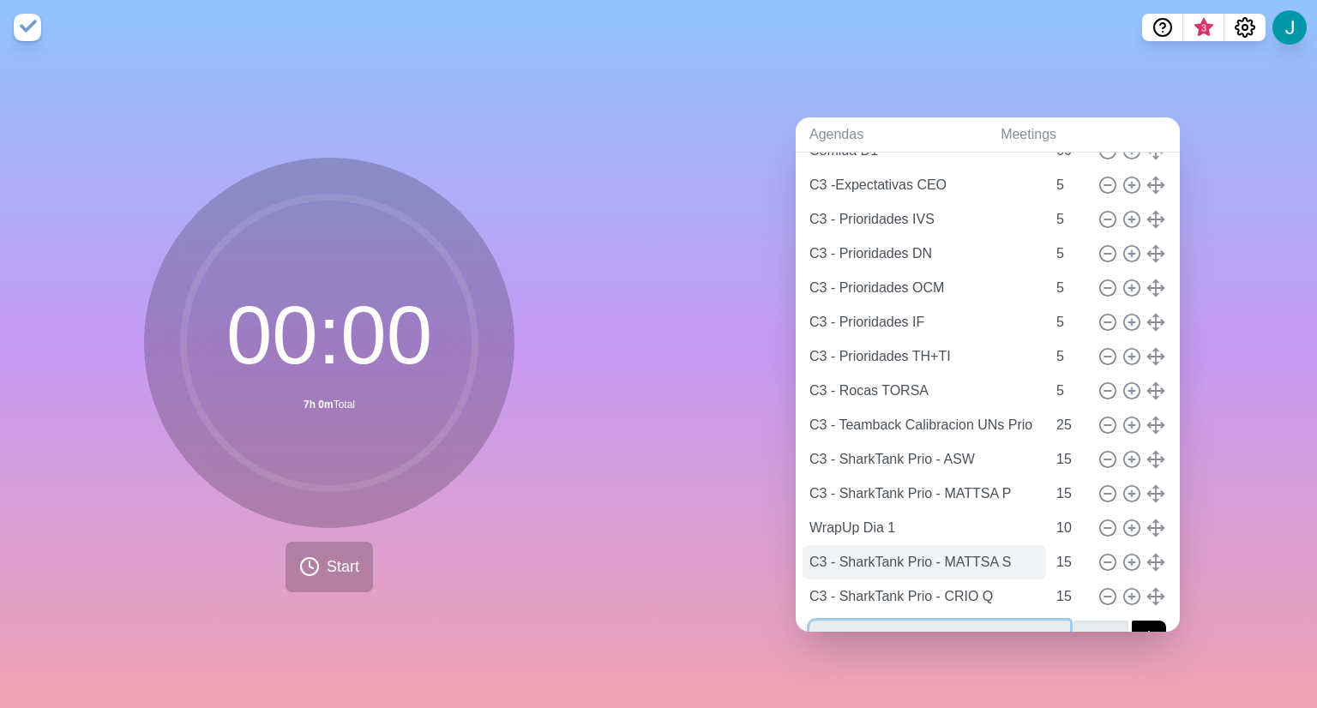
paste input "C3 - SharkTank Prio - MATTSA S"
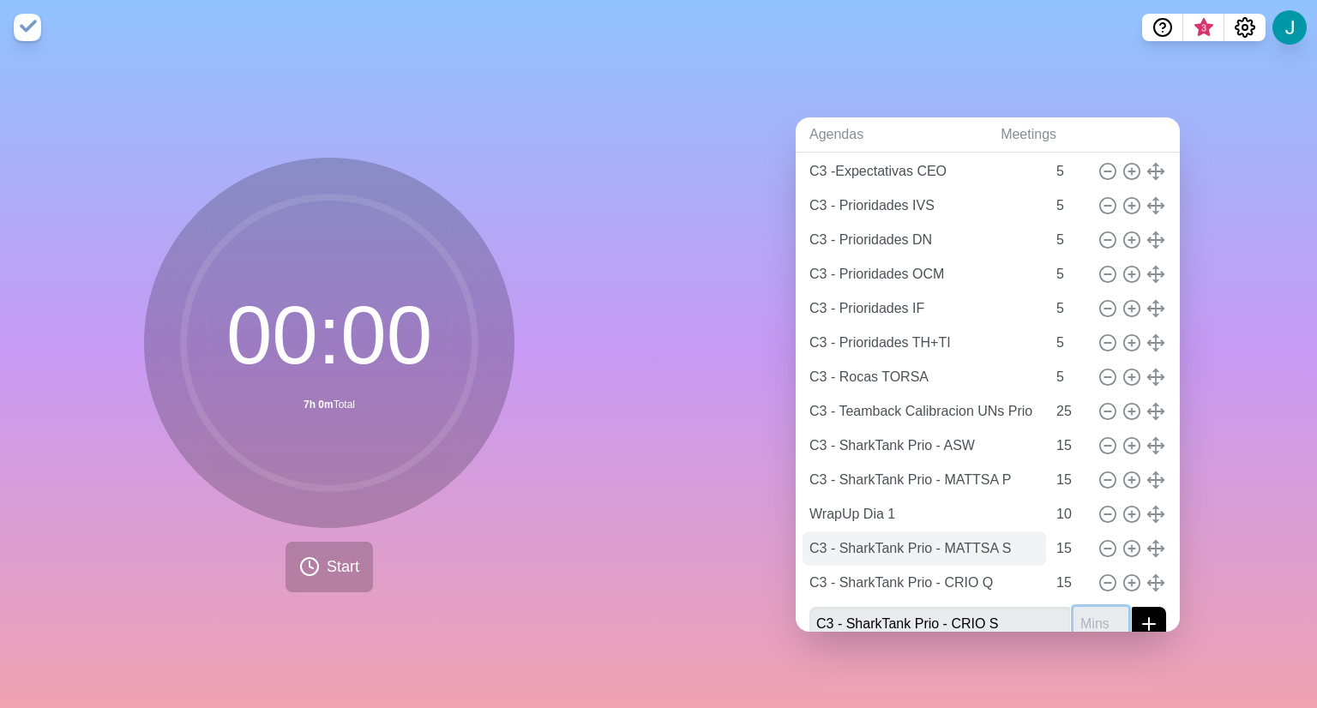
scroll to position [646, 0]
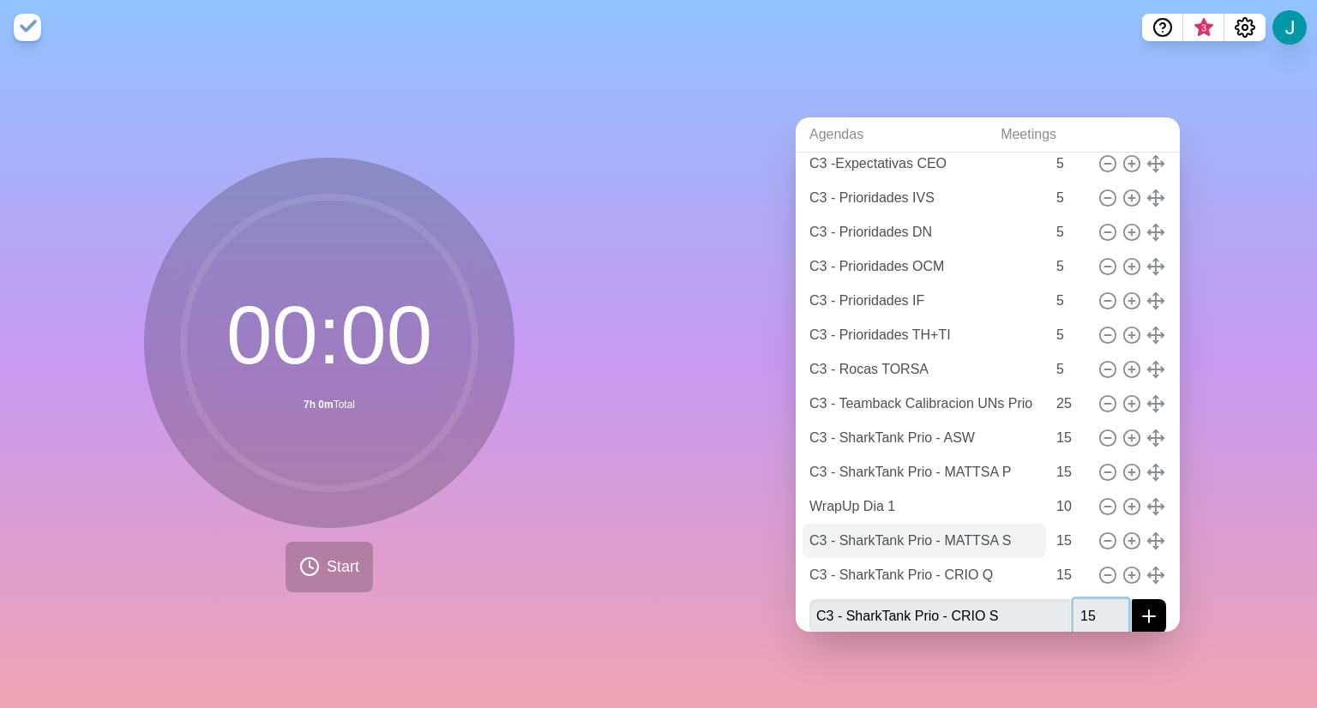
click at [1132, 599] on button "submit" at bounding box center [1149, 616] width 34 height 34
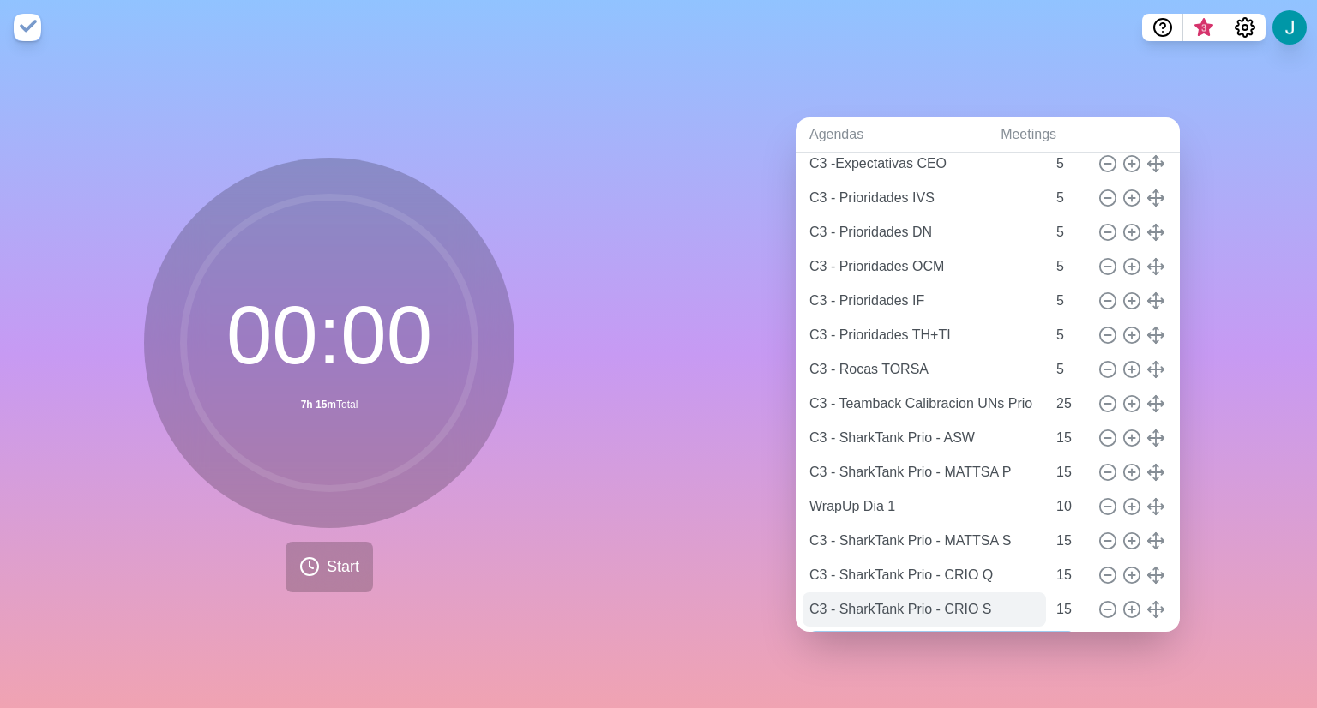
scroll to position [694, 0]
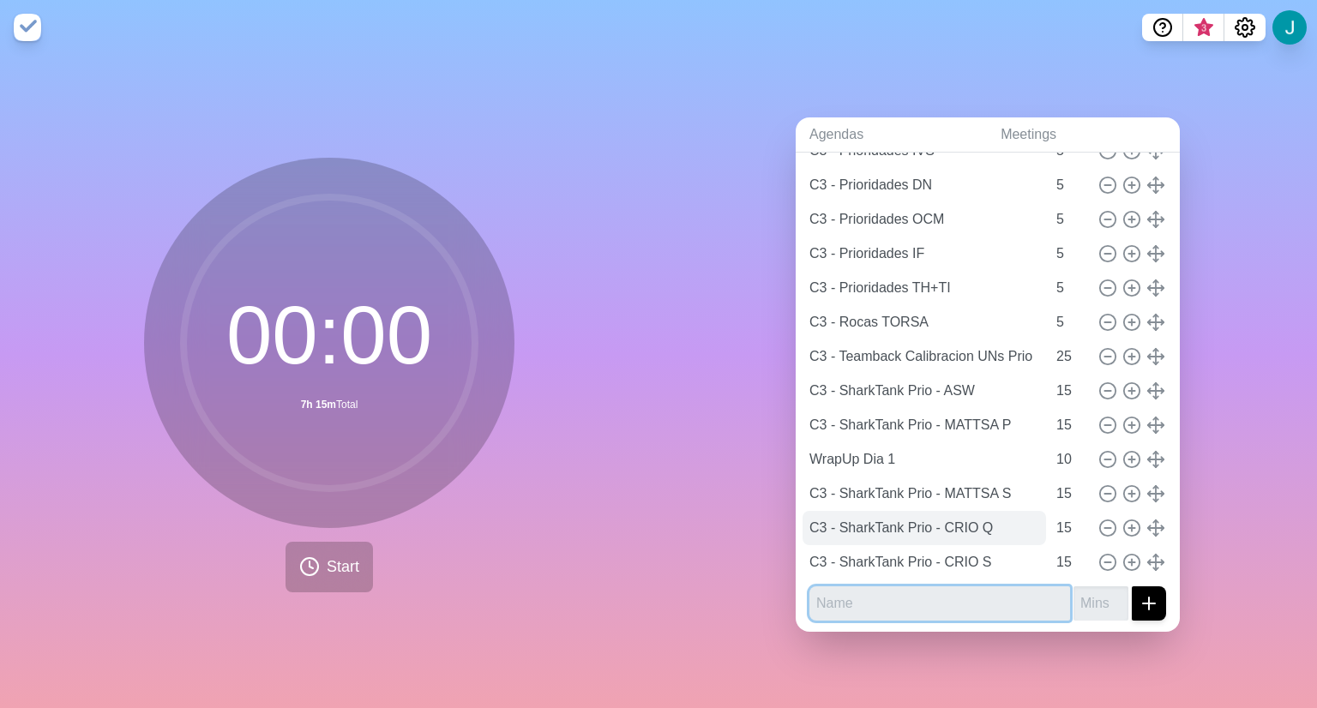
paste input "C3 - SharkTank Prio - MATTSA S"
click at [1132, 586] on button "submit" at bounding box center [1149, 603] width 34 height 34
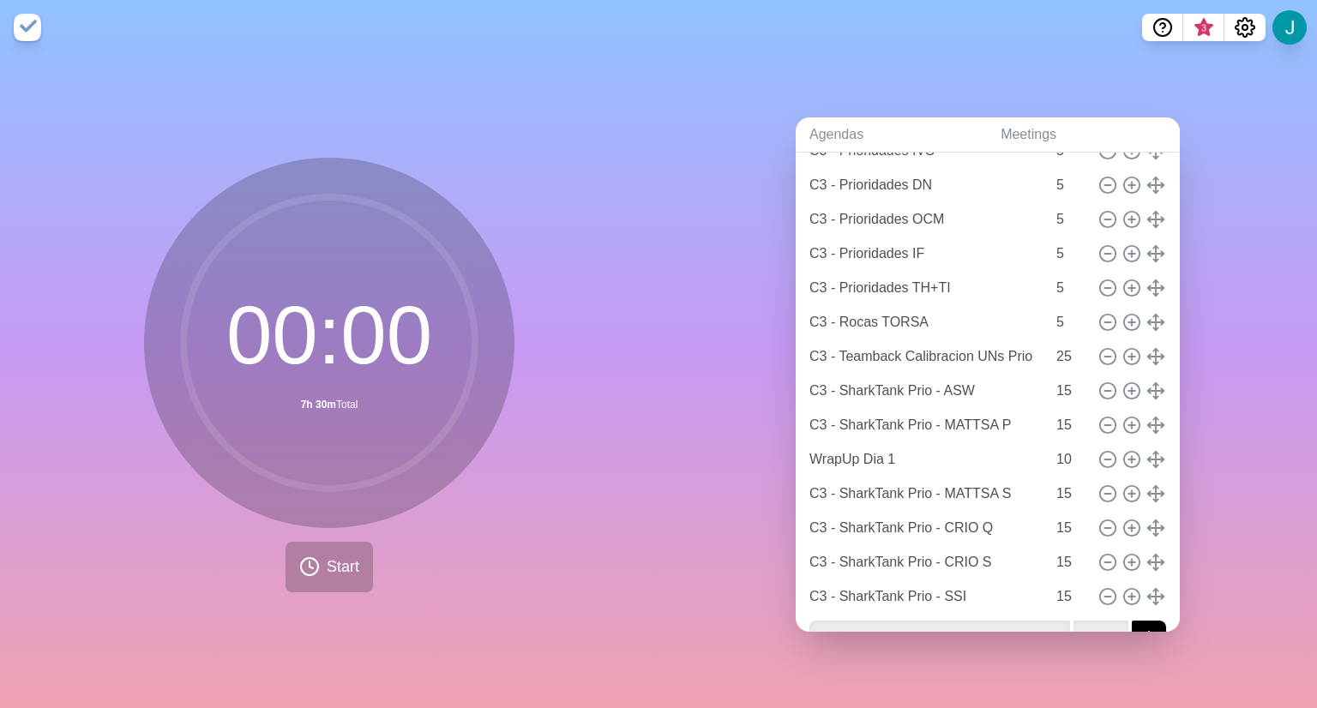
click at [1245, 462] on div "Agendas Meetings Back MegaRocas C3 25 - D1 [URL][DOMAIN_NAME] [PERSON_NAME] 10 …" at bounding box center [987, 381] width 658 height 653
click at [1236, 592] on div "Agendas Meetings Back MegaRocas C3 25 - D1 [URL][DOMAIN_NAME] [PERSON_NAME] 10 …" at bounding box center [987, 381] width 658 height 653
click at [342, 556] on span "Start" at bounding box center [343, 567] width 33 height 23
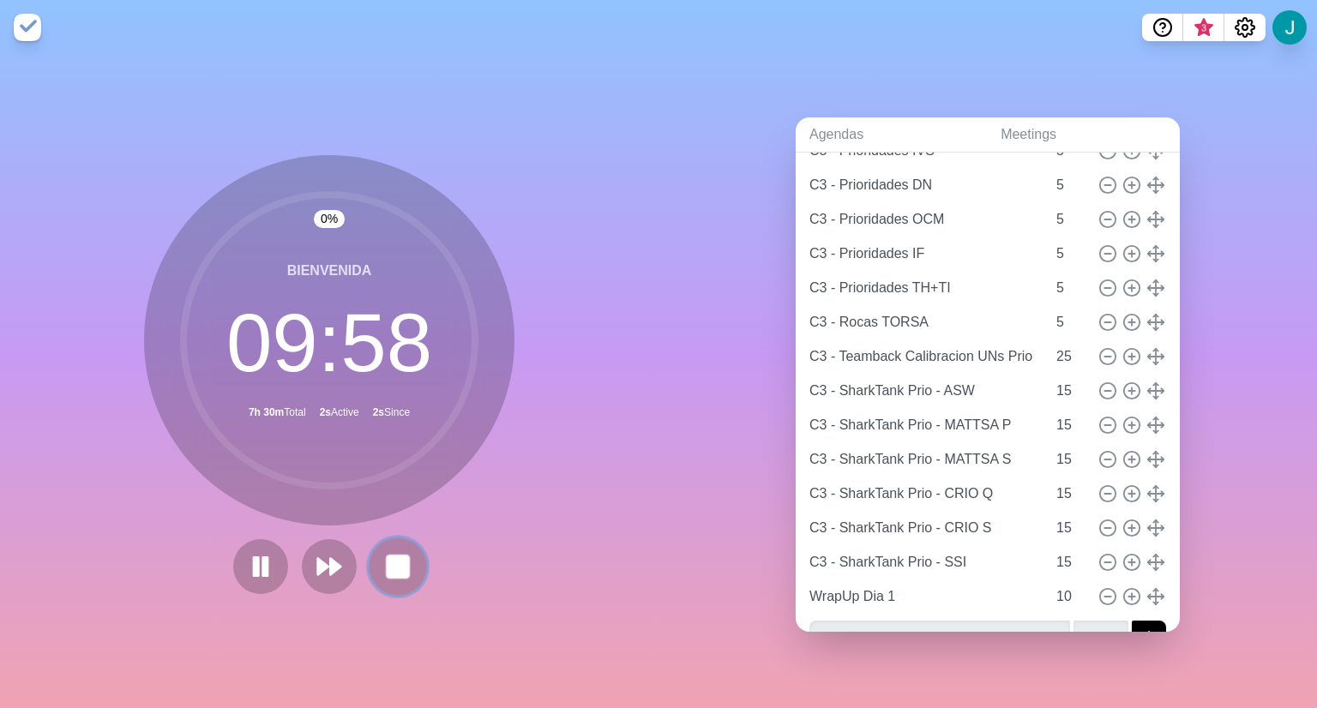
click at [369, 563] on button at bounding box center [397, 566] width 57 height 57
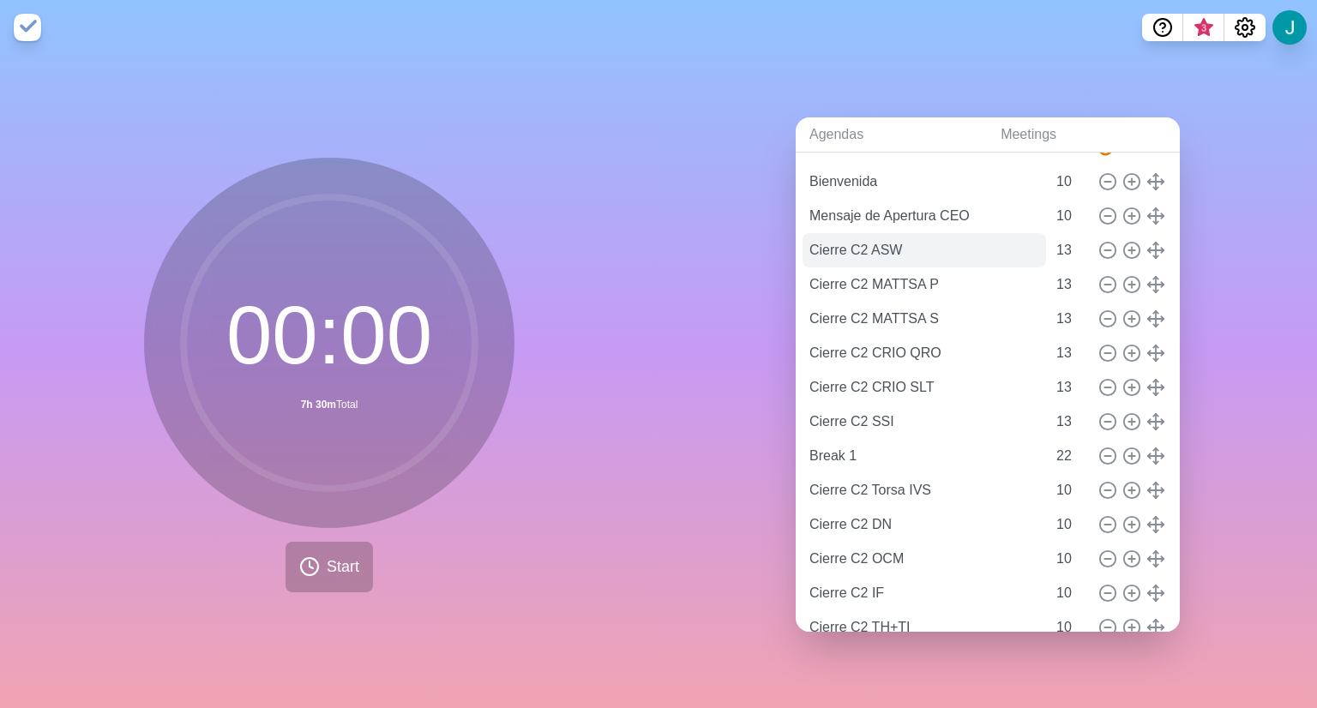
scroll to position [0, 0]
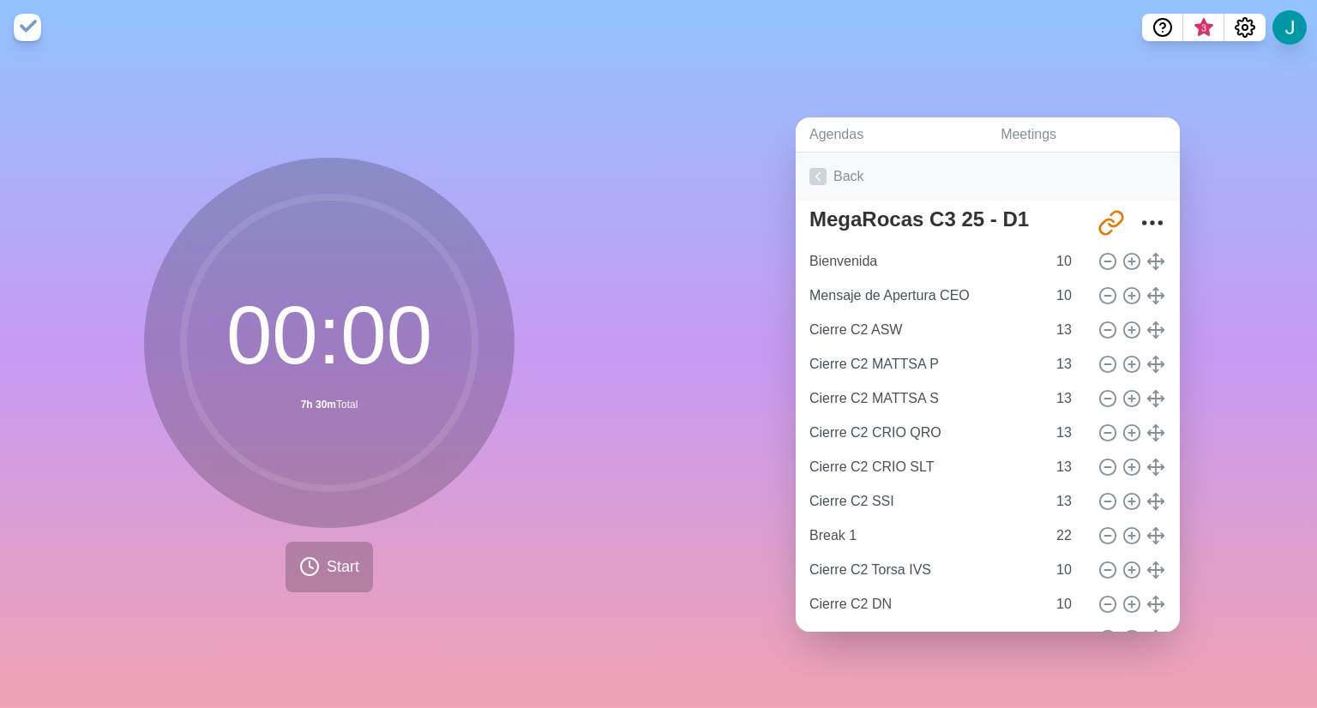
click at [838, 174] on link "Back" at bounding box center [988, 177] width 384 height 48
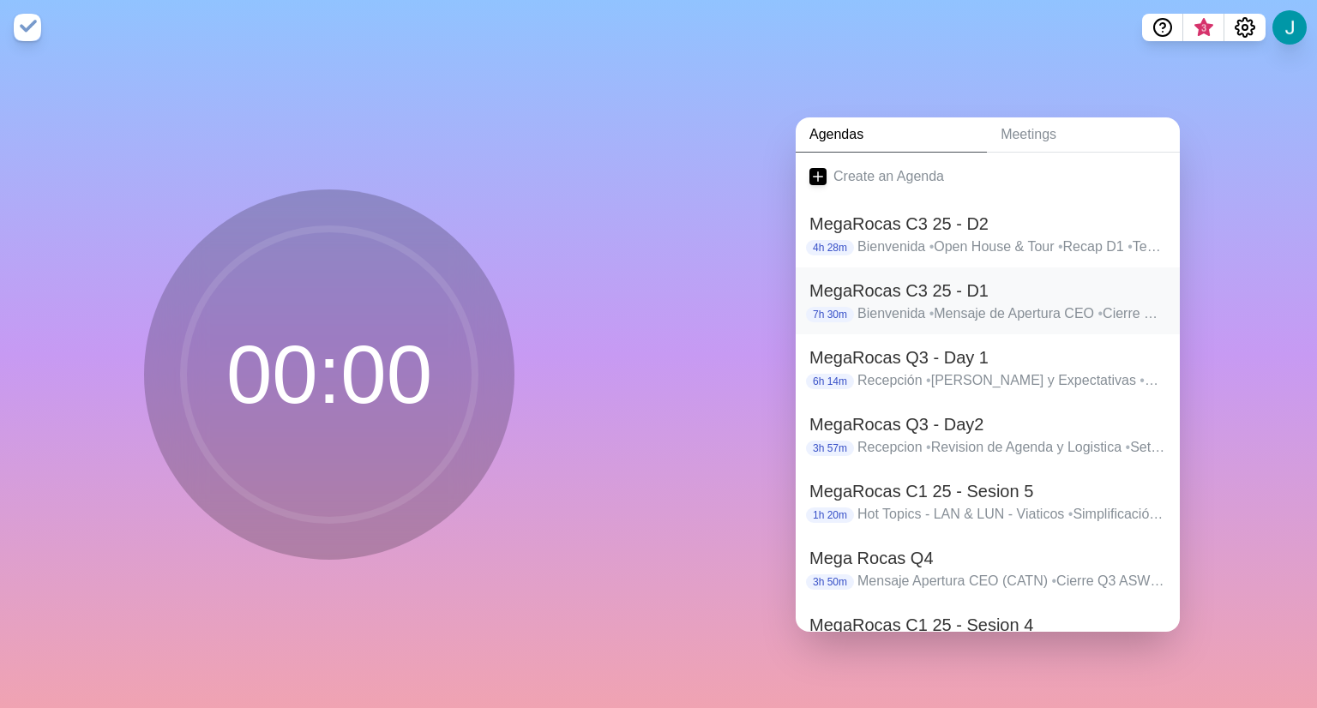
click at [1026, 286] on h2 "MegaRocas C3 25 - D1" at bounding box center [987, 291] width 357 height 26
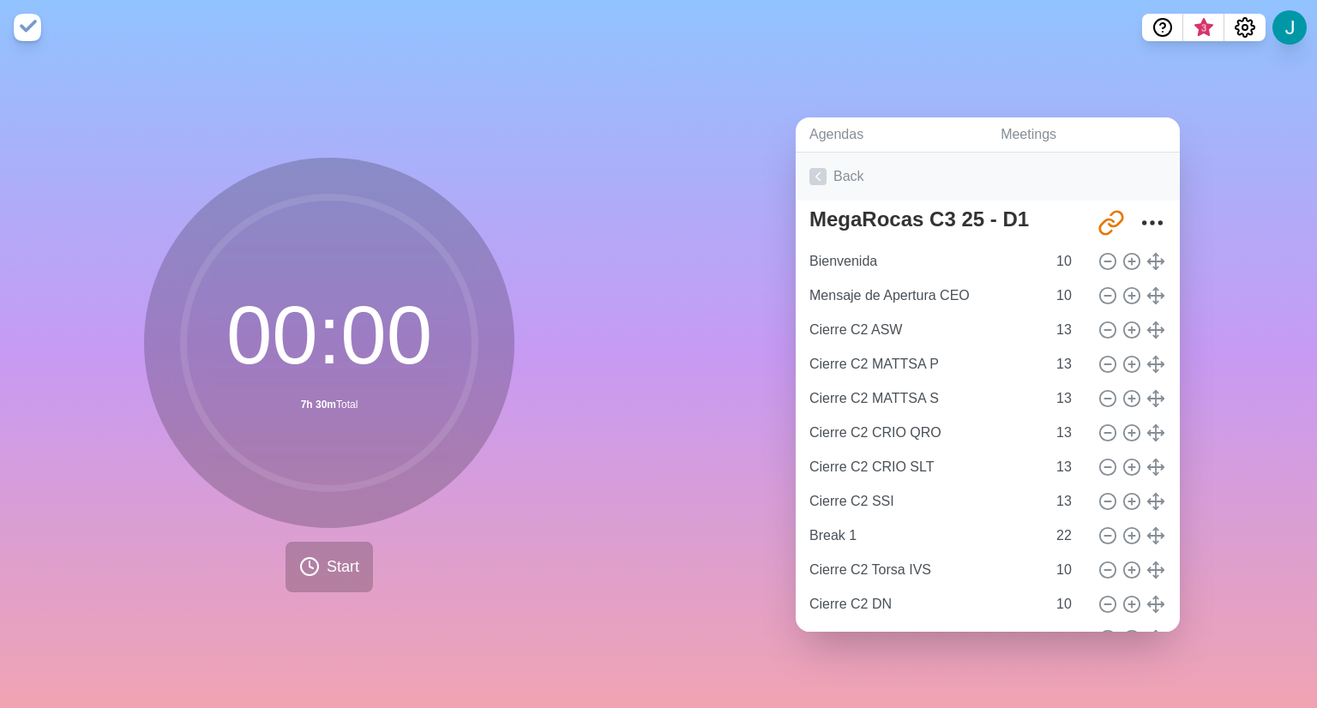
click at [837, 172] on link "Back" at bounding box center [988, 177] width 384 height 48
